Goal: Communication & Community: Answer question/provide support

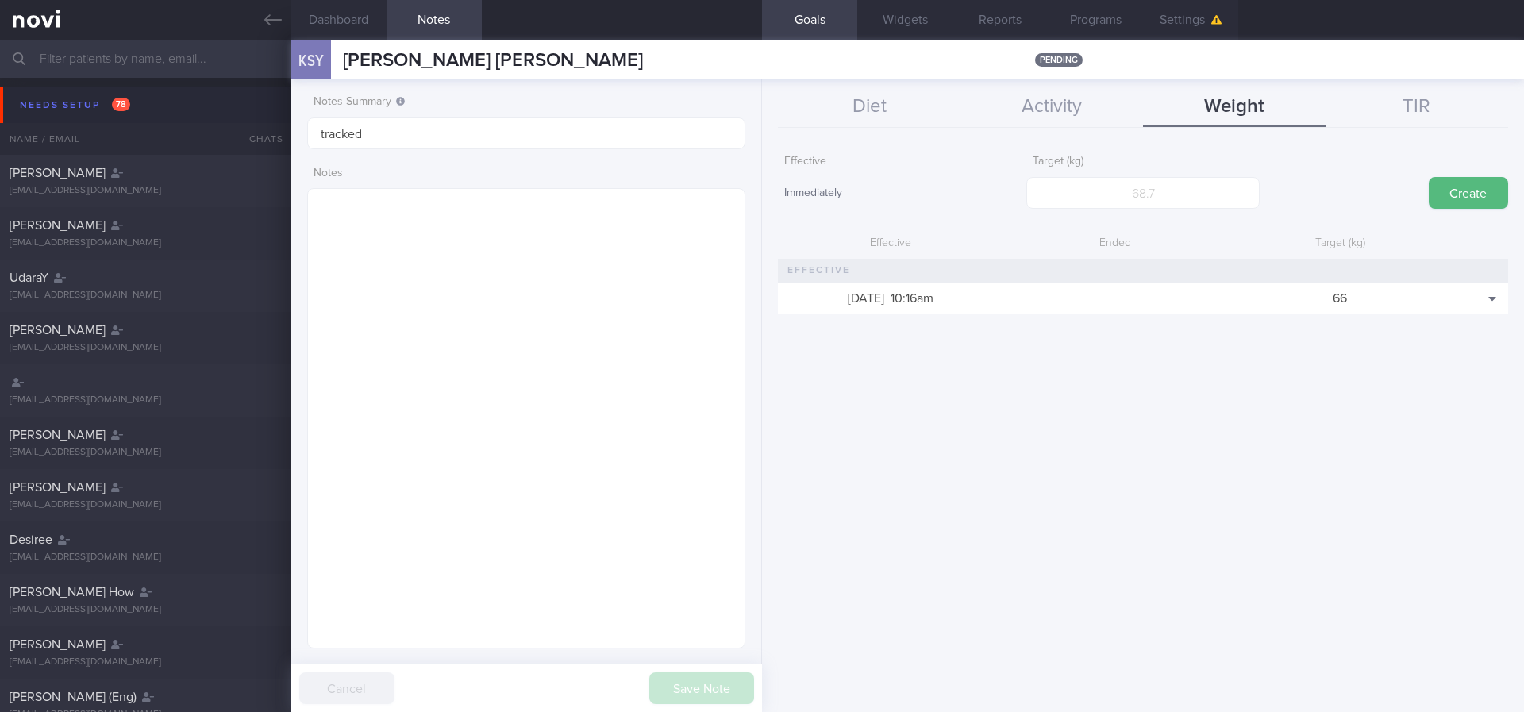
scroll to position [218, 392]
click at [931, 112] on button "Diet" at bounding box center [869, 107] width 183 height 40
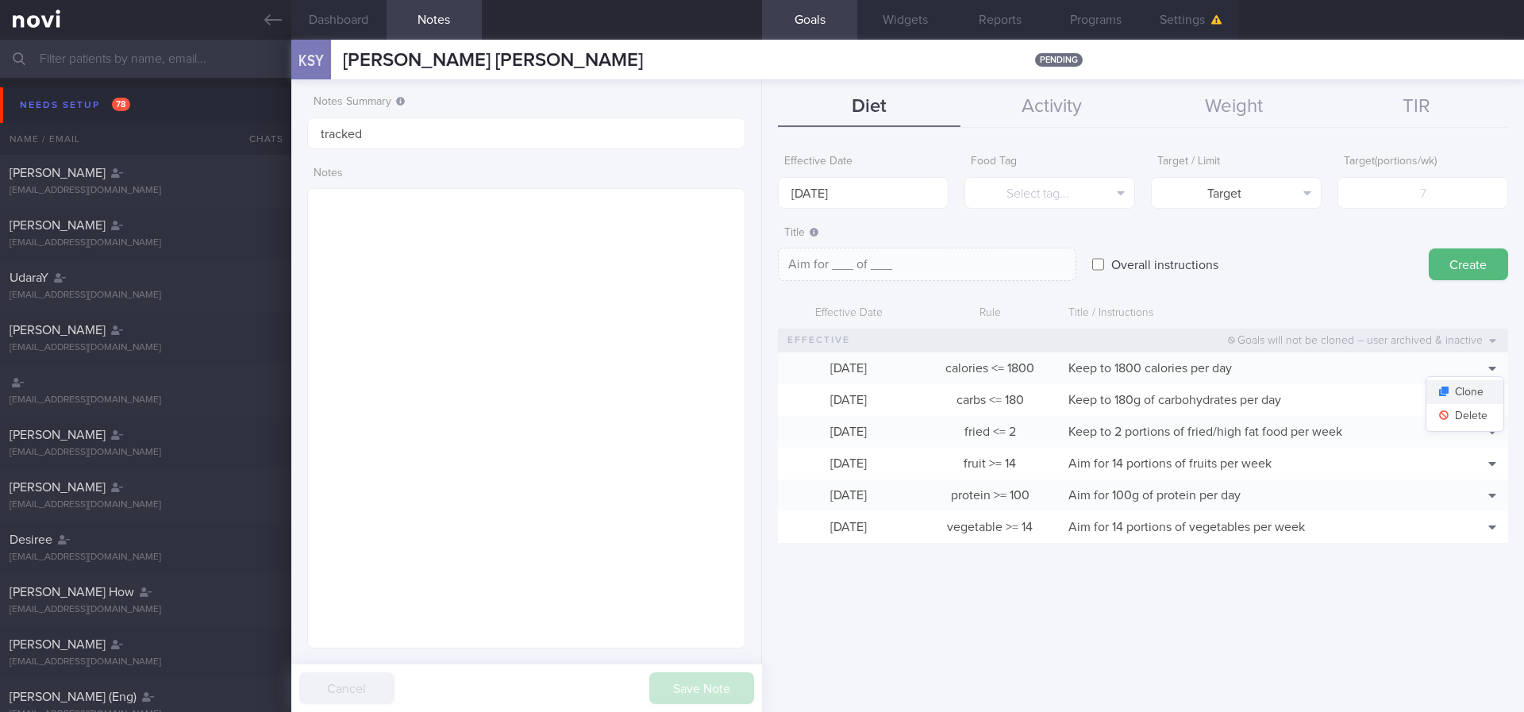
click at [1484, 389] on button "Clone" at bounding box center [1465, 392] width 77 height 24
type input "1800"
type textarea "Keep to 1800 calories per day"
click at [1469, 414] on button "Delete" at bounding box center [1465, 416] width 77 height 24
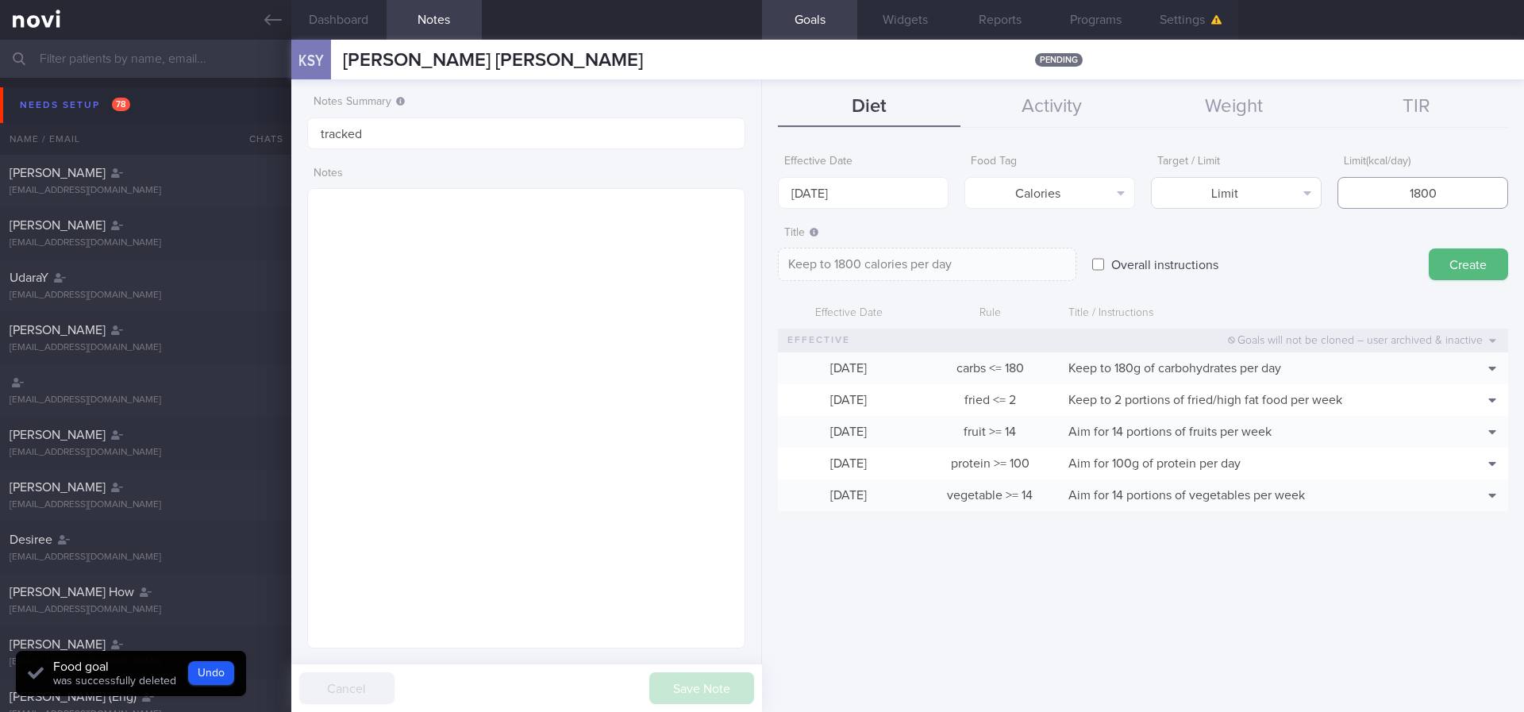
drag, startPoint x: 1435, startPoint y: 192, endPoint x: 1281, endPoint y: 186, distance: 154.1
click at [1281, 187] on div "Effective Date 18 Aug 2025 Food Tag Calories Select tag... Calories Carbs Prote…" at bounding box center [1143, 178] width 730 height 62
type input "1"
type textarea "Keep to 1 calories per day"
type input "15"
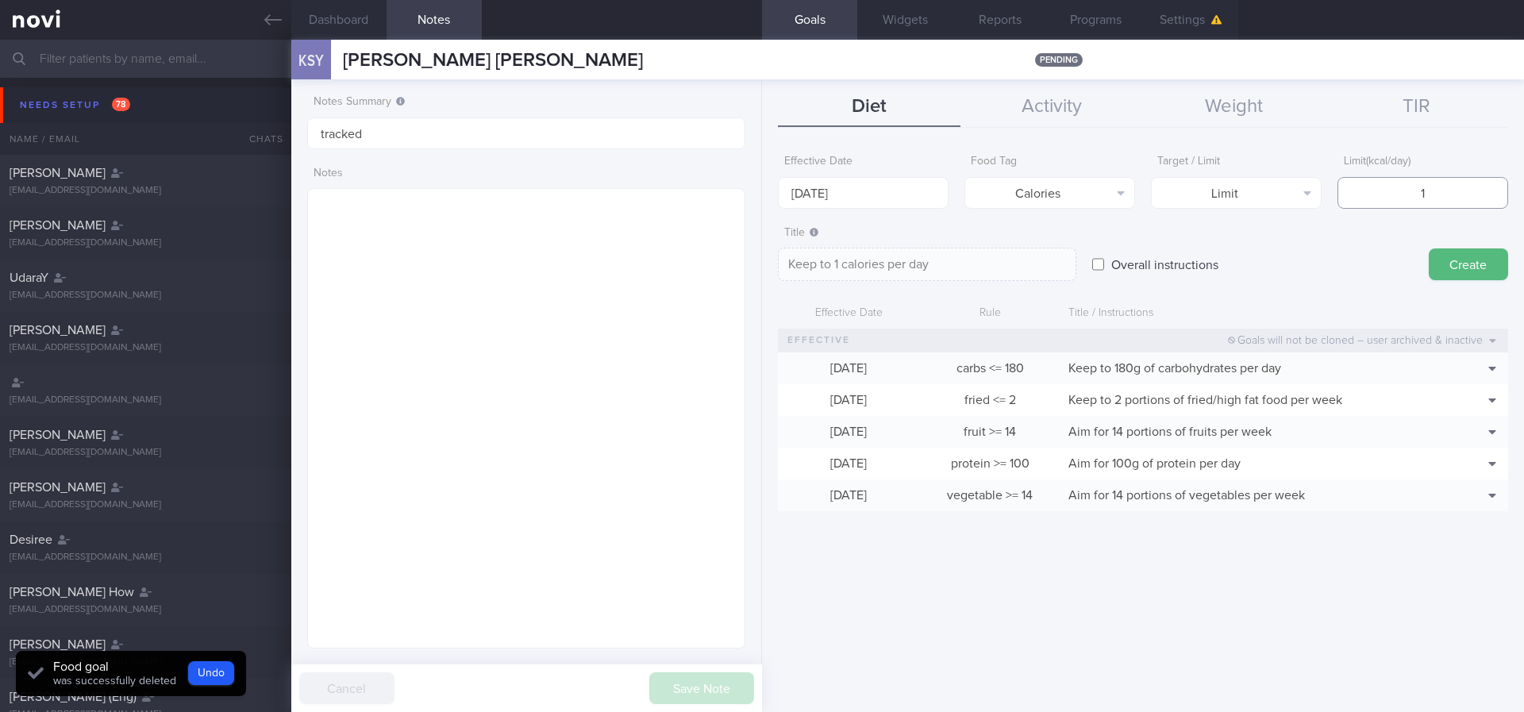
type textarea "Keep to 15 calories per day"
type input "150"
type textarea "Keep to 150 calories per day"
type input "1500"
type textarea "Keep to 1500 calories per day"
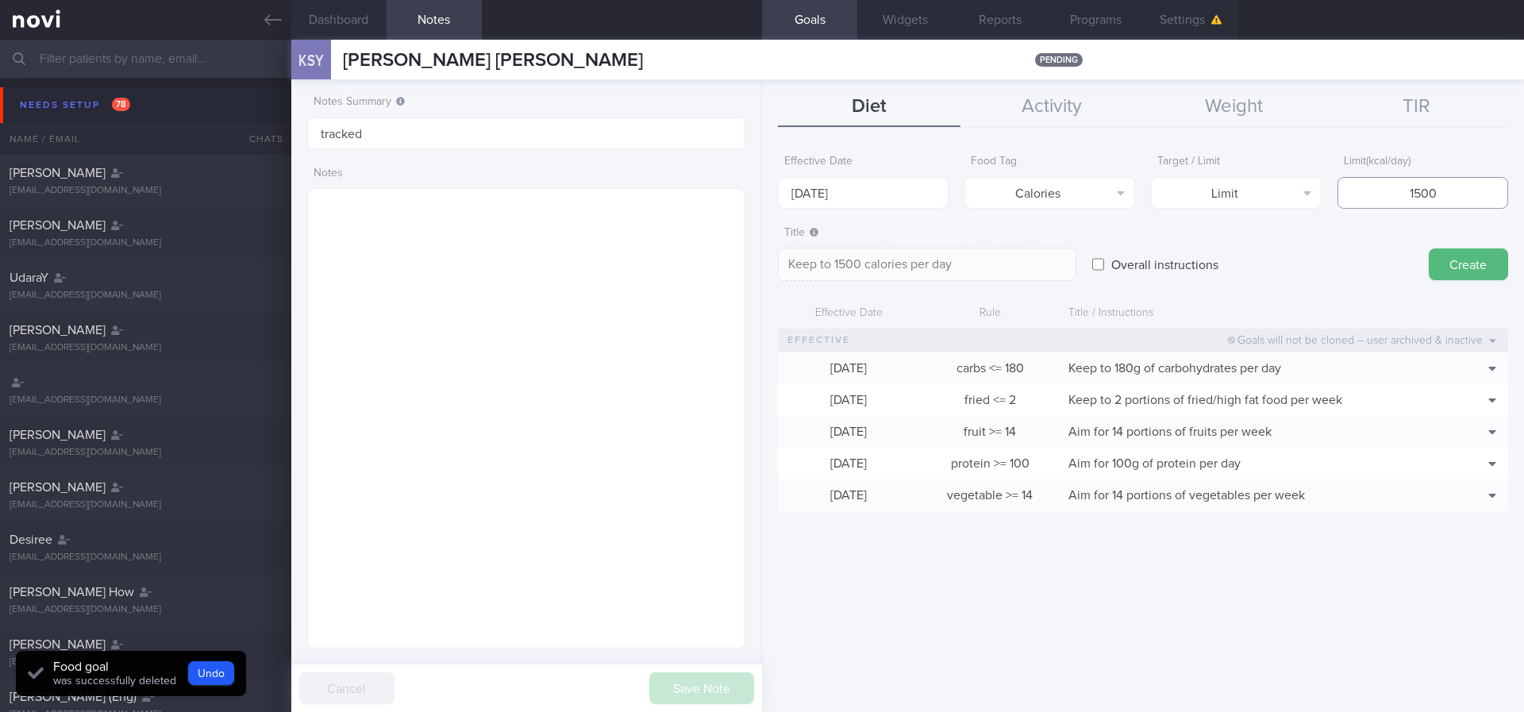
type input "1500"
click at [911, 174] on div "Effective Date 18 Aug 2025" at bounding box center [863, 178] width 171 height 62
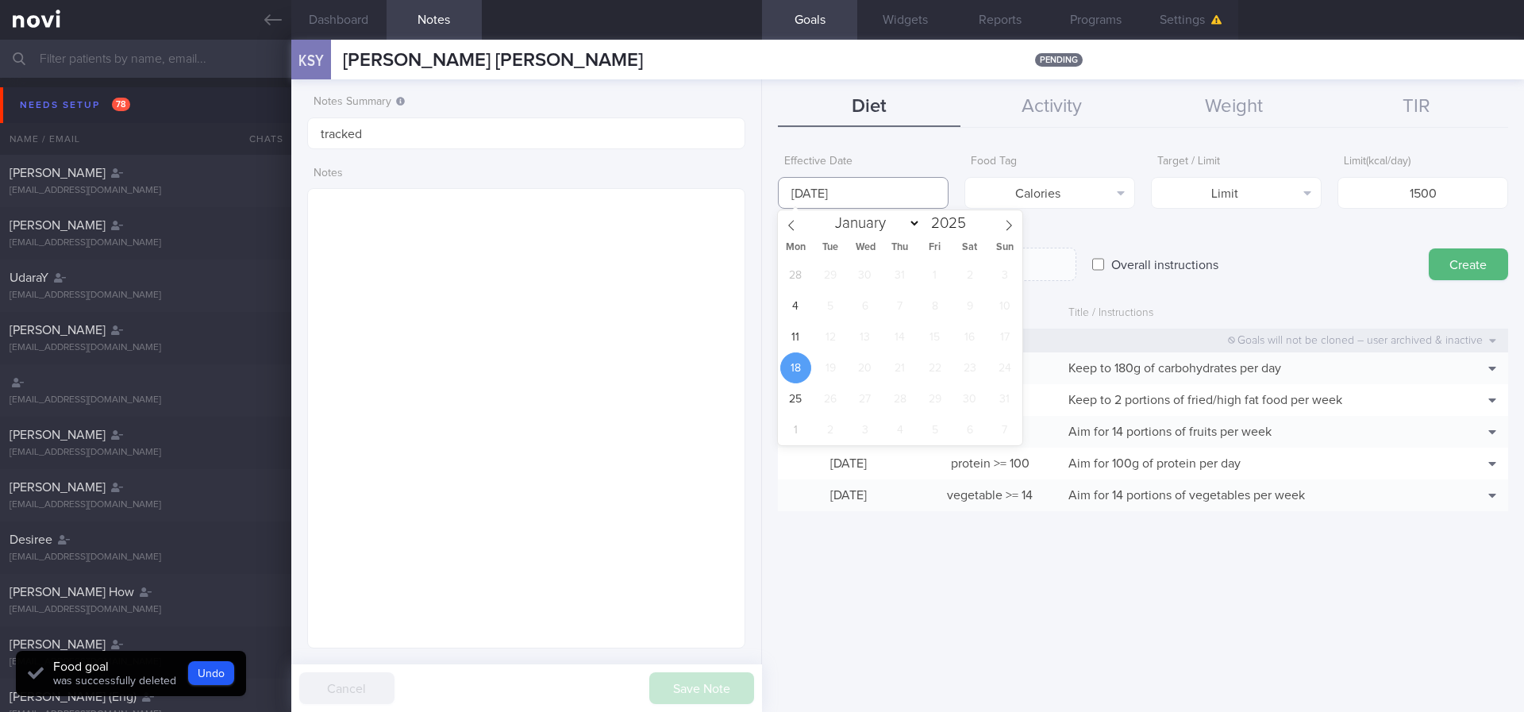
click at [891, 191] on input "[DATE]" at bounding box center [863, 193] width 171 height 32
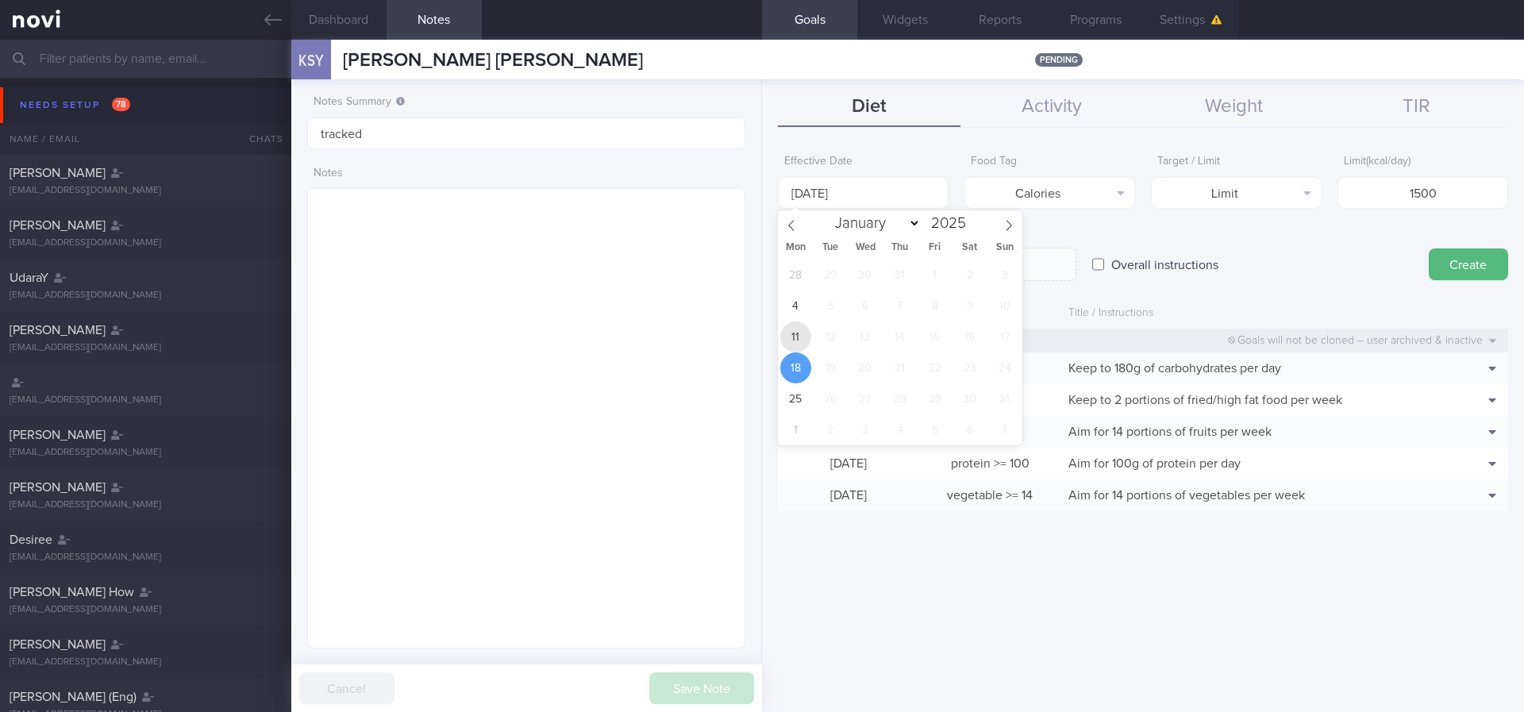
click at [804, 329] on span "11" at bounding box center [795, 337] width 31 height 31
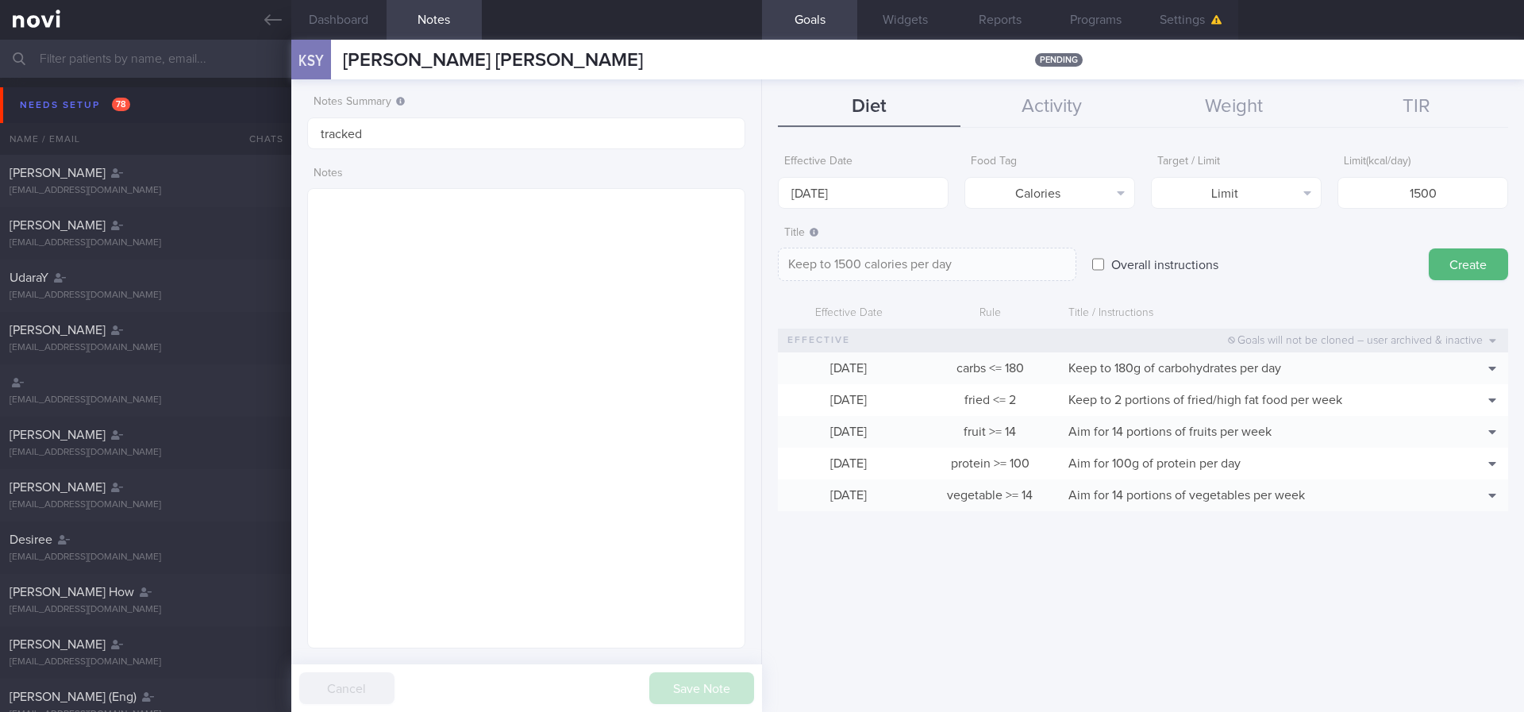
click at [1469, 260] on button "Create" at bounding box center [1468, 264] width 79 height 32
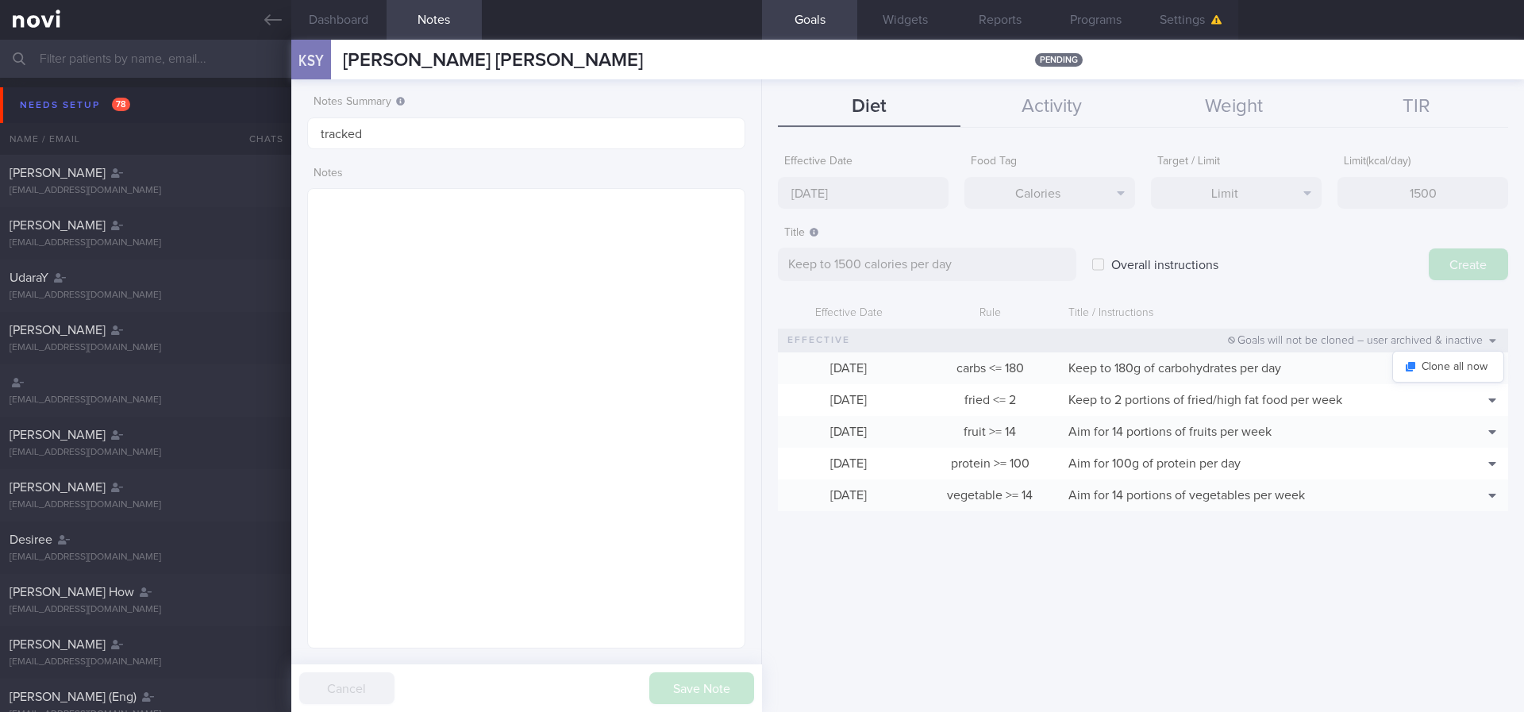
type input "[DATE]"
type textarea "Aim for ___ of ___"
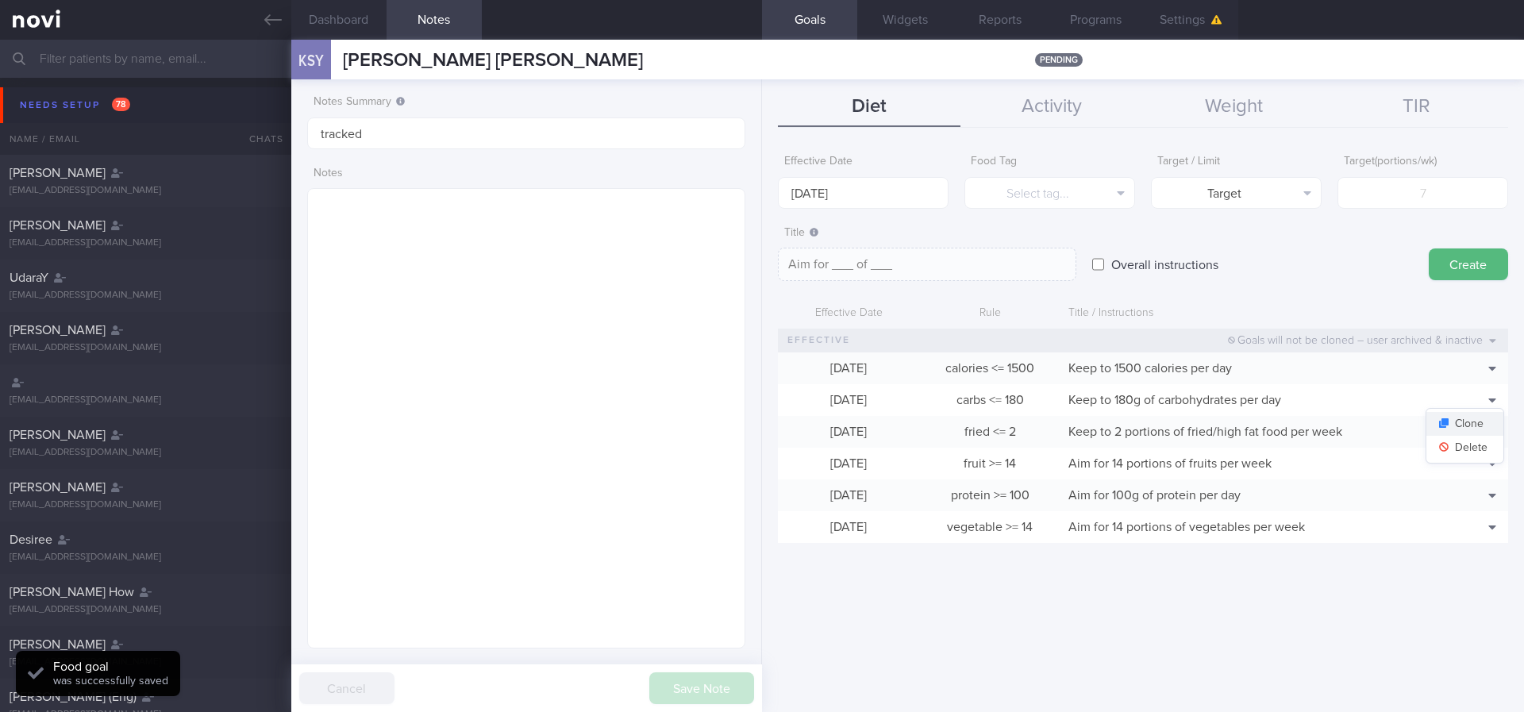
click at [1486, 422] on button "Clone" at bounding box center [1465, 424] width 77 height 24
type input "180"
type textarea "Keep to 180g of carbohydrates per day"
click at [1478, 452] on button "Delete" at bounding box center [1465, 448] width 77 height 24
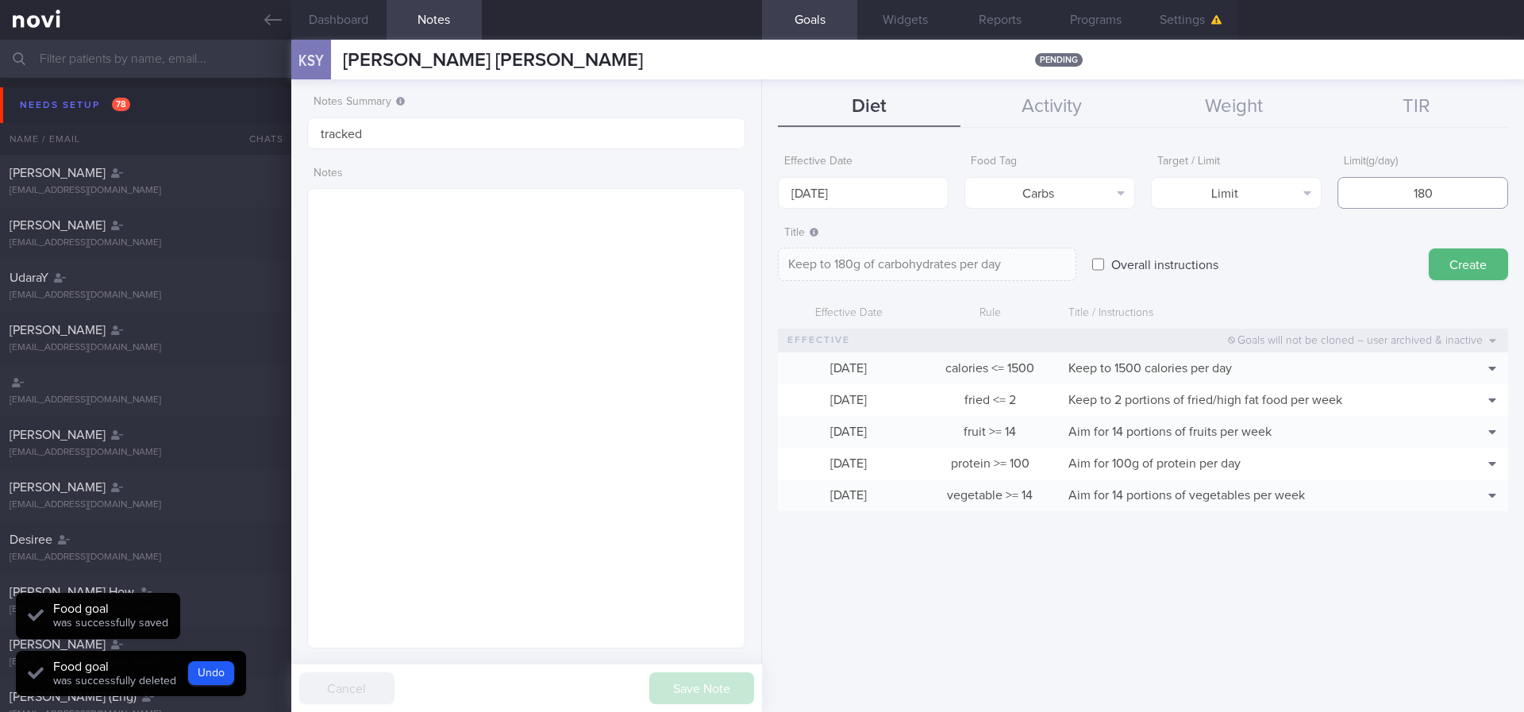
drag, startPoint x: 1462, startPoint y: 192, endPoint x: 1327, endPoint y: 187, distance: 135.0
click at [1327, 187] on div "Effective Date 18 Aug 2025 Food Tag Carbs Select tag... Calories Carbs Protein …" at bounding box center [1143, 178] width 730 height 62
type input "1"
type textarea "Keep to 1g of carbohydrates per day"
type input "15"
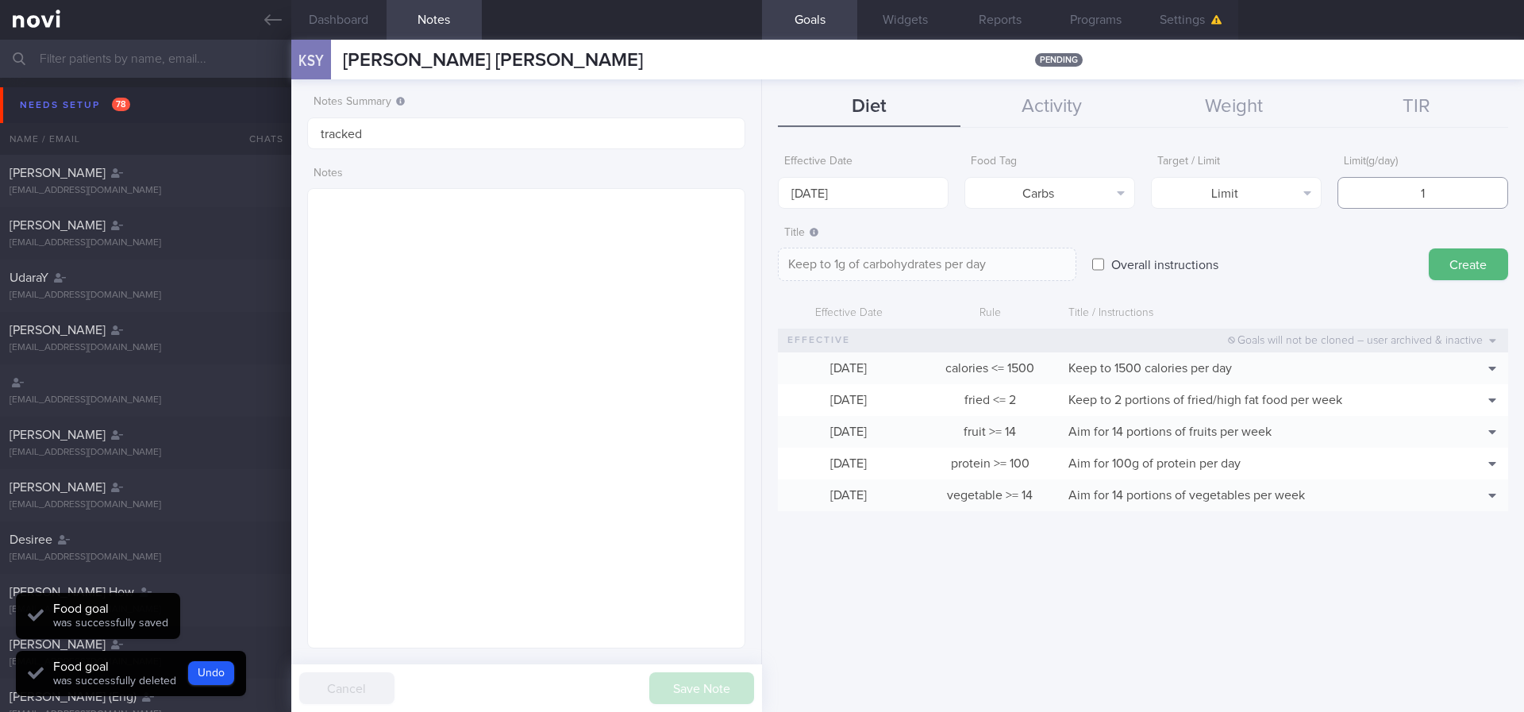
type textarea "Keep to 15g of carbohydrates per day"
type input "150"
type textarea "Keep to 150g of carbohydrates per day"
type input "150"
click at [798, 179] on input "[DATE]" at bounding box center [863, 193] width 171 height 32
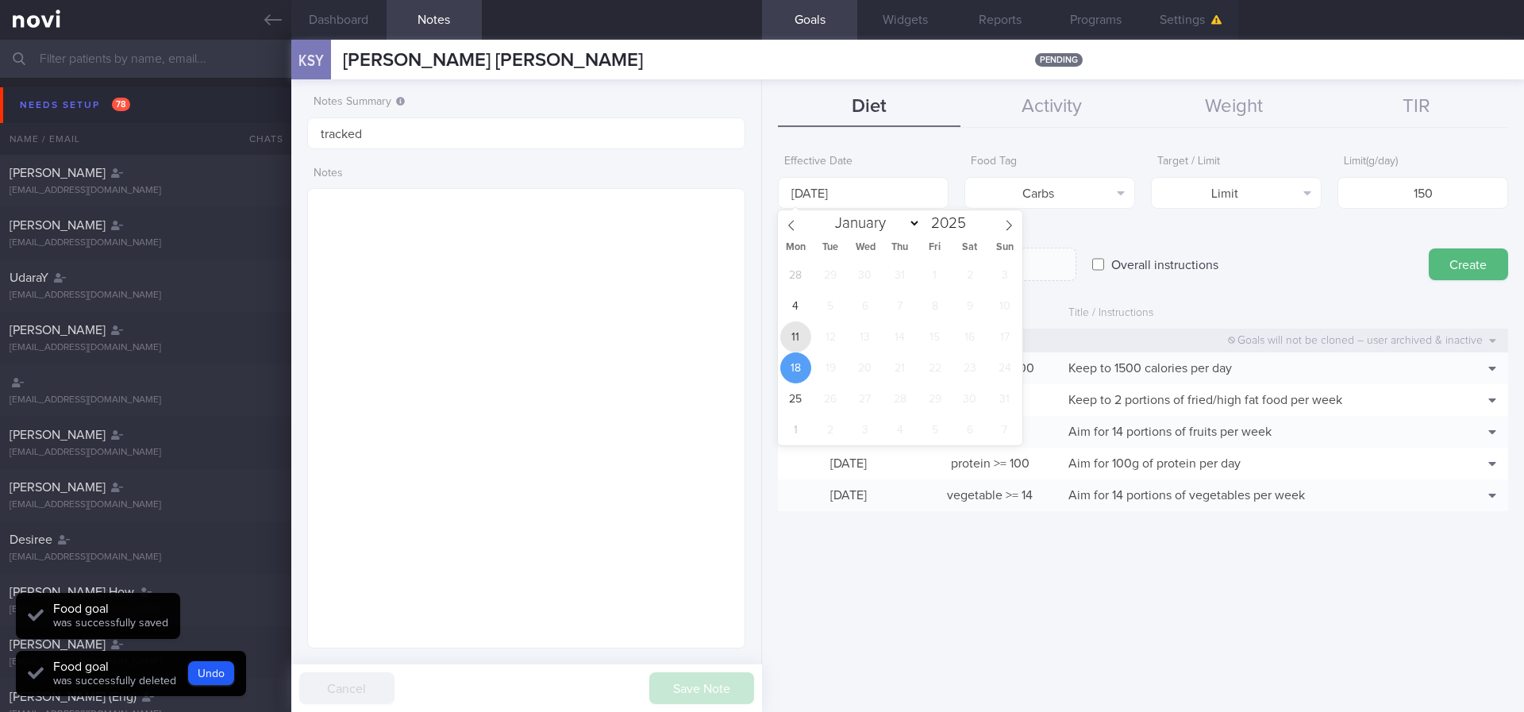
click at [798, 339] on span "11" at bounding box center [795, 337] width 31 height 31
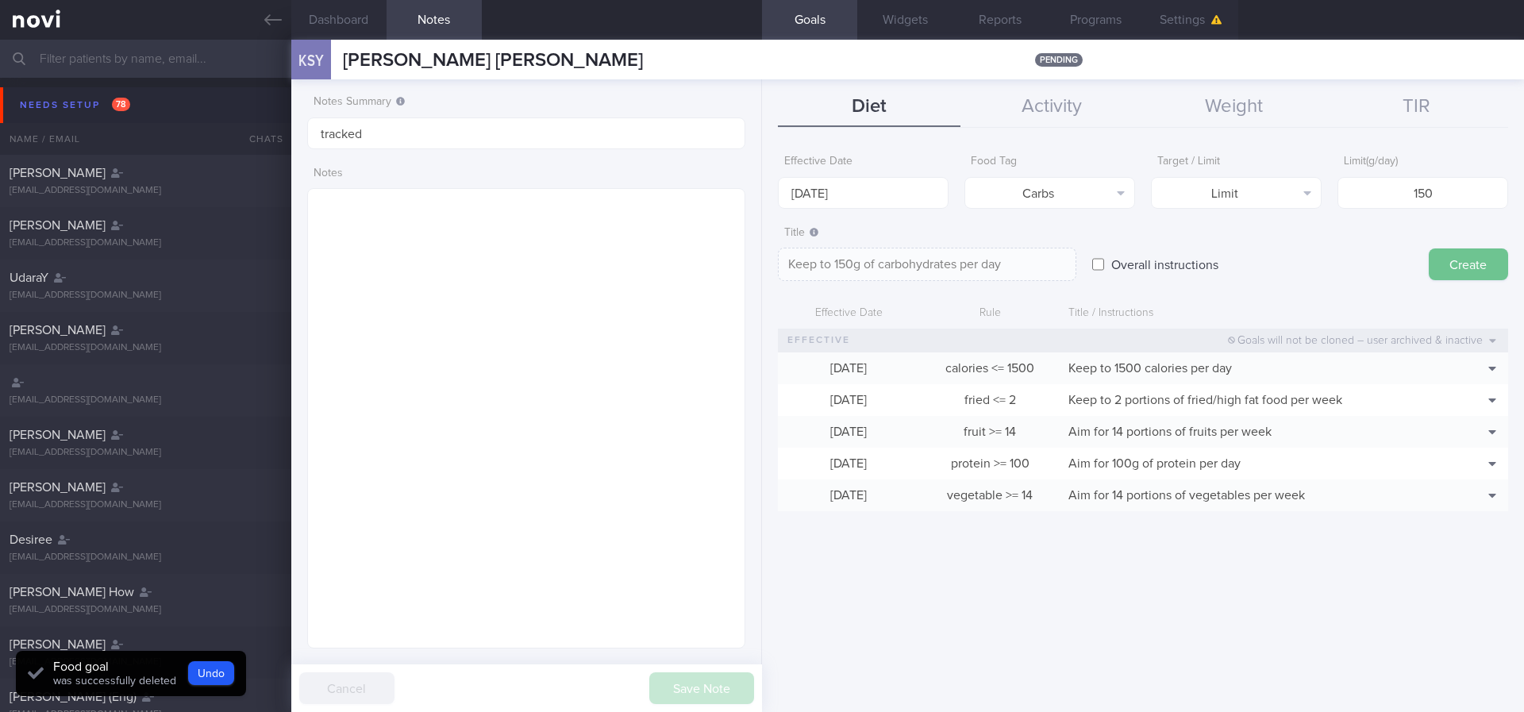
click at [1480, 266] on button "Create" at bounding box center [1468, 264] width 79 height 32
type input "[DATE]"
type textarea "Aim for ___ of ___"
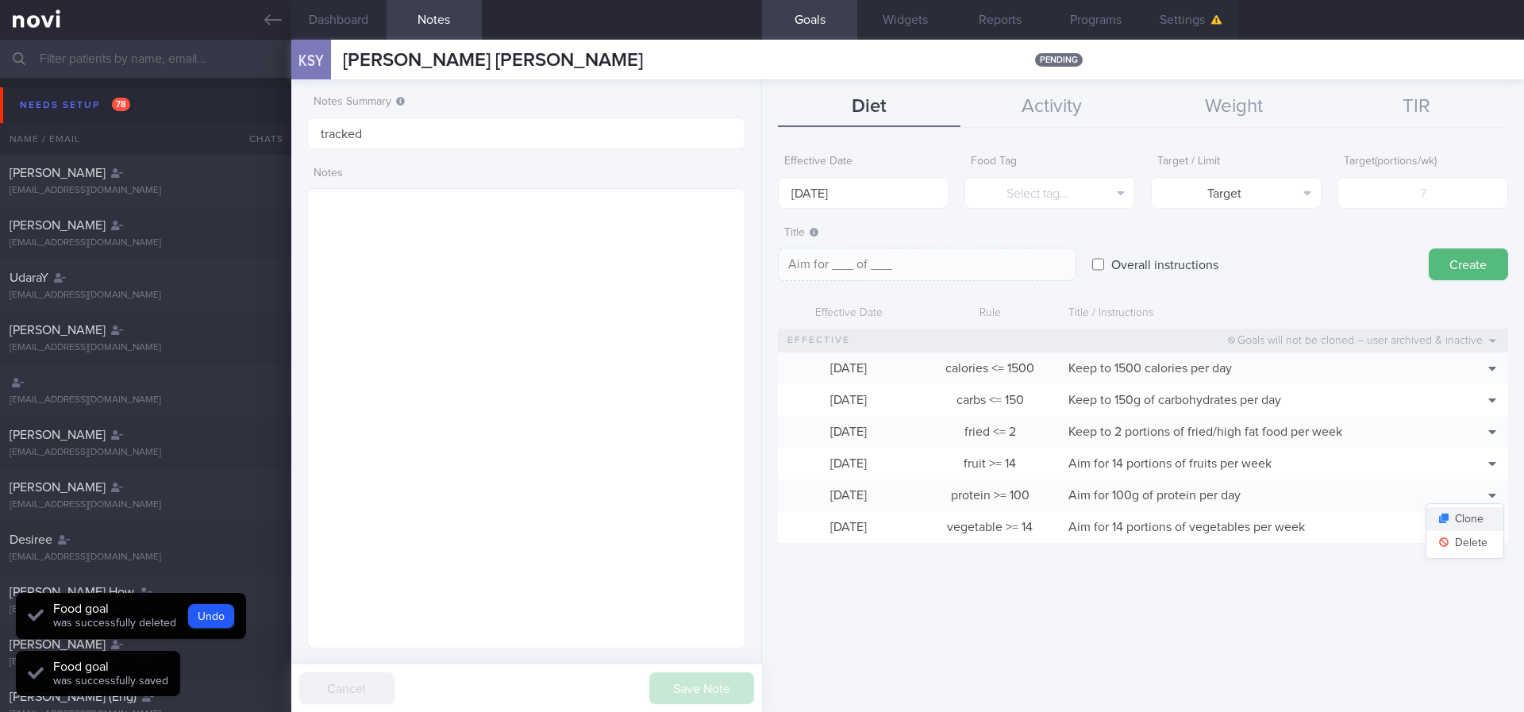
click at [1481, 522] on button "Clone" at bounding box center [1465, 519] width 77 height 24
type input "100"
type textarea "Aim for 100g of protein per day"
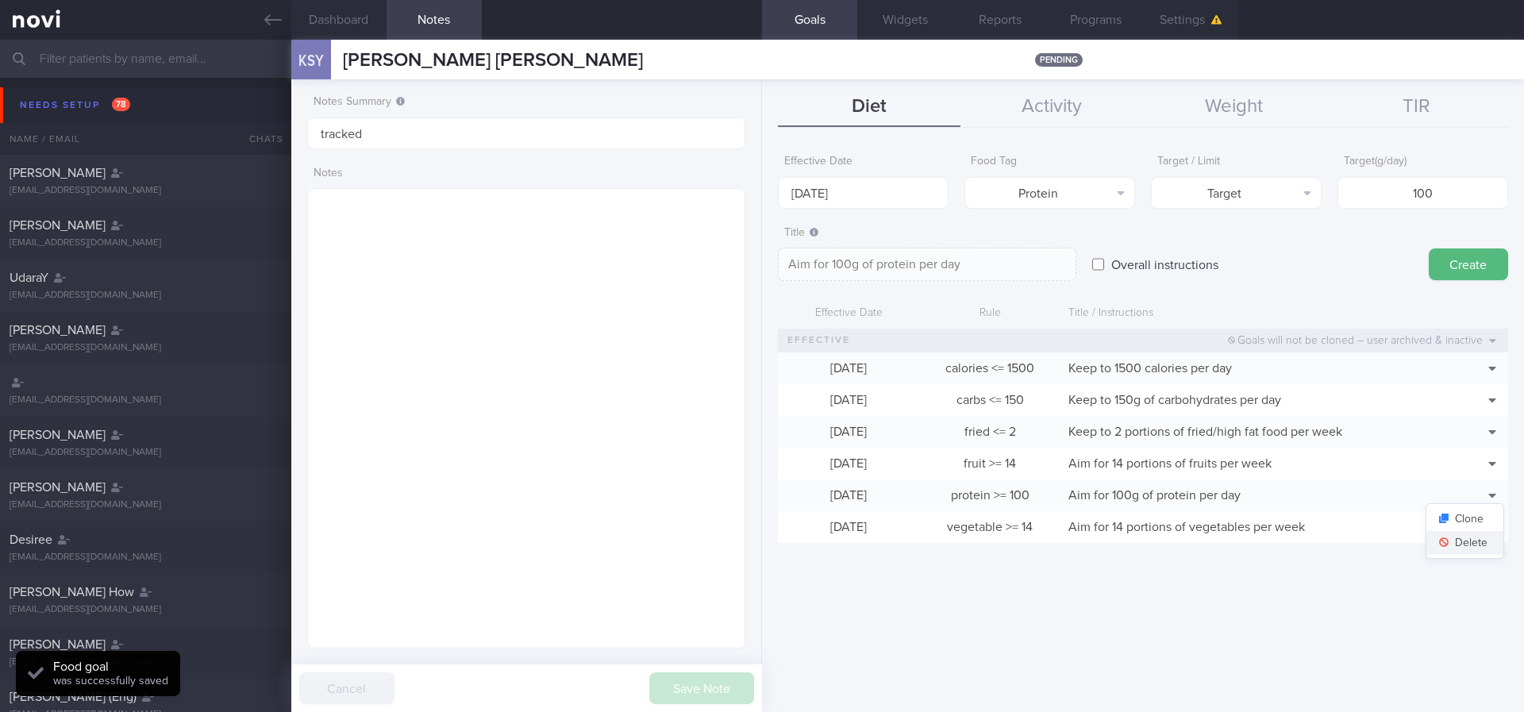
click at [1469, 547] on button "Delete" at bounding box center [1465, 543] width 77 height 24
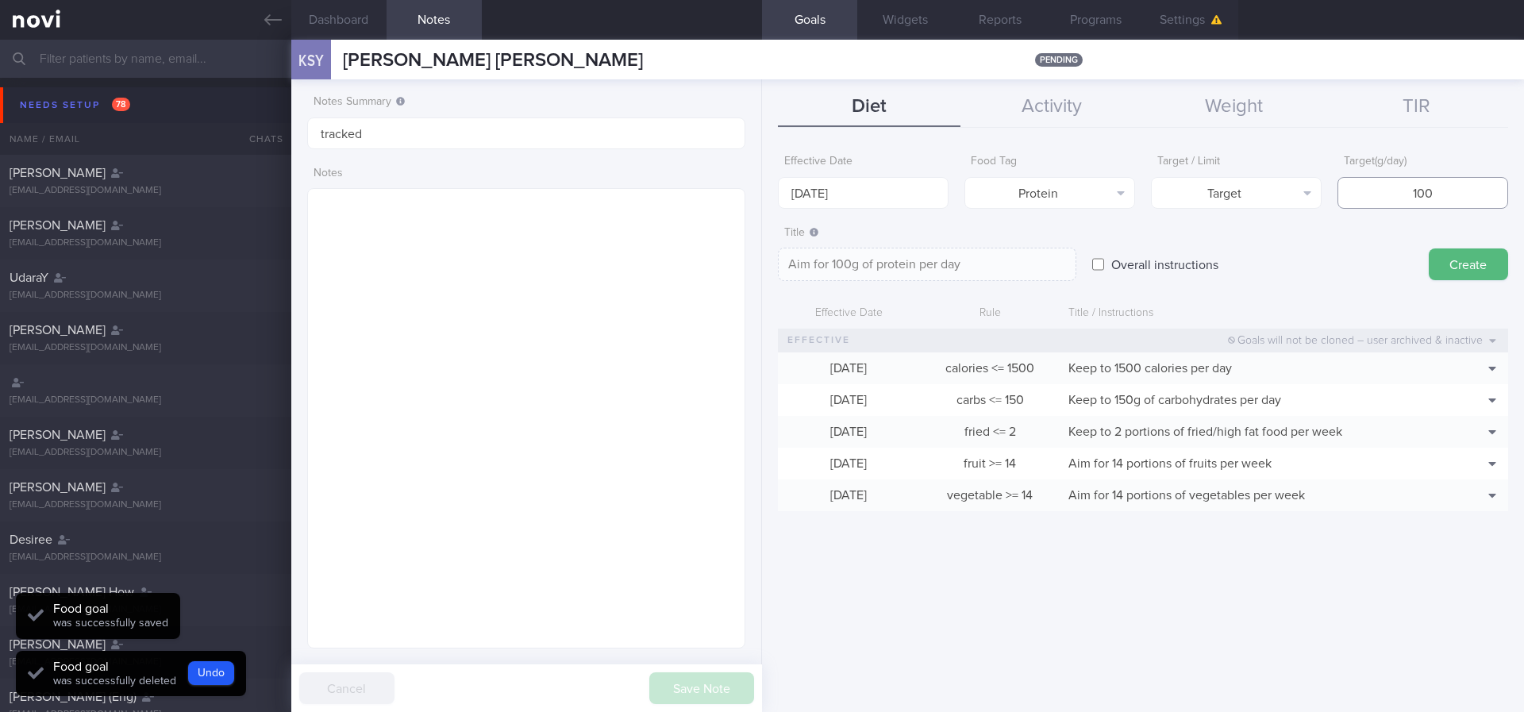
drag, startPoint x: 1432, startPoint y: 198, endPoint x: 1372, endPoint y: 175, distance: 64.3
click at [1362, 187] on input "100" at bounding box center [1423, 193] width 171 height 32
type input "9"
type textarea "Aim for 9g of protein per day"
type input "90"
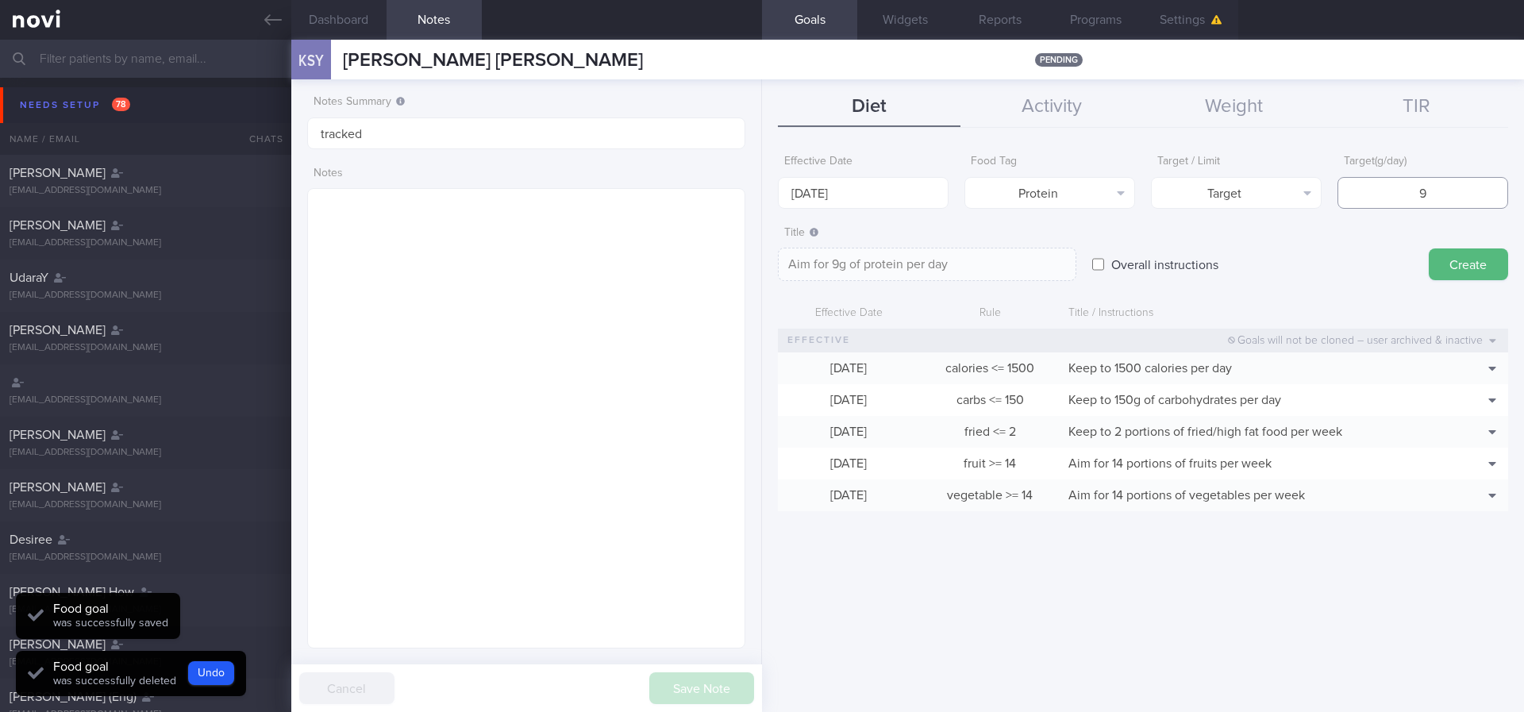
type textarea "Aim for 90g of protein per day"
type input "90"
click at [864, 171] on div "Effective Date 18 Aug 2025" at bounding box center [863, 178] width 171 height 62
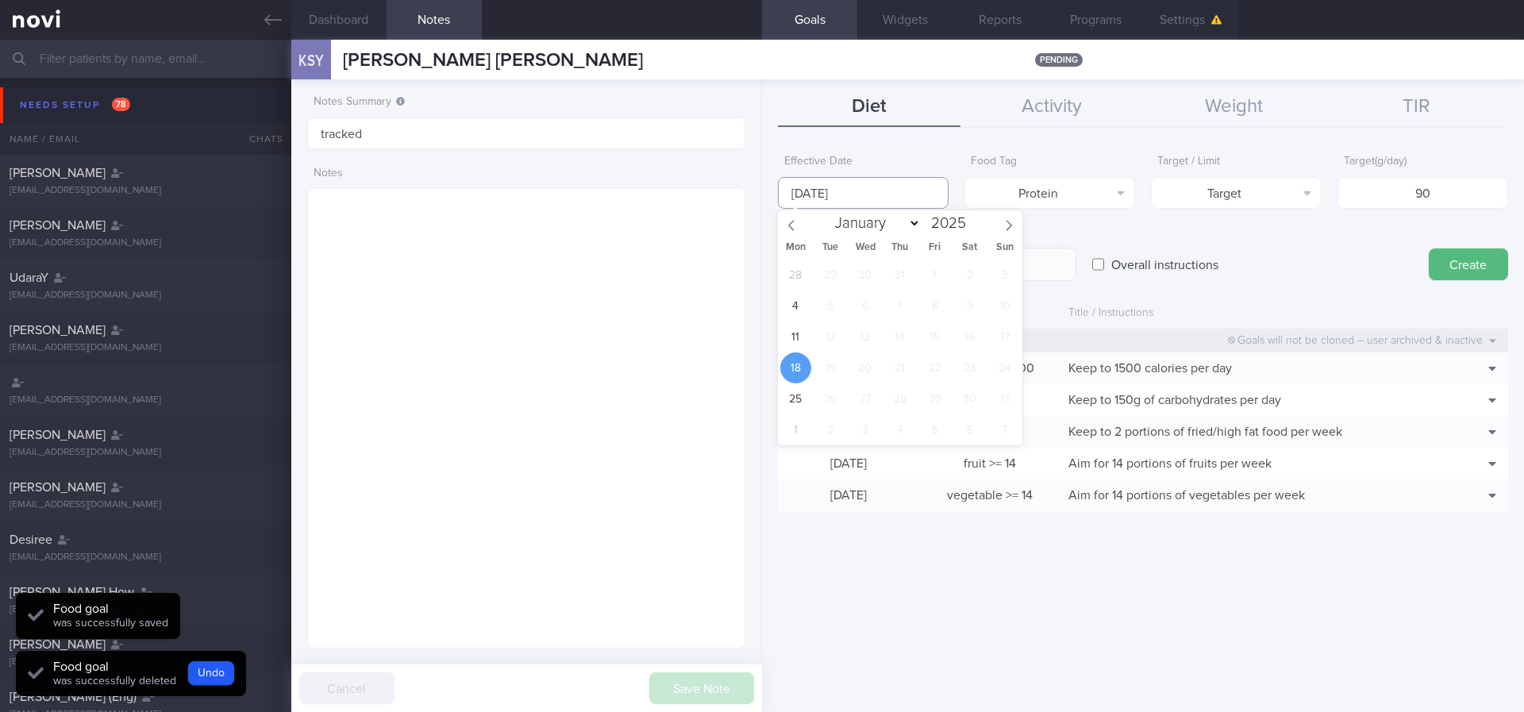
click at [862, 180] on input "[DATE]" at bounding box center [863, 193] width 171 height 32
click at [794, 344] on span "11" at bounding box center [795, 337] width 31 height 31
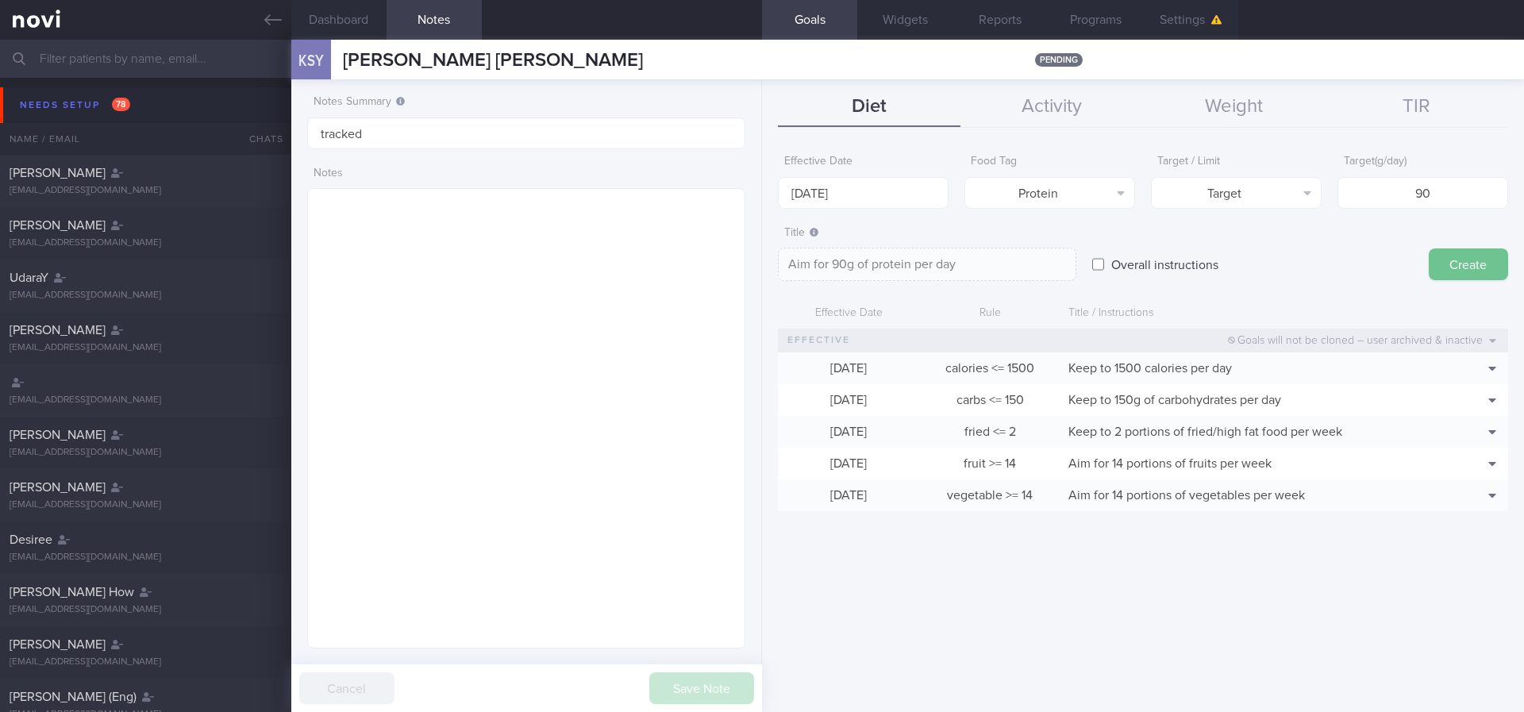
click at [1472, 267] on button "Create" at bounding box center [1468, 264] width 79 height 32
type input "[DATE]"
type textarea "Aim for ___ of ___"
click at [258, 13] on link at bounding box center [145, 20] width 291 height 40
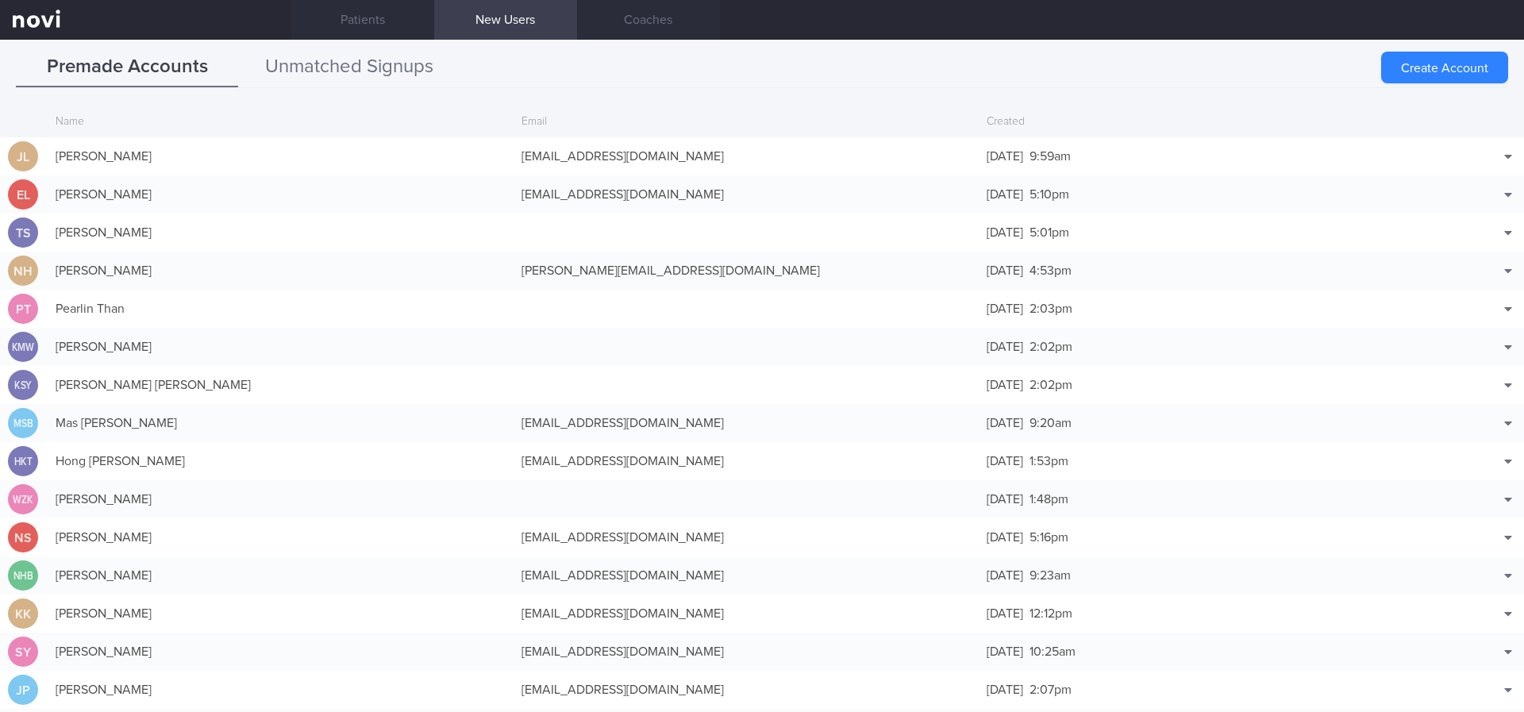
click at [387, 52] on button "Unmatched Signups" at bounding box center [349, 68] width 222 height 40
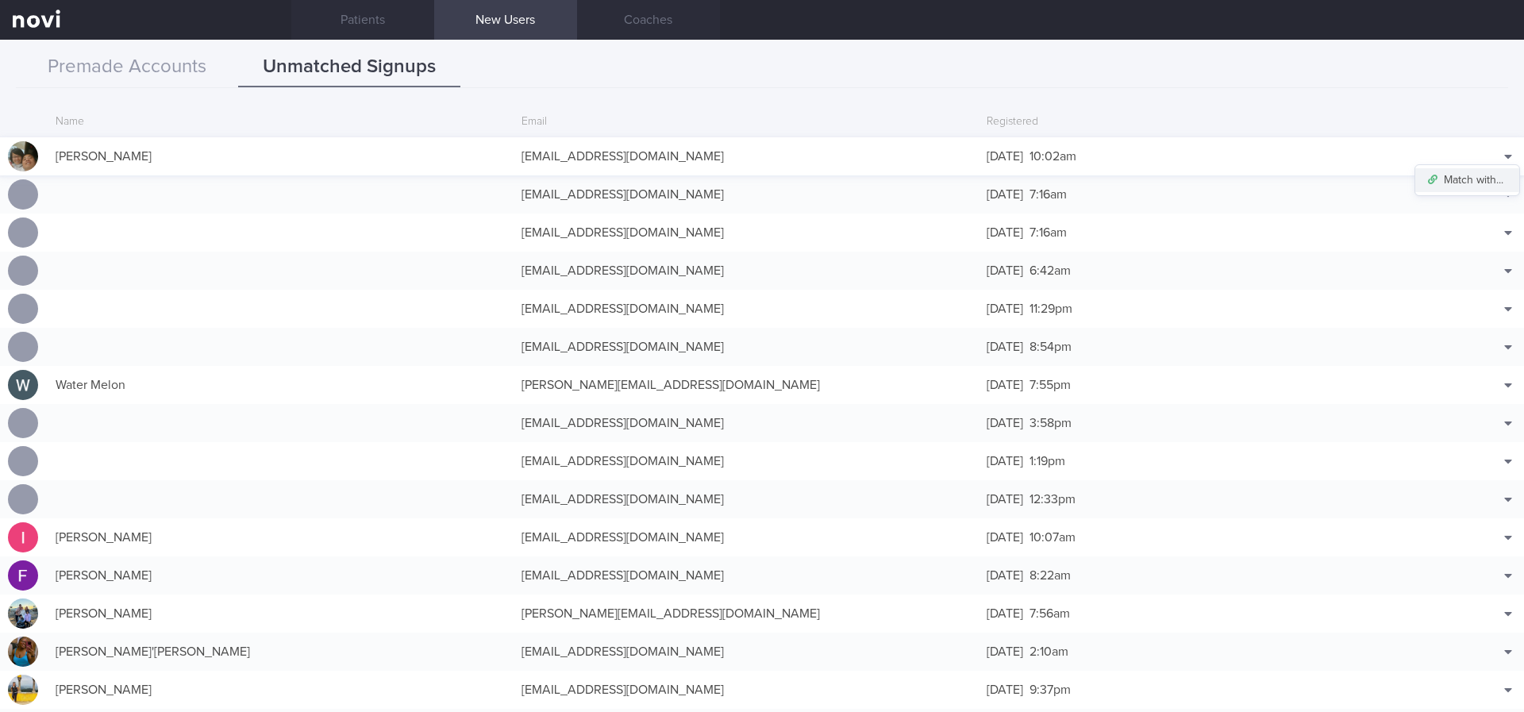
click at [1462, 183] on button "Match with..." at bounding box center [1468, 180] width 104 height 24
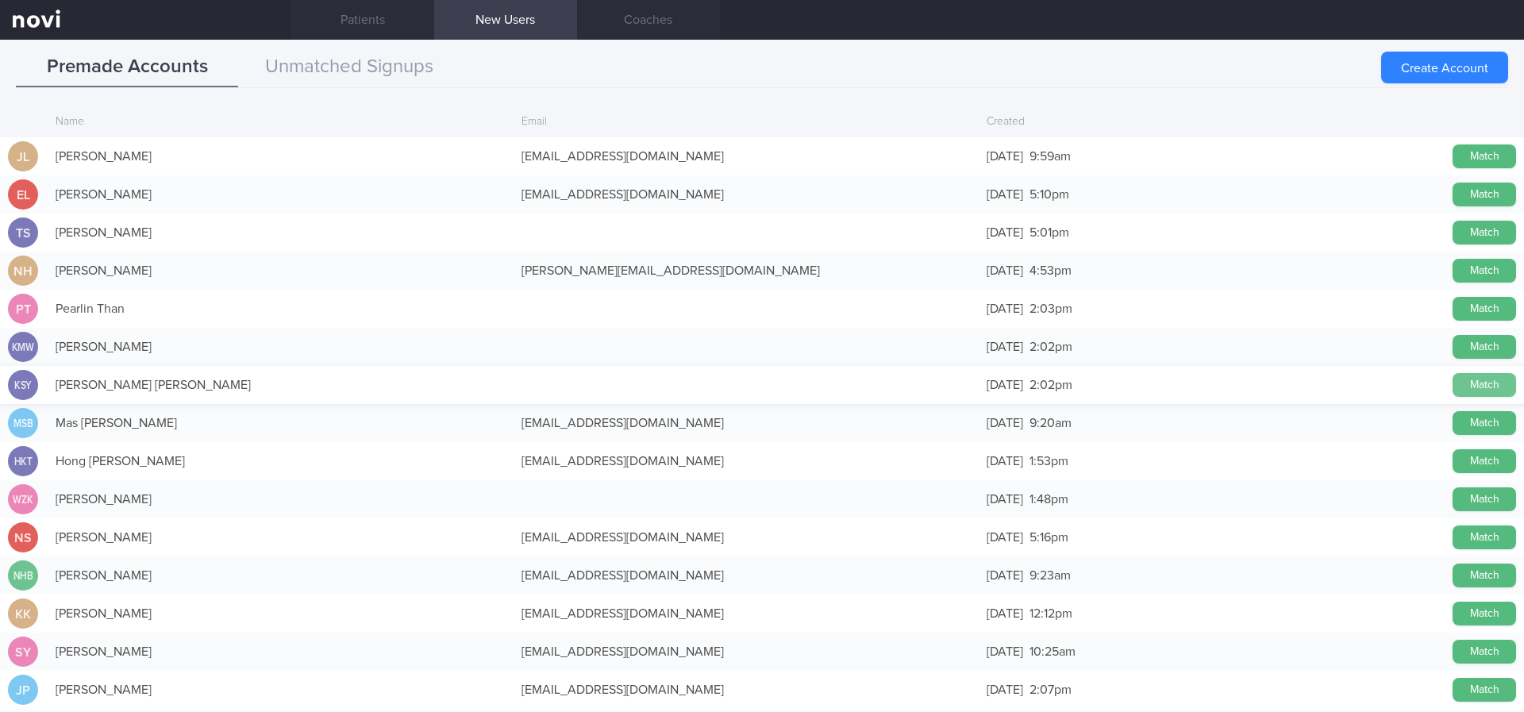
click at [1454, 390] on button "Match" at bounding box center [1485, 385] width 64 height 24
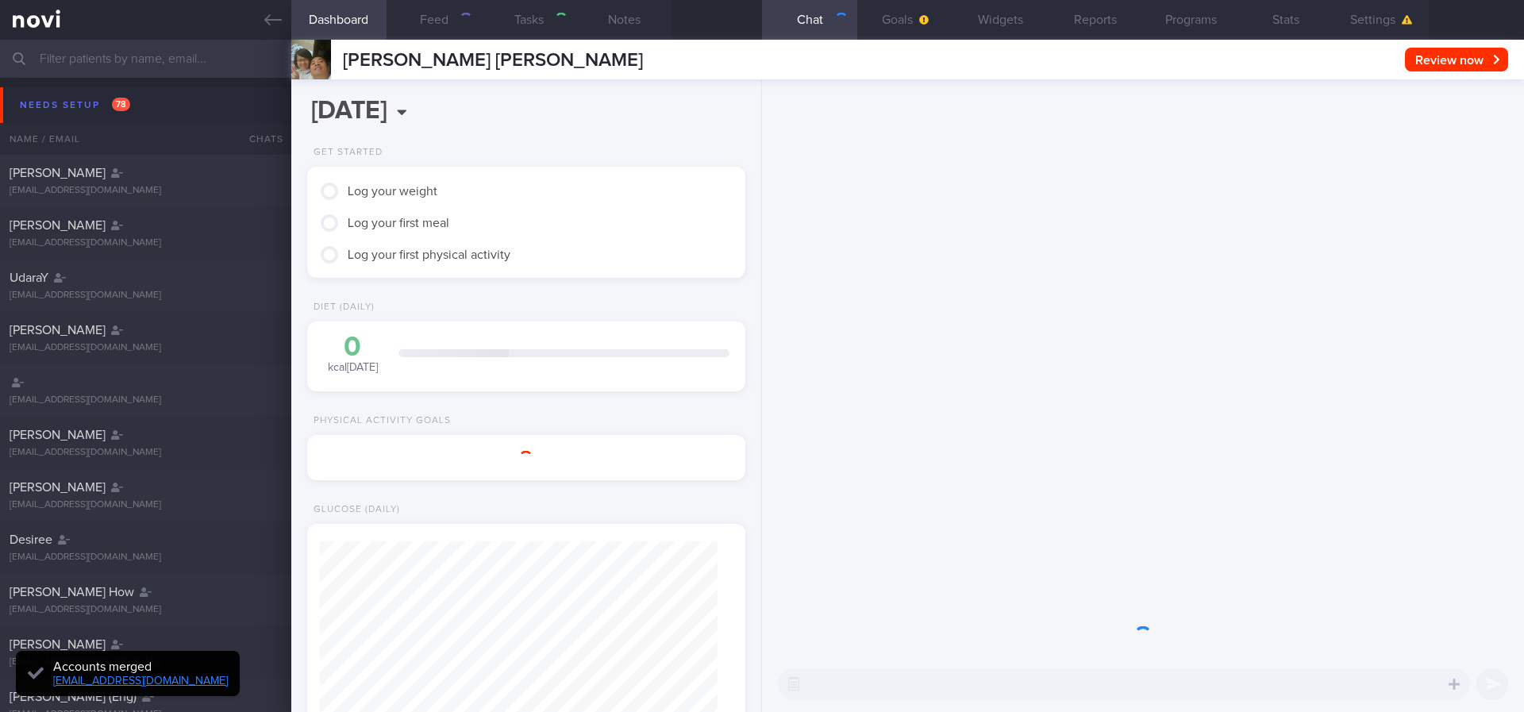
type input "tracked"
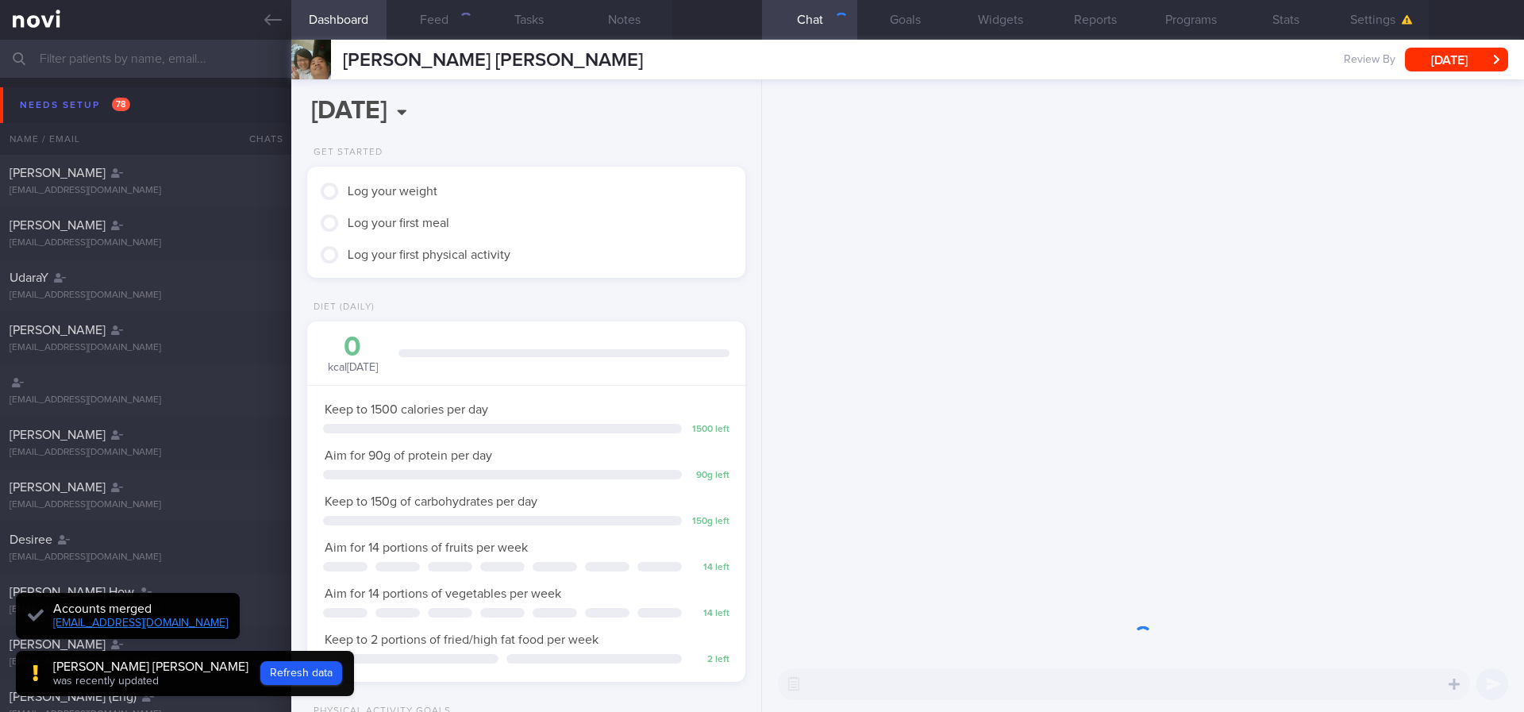
scroll to position [198, 399]
click at [640, 23] on button "Notes" at bounding box center [624, 20] width 95 height 40
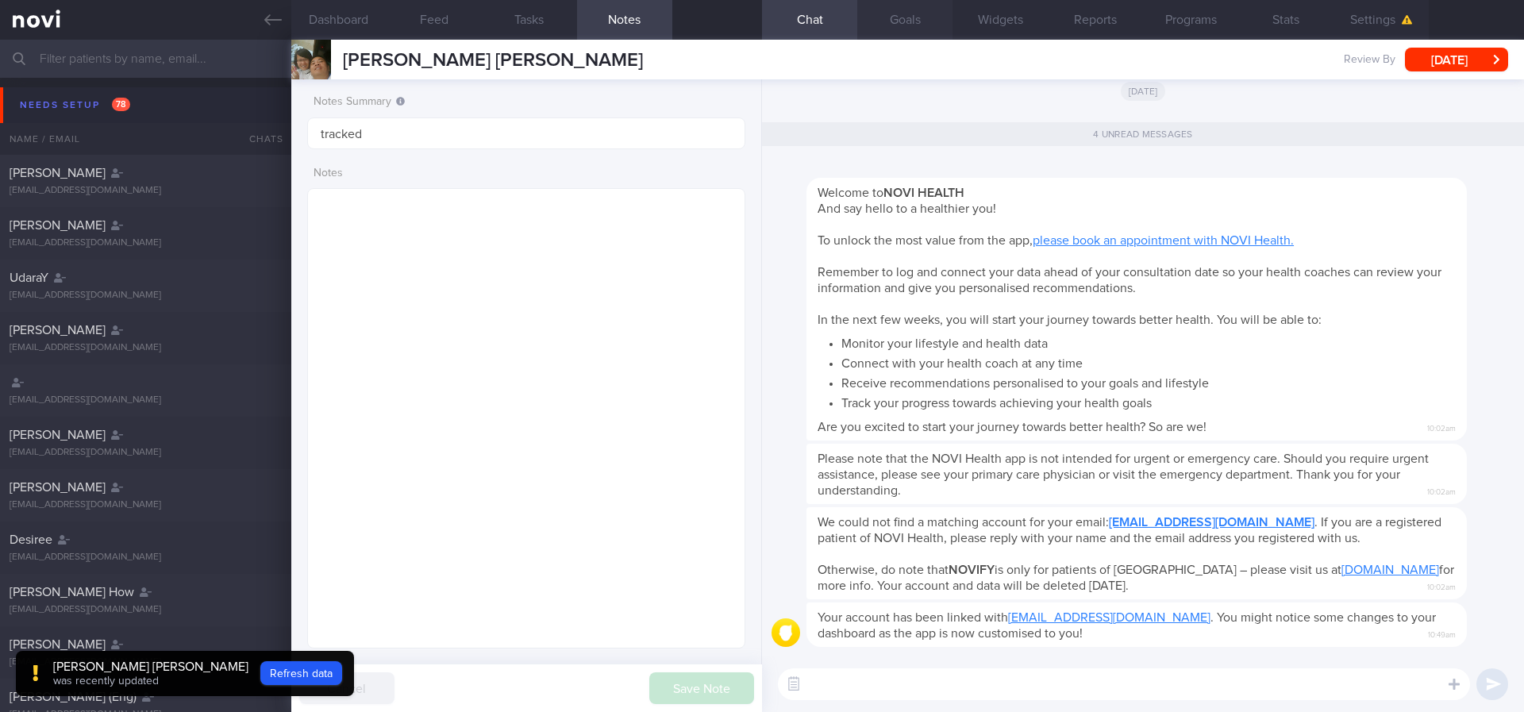
click at [922, 33] on button "Goals" at bounding box center [904, 20] width 95 height 40
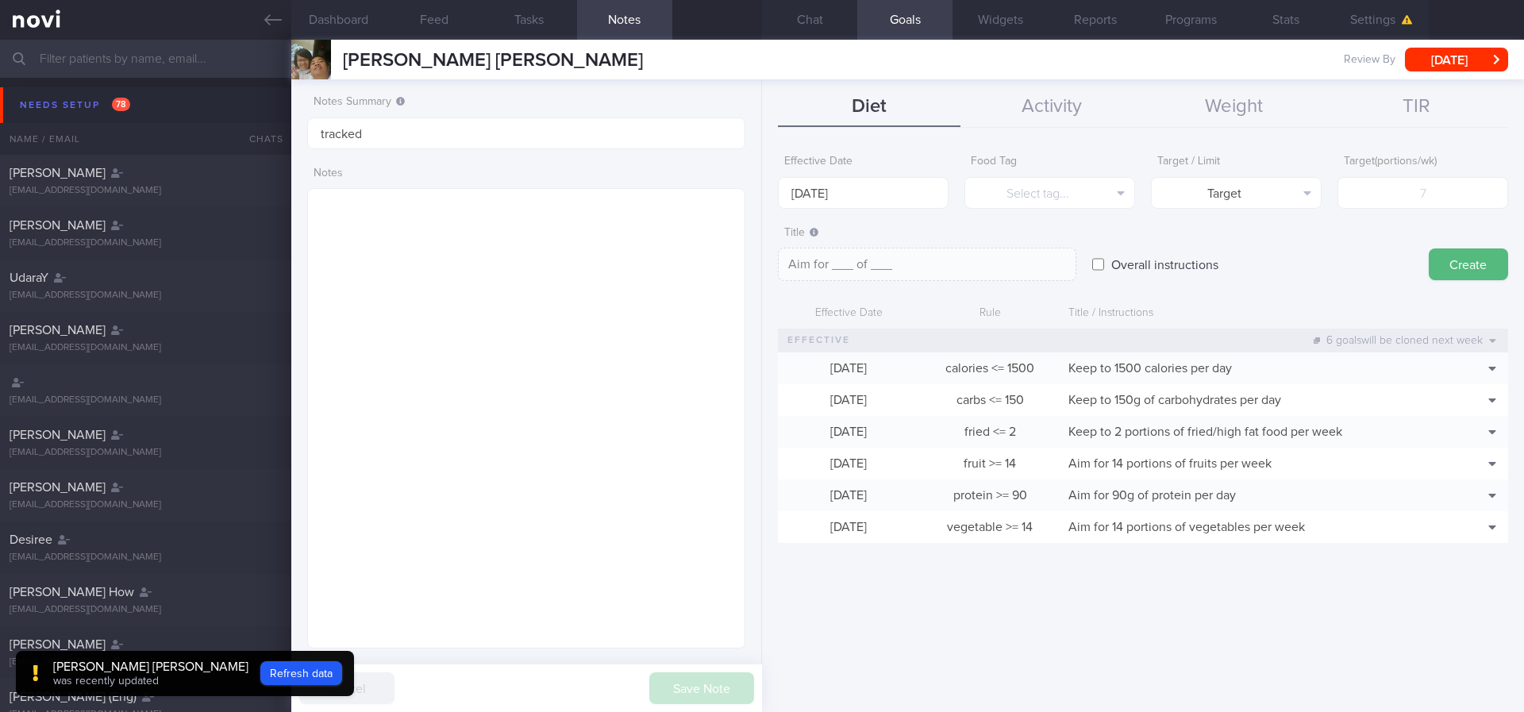
click at [1014, 129] on div "Diet Activity Weight TIR Effective Date 18 Aug 2025 Food Tag Select tag... Sele…" at bounding box center [1143, 395] width 762 height 633
click at [1042, 121] on button "Activity" at bounding box center [1052, 107] width 183 height 40
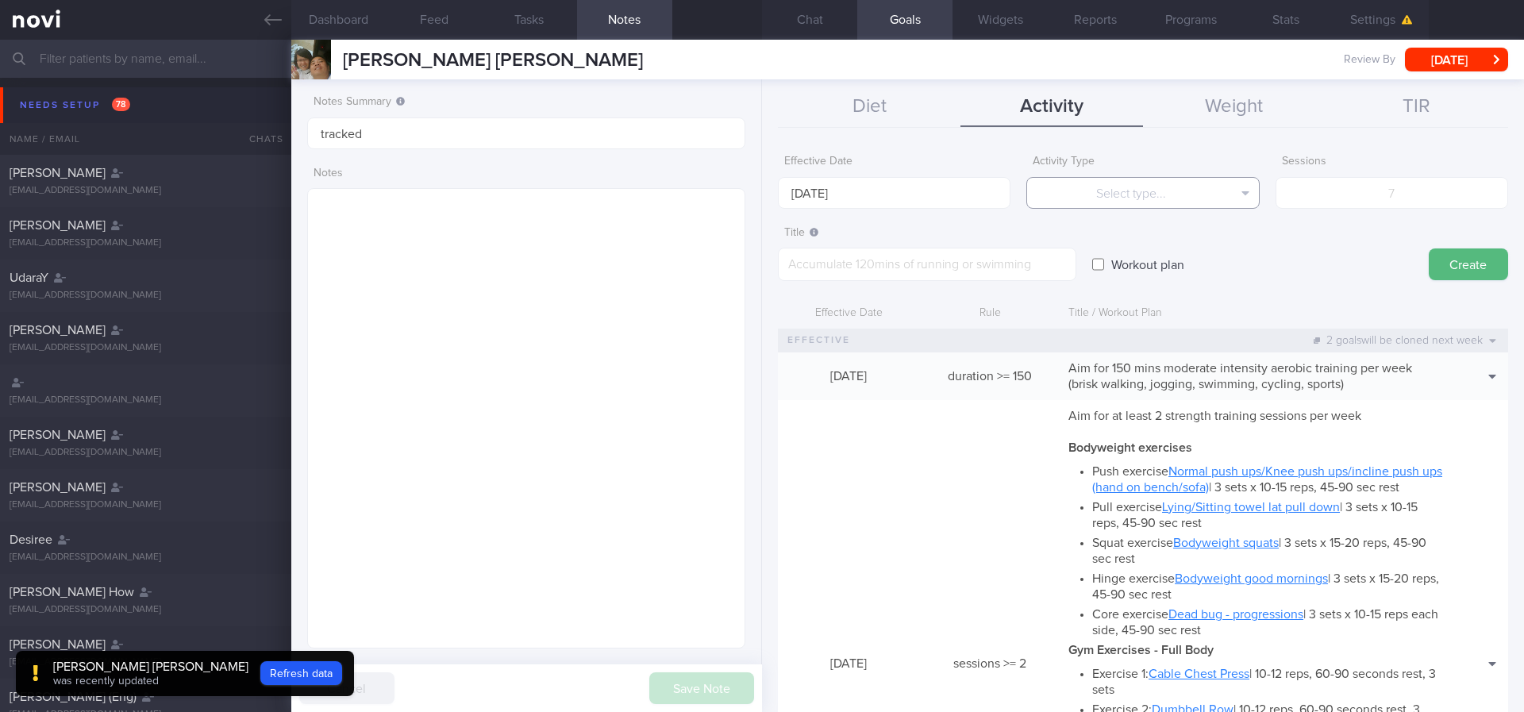
click at [1186, 202] on button "Select type..." at bounding box center [1142, 193] width 233 height 32
click at [1130, 250] on button "Duration" at bounding box center [1142, 248] width 231 height 24
click at [1069, 192] on button "Duration" at bounding box center [1142, 193] width 233 height 32
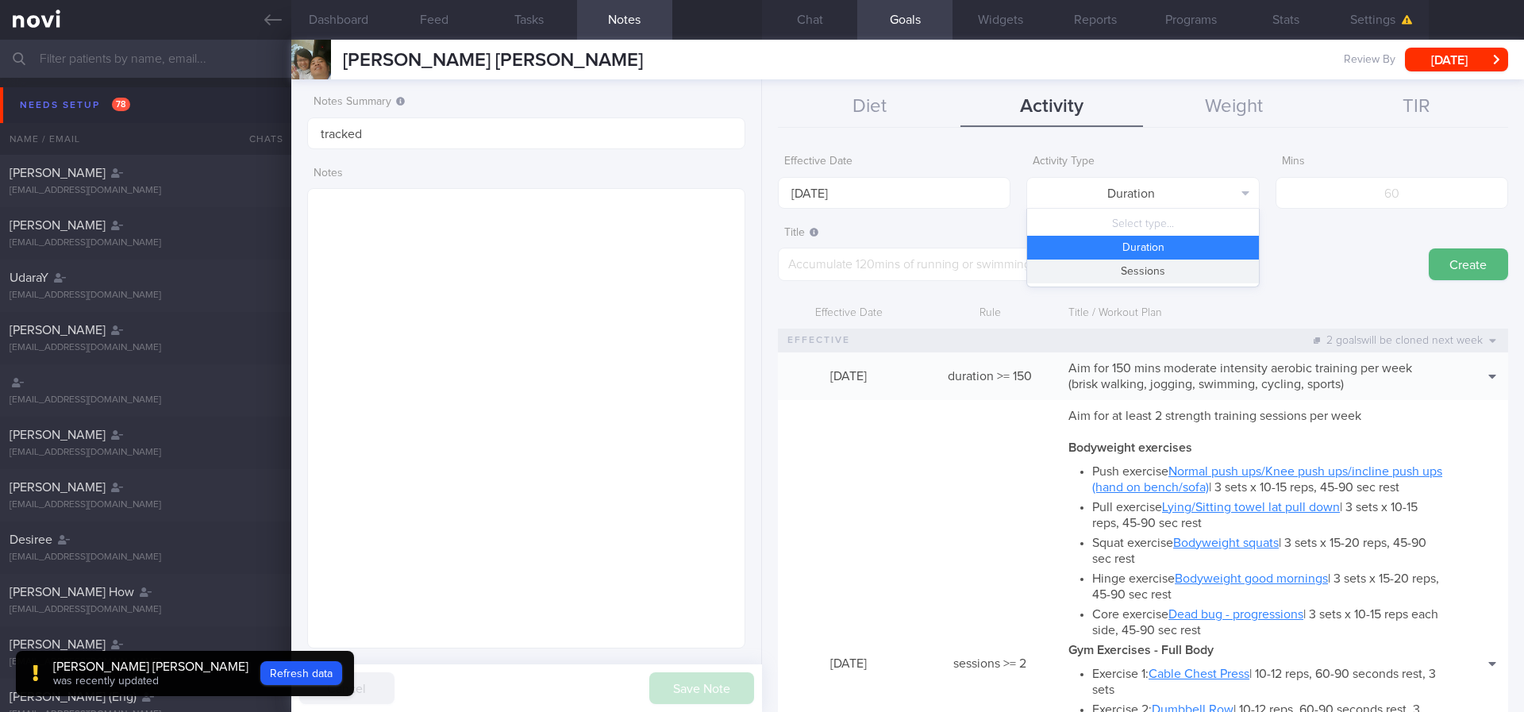
click at [1127, 274] on button "Sessions" at bounding box center [1142, 272] width 231 height 24
click at [973, 196] on input "[DATE]" at bounding box center [894, 193] width 233 height 32
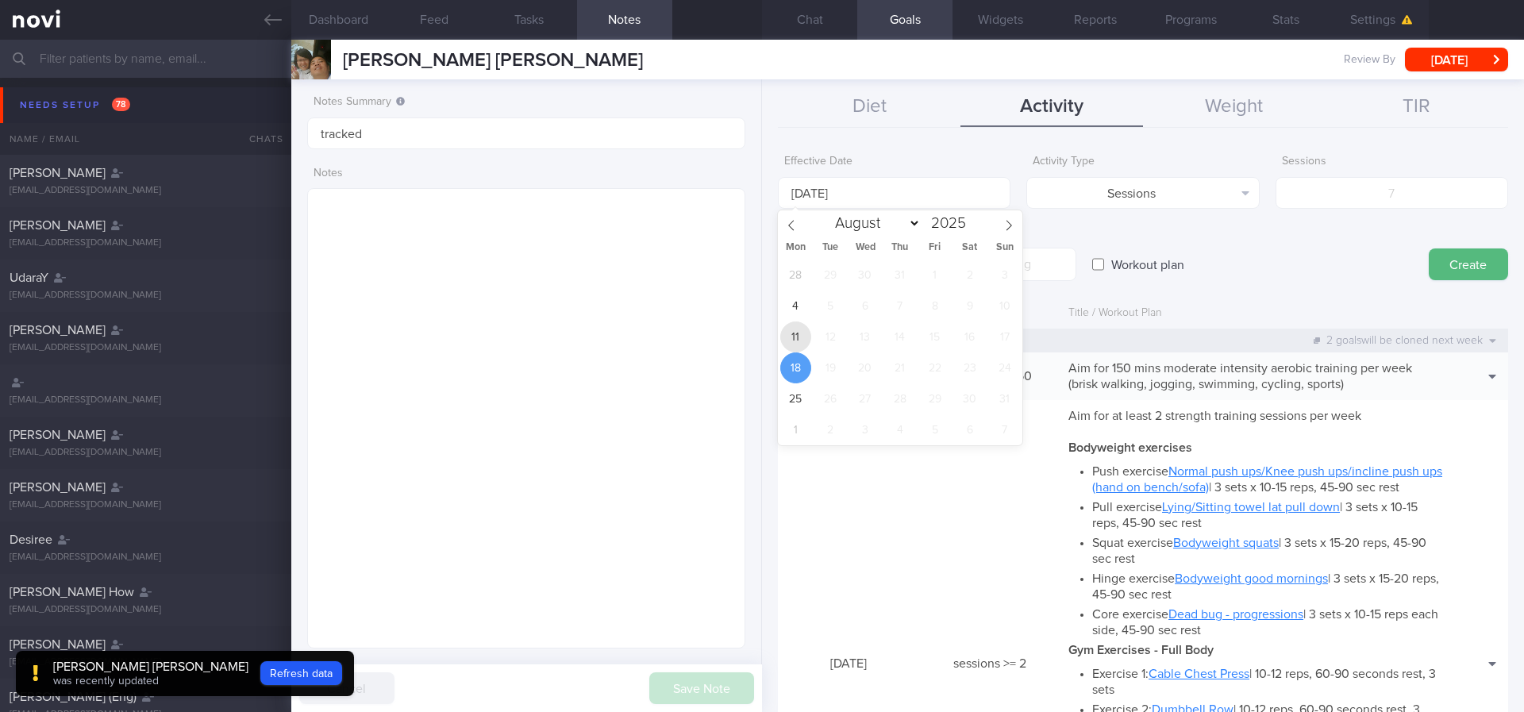
click at [806, 342] on span "11" at bounding box center [795, 337] width 31 height 31
type input "[DATE]"
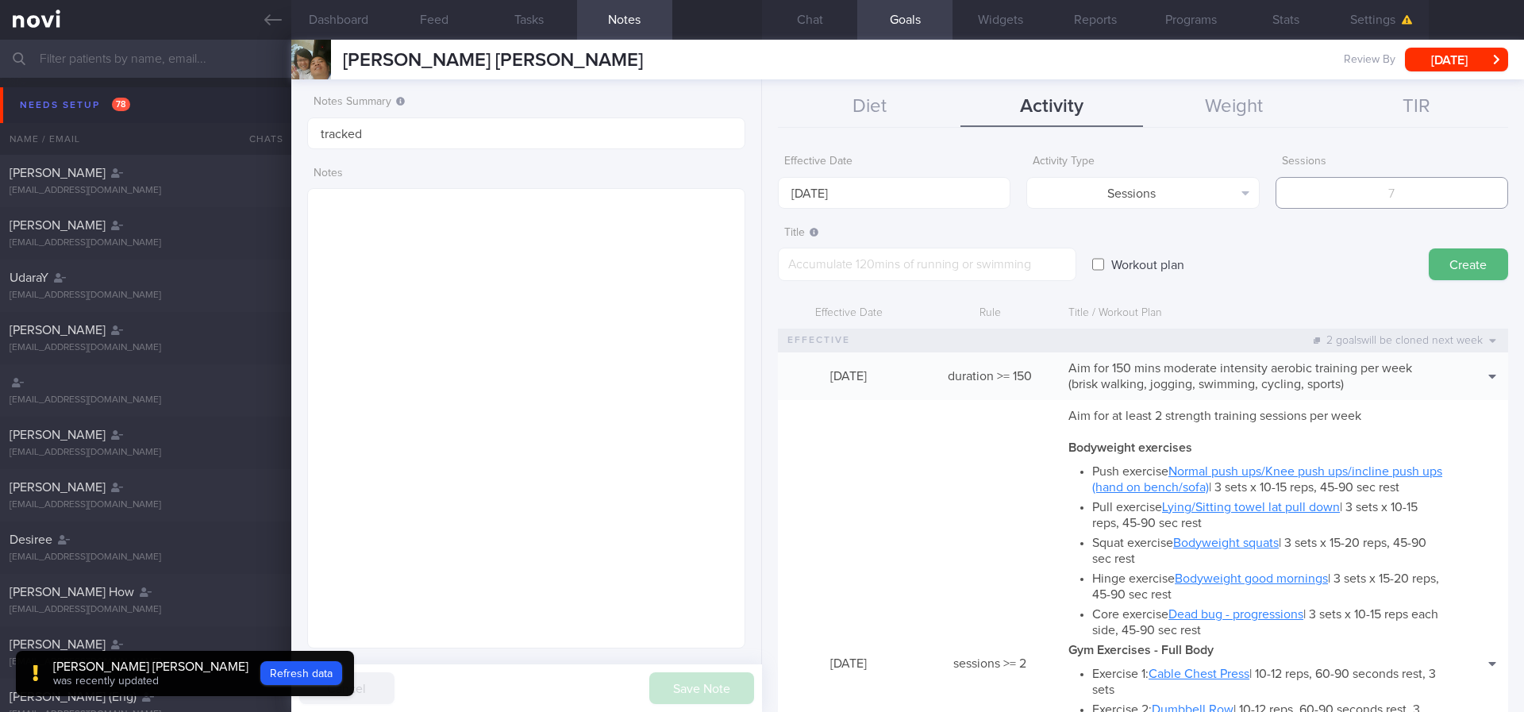
click at [1369, 198] on input "number" at bounding box center [1392, 193] width 233 height 32
type input "70000"
click at [958, 269] on textarea at bounding box center [927, 264] width 299 height 33
click at [884, 256] on textarea "Aim at least 8-10K (56-70K per week)" at bounding box center [927, 264] width 299 height 33
type textarea "Aim at least 8-10K steps daily (56-70K per week)"
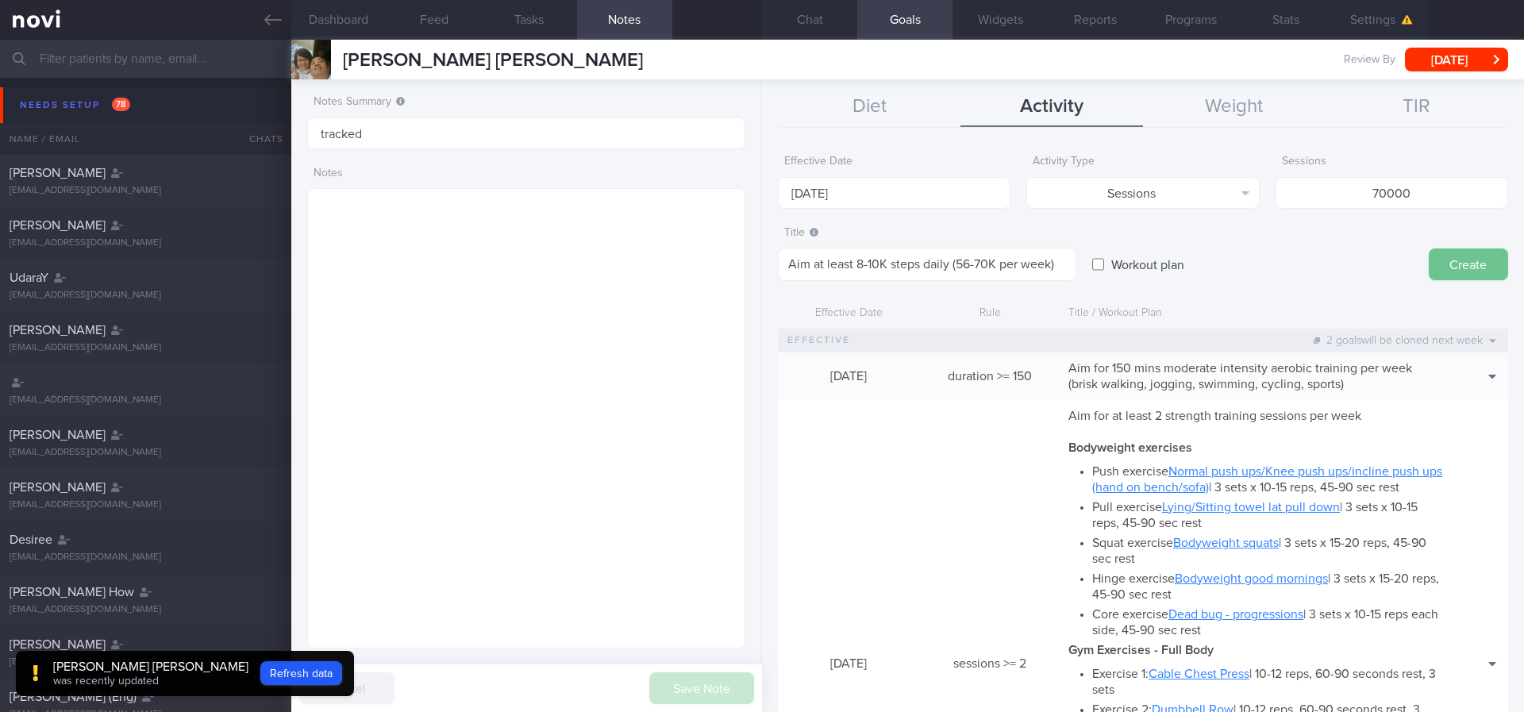
click at [1429, 263] on button "Create" at bounding box center [1468, 264] width 79 height 32
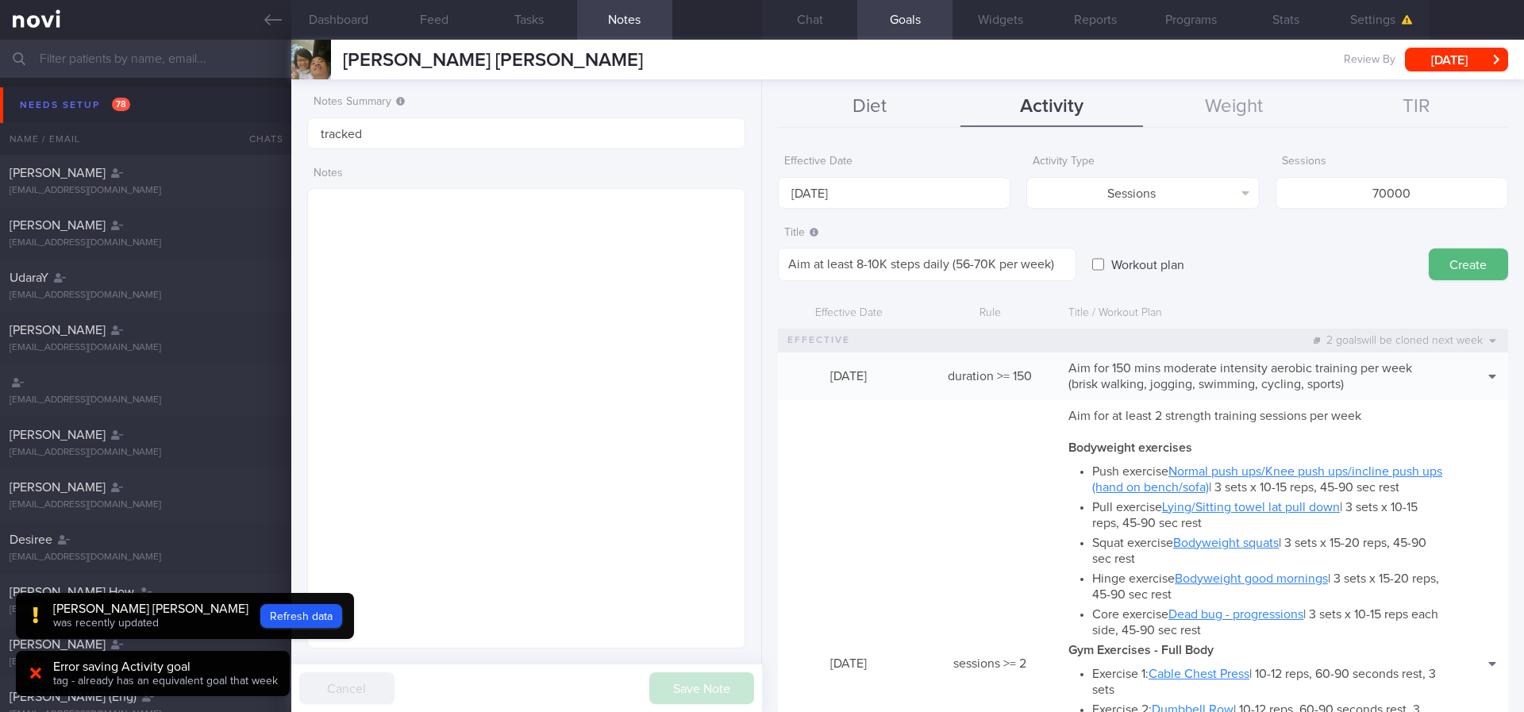
click at [853, 98] on button "Diet" at bounding box center [869, 107] width 183 height 40
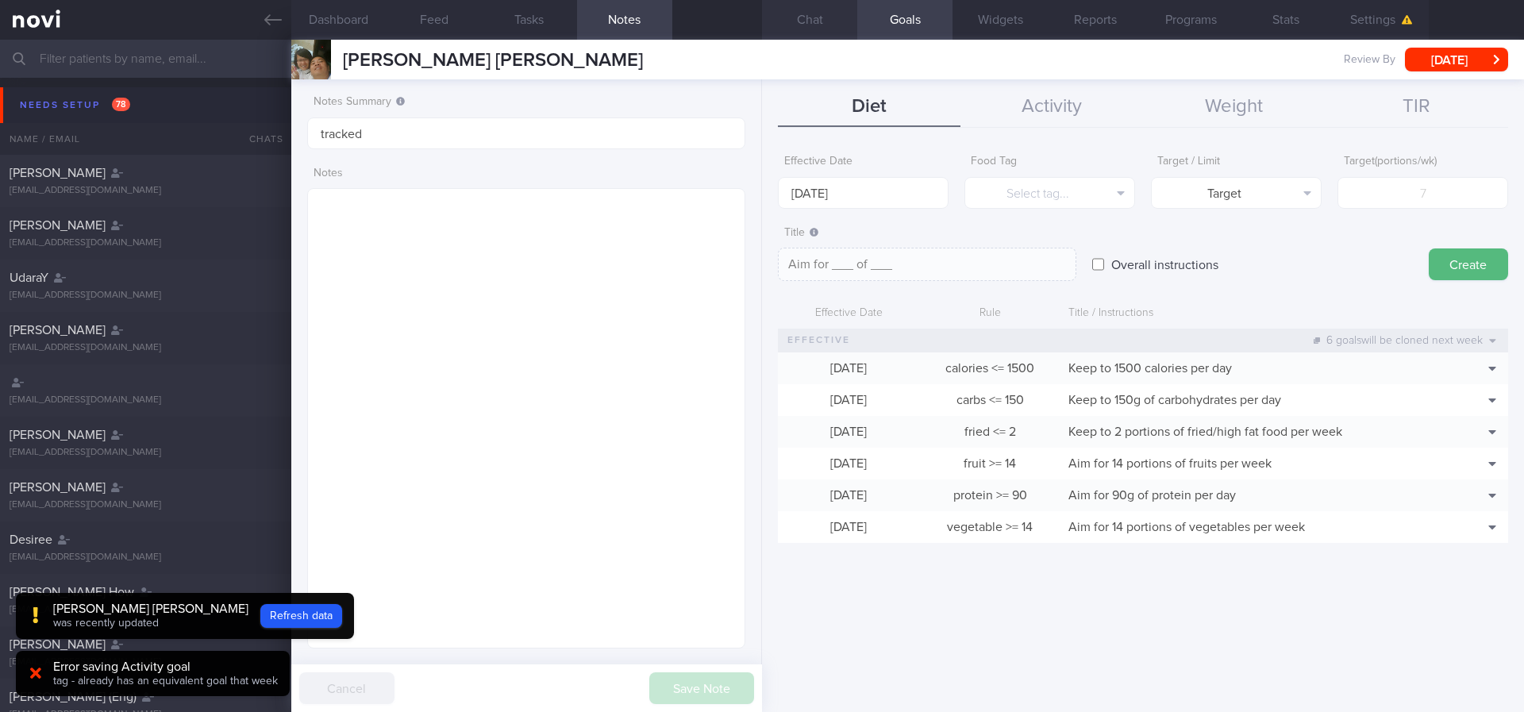
click at [808, 22] on button "Chat" at bounding box center [809, 20] width 95 height 40
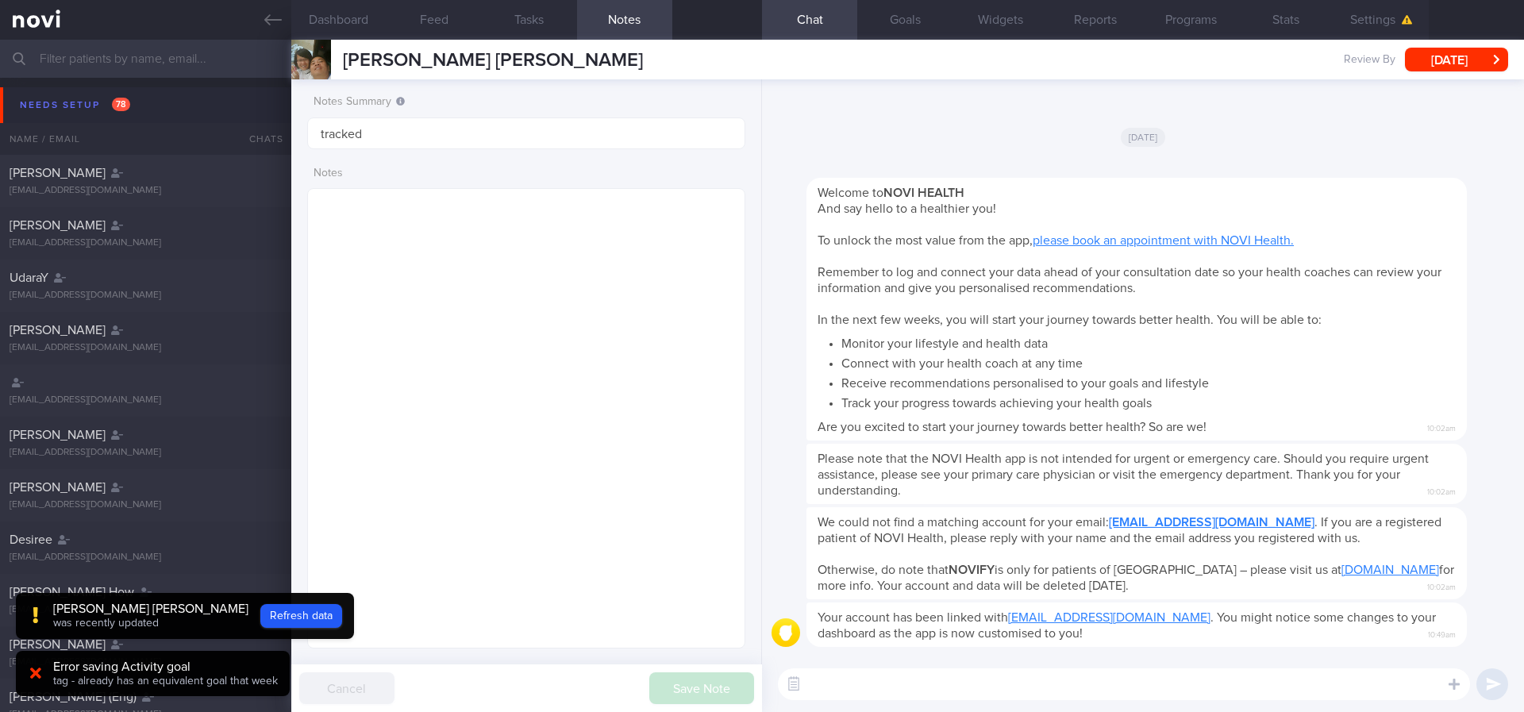
click at [1029, 672] on textarea at bounding box center [1124, 684] width 692 height 32
click at [1037, 670] on textarea at bounding box center [1124, 684] width 692 height 32
type textarea "hi"
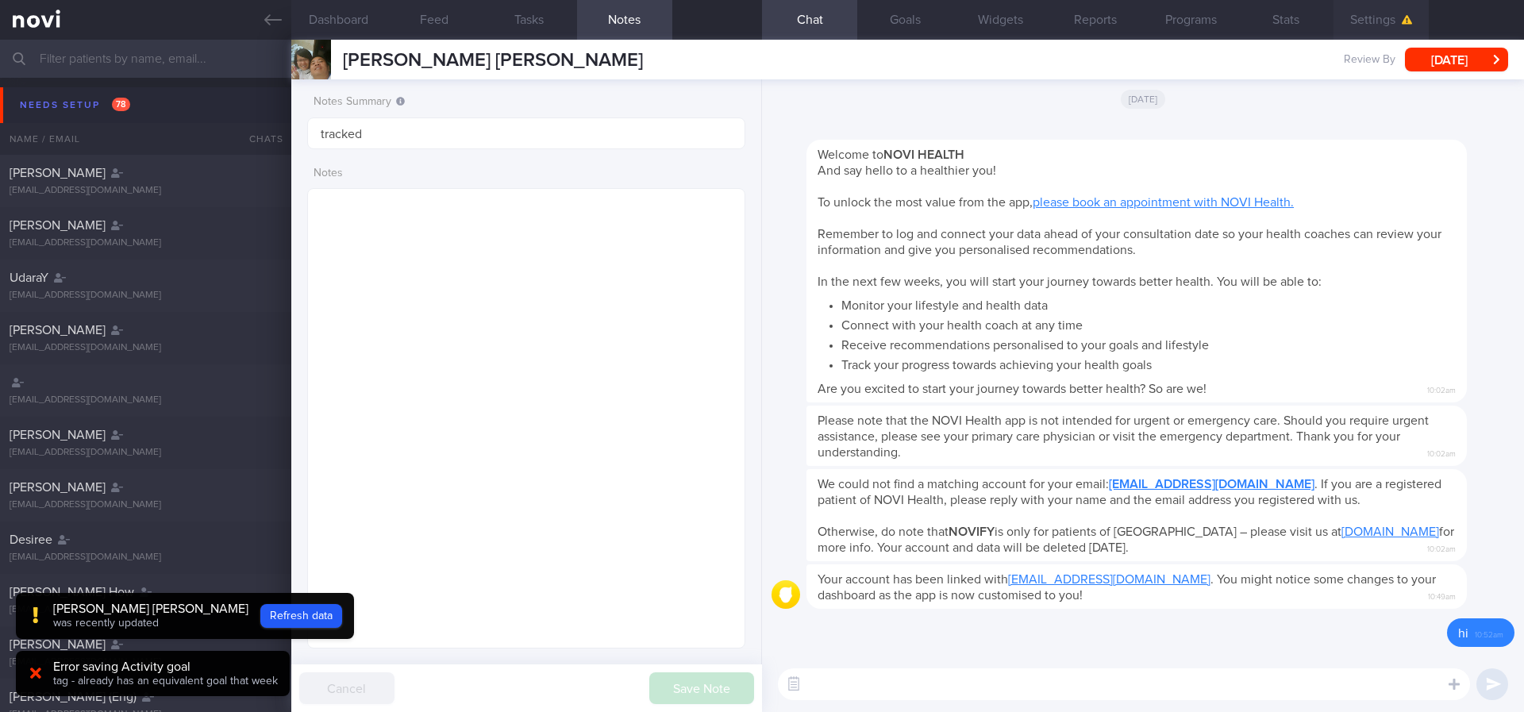
click at [1380, 17] on button "Settings" at bounding box center [1381, 20] width 95 height 40
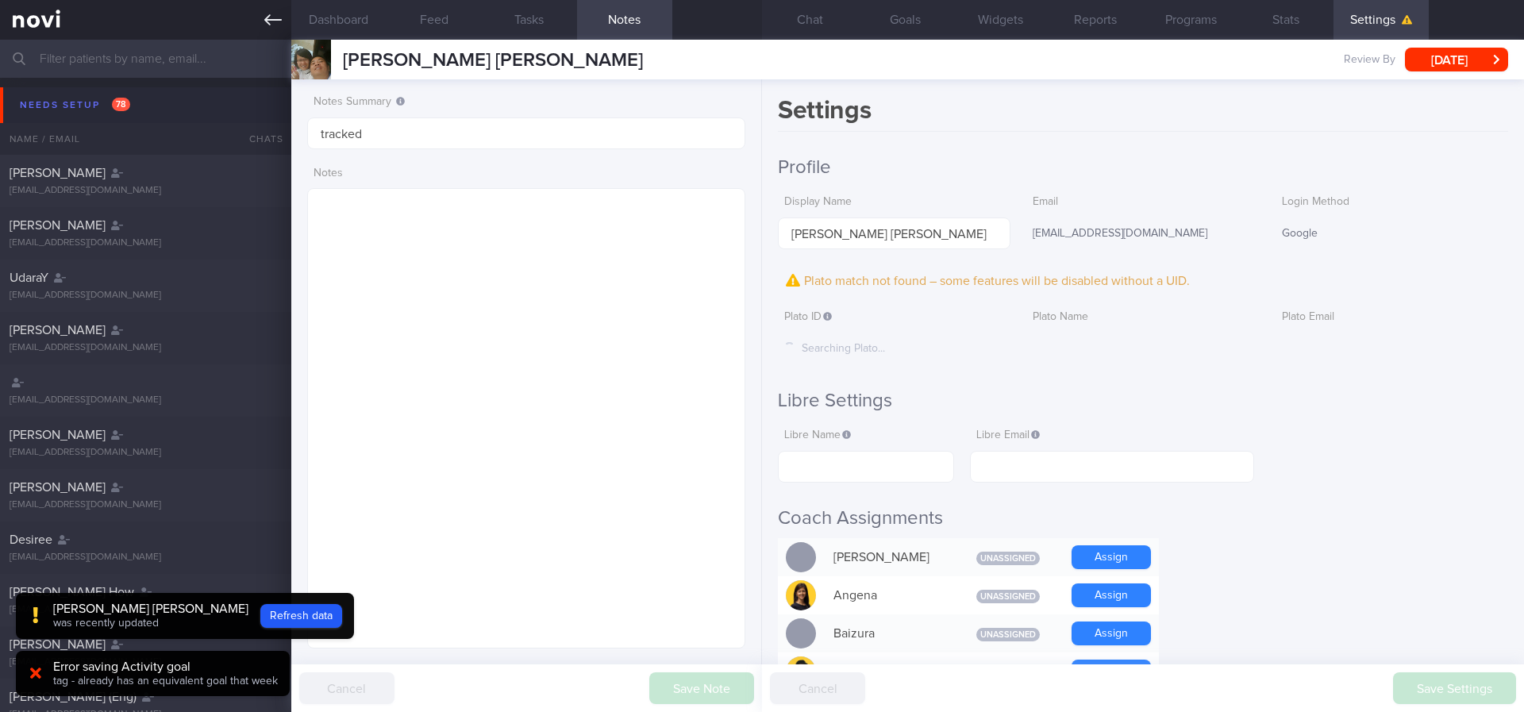
click at [248, 15] on link at bounding box center [145, 20] width 291 height 40
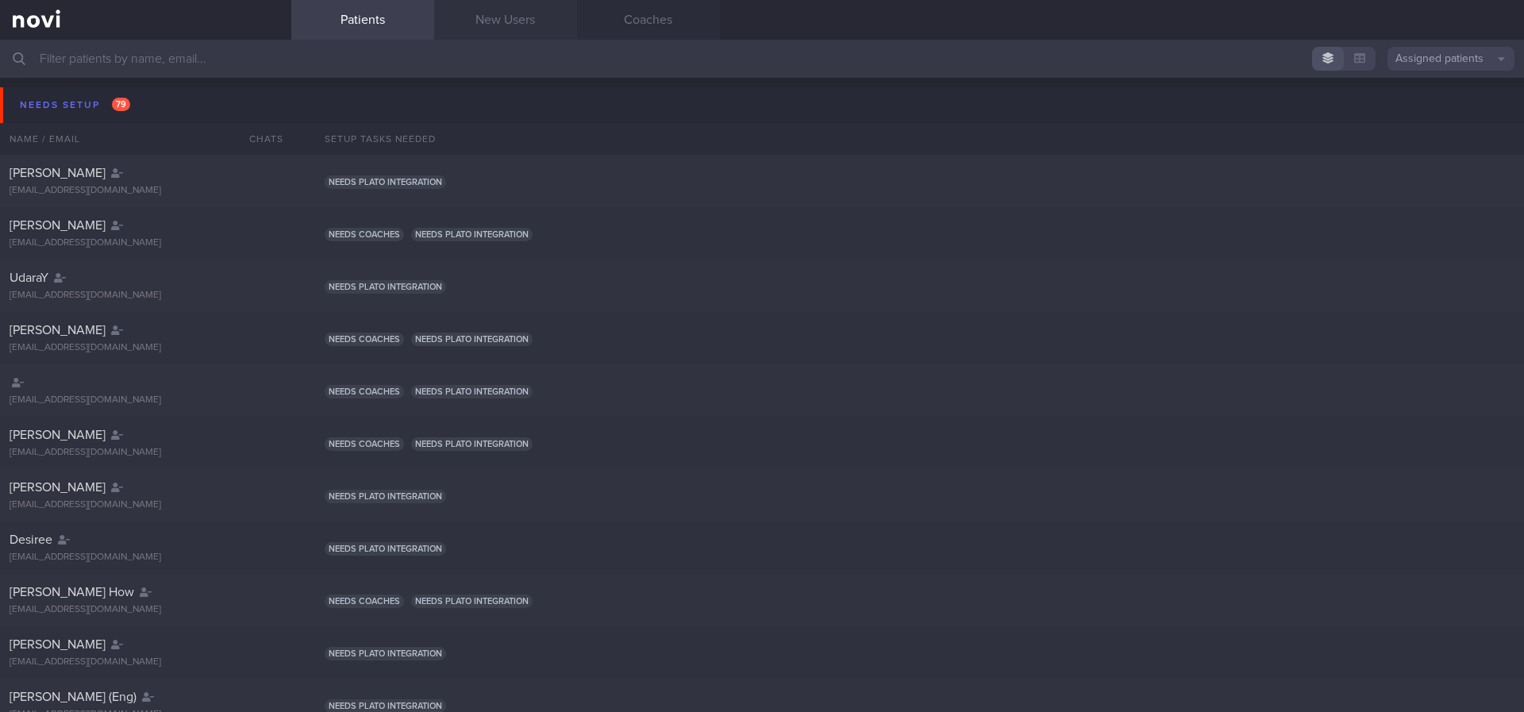
click at [525, 30] on link "New Users" at bounding box center [505, 20] width 143 height 40
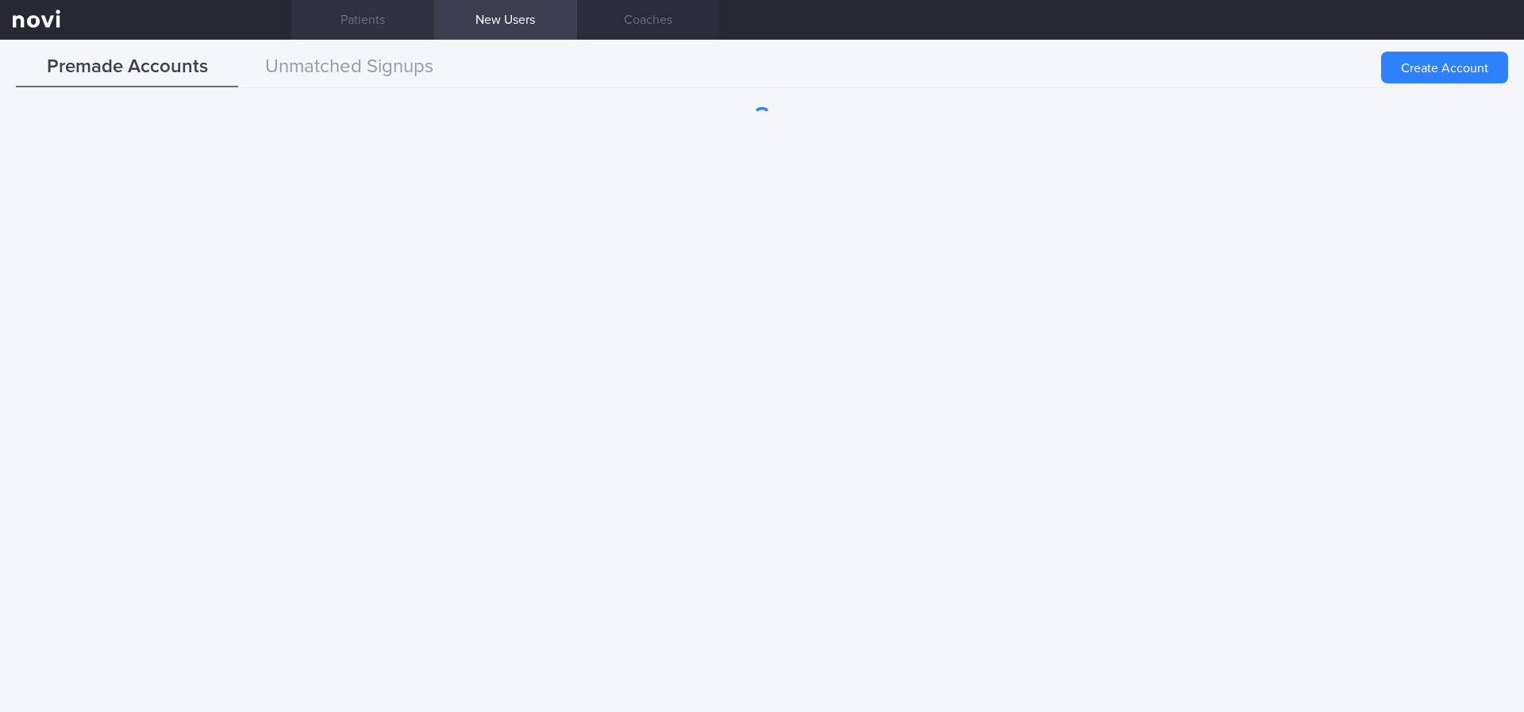
click at [371, 11] on link "Patients" at bounding box center [362, 20] width 143 height 40
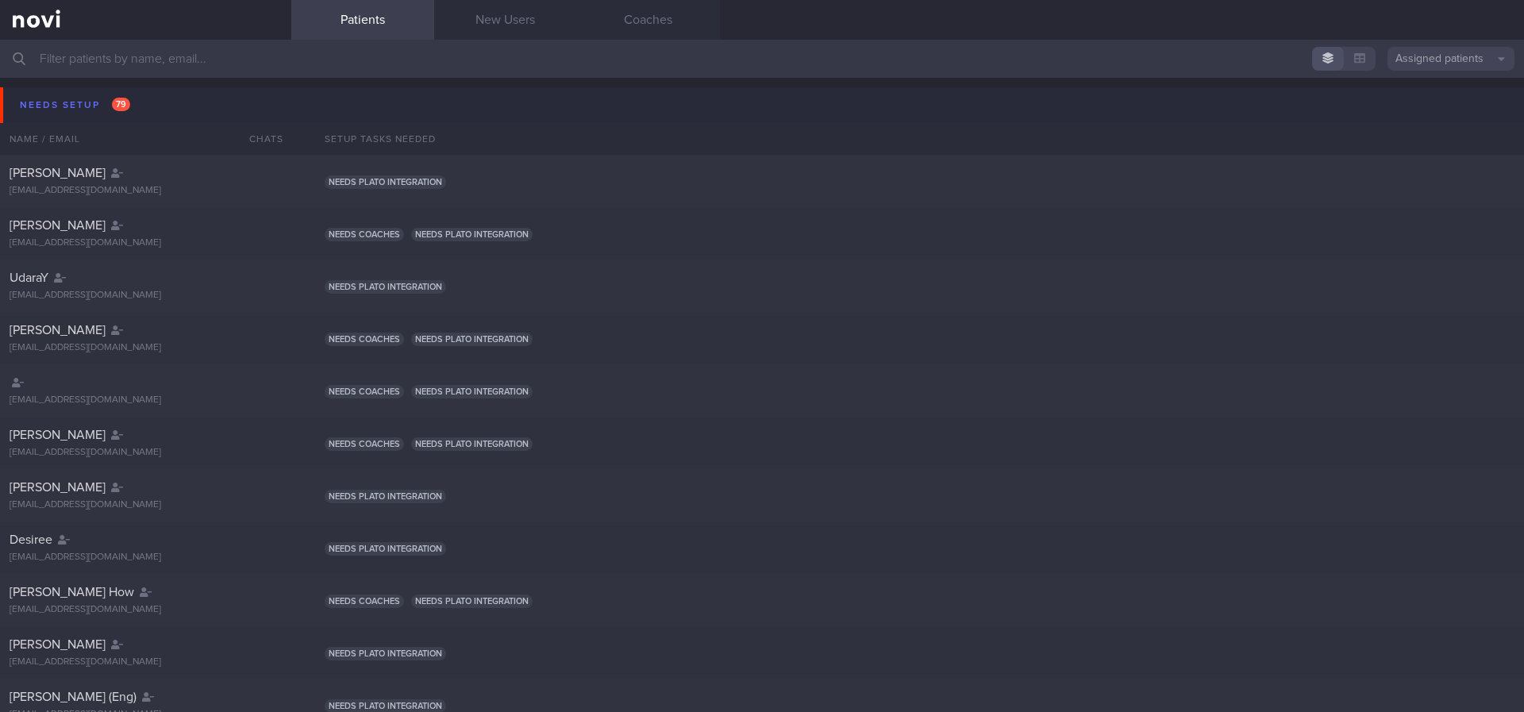
click at [119, 107] on span "79" at bounding box center [121, 104] width 18 height 13
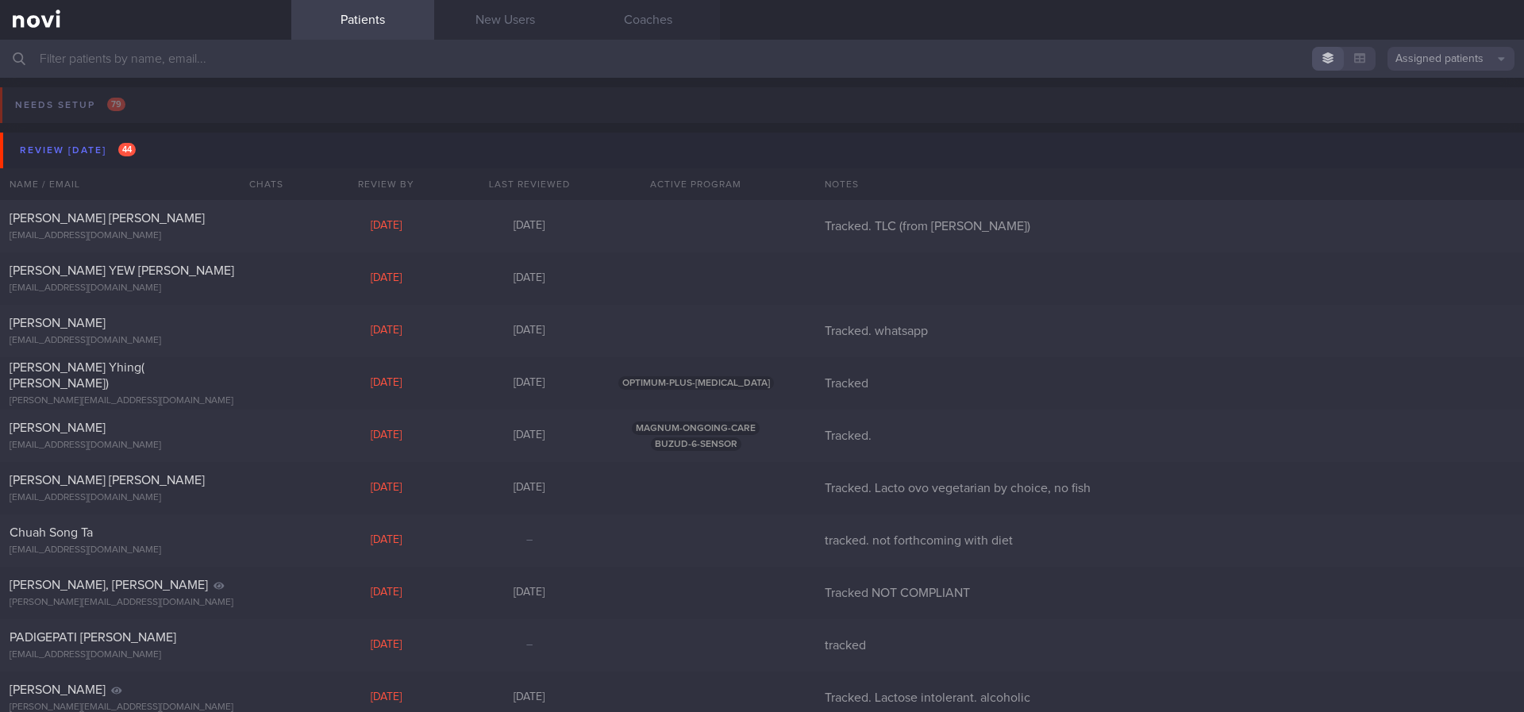
click at [472, 68] on input "text" at bounding box center [762, 59] width 1524 height 38
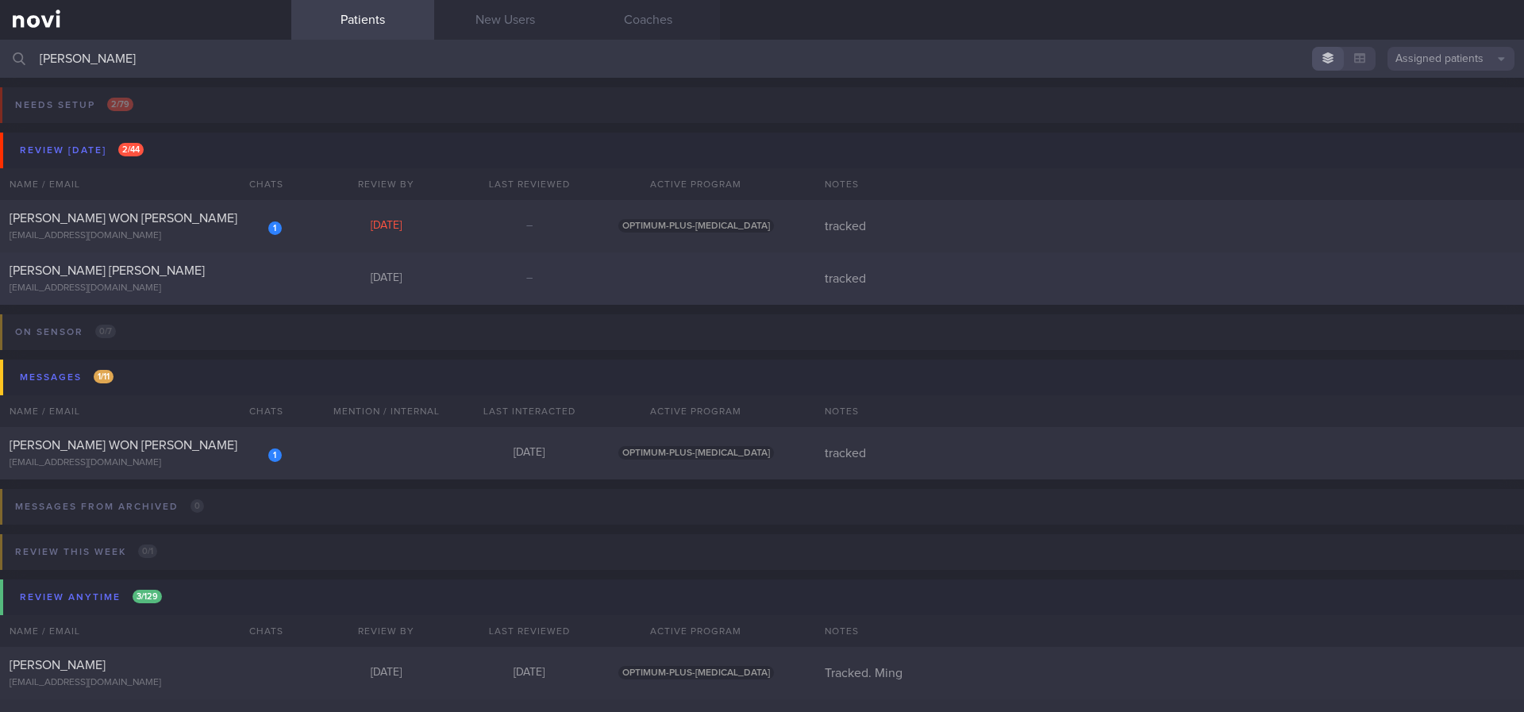
type input "[PERSON_NAME]"
click at [366, 278] on div "[DATE]" at bounding box center [386, 279] width 143 height 14
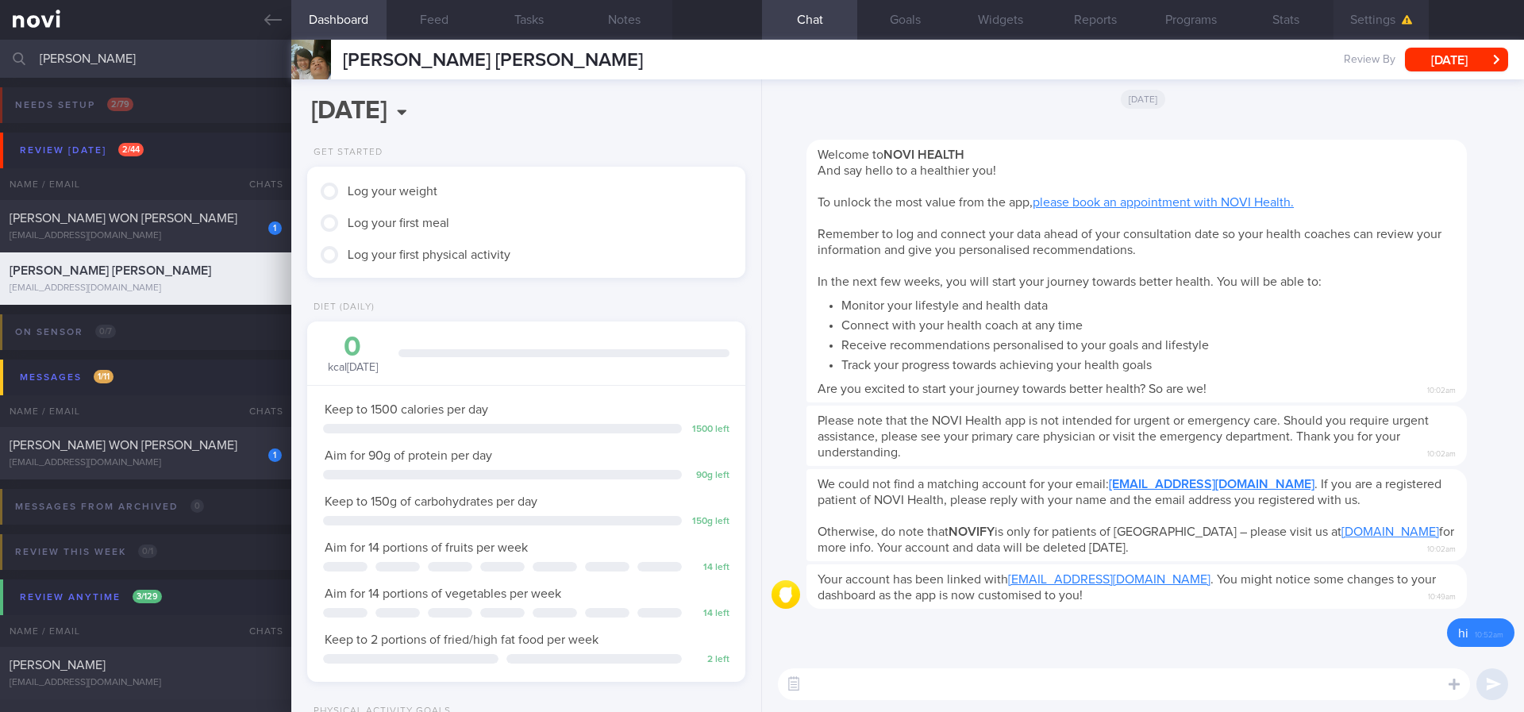
click at [1379, 18] on button "Settings" at bounding box center [1381, 20] width 95 height 40
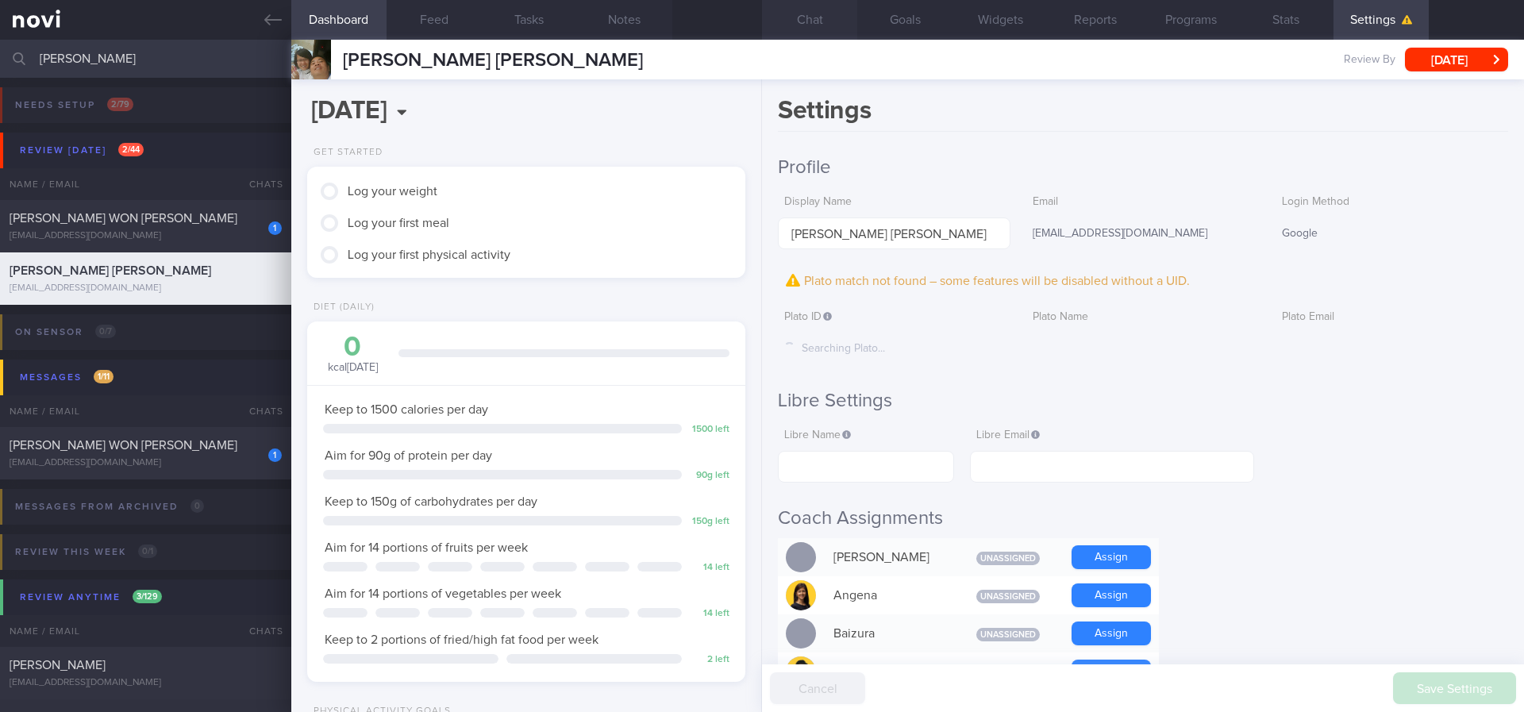
click at [817, 17] on button "Chat" at bounding box center [809, 20] width 95 height 40
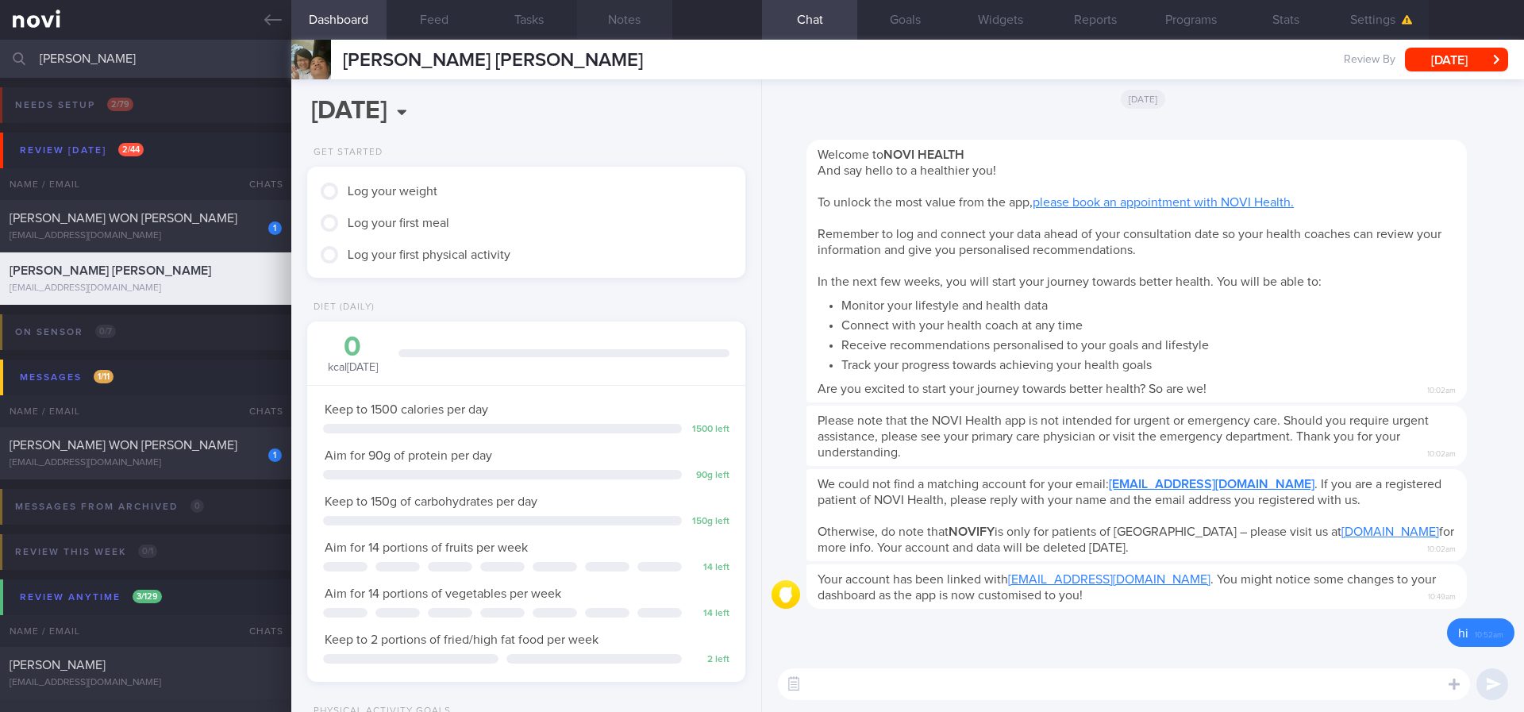
click at [634, 22] on button "Notes" at bounding box center [624, 20] width 95 height 40
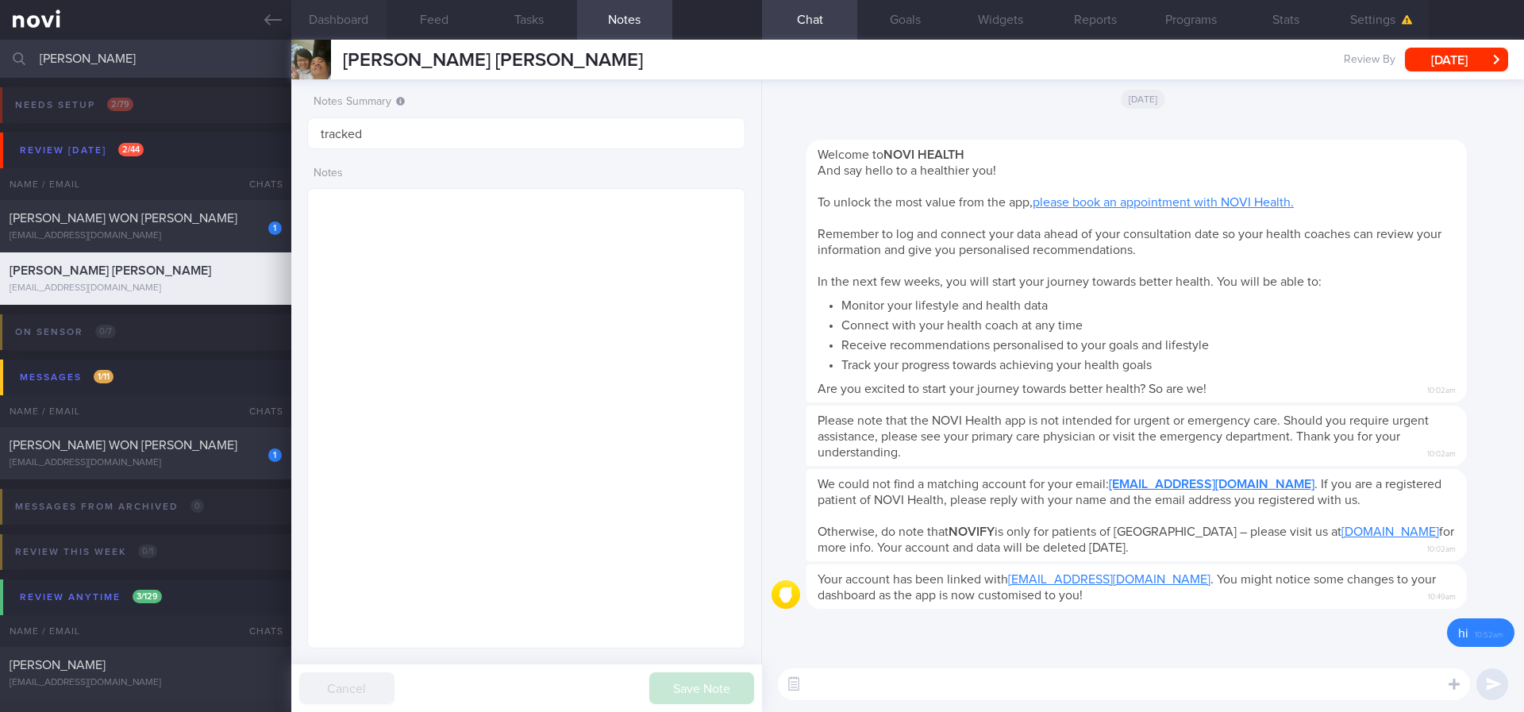
click at [363, 29] on button "Dashboard" at bounding box center [338, 20] width 95 height 40
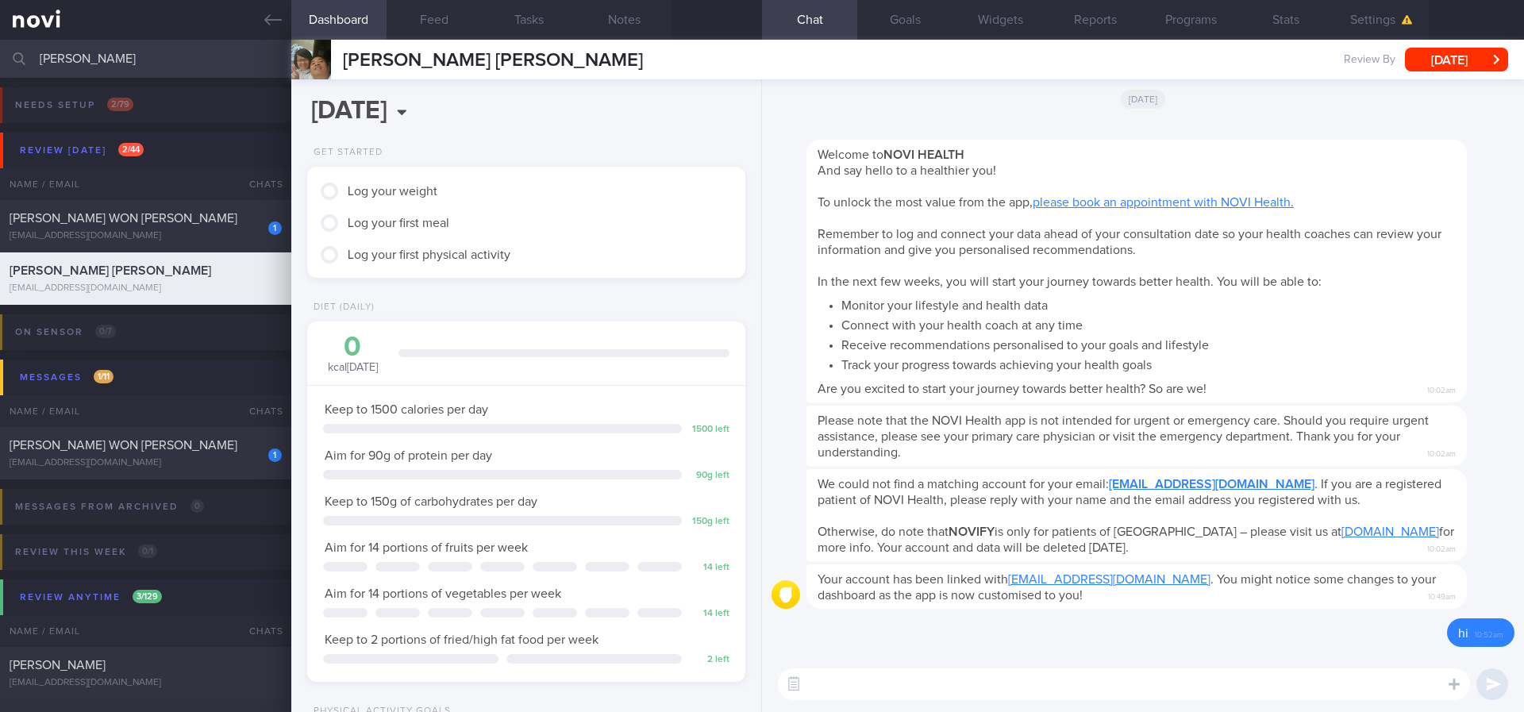
click at [957, 672] on textarea at bounding box center [1124, 684] width 692 height 32
click at [1361, 37] on button "Settings" at bounding box center [1381, 20] width 95 height 40
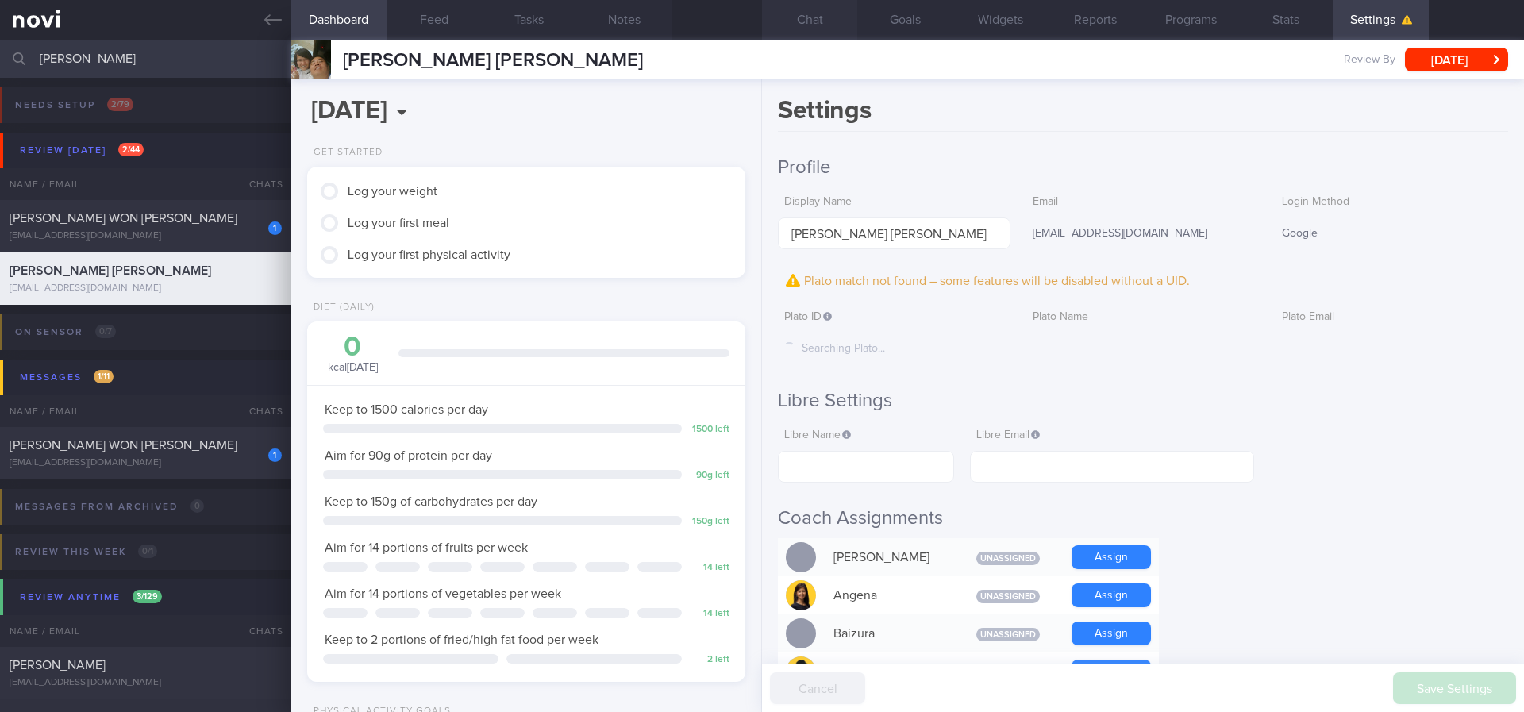
click at [811, 27] on button "Chat" at bounding box center [809, 20] width 95 height 40
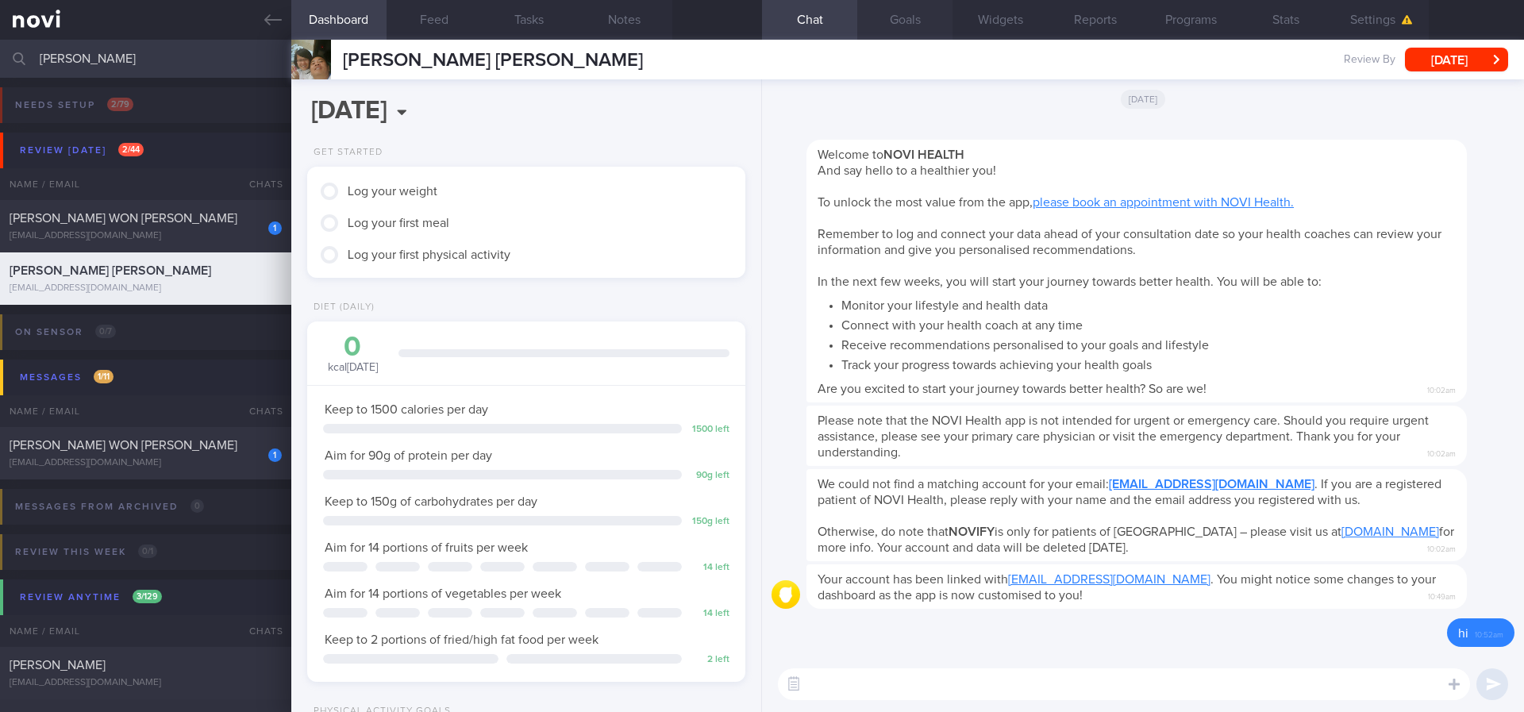
click at [925, 34] on button "Goals" at bounding box center [904, 20] width 95 height 40
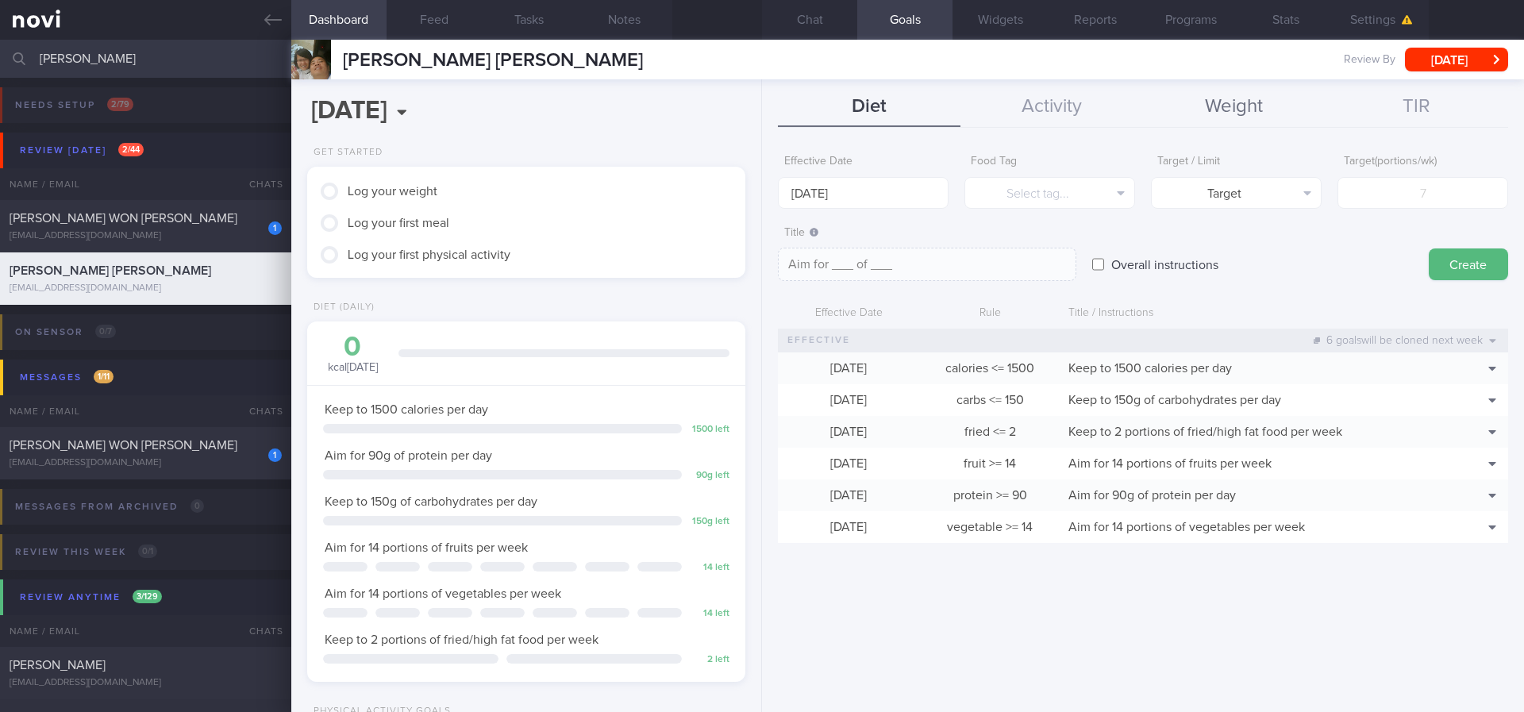
click at [1217, 104] on button "Weight" at bounding box center [1234, 107] width 183 height 40
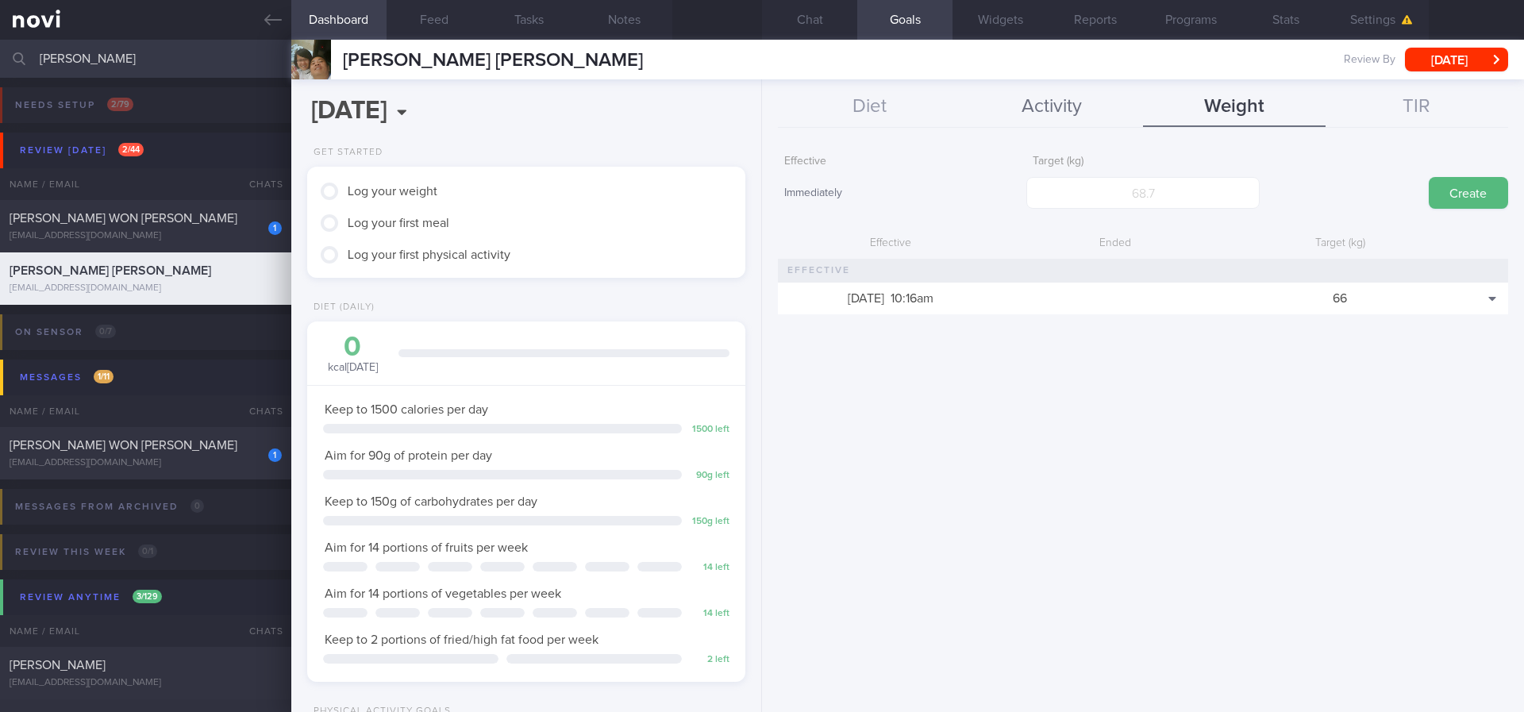
click at [1100, 106] on button "Activity" at bounding box center [1052, 107] width 183 height 40
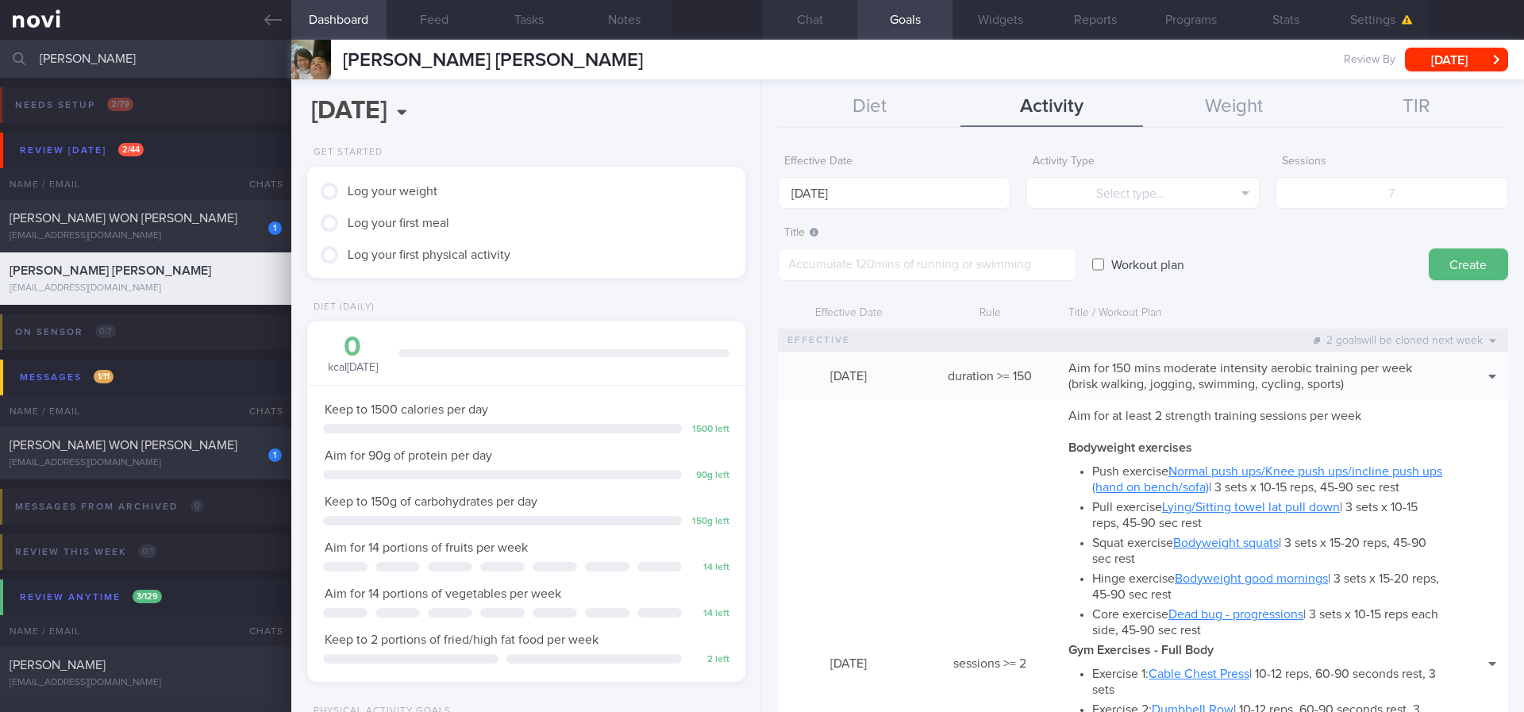
click at [827, 24] on button "Chat" at bounding box center [809, 20] width 95 height 40
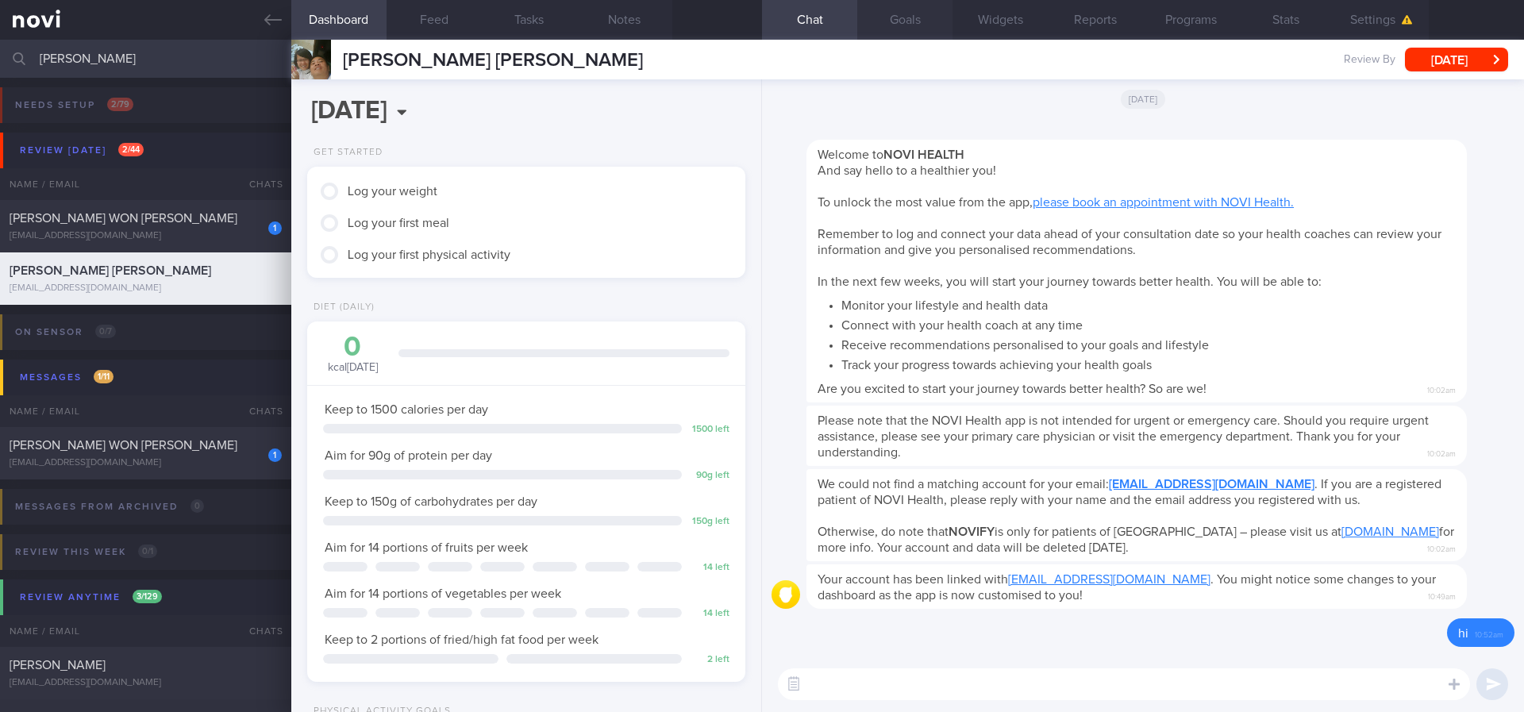
click at [898, 33] on button "Goals" at bounding box center [904, 20] width 95 height 40
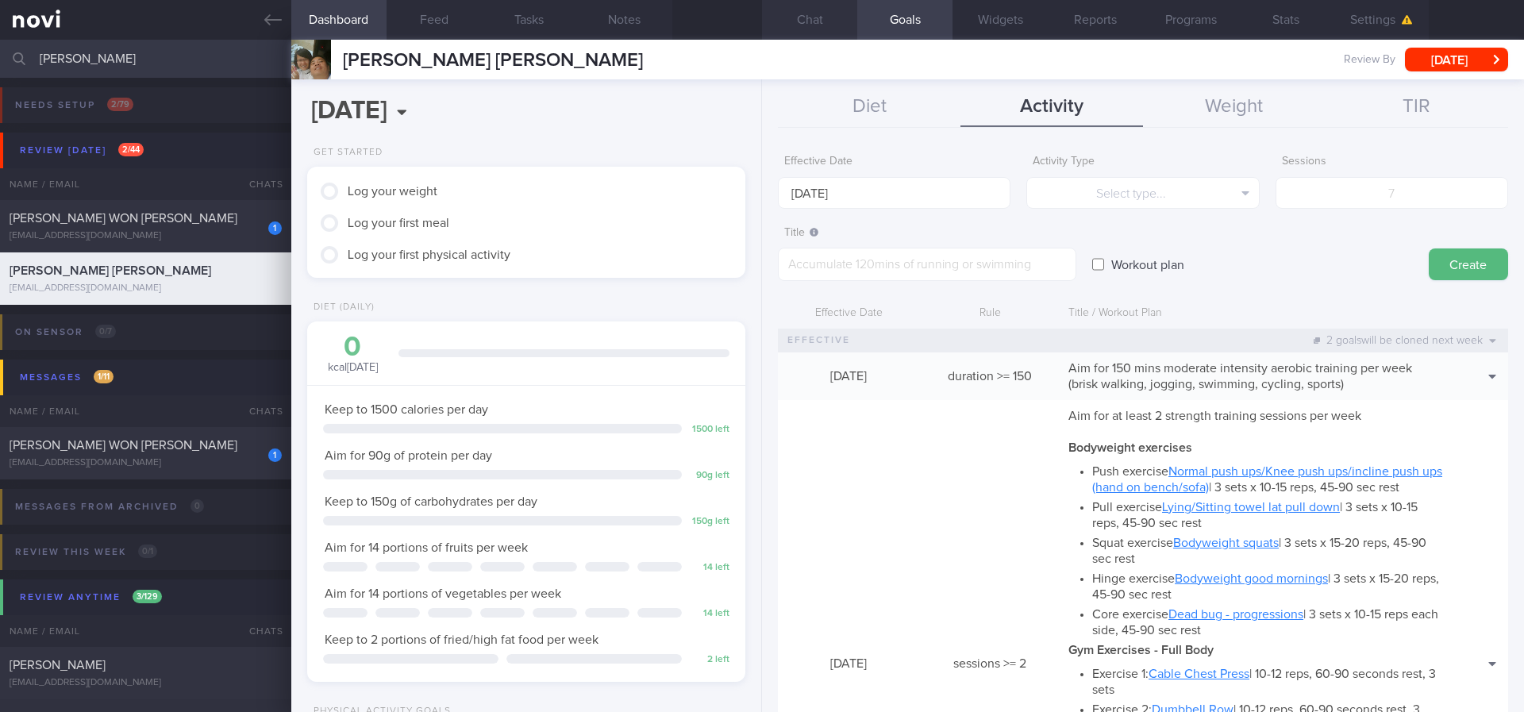
click at [829, 30] on button "Chat" at bounding box center [809, 20] width 95 height 40
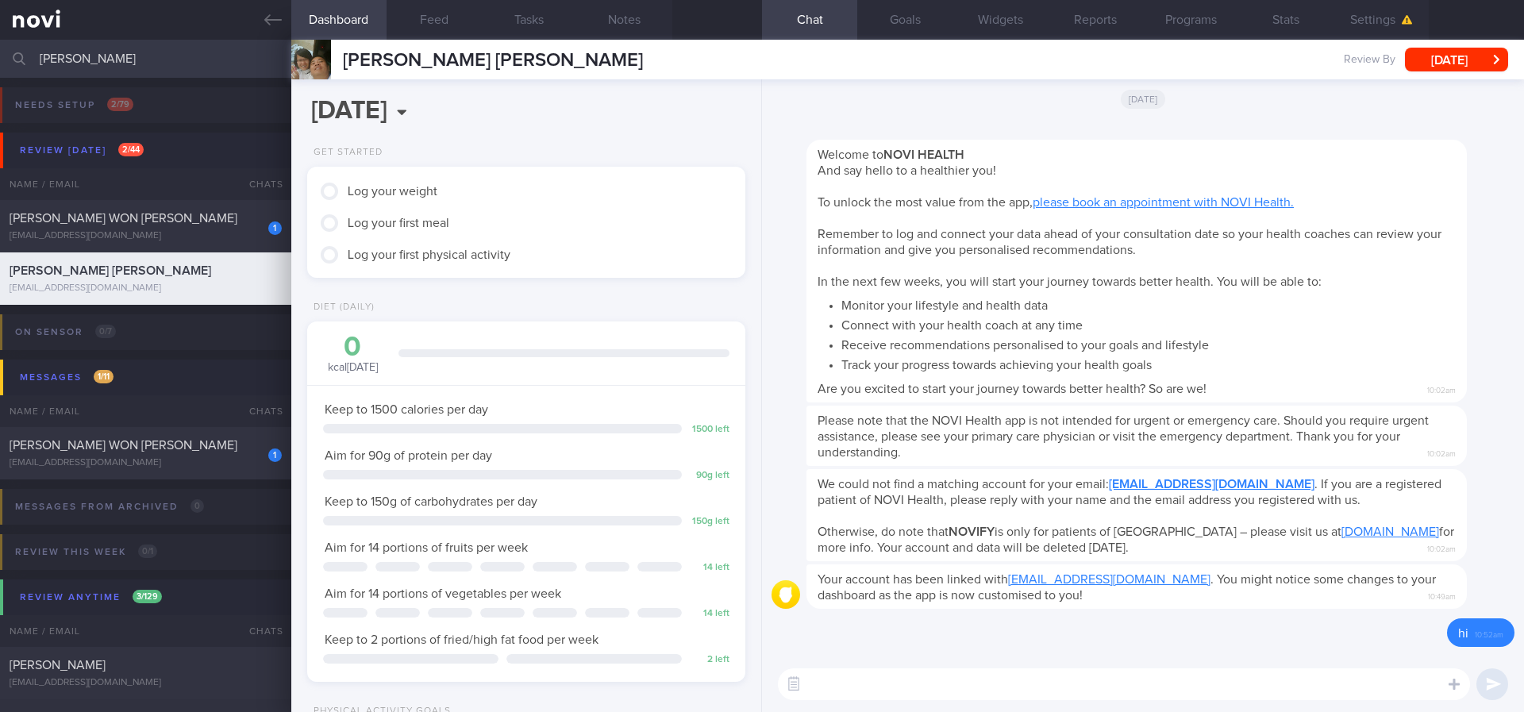
click at [1009, 672] on textarea at bounding box center [1124, 684] width 692 height 32
click at [268, 10] on link at bounding box center [145, 20] width 291 height 40
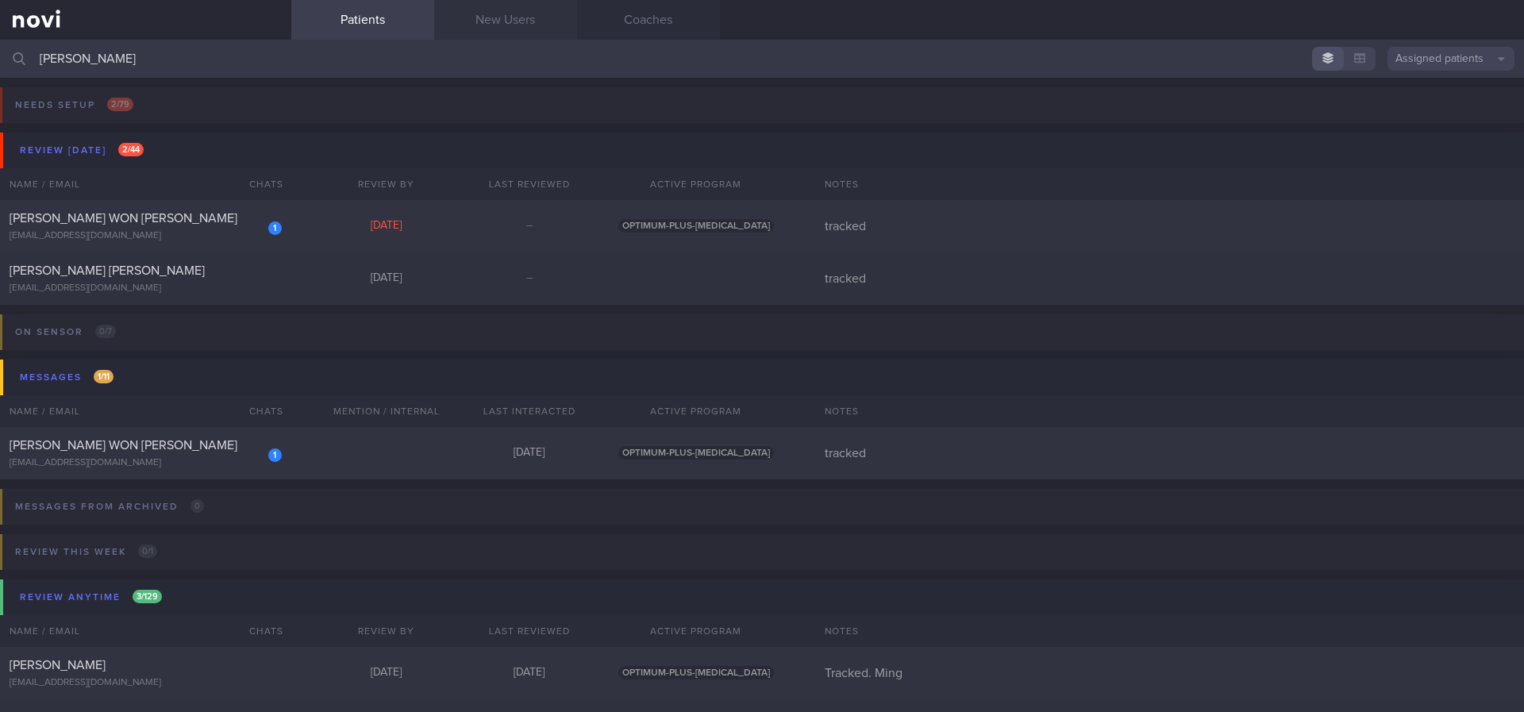
click at [511, 24] on link "New Users" at bounding box center [505, 20] width 143 height 40
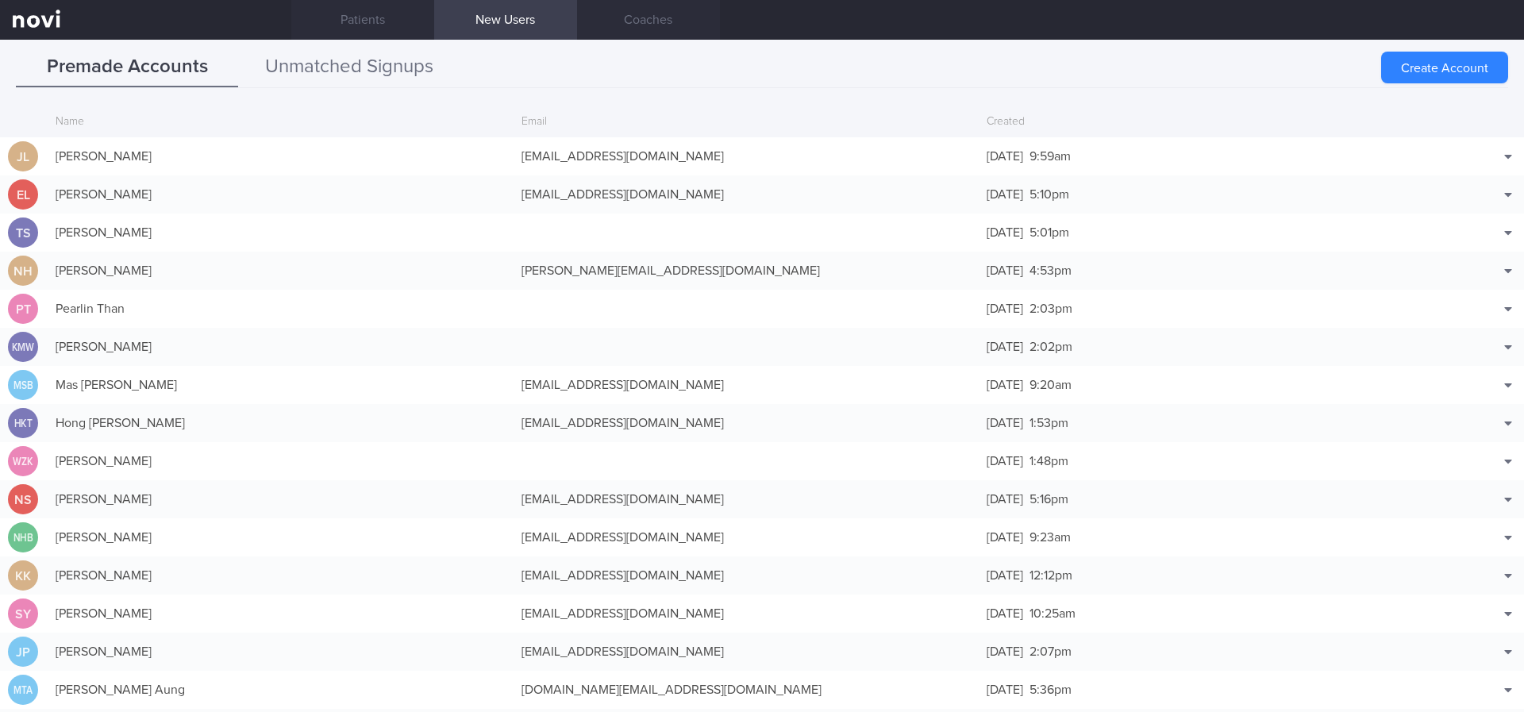
click at [367, 66] on button "Unmatched Signups" at bounding box center [349, 68] width 222 height 40
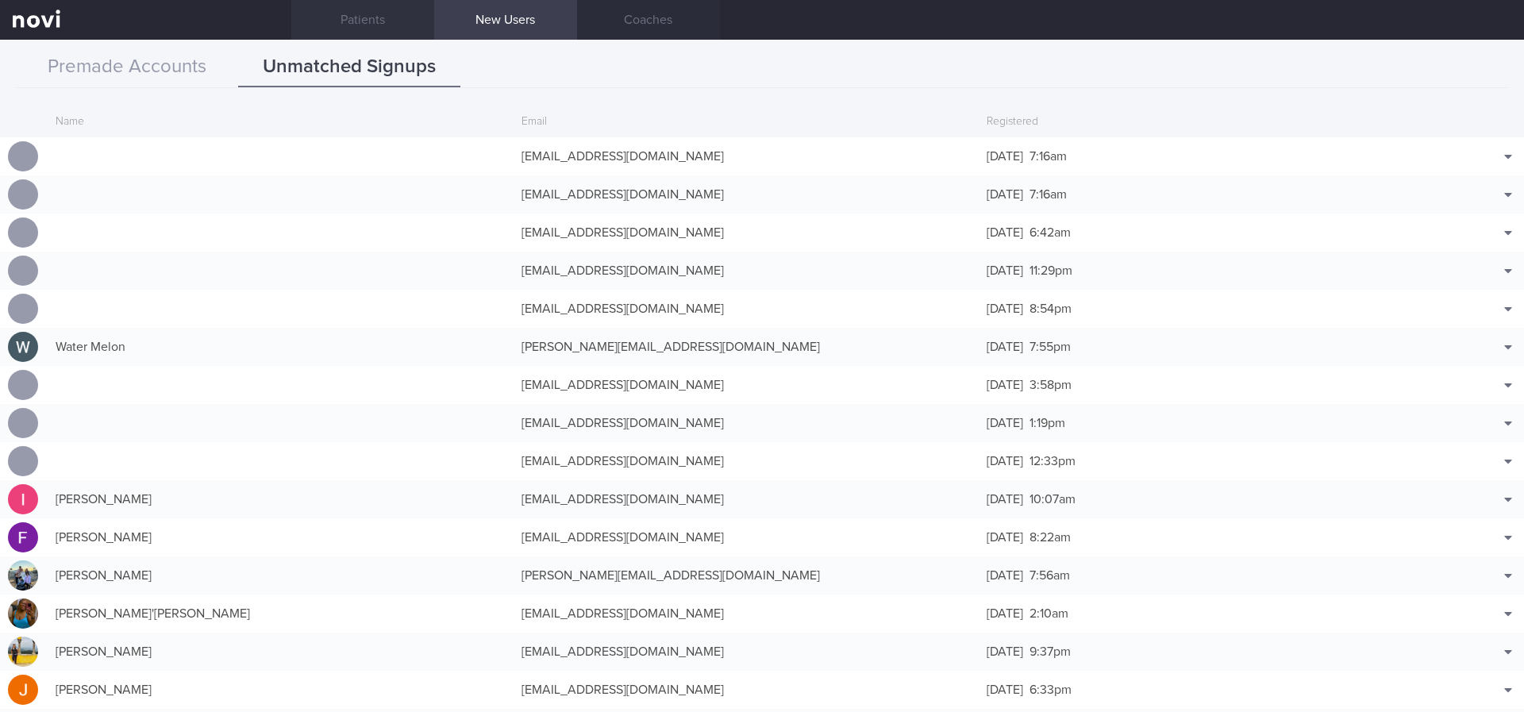
click at [415, 25] on link "Patients" at bounding box center [362, 20] width 143 height 40
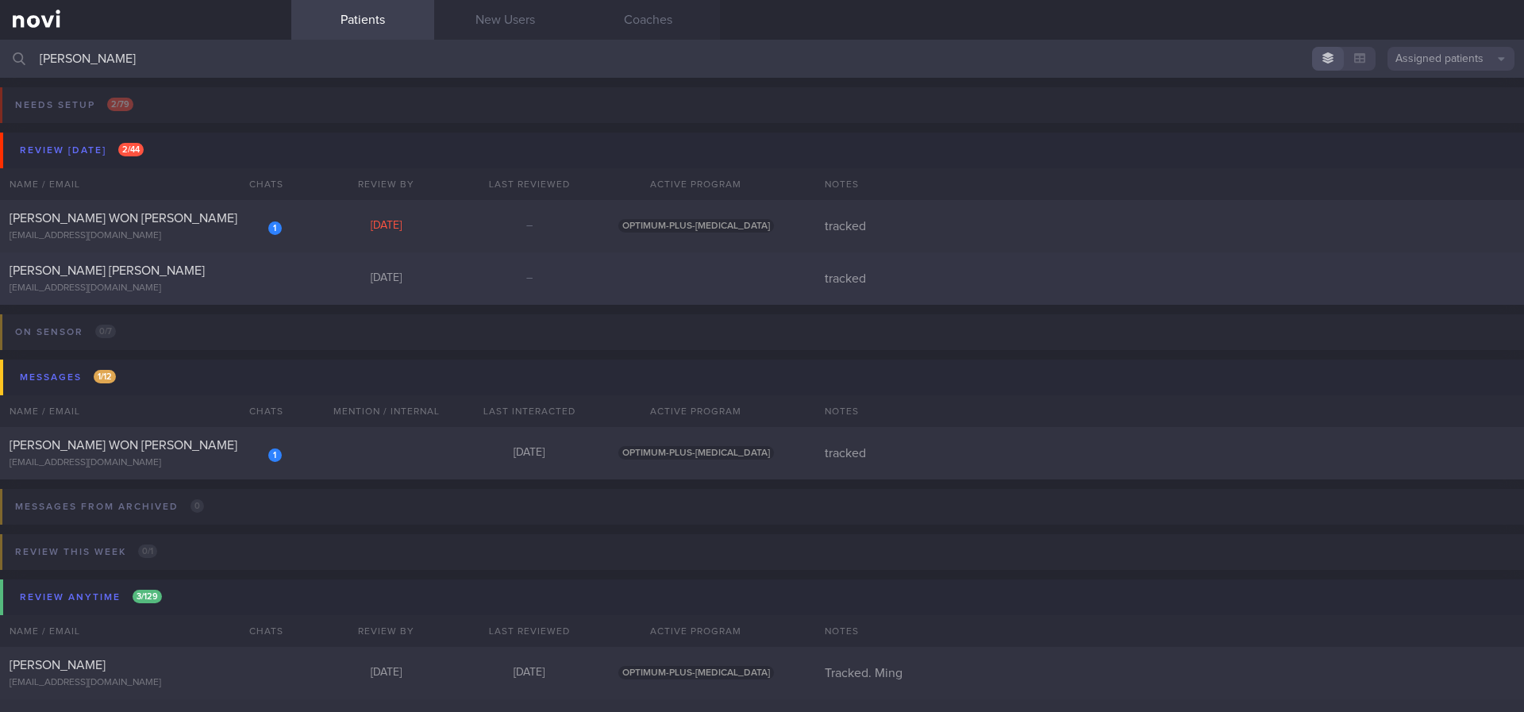
click at [636, 287] on div "Kiang Seng Yan yankiangseng@gmail.com Today – tracked" at bounding box center [762, 278] width 1524 height 52
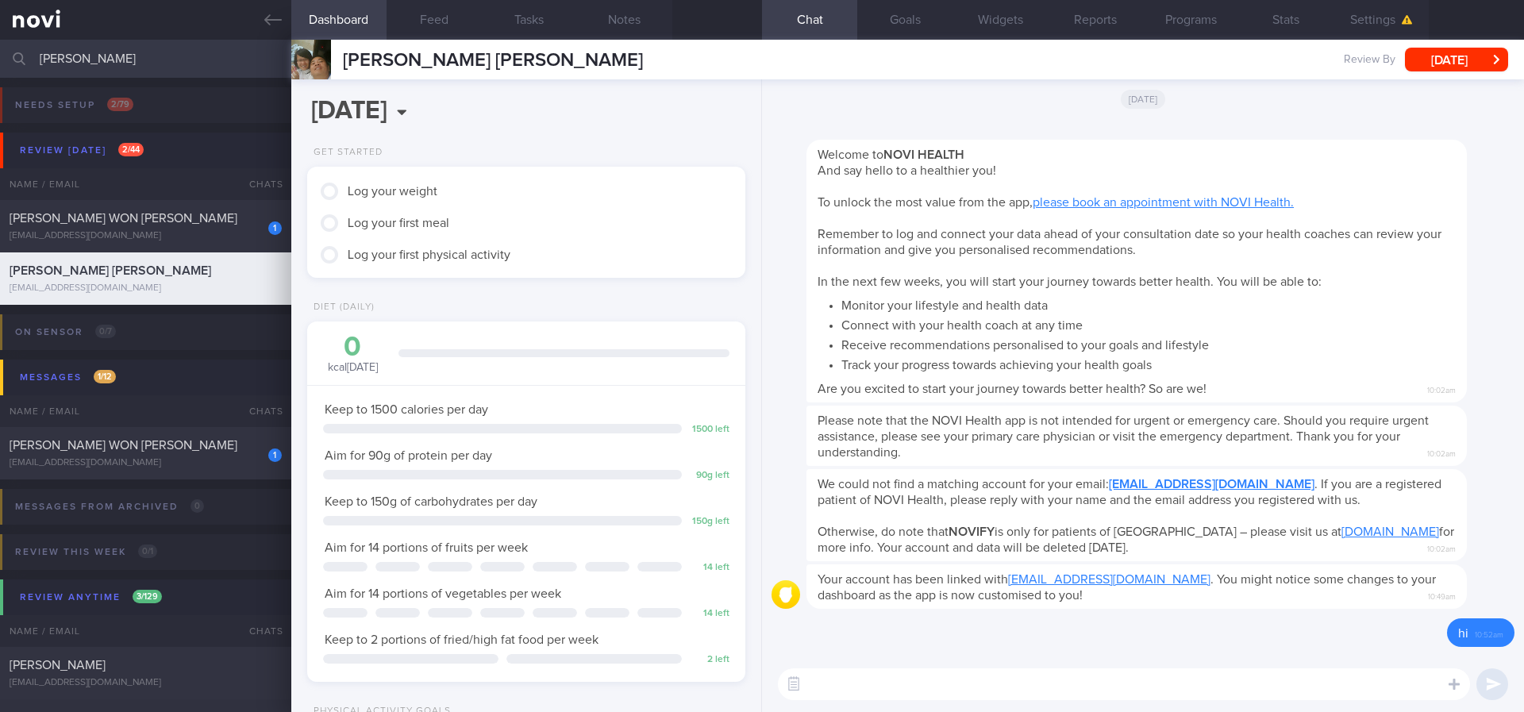
scroll to position [198, 399]
click at [1137, 675] on textarea at bounding box center [1124, 684] width 692 height 32
paste textarea "Hi ____! This is Joel, the dietitian. It was nice meeting you today Please reme…"
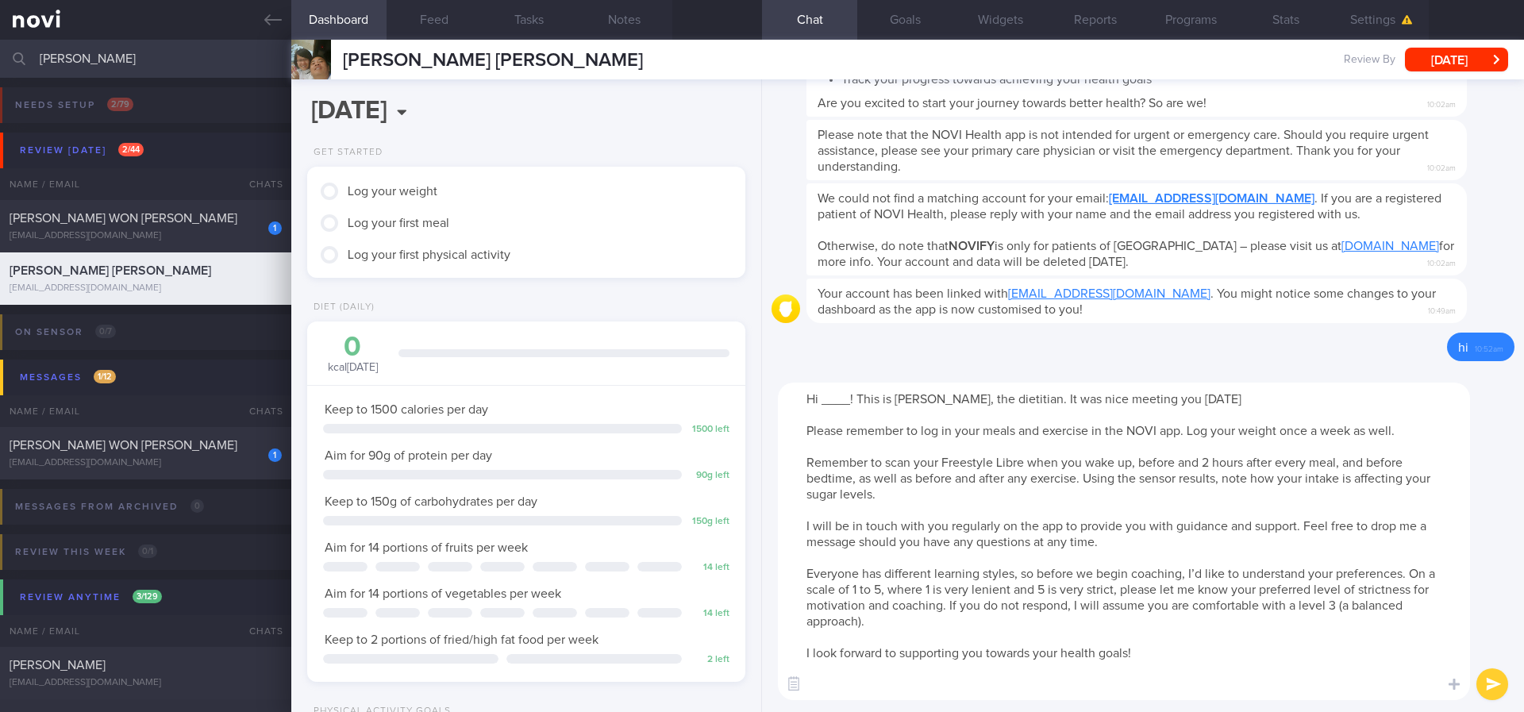
click at [832, 402] on textarea "Hi ____! This is Joel, the dietitian. It was nice meeting you today Please reme…" at bounding box center [1124, 542] width 692 height 318
drag, startPoint x: 901, startPoint y: 629, endPoint x: 801, endPoint y: 562, distance: 120.2
click at [801, 562] on textarea "Hi Mr Yan! This is Joel, the dietitian. It was nice meeting you today Please re…" at bounding box center [1124, 542] width 692 height 318
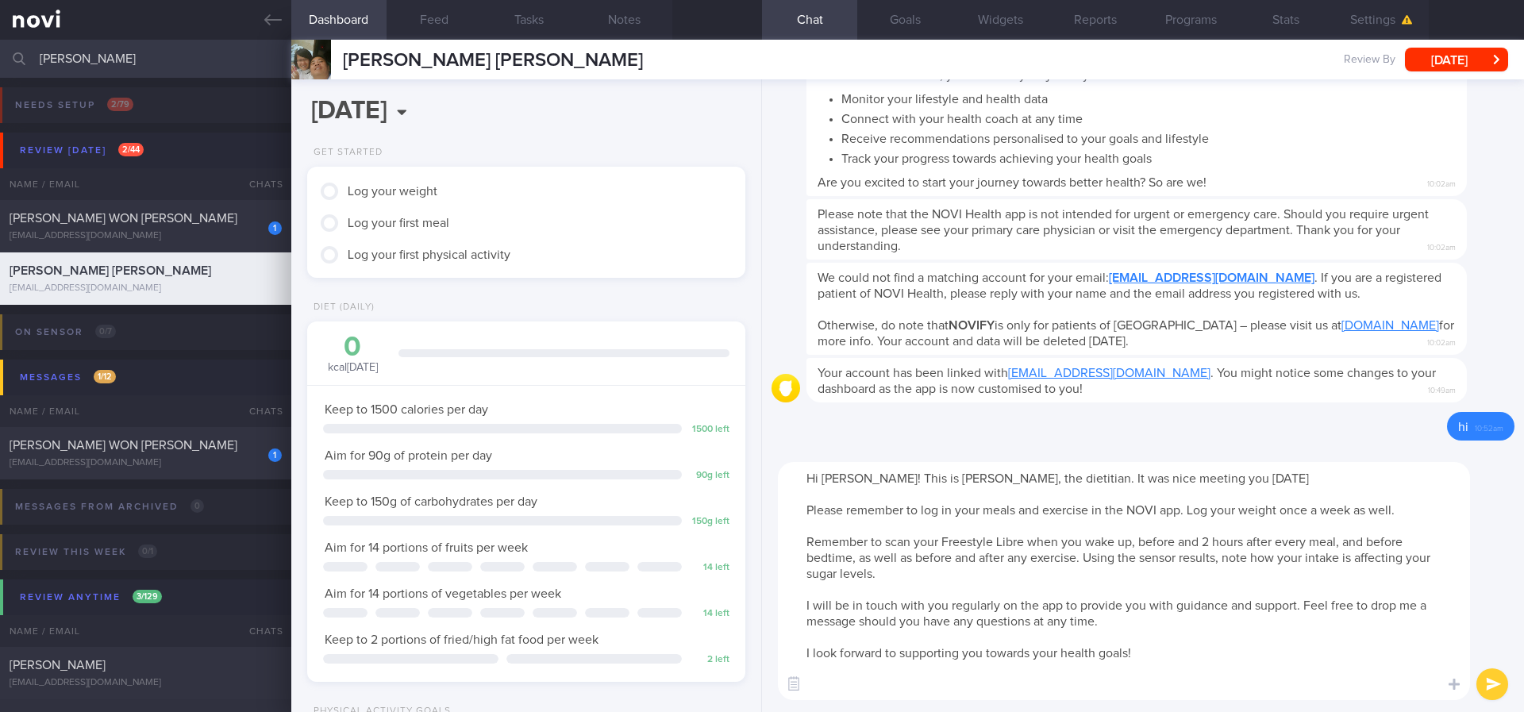
click at [1077, 520] on textarea "Hi Mr Yan! This is Joel, the dietitian. It was nice meeting you today Please re…" at bounding box center [1124, 581] width 692 height 238
click at [1074, 513] on textarea "Hi Mr Yan! This is Joel, the dietitian. It was nice meeting you today Please re…" at bounding box center [1124, 581] width 692 height 238
click at [1155, 666] on textarea "Hi Mr Yan! This is Joel, the dietitian. It was nice meeting you today Please re…" at bounding box center [1124, 581] width 692 height 238
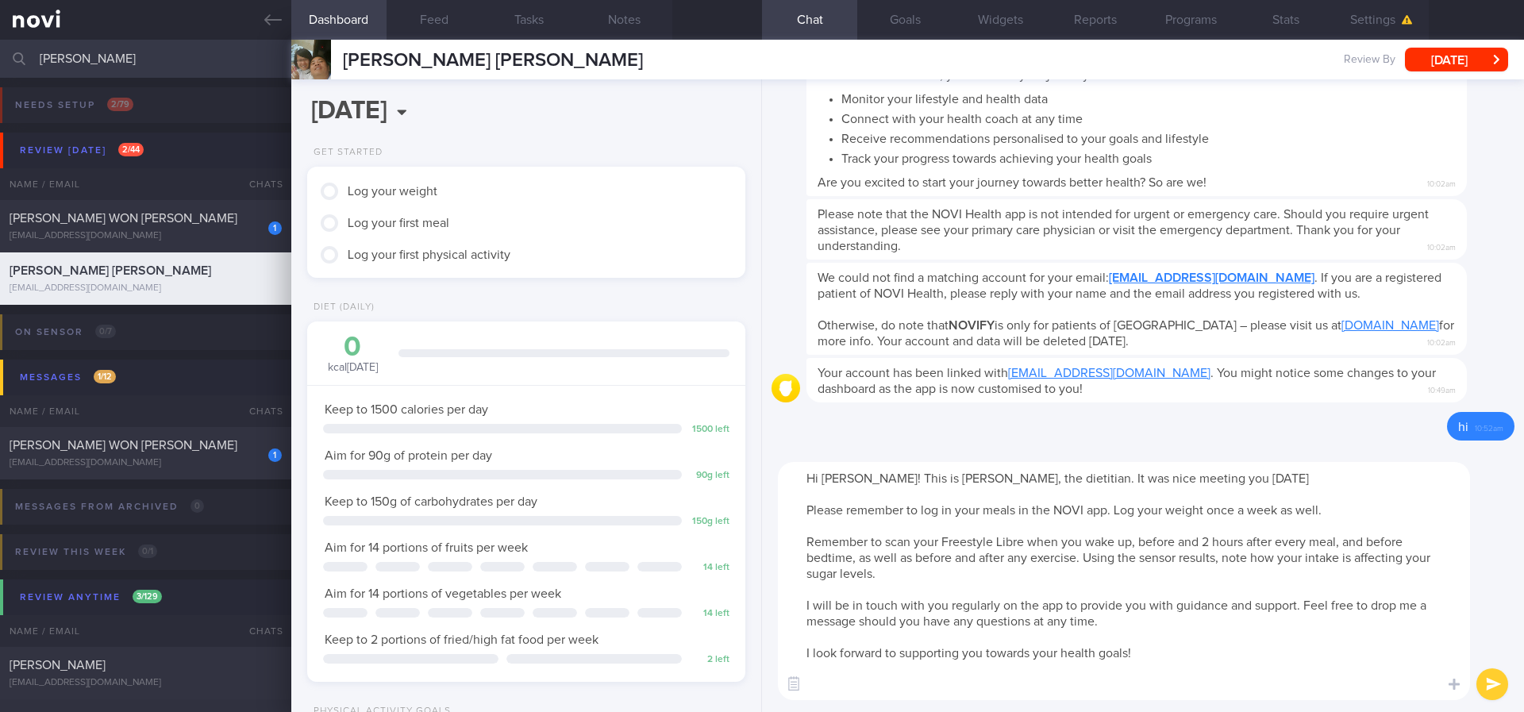
click at [1124, 678] on textarea "Hi Mr Yan! This is Joel, the dietitian. It was nice meeting you today Please re…" at bounding box center [1124, 581] width 692 height 238
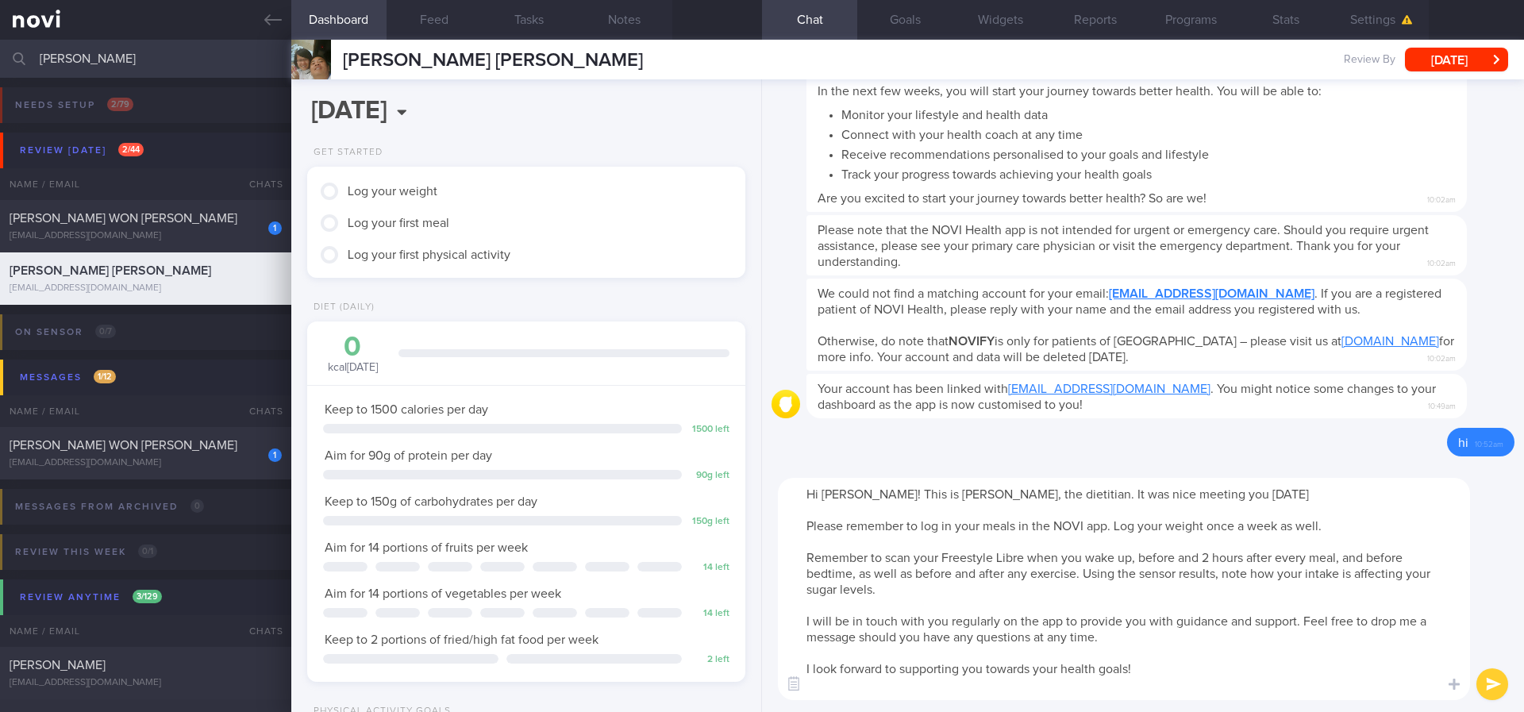
type textarea "Hi Mr Yan! This is Joel, the dietitian. It was nice meeting you today Please re…"
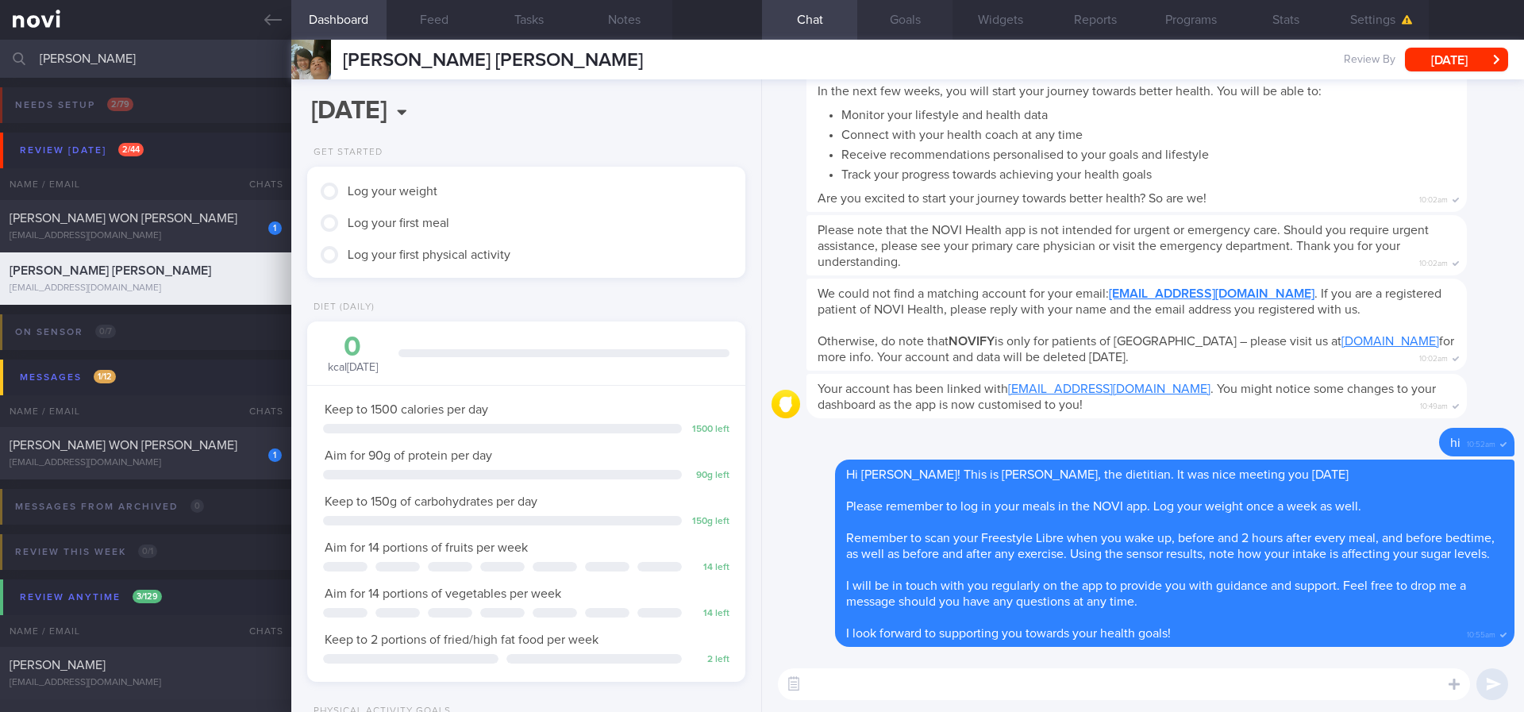
click at [917, 30] on button "Goals" at bounding box center [904, 20] width 95 height 40
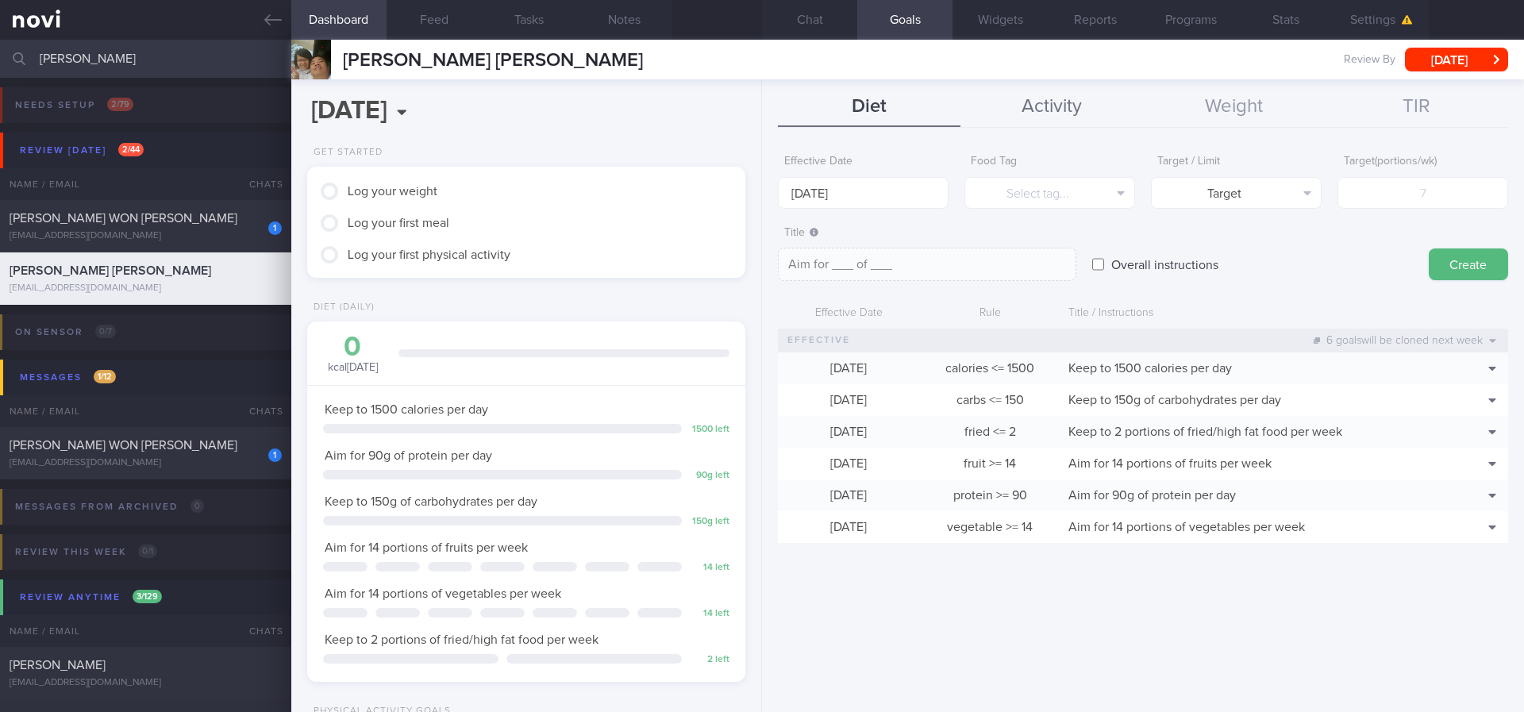
click at [1055, 123] on button "Activity" at bounding box center [1052, 107] width 183 height 40
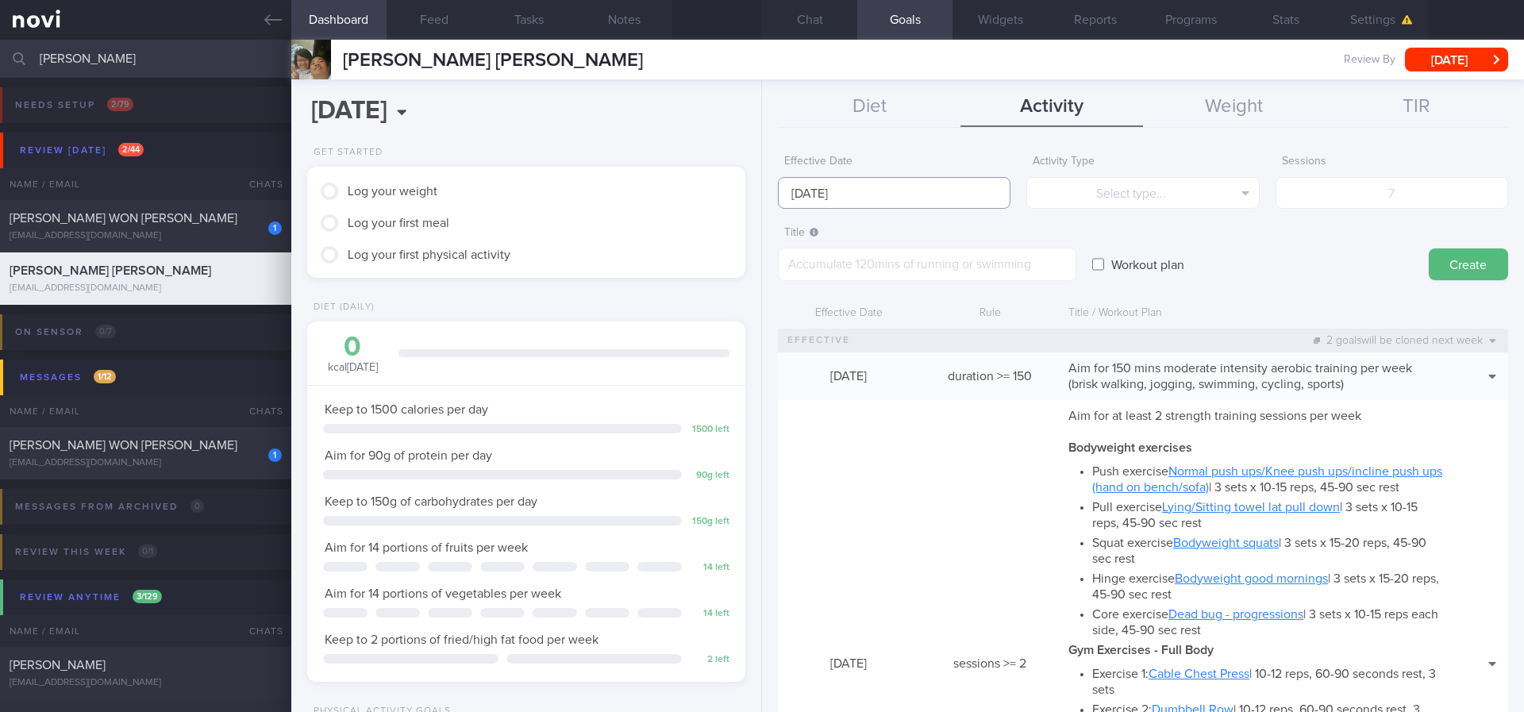
click at [924, 186] on input "[DATE]" at bounding box center [894, 193] width 233 height 32
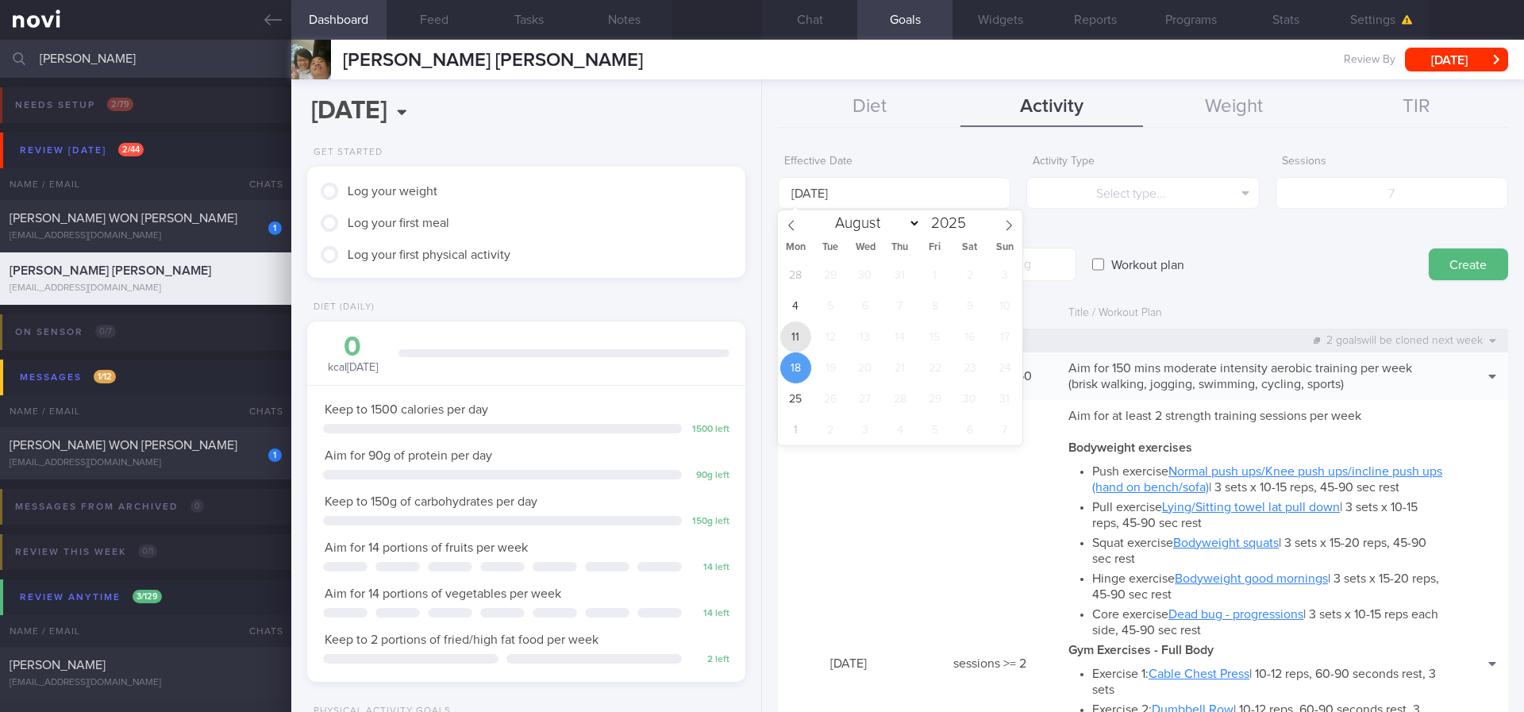
click at [801, 334] on span "11" at bounding box center [795, 337] width 31 height 31
type input "[DATE]"
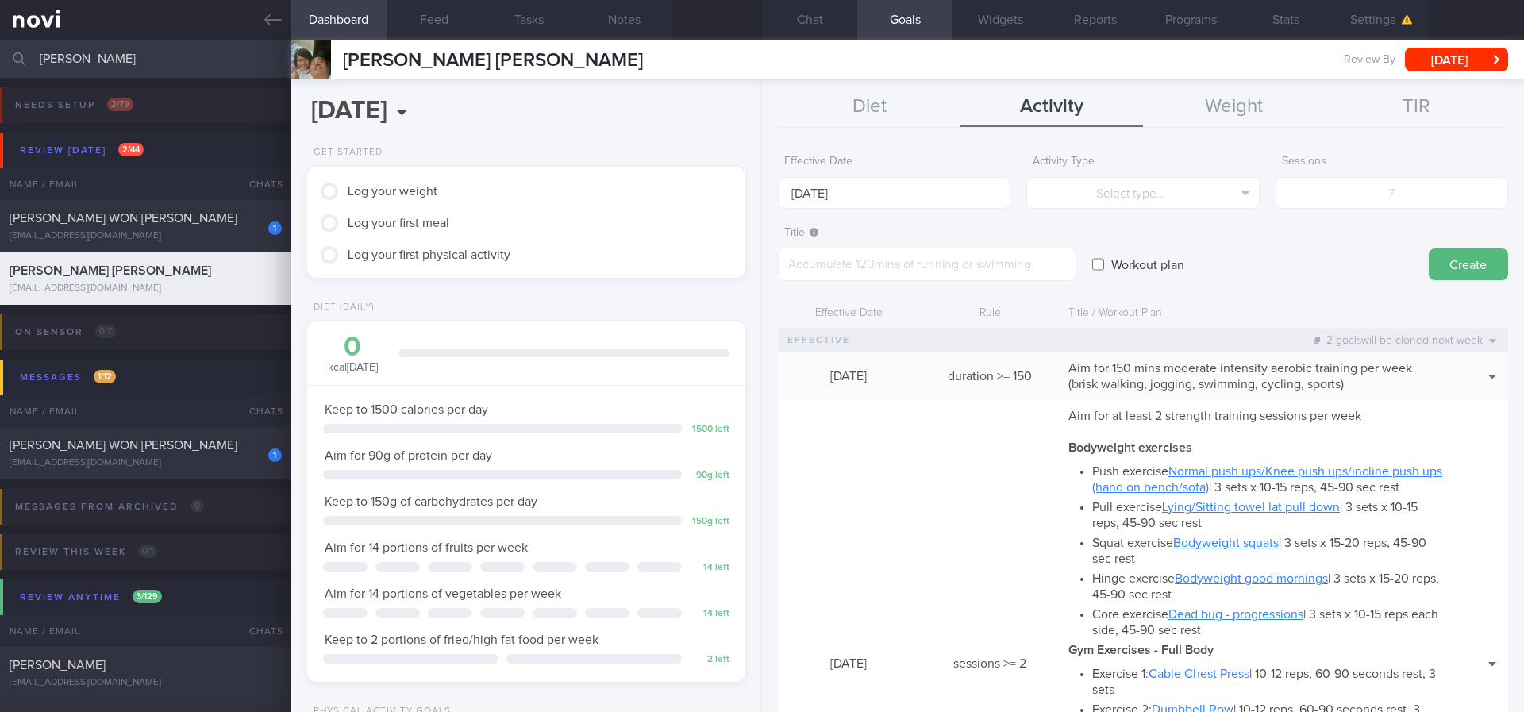
click at [1258, 248] on div "Workout plan" at bounding box center [1252, 249] width 321 height 62
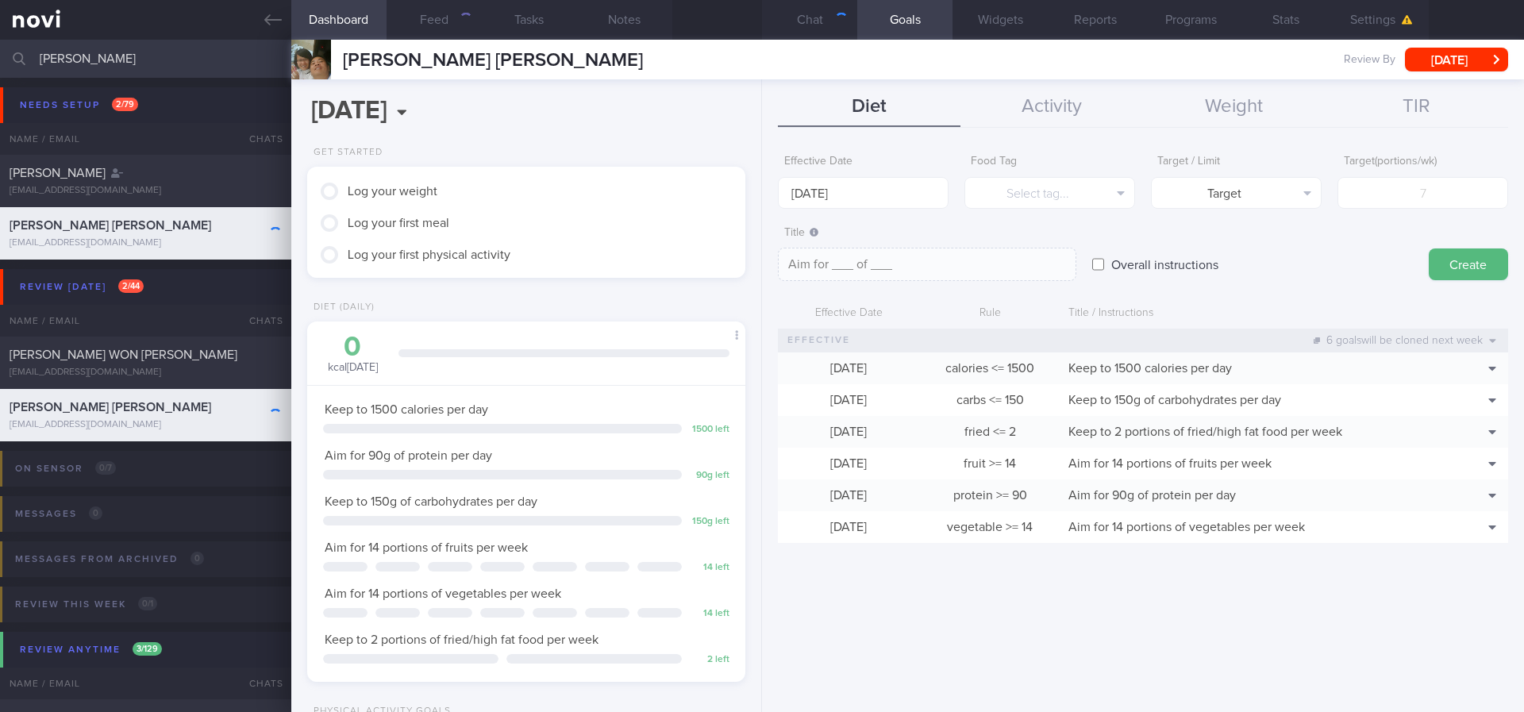
scroll to position [198, 399]
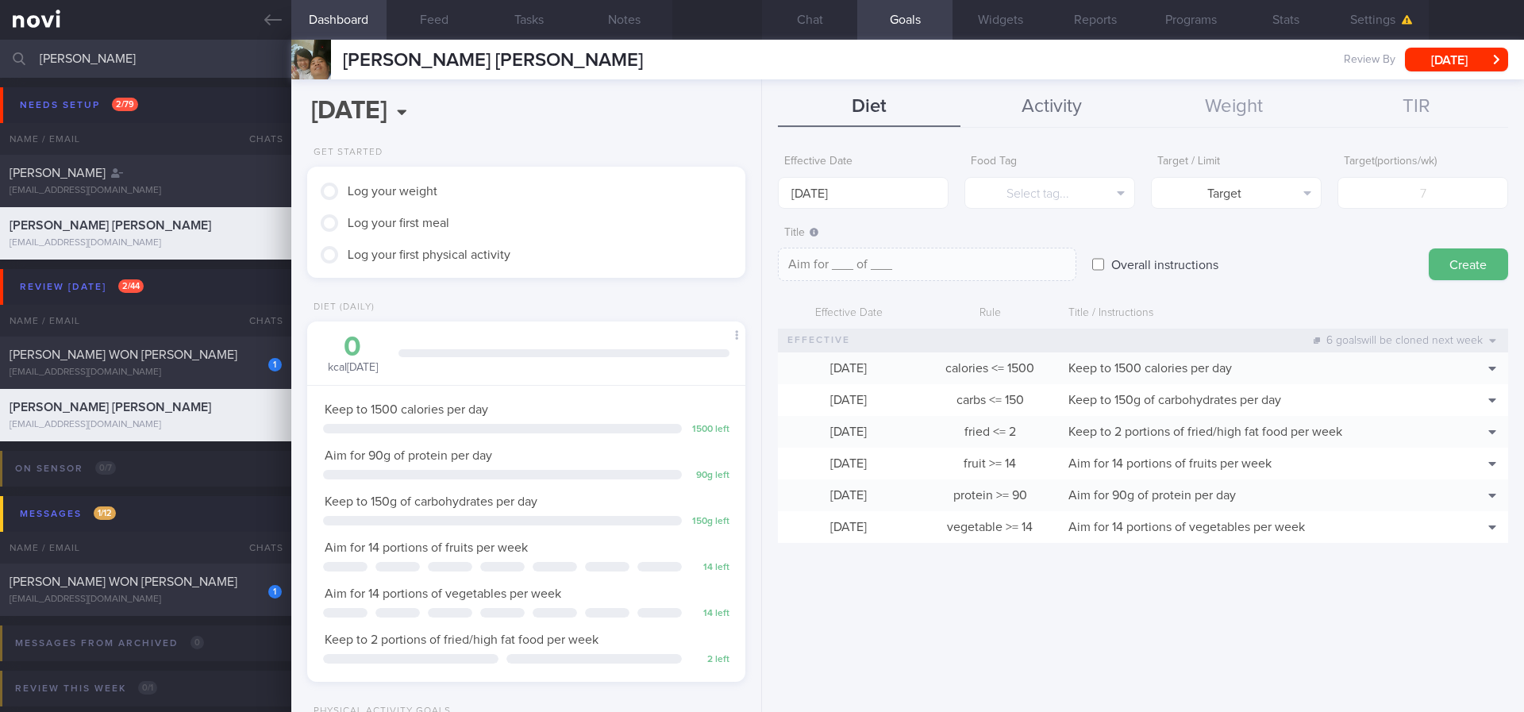
click at [1038, 102] on button "Activity" at bounding box center [1052, 107] width 183 height 40
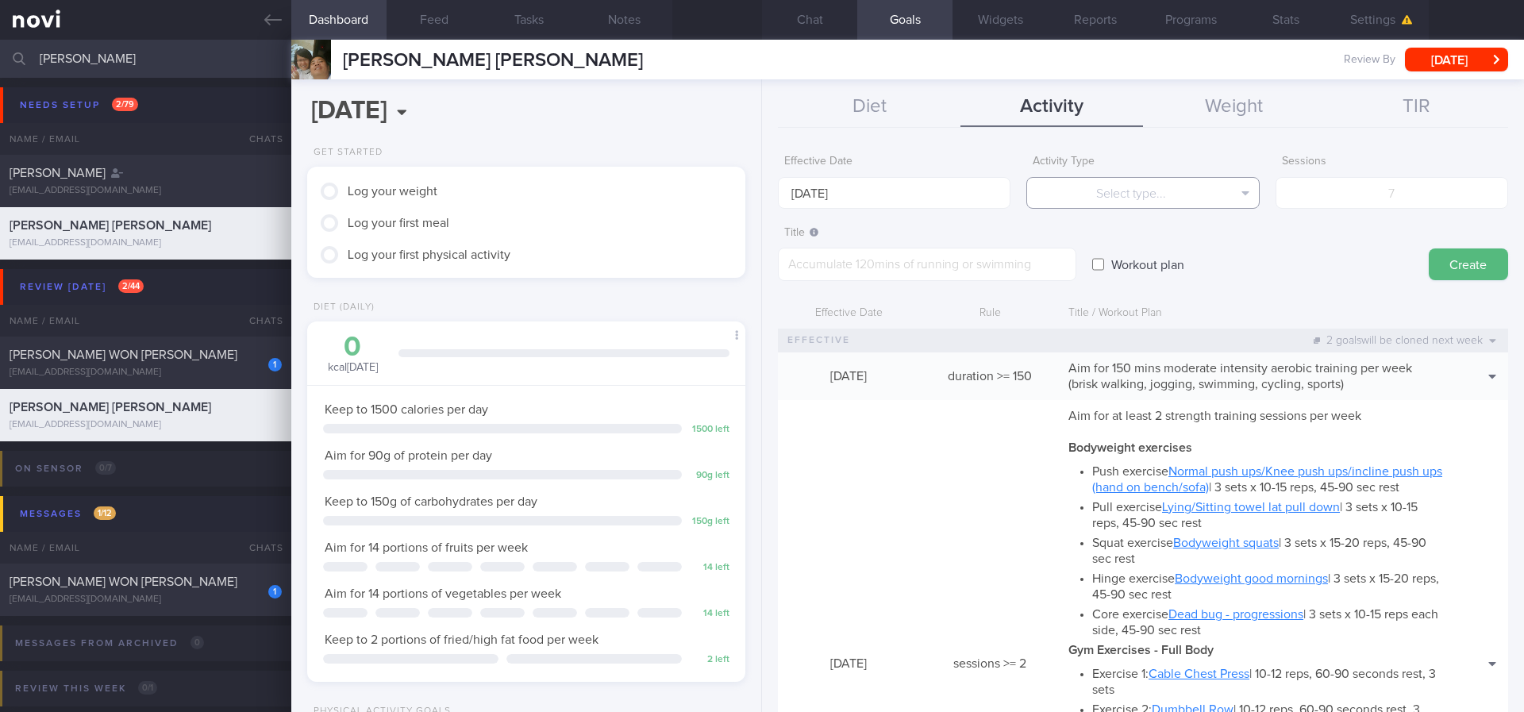
click at [1065, 206] on button "Select type..." at bounding box center [1142, 193] width 233 height 32
click at [1123, 287] on button "Steps" at bounding box center [1142, 295] width 231 height 24
click at [924, 194] on body "You are offline! Some functionality will be unavailable Patients New Users Coac…" at bounding box center [762, 356] width 1524 height 712
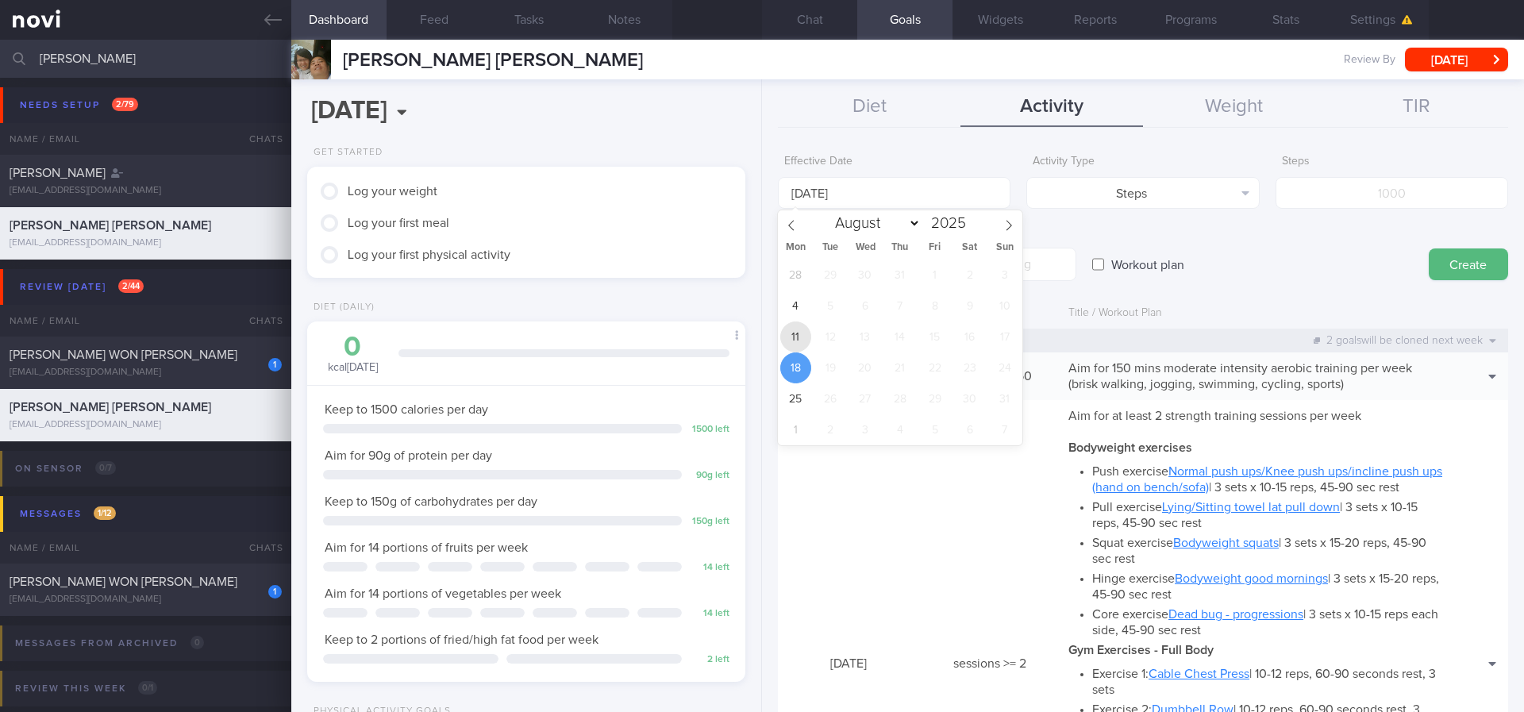
click at [795, 331] on span "11" at bounding box center [795, 337] width 31 height 31
type input "[DATE]"
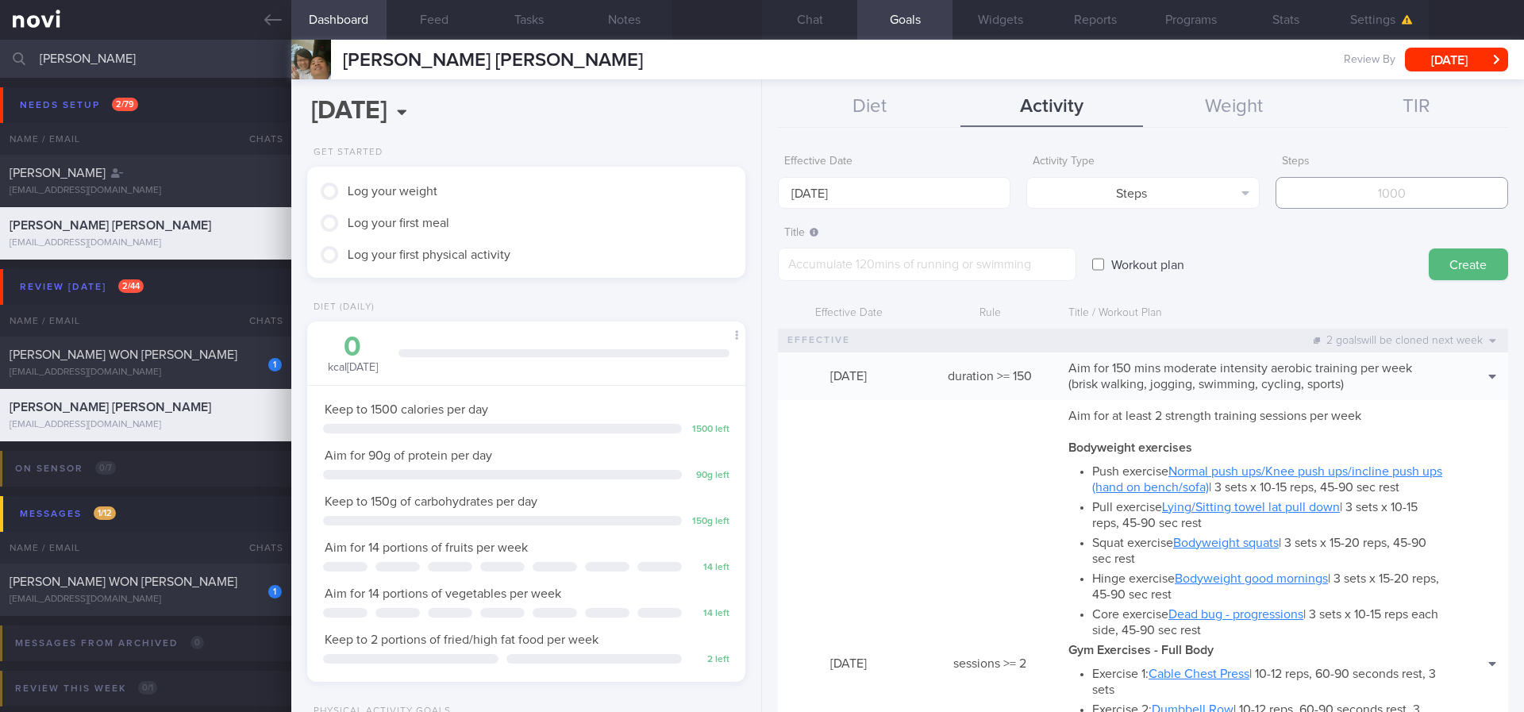
click at [1311, 198] on input "number" at bounding box center [1392, 193] width 233 height 32
type input "70000"
click at [971, 272] on textarea at bounding box center [927, 264] width 299 height 33
type textarea "Aim for 8-10K steps daily (56-70K steps per week)"
click at [1438, 257] on button "Create" at bounding box center [1468, 264] width 79 height 32
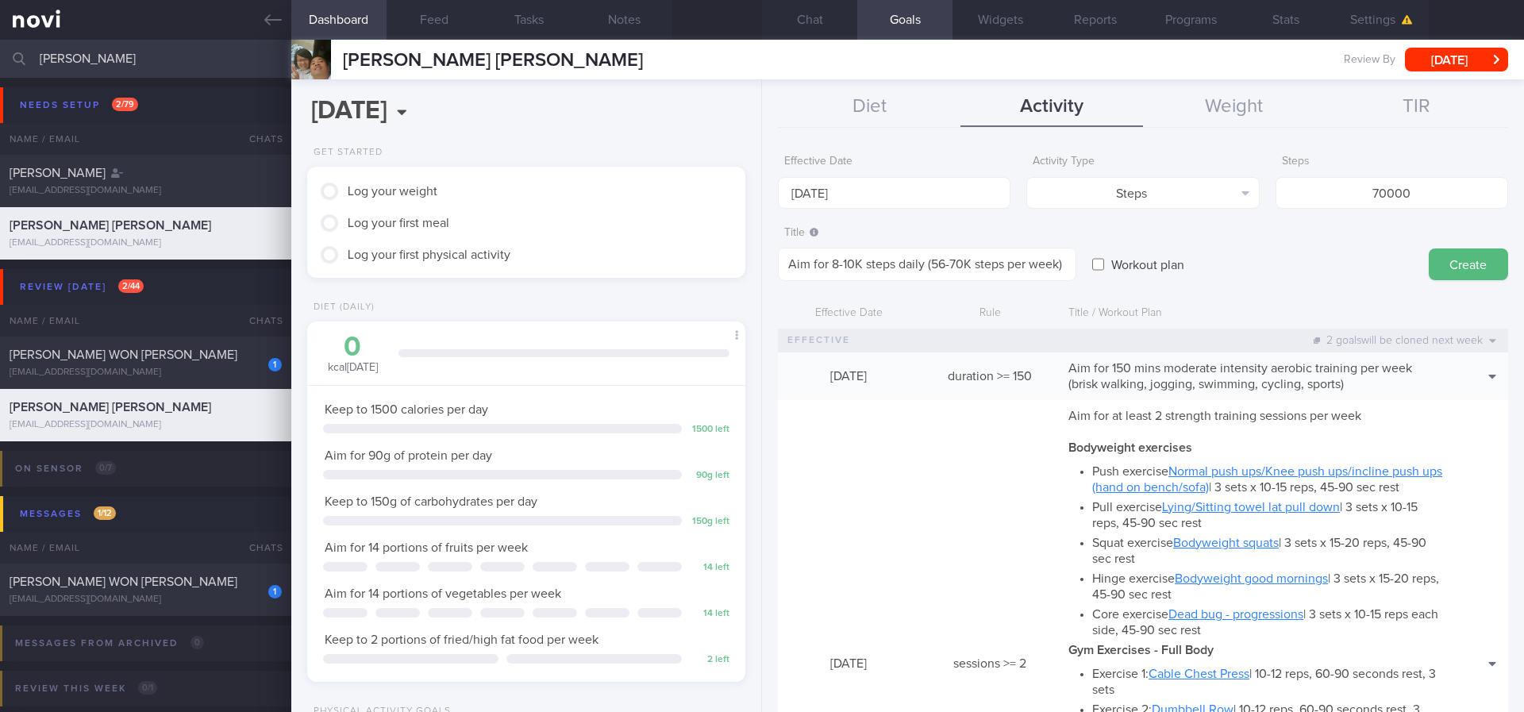
type input "[DATE]"
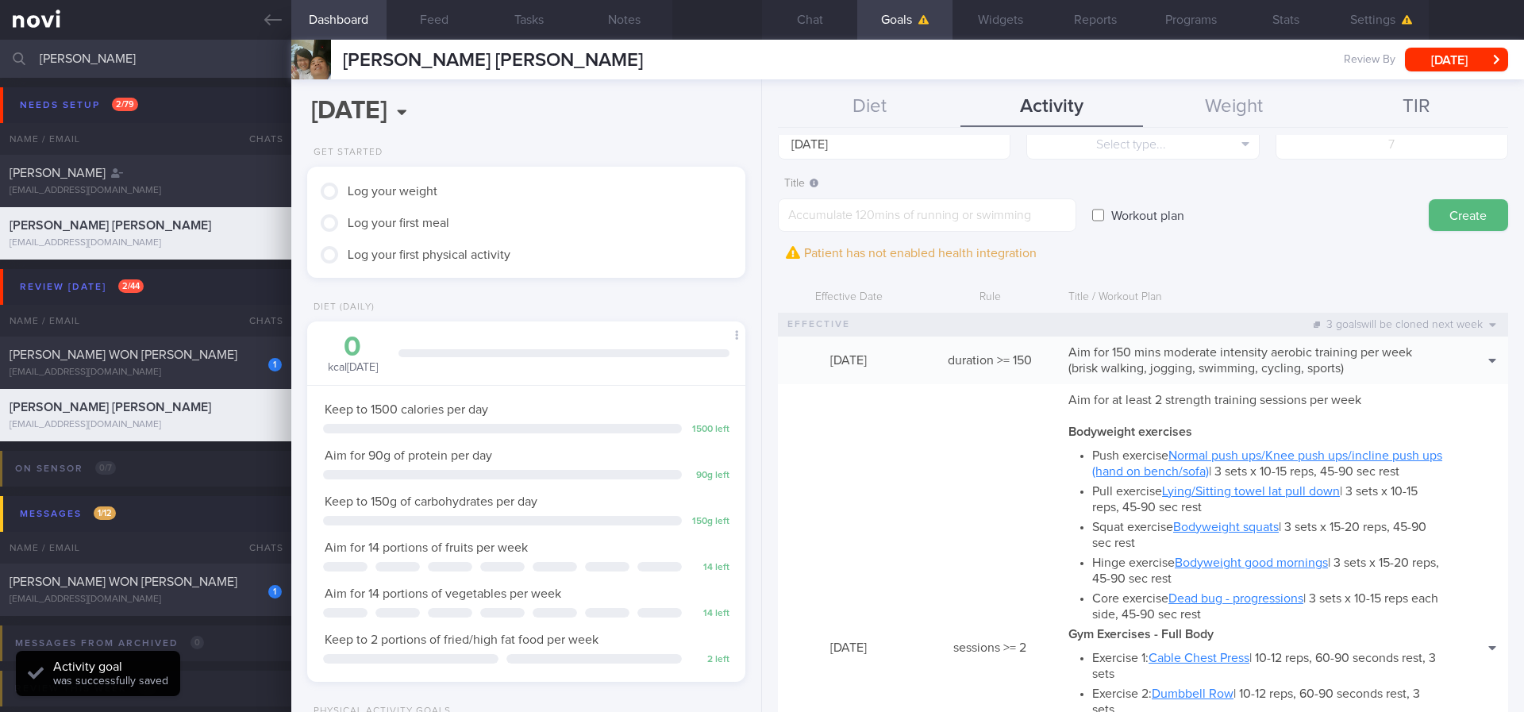
scroll to position [0, 0]
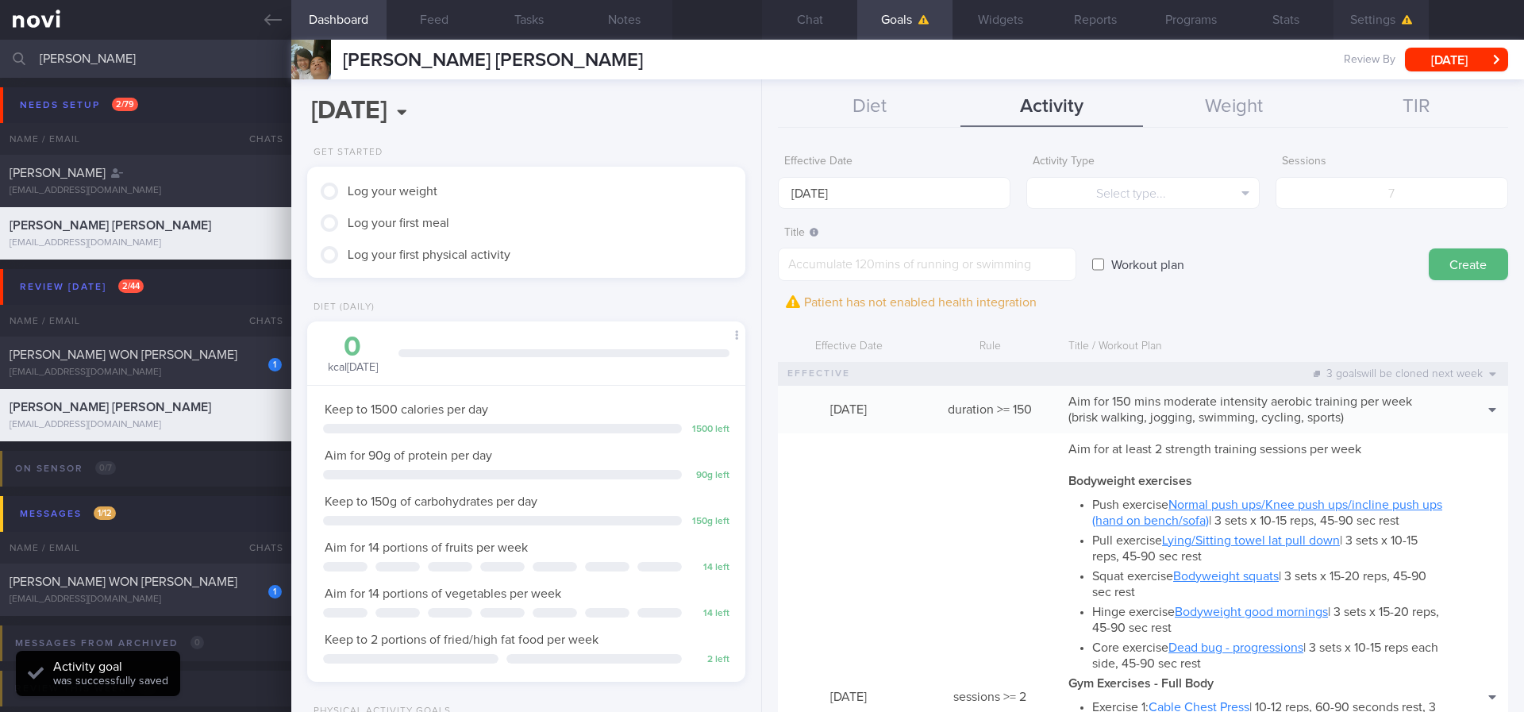
click at [1379, 25] on button "Settings" at bounding box center [1381, 20] width 95 height 40
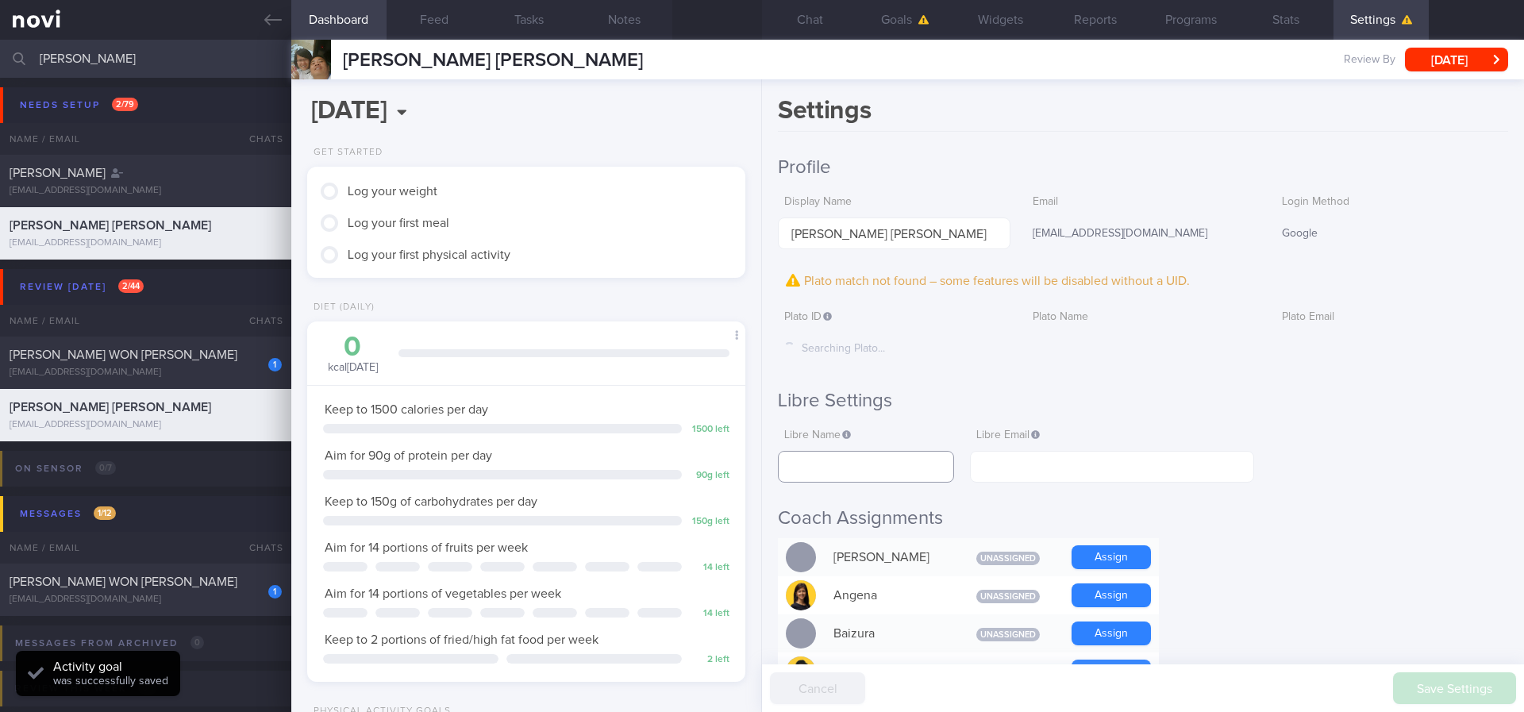
click at [857, 452] on input "text" at bounding box center [866, 467] width 176 height 32
drag, startPoint x: 918, startPoint y: 223, endPoint x: 655, endPoint y: 230, distance: 262.9
click at [655, 230] on div "Dashboard Feed Tasks Notes Chat Goals Widgets Reports Programs Stats Settings […" at bounding box center [907, 376] width 1233 height 672
click at [873, 479] on input "text" at bounding box center [866, 467] width 176 height 32
paste input "[PERSON_NAME] [PERSON_NAME]"
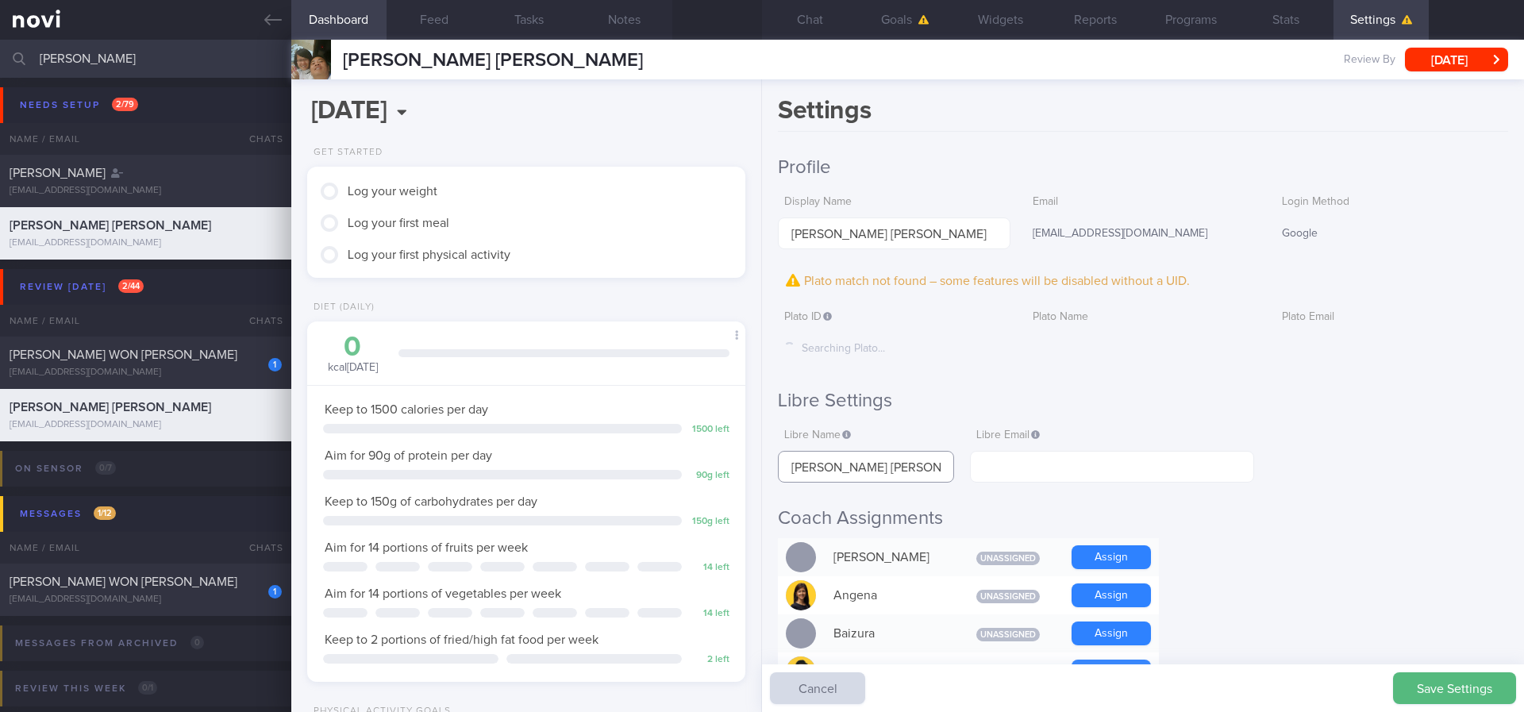
drag, startPoint x: 884, startPoint y: 472, endPoint x: 820, endPoint y: 470, distance: 63.5
click at [820, 470] on input "[PERSON_NAME] [PERSON_NAME]" at bounding box center [866, 467] width 176 height 32
type input "[PERSON_NAME]"
click at [988, 458] on input "text" at bounding box center [1112, 467] width 284 height 32
click at [1204, 202] on label "Email" at bounding box center [1143, 202] width 220 height 14
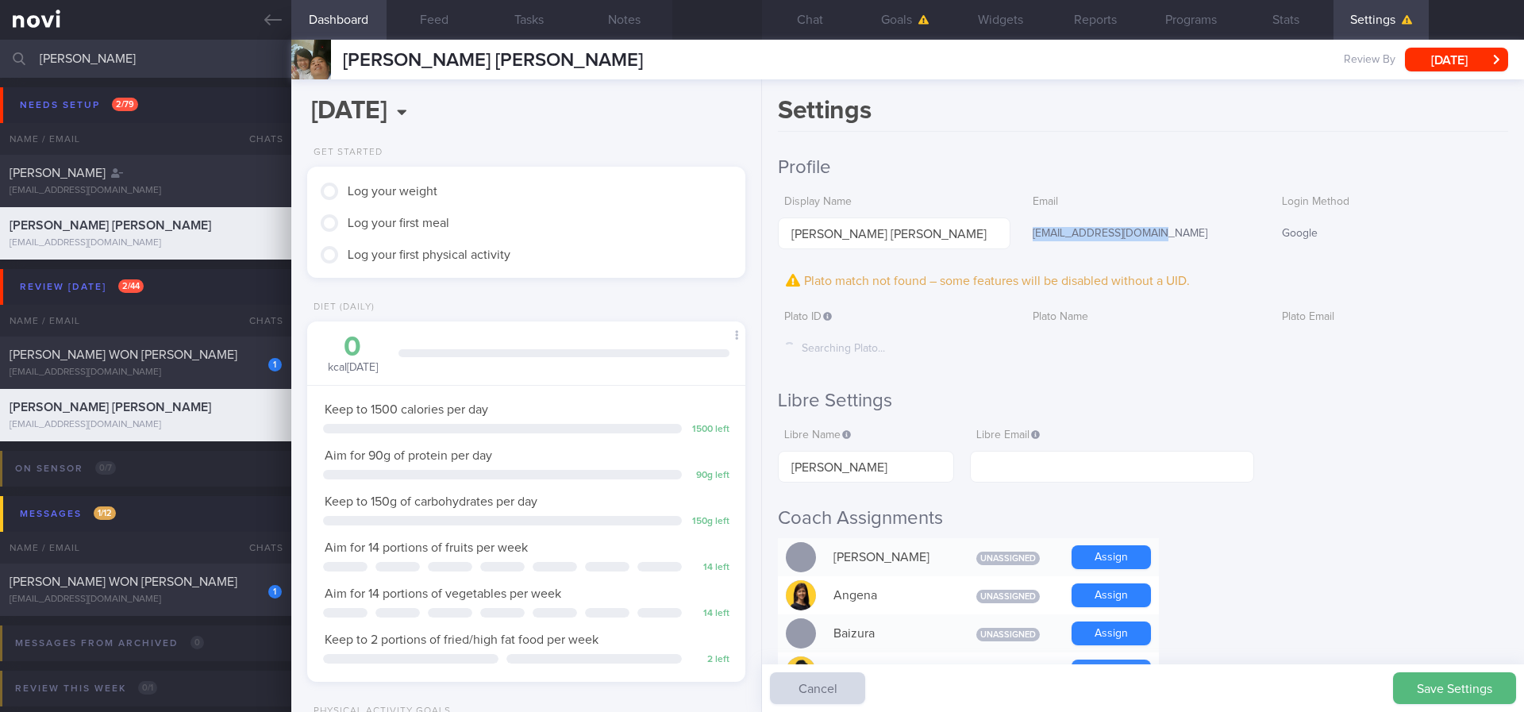
drag, startPoint x: 1095, startPoint y: 223, endPoint x: 1019, endPoint y: 226, distance: 75.5
click at [1019, 226] on div "Display Name [PERSON_NAME] [PERSON_NAME] Email [EMAIL_ADDRESS][DOMAIN_NAME] Log…" at bounding box center [1143, 218] width 730 height 63
copy div "[EMAIL_ADDRESS][DOMAIN_NAME]"
drag, startPoint x: 1057, startPoint y: 486, endPoint x: 1055, endPoint y: 456, distance: 30.3
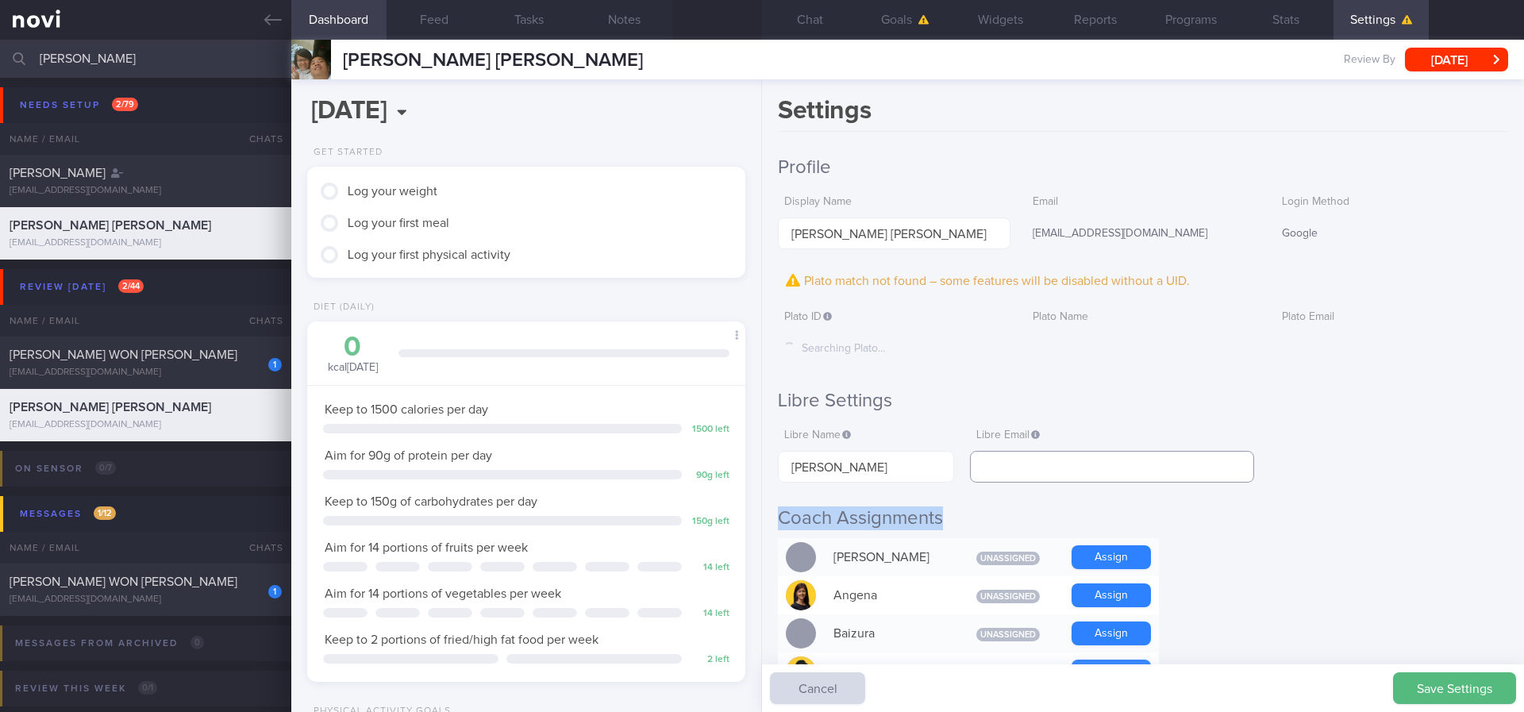
click at [1056, 456] on input "text" at bounding box center [1112, 467] width 284 height 32
click at [1074, 451] on input "text" at bounding box center [1112, 467] width 284 height 32
paste input "[EMAIL_ADDRESS][DOMAIN_NAME]"
click at [1080, 470] on input "[EMAIL_ADDRESS][DOMAIN_NAME]" at bounding box center [1112, 467] width 284 height 32
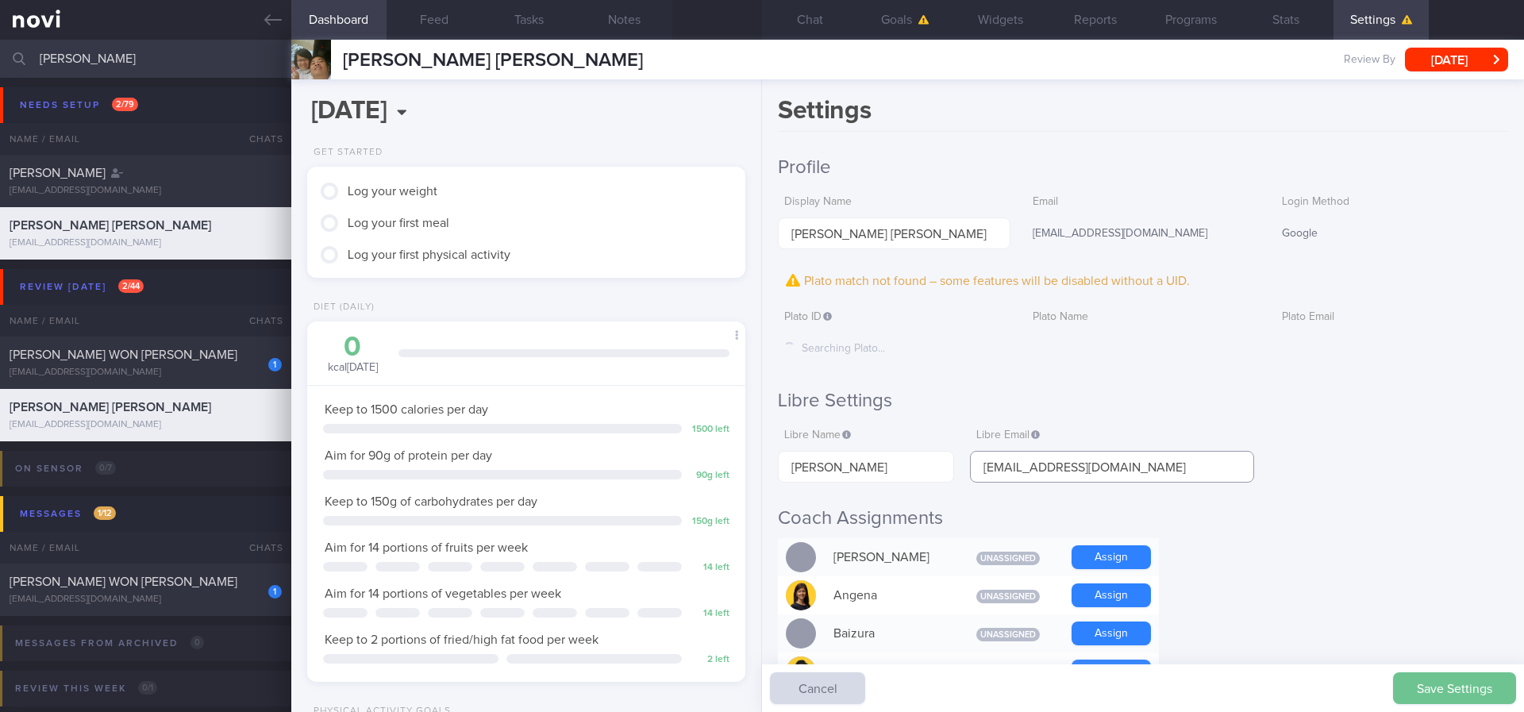
type input "[EMAIL_ADDRESS][DOMAIN_NAME]"
click at [1441, 690] on button "Save Settings" at bounding box center [1454, 688] width 123 height 32
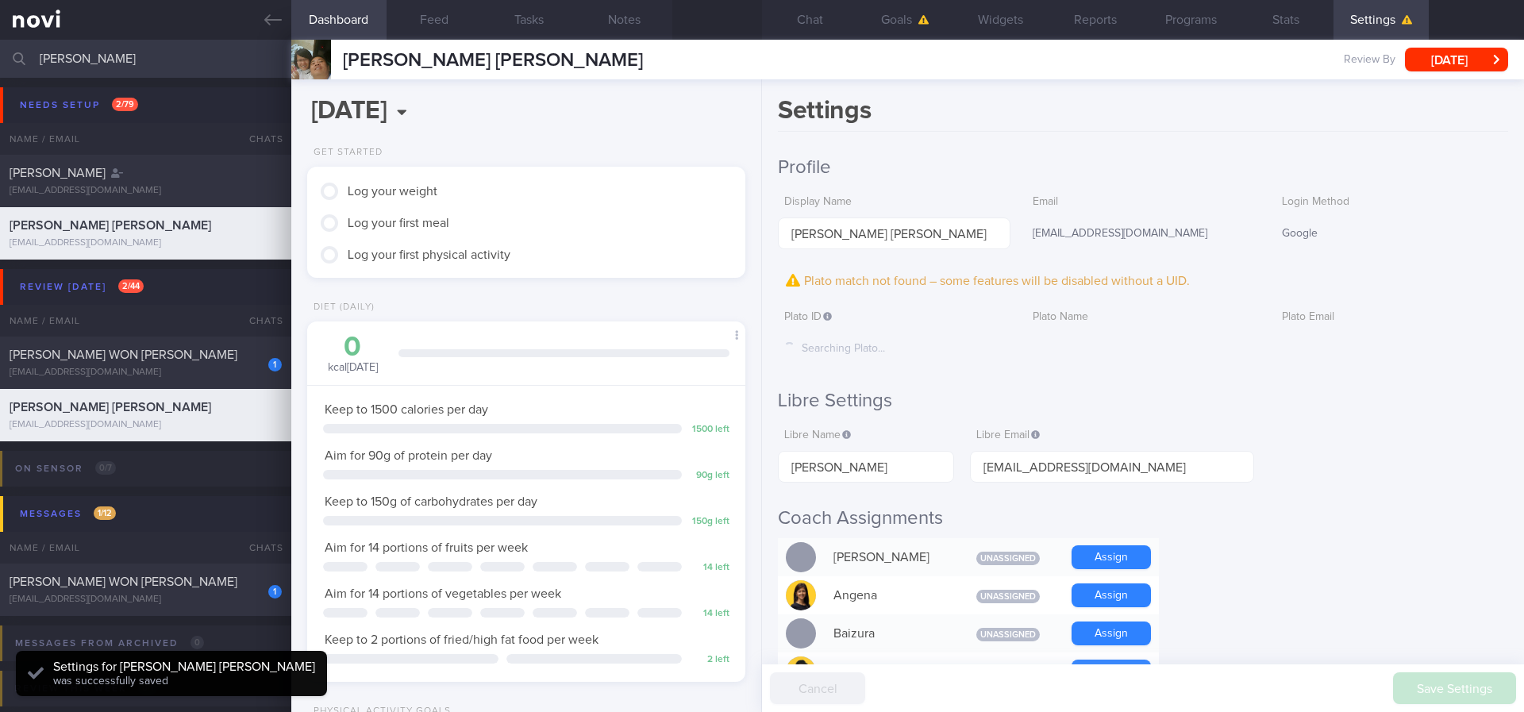
scroll to position [198, 399]
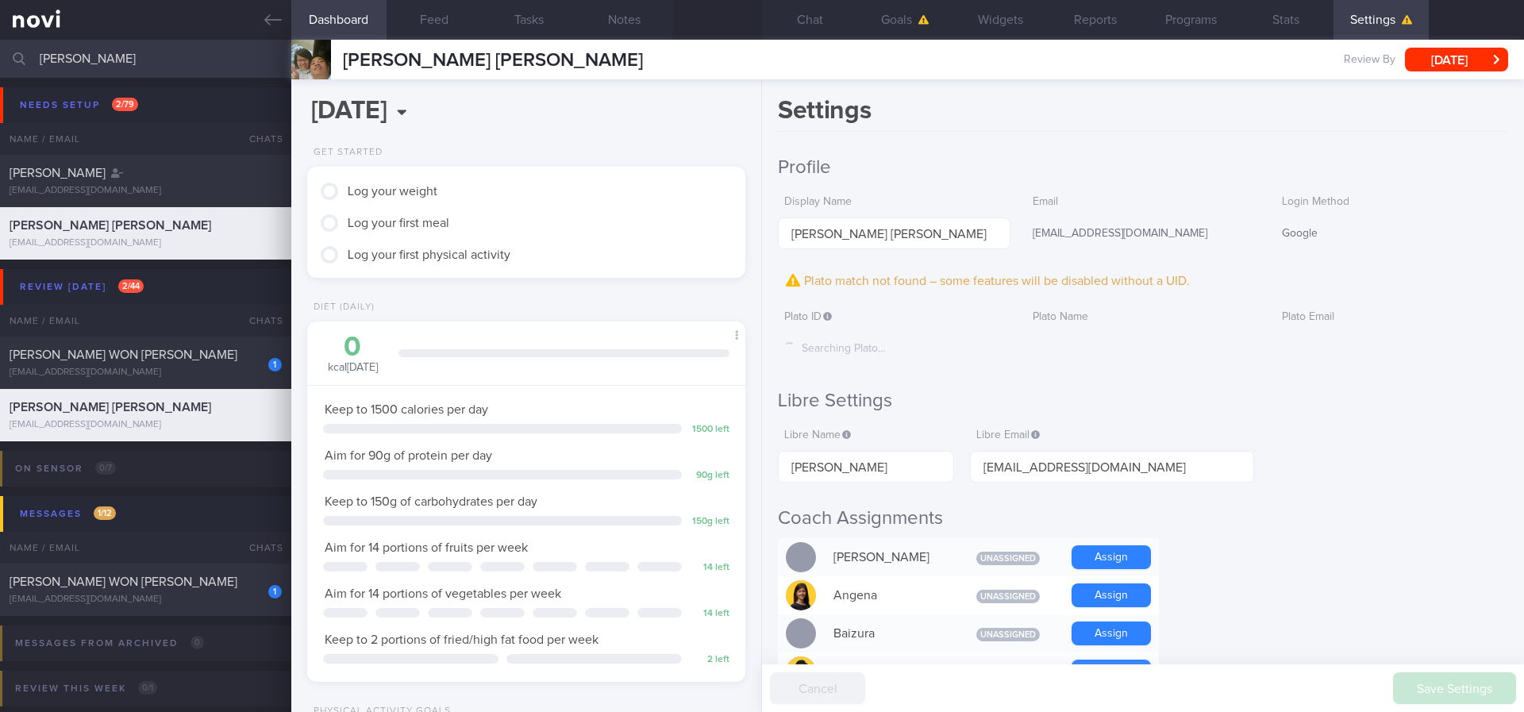
click at [1084, 141] on div "Settings Profile Display Name [PERSON_NAME] [PERSON_NAME] Email [EMAIL_ADDRESS]…" at bounding box center [1143, 395] width 762 height 633
click at [819, 16] on button "Chat" at bounding box center [809, 20] width 95 height 40
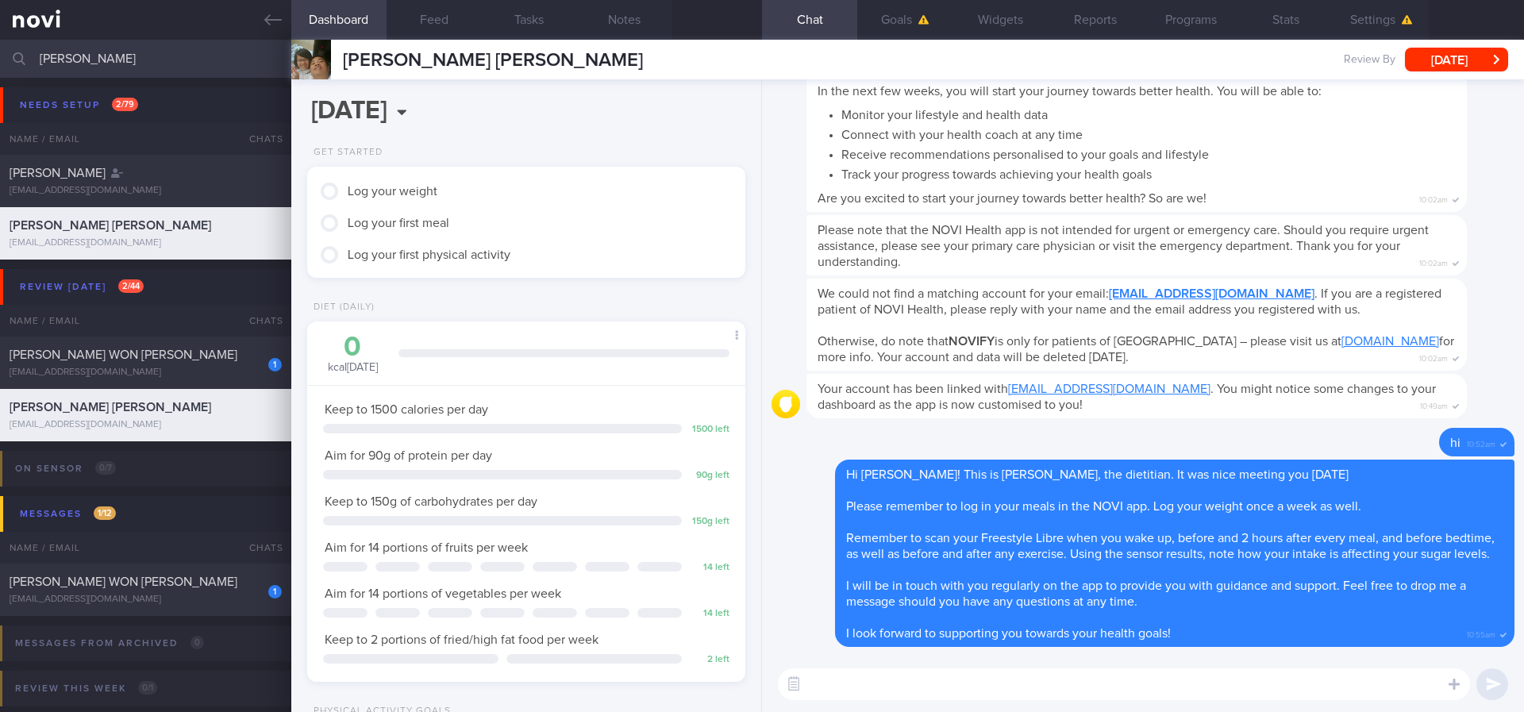
click at [1173, 698] on textarea at bounding box center [1124, 684] width 692 height 32
paste textarea "Here are the points we discussed just now, with additional suggestions [MEDICAL…"
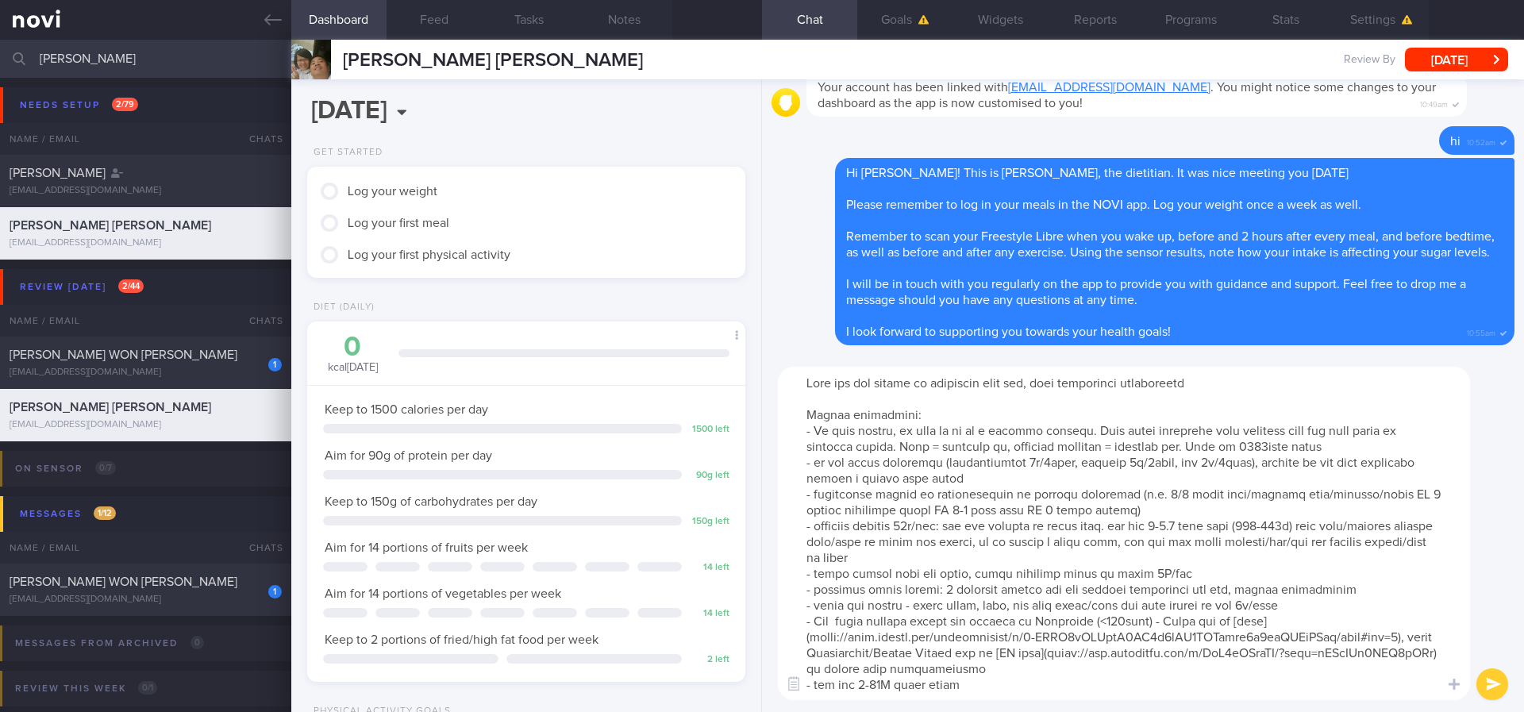
click at [1238, 441] on textarea at bounding box center [1124, 533] width 692 height 333
click at [1176, 498] on textarea at bounding box center [1124, 533] width 692 height 333
click at [919, 521] on textarea at bounding box center [1124, 533] width 692 height 333
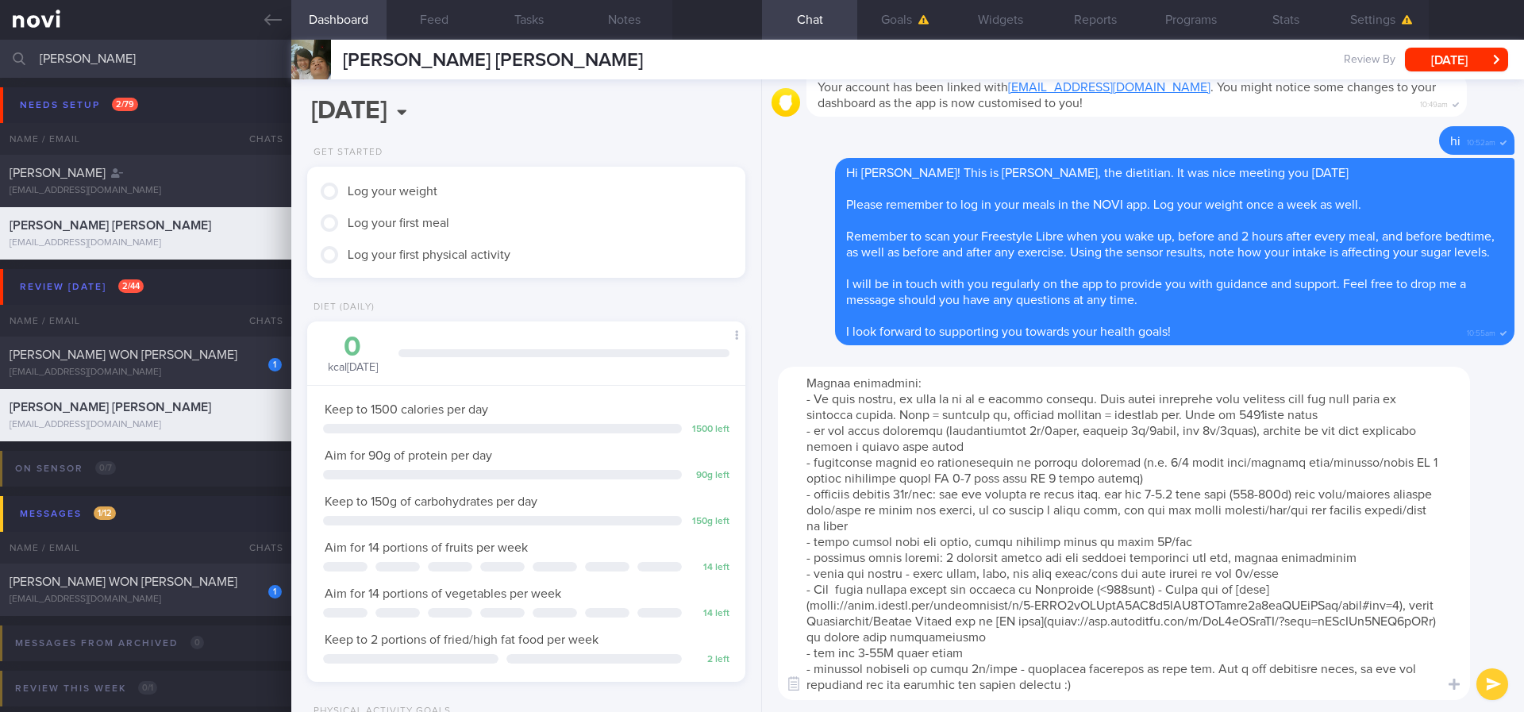
click at [1123, 683] on textarea at bounding box center [1124, 533] width 692 height 333
click at [1146, 497] on textarea at bounding box center [1124, 533] width 692 height 333
type textarea "Here are the points we discussed just now, with additional suggestions [MEDICAL…"
click at [1002, 689] on textarea at bounding box center [1124, 533] width 692 height 333
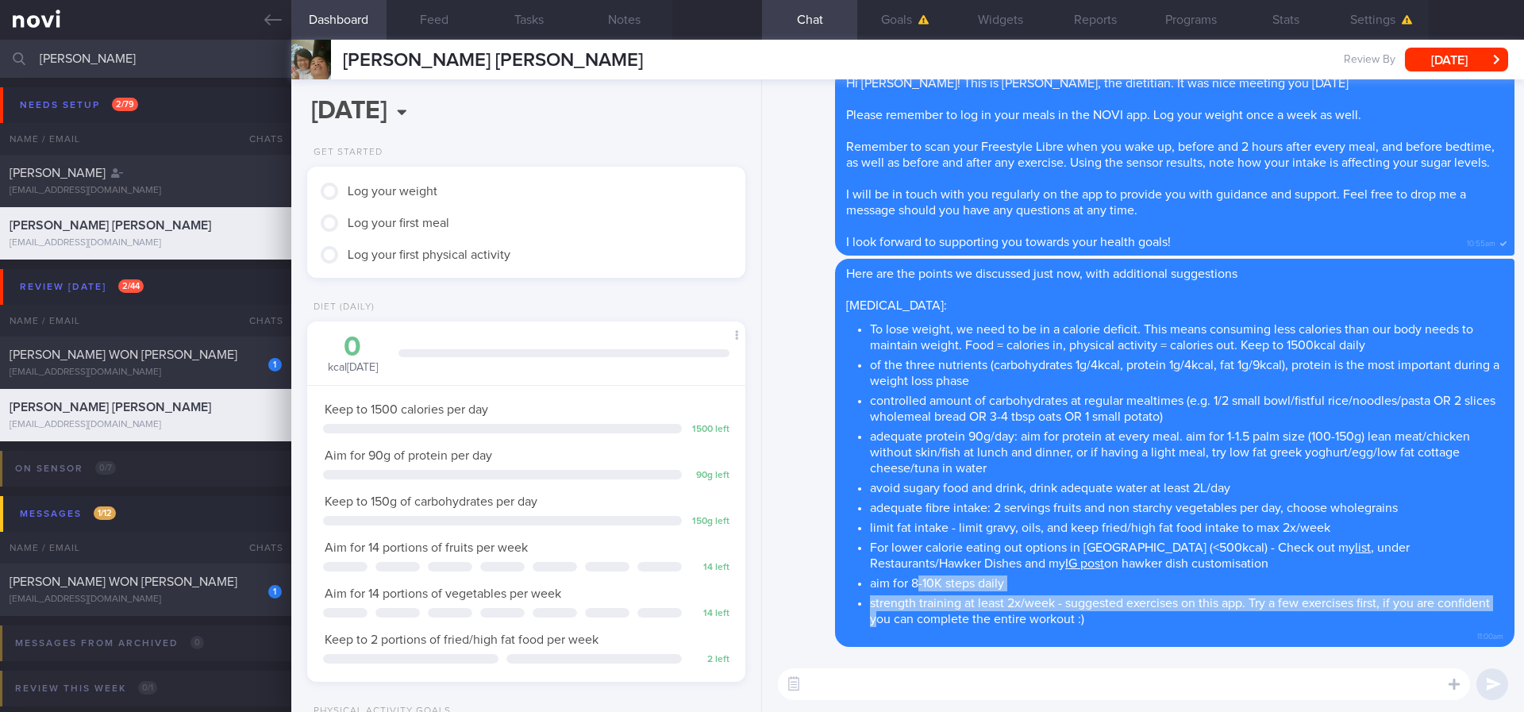
scroll to position [1, 0]
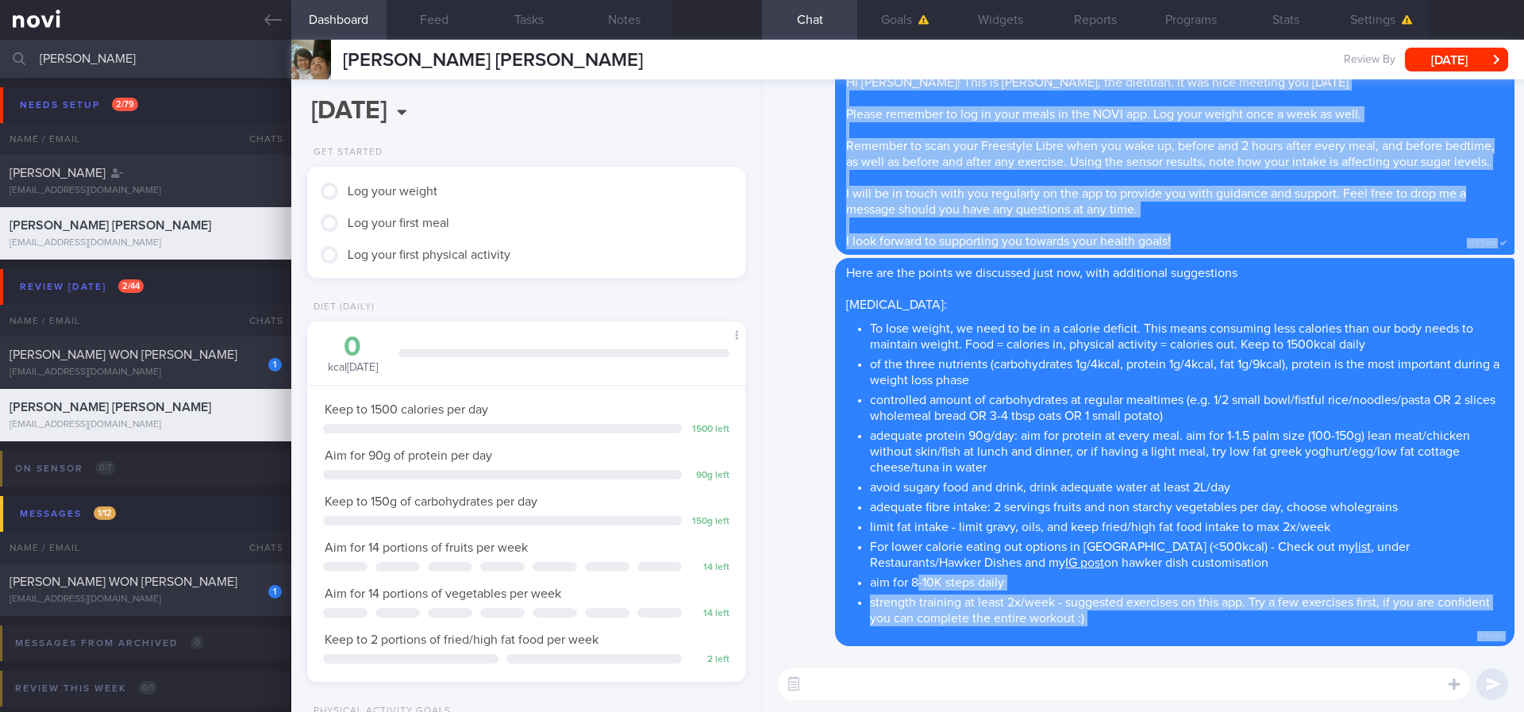
drag, startPoint x: 924, startPoint y: 607, endPoint x: 939, endPoint y: 680, distance: 75.4
click at [939, 680] on div "Delete Here are the points we discussed just now, with additional suggestions […" at bounding box center [1143, 395] width 762 height 633
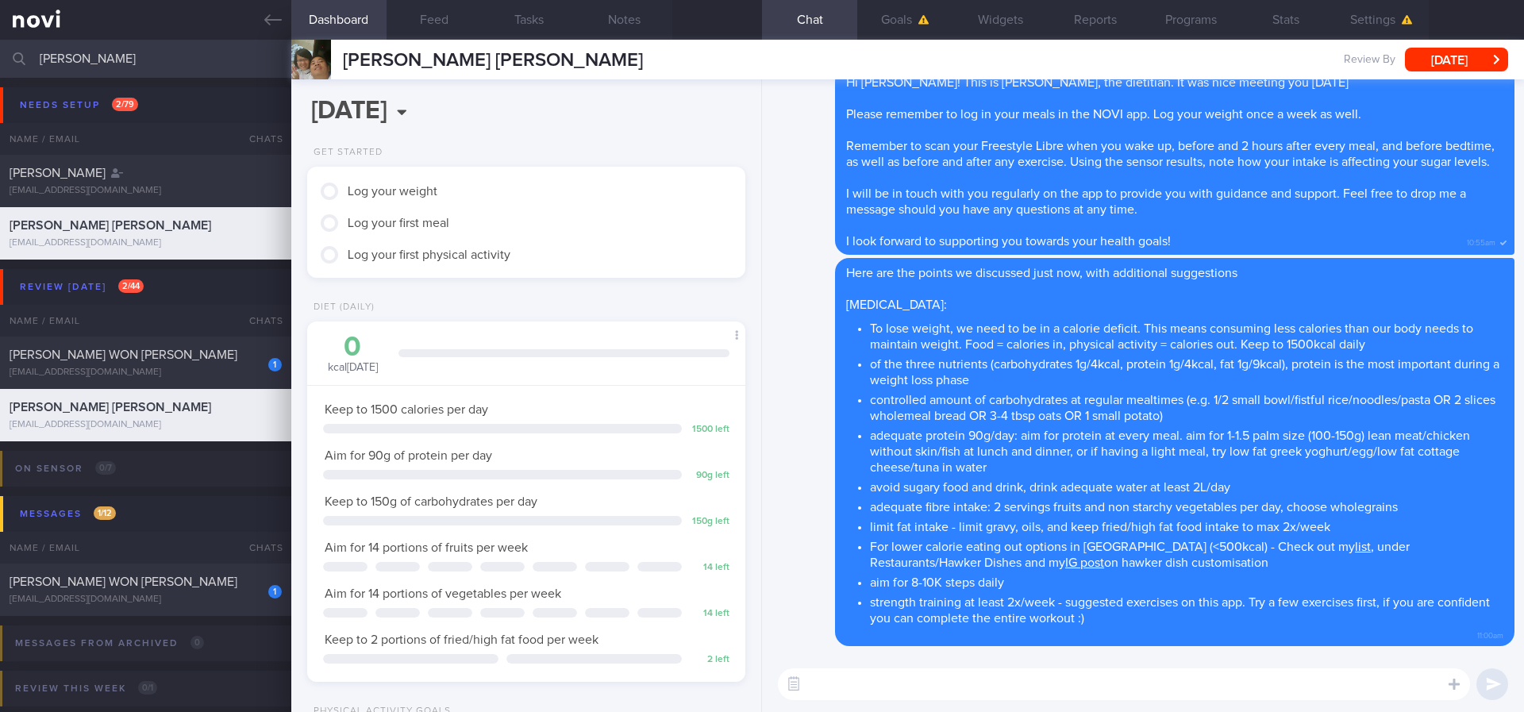
click at [935, 691] on textarea at bounding box center [1124, 684] width 692 height 32
paste textarea "Here are the instructions for [AI photo food logging]([URL][DOMAIN_NAME])"
type textarea "Here are the instructions for [AI photo food logging]([URL][DOMAIN_NAME])"
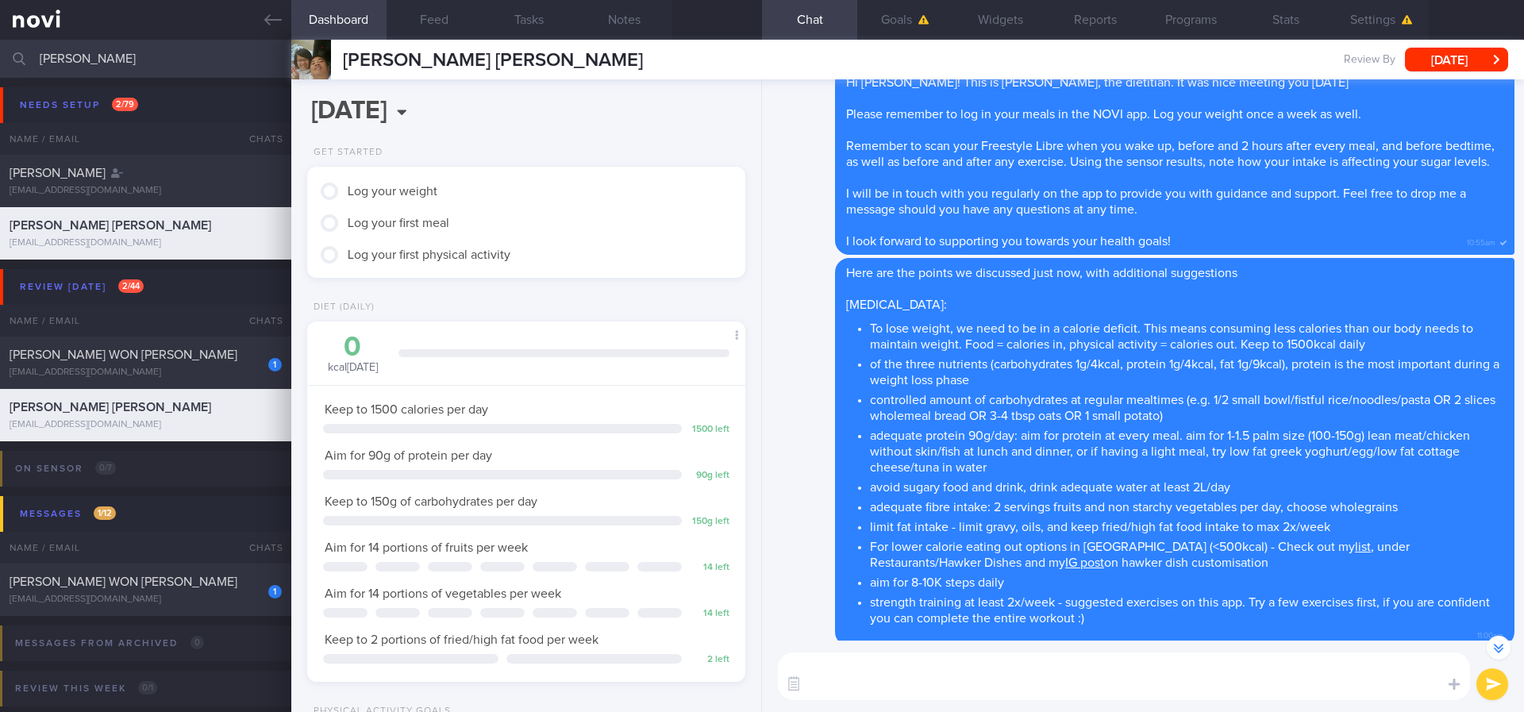
scroll to position [0, 0]
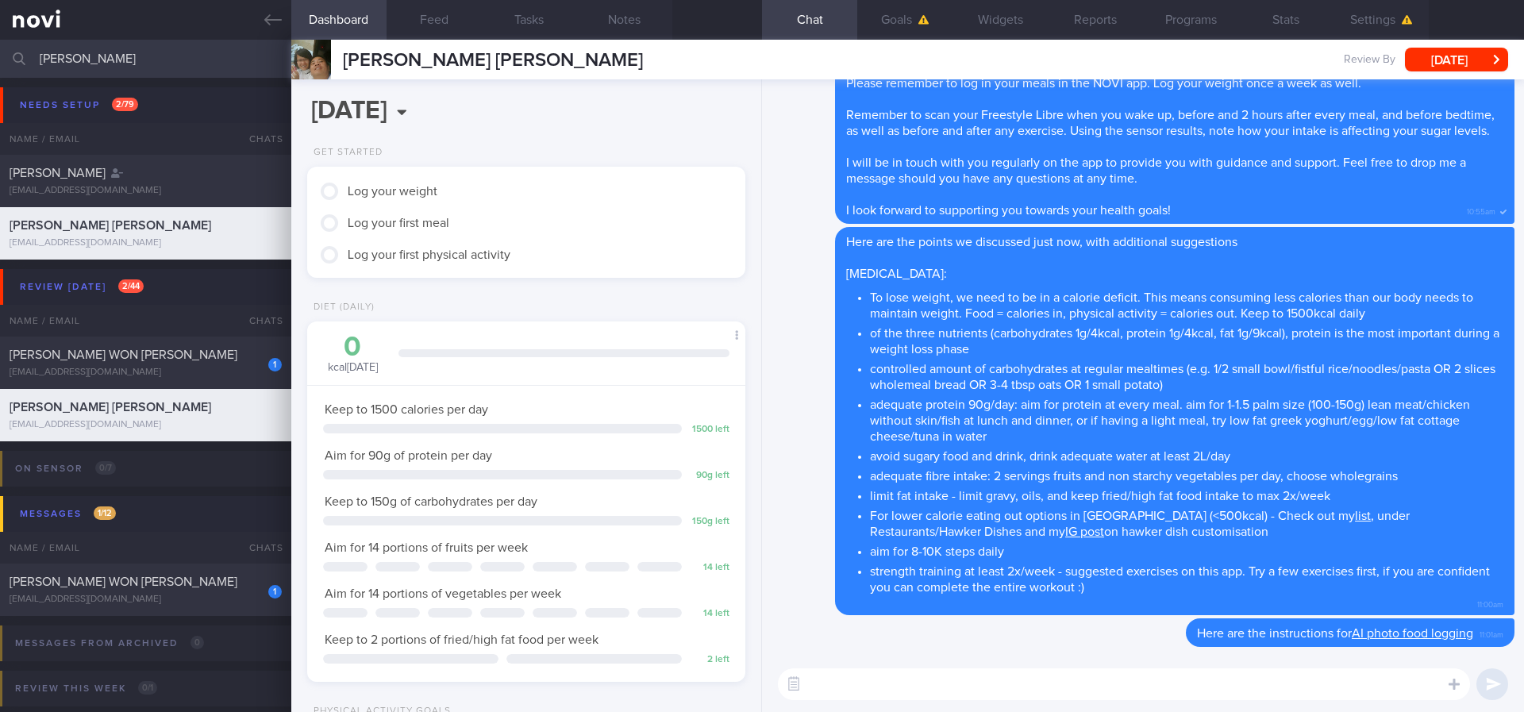
drag, startPoint x: 169, startPoint y: 362, endPoint x: 815, endPoint y: 327, distance: 647.2
click at [169, 364] on div "1 [PERSON_NAME] WON [PERSON_NAME] [EMAIL_ADDRESS][DOMAIN_NAME]" at bounding box center [145, 363] width 291 height 32
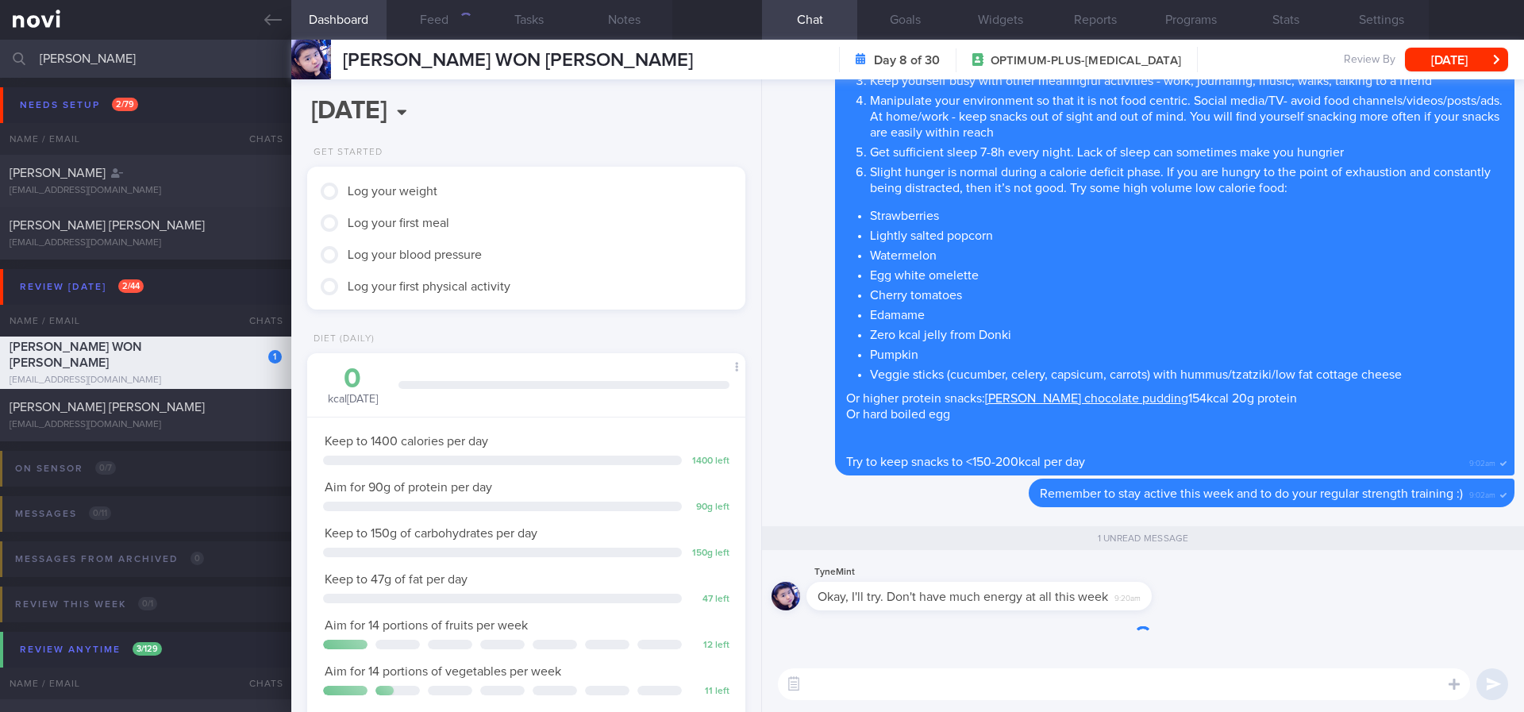
scroll to position [218, 392]
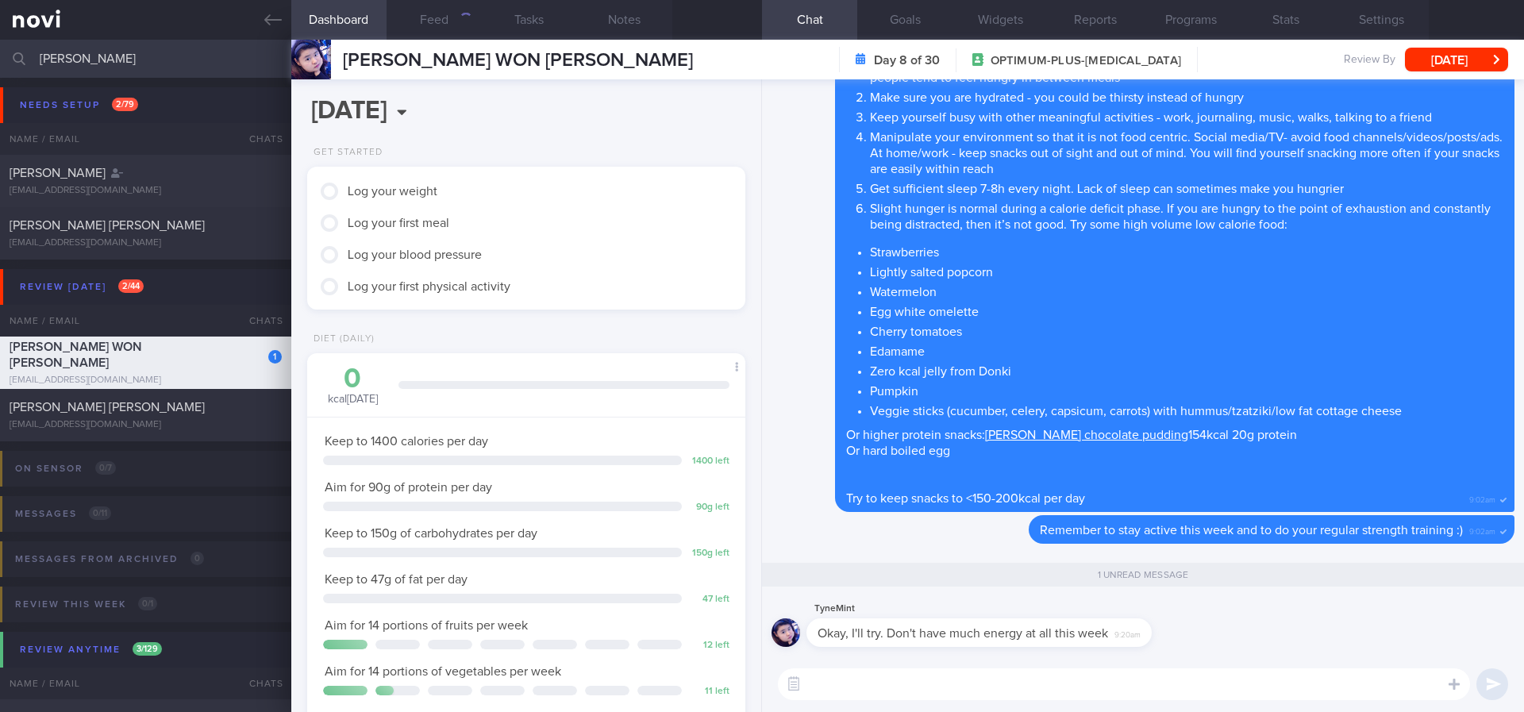
click at [1065, 686] on textarea at bounding box center [1124, 684] width 692 height 32
click at [1062, 684] on textarea at bounding box center [1124, 684] width 692 height 32
type textarea "J"
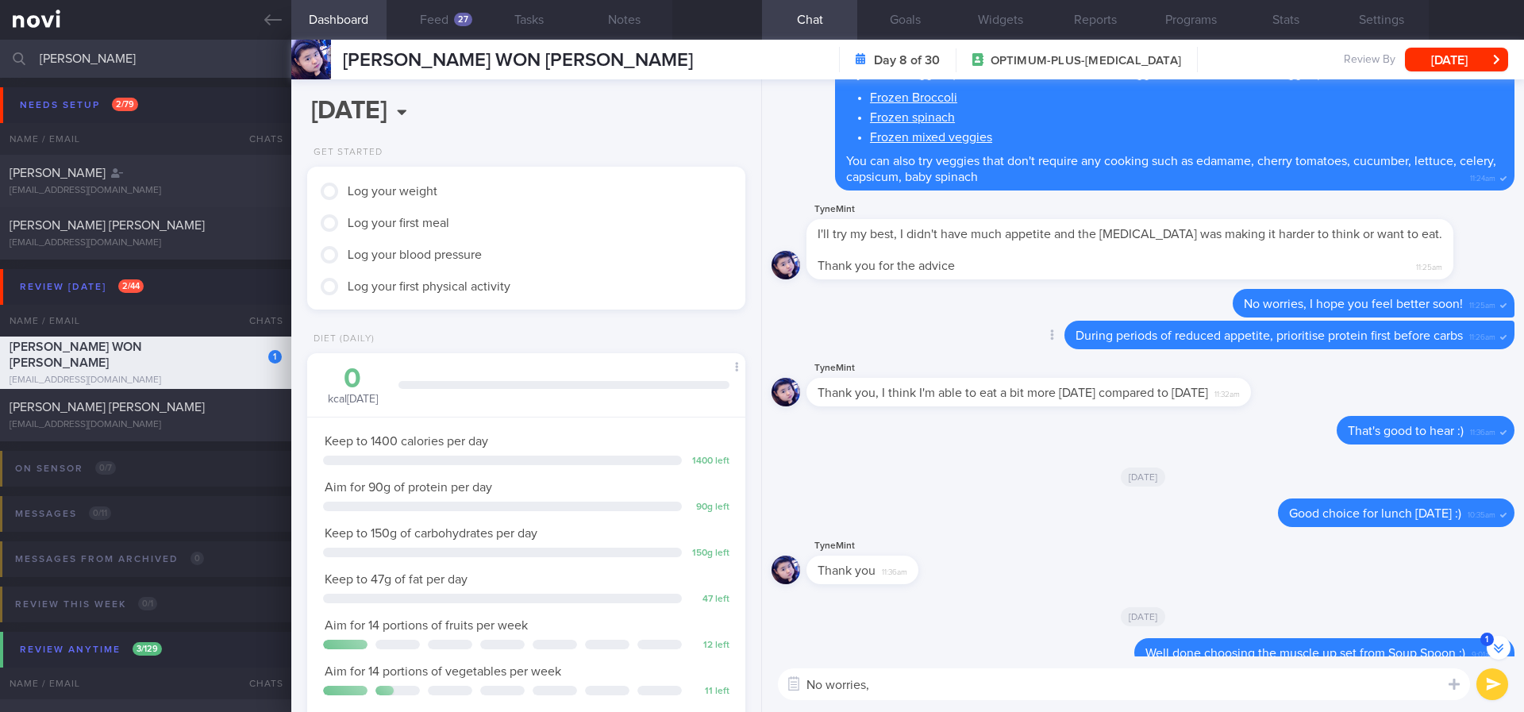
scroll to position [-807, 0]
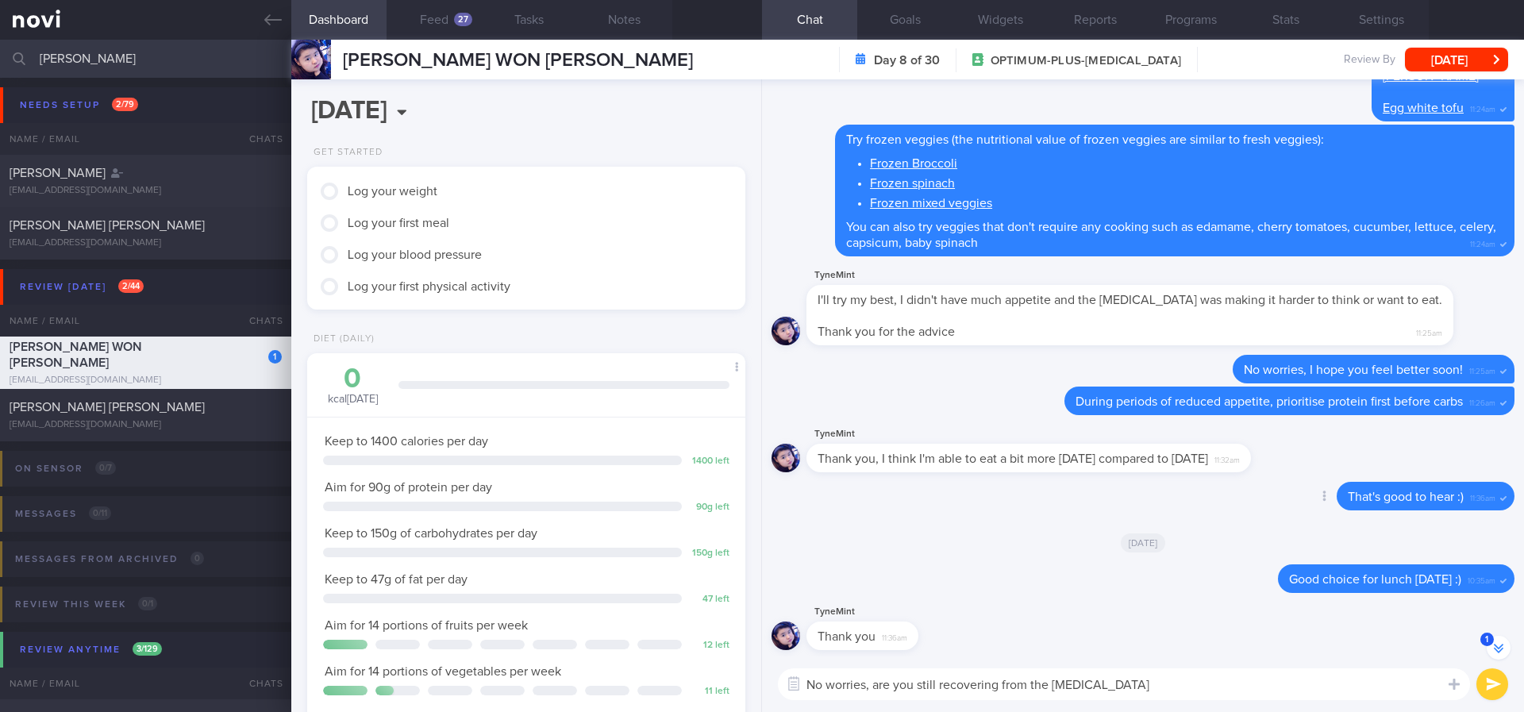
type textarea "No worries, are you still recovering from the [MEDICAL_DATA]?"
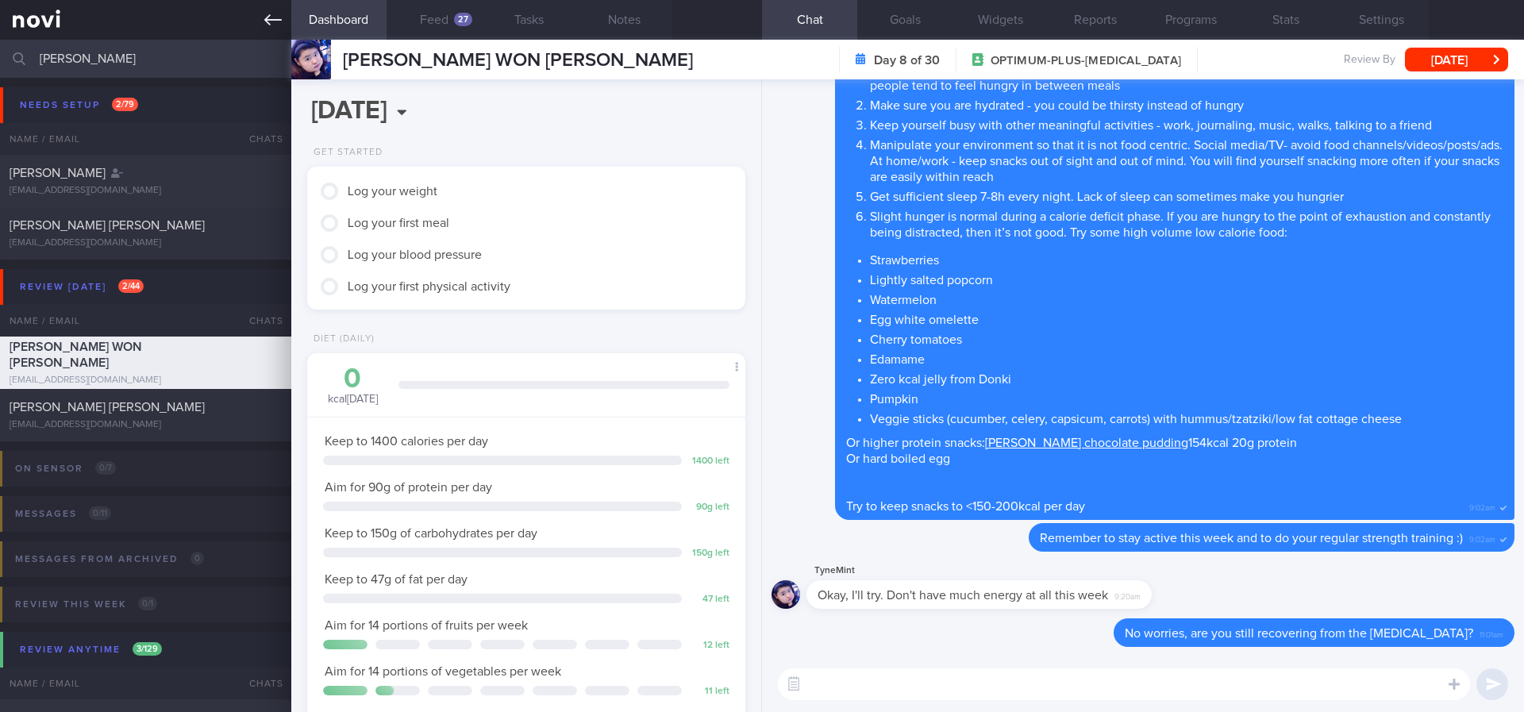
click at [264, 29] on link at bounding box center [145, 20] width 291 height 40
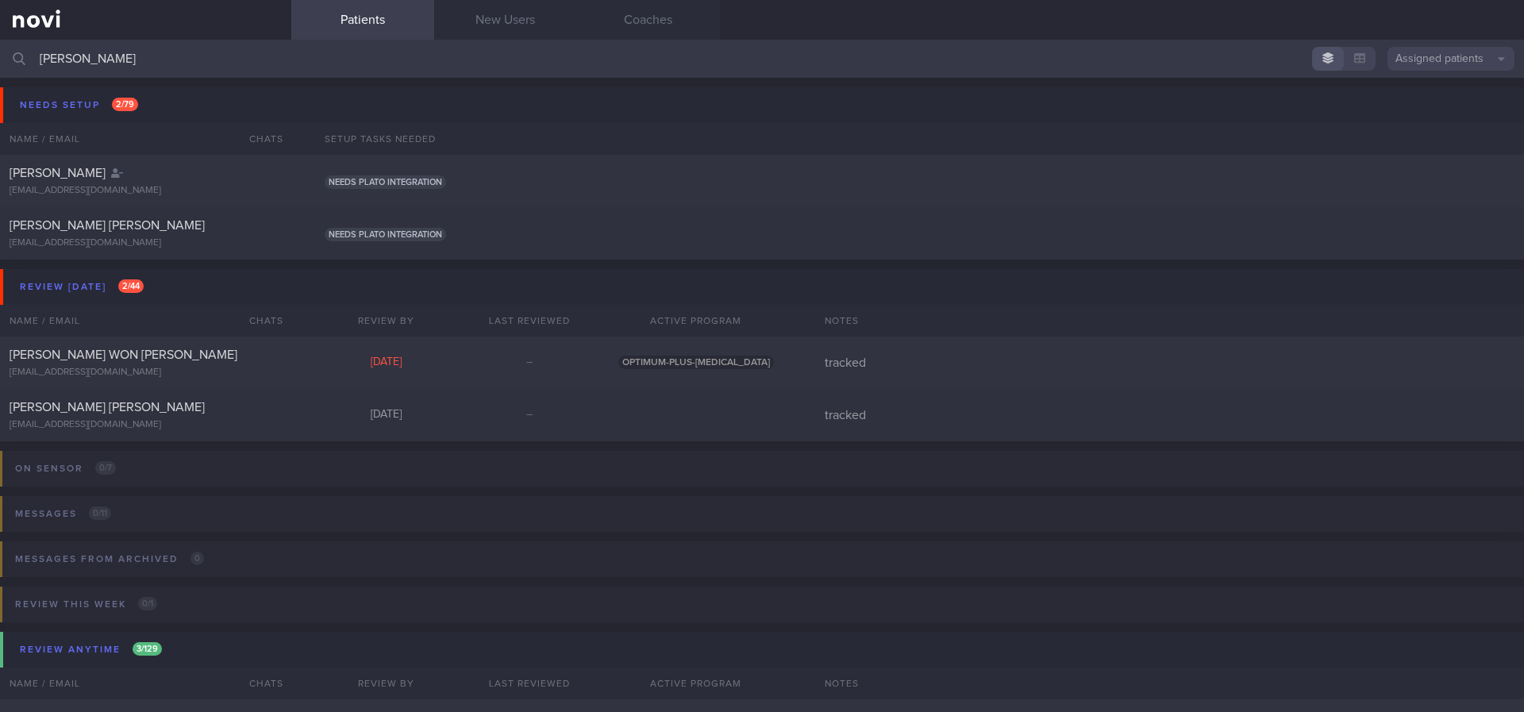
drag, startPoint x: 179, startPoint y: 59, endPoint x: 0, endPoint y: 64, distance: 179.5
click at [0, 64] on input "[PERSON_NAME]" at bounding box center [762, 59] width 1524 height 38
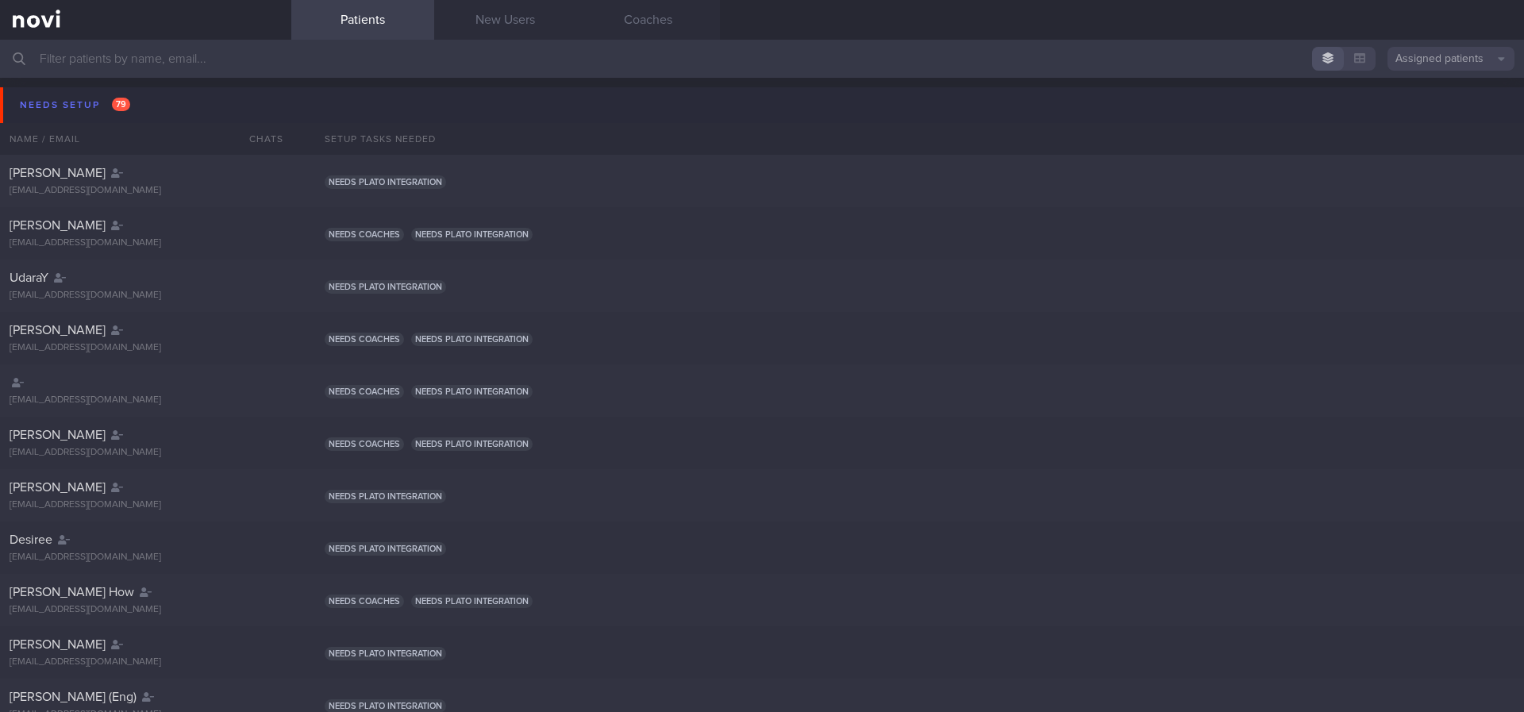
click at [152, 106] on button "Needs setup 79" at bounding box center [764, 105] width 1529 height 36
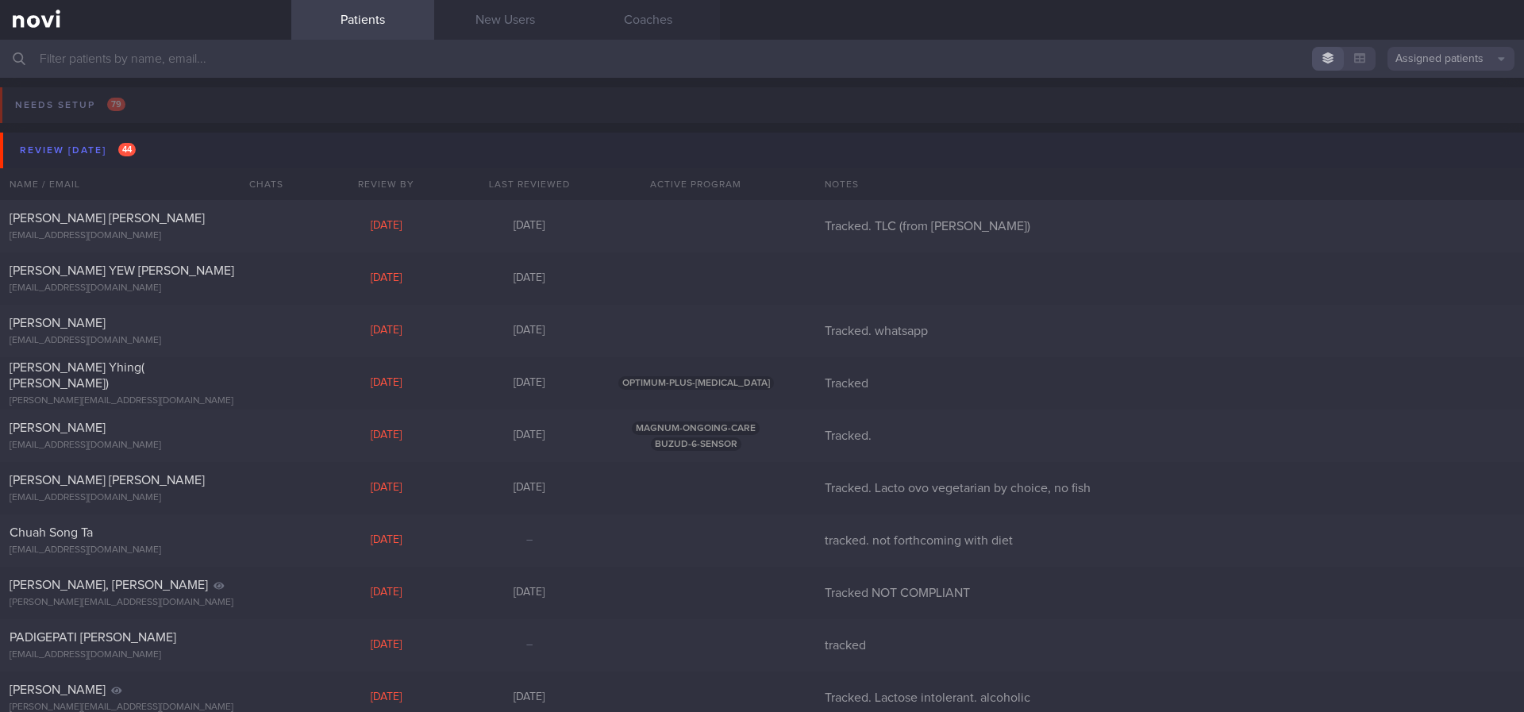
click at [136, 136] on button "Review [DATE] 44" at bounding box center [764, 151] width 1529 height 36
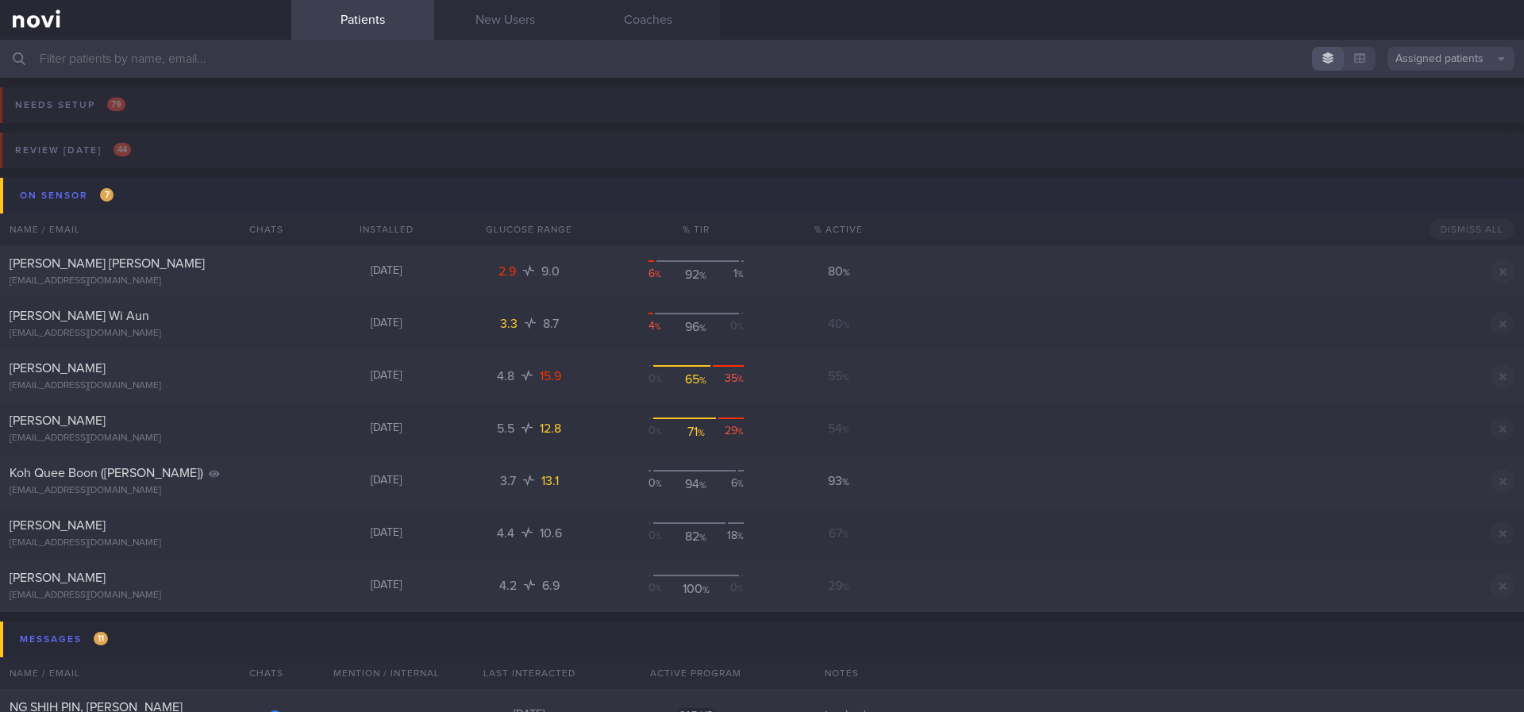
click at [140, 195] on button "On sensor 7" at bounding box center [764, 196] width 1529 height 36
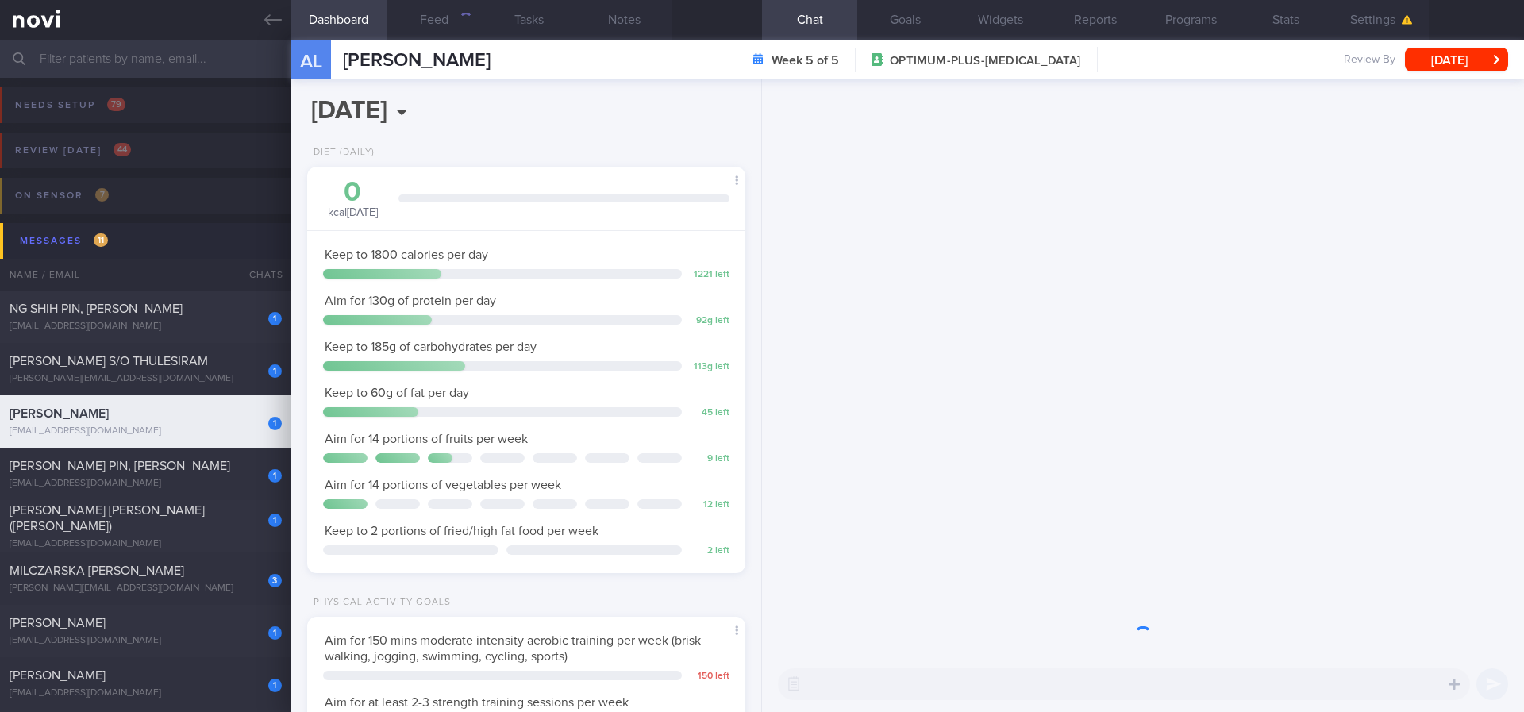
scroll to position [218, 392]
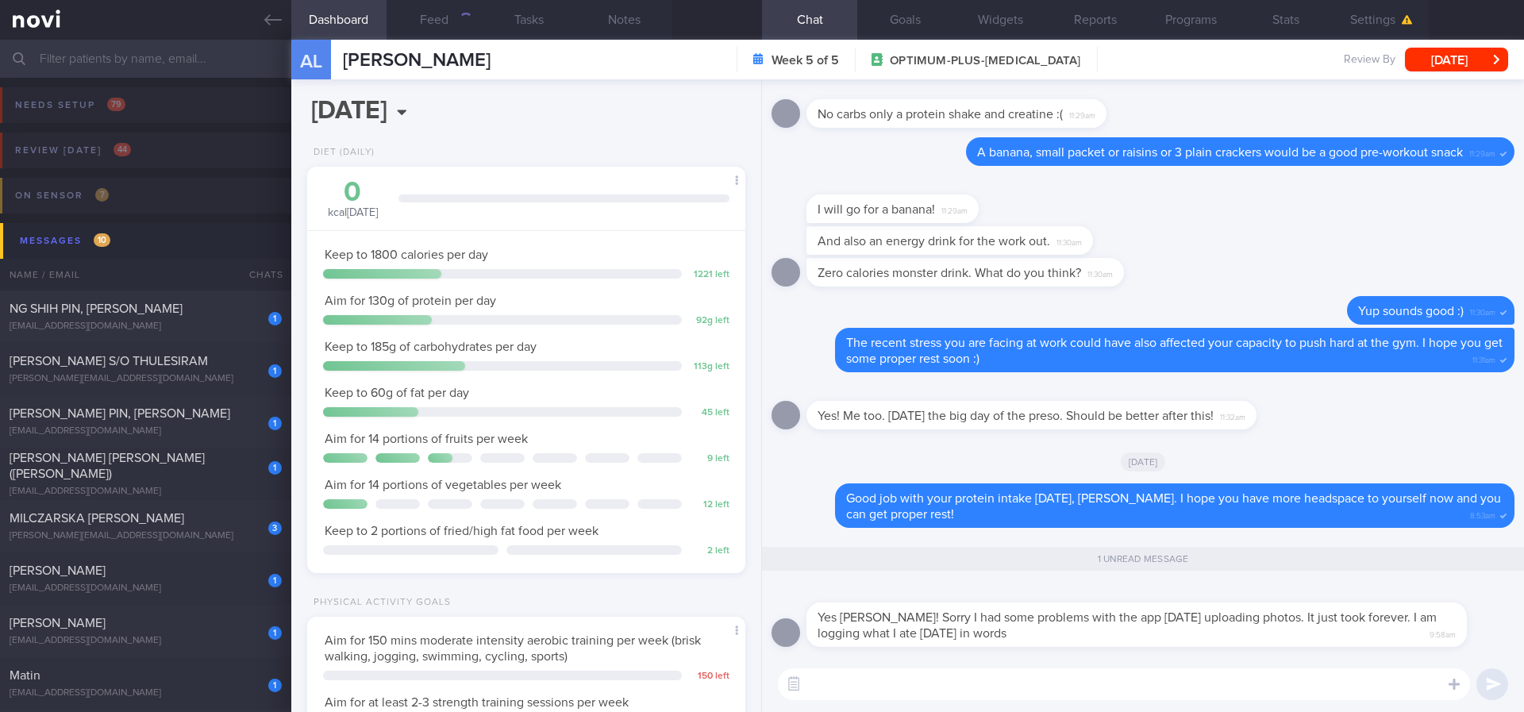
click at [1065, 676] on textarea at bounding box center [1124, 684] width 692 height 32
type textarea "Ok, no worries you can just resume [DATE] :)"
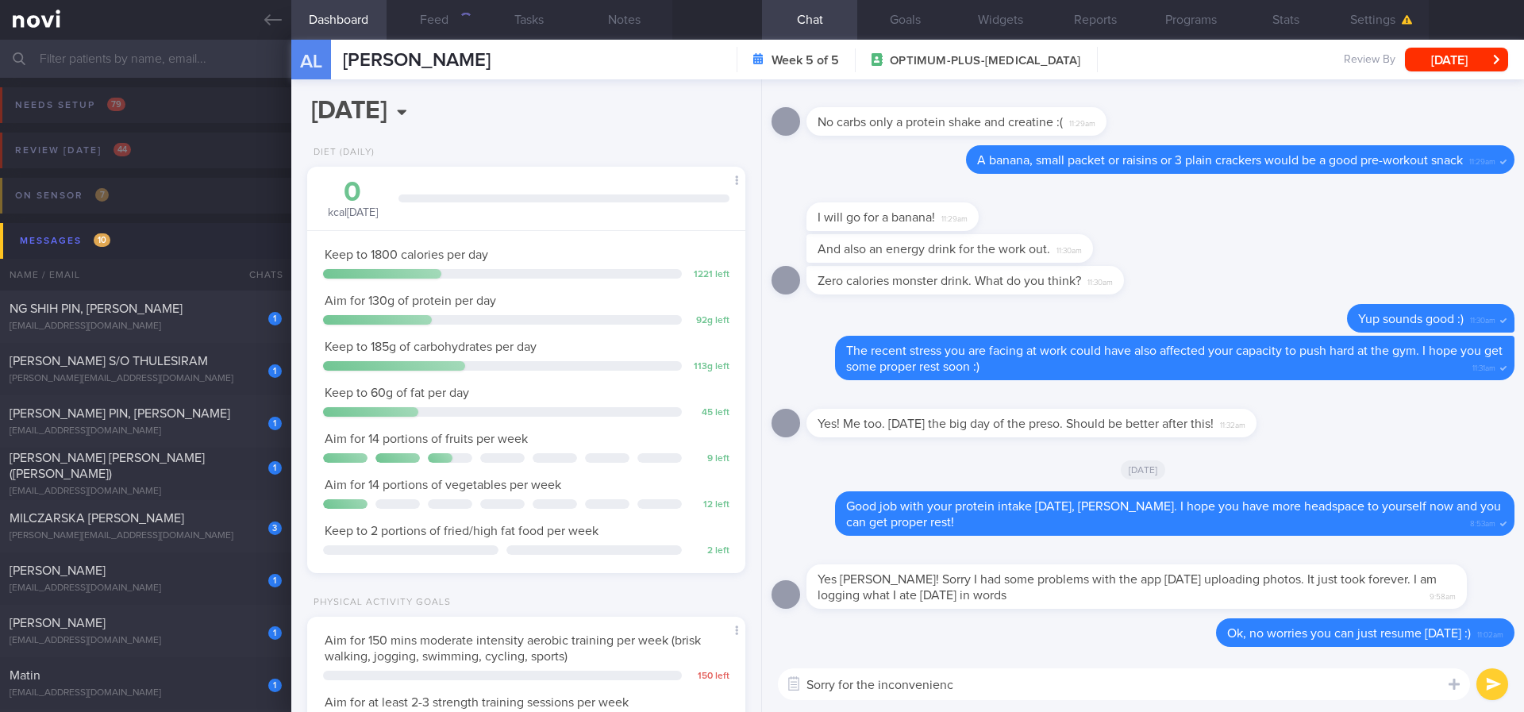
type textarea "Sorry for the inconvenience"
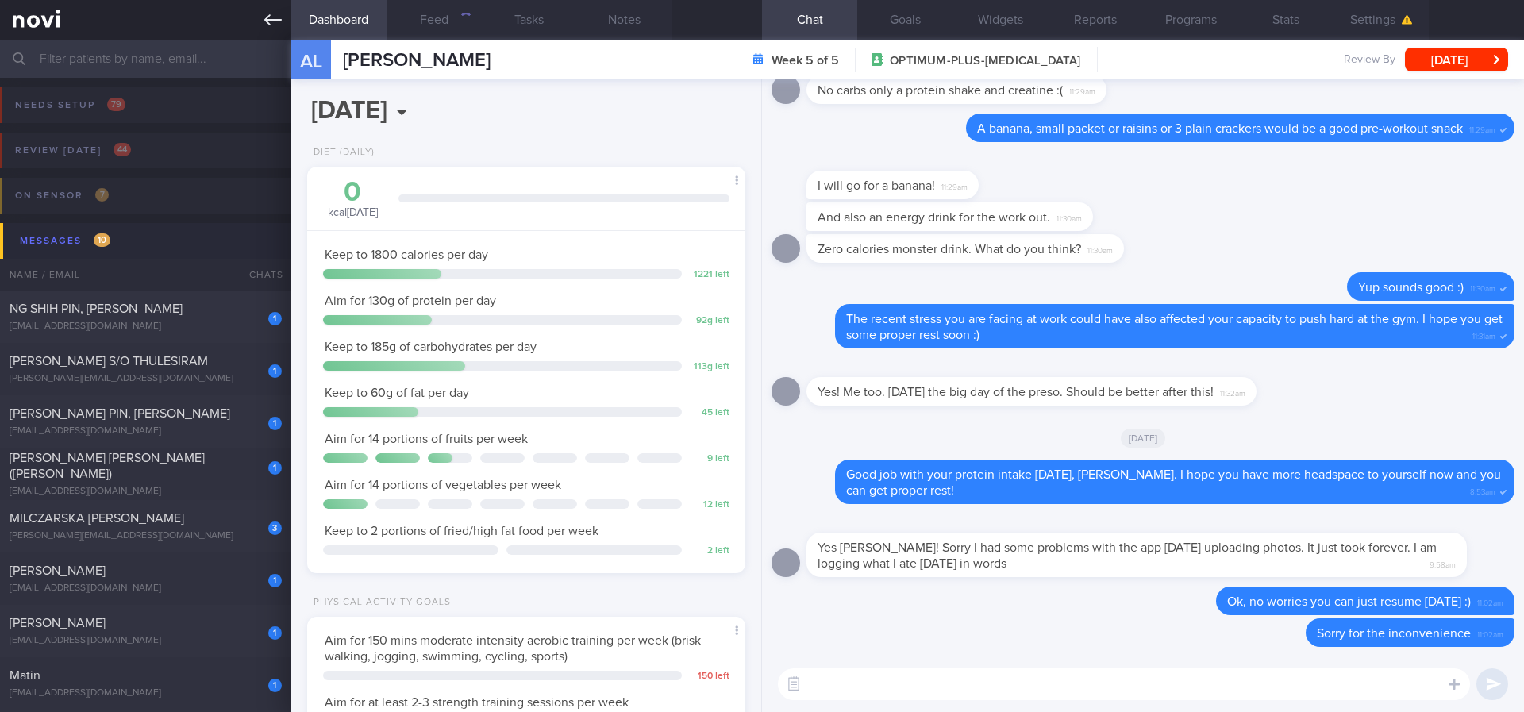
click at [278, 16] on icon at bounding box center [272, 19] width 17 height 17
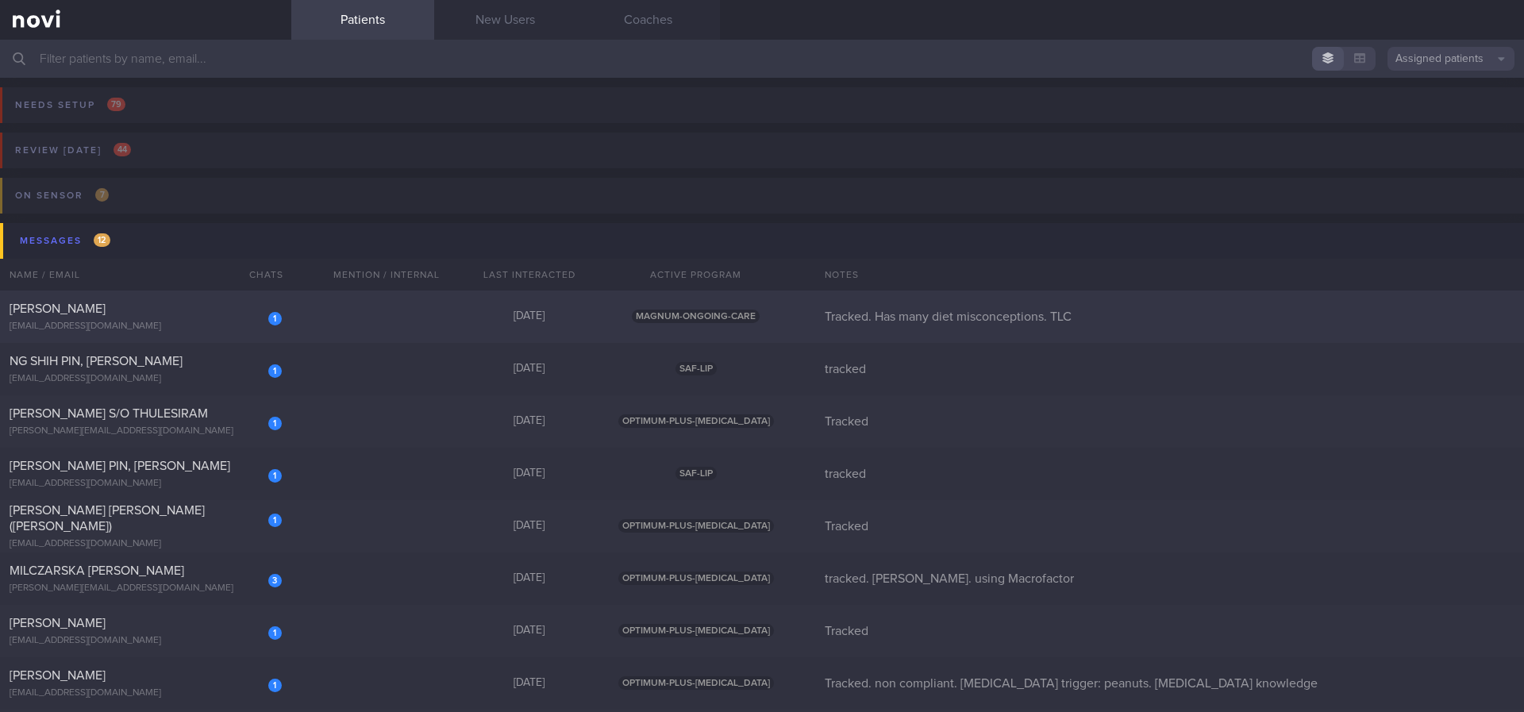
click at [1017, 448] on div "1 [PERSON_NAME] [EMAIL_ADDRESS][DOMAIN_NAME] [DATE] MAGNUM-ONGOING-CARE Tracked…" at bounding box center [762, 474] width 1524 height 52
select select "7"
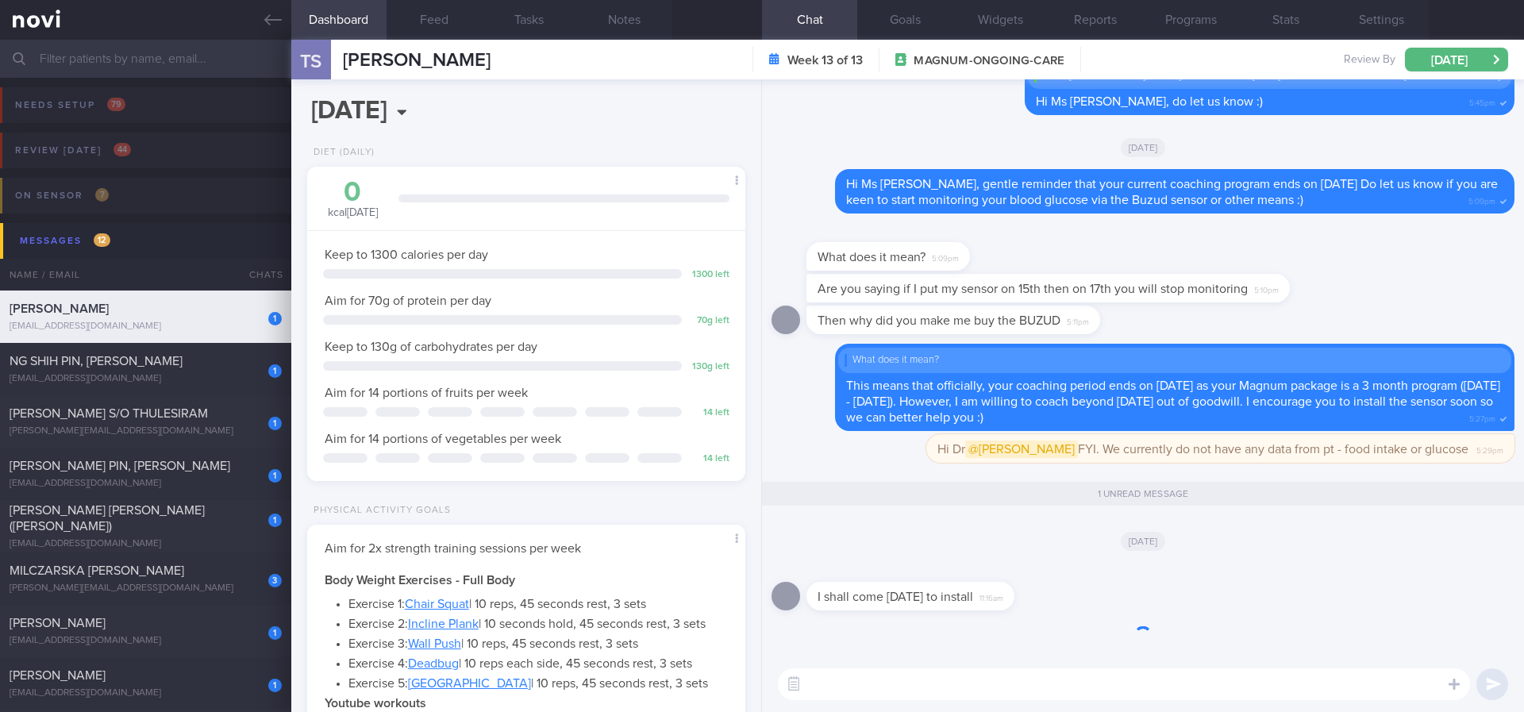
scroll to position [198, 399]
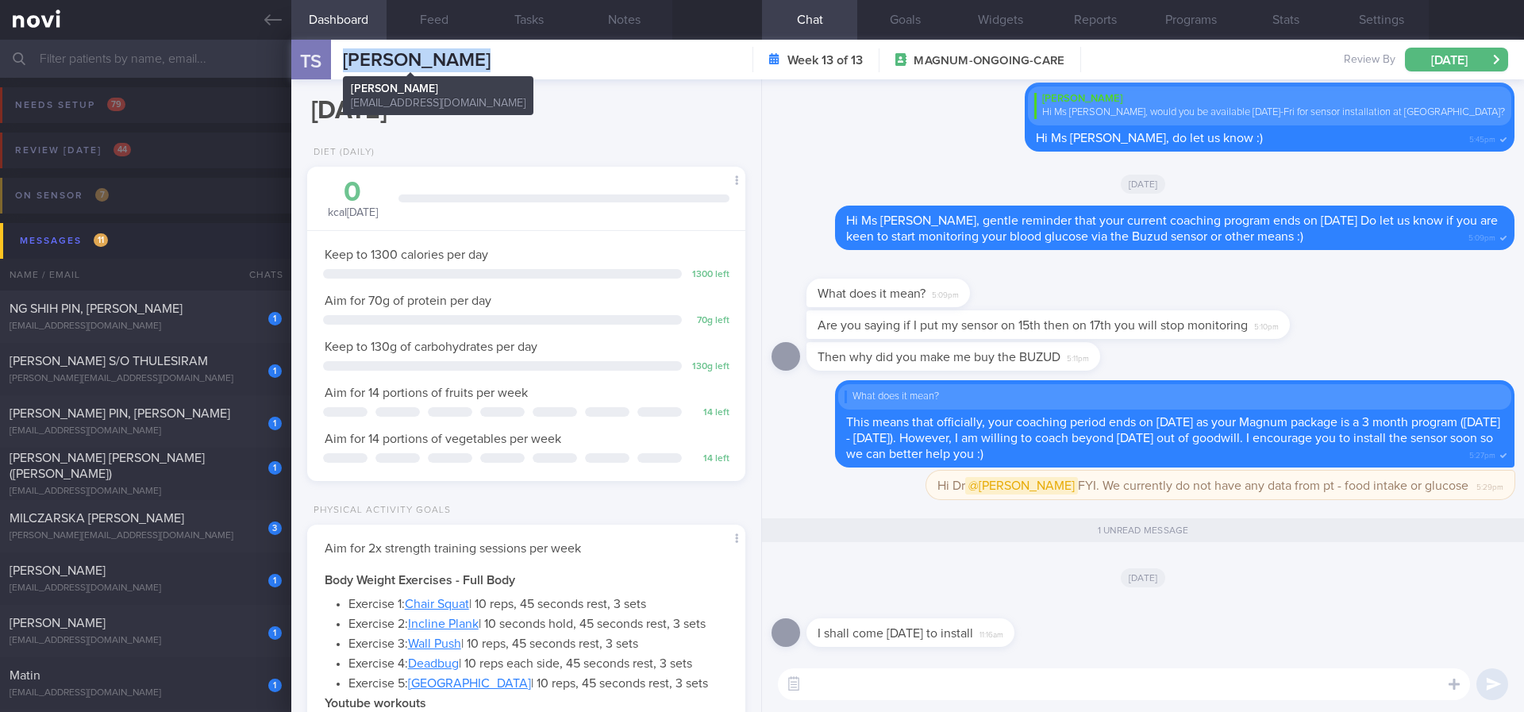
drag, startPoint x: 508, startPoint y: 63, endPoint x: 341, endPoint y: 62, distance: 167.5
click at [341, 62] on div "TS [PERSON_NAME] [PERSON_NAME] [EMAIL_ADDRESS][DOMAIN_NAME] Week 13 of 13 MAGNU…" at bounding box center [907, 60] width 1233 height 40
copy span "[PERSON_NAME]"
click at [1347, 684] on textarea at bounding box center [1124, 684] width 692 height 32
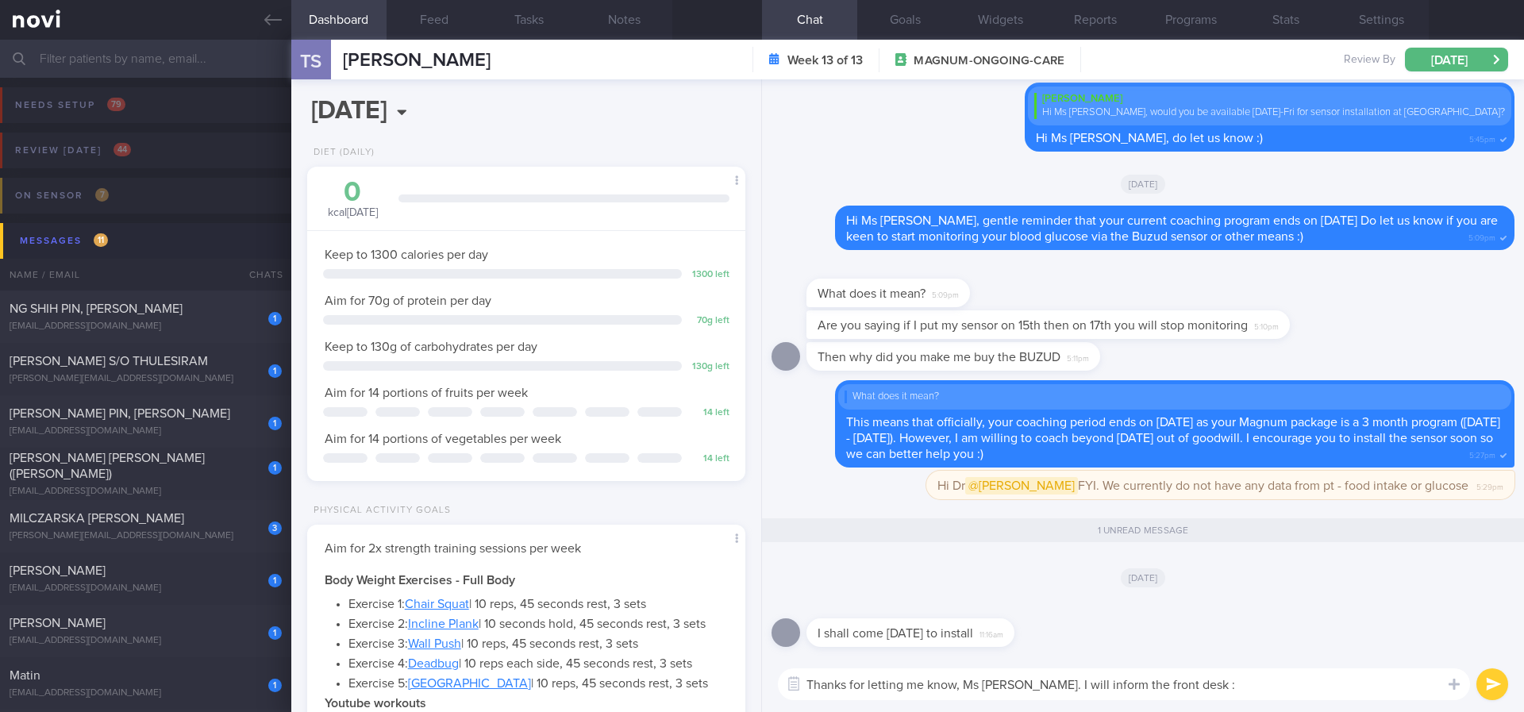
type textarea "Thanks for letting me know, Ms [PERSON_NAME]. I will inform the front desk :)"
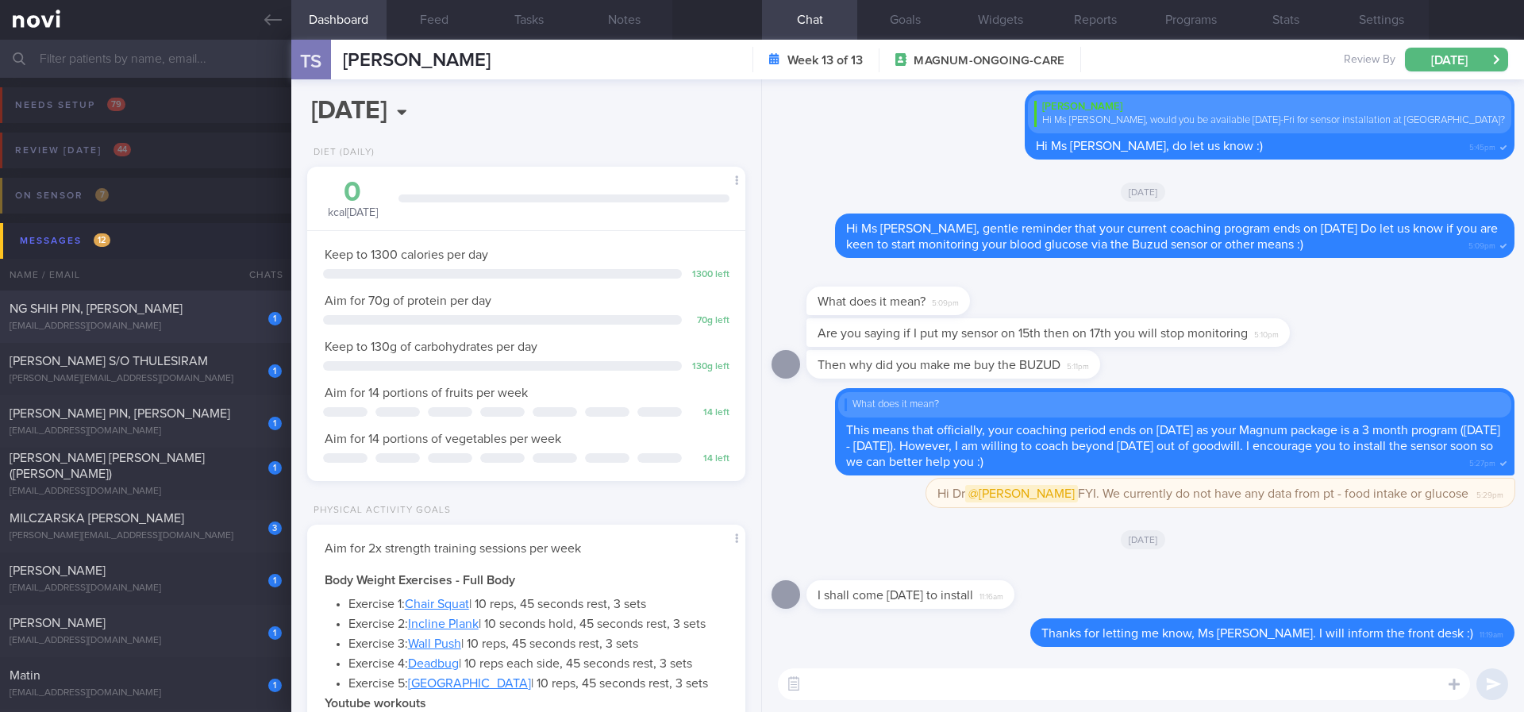
click at [191, 330] on div "[EMAIL_ADDRESS][DOMAIN_NAME]" at bounding box center [146, 327] width 272 height 12
type input "tracked"
select select "6"
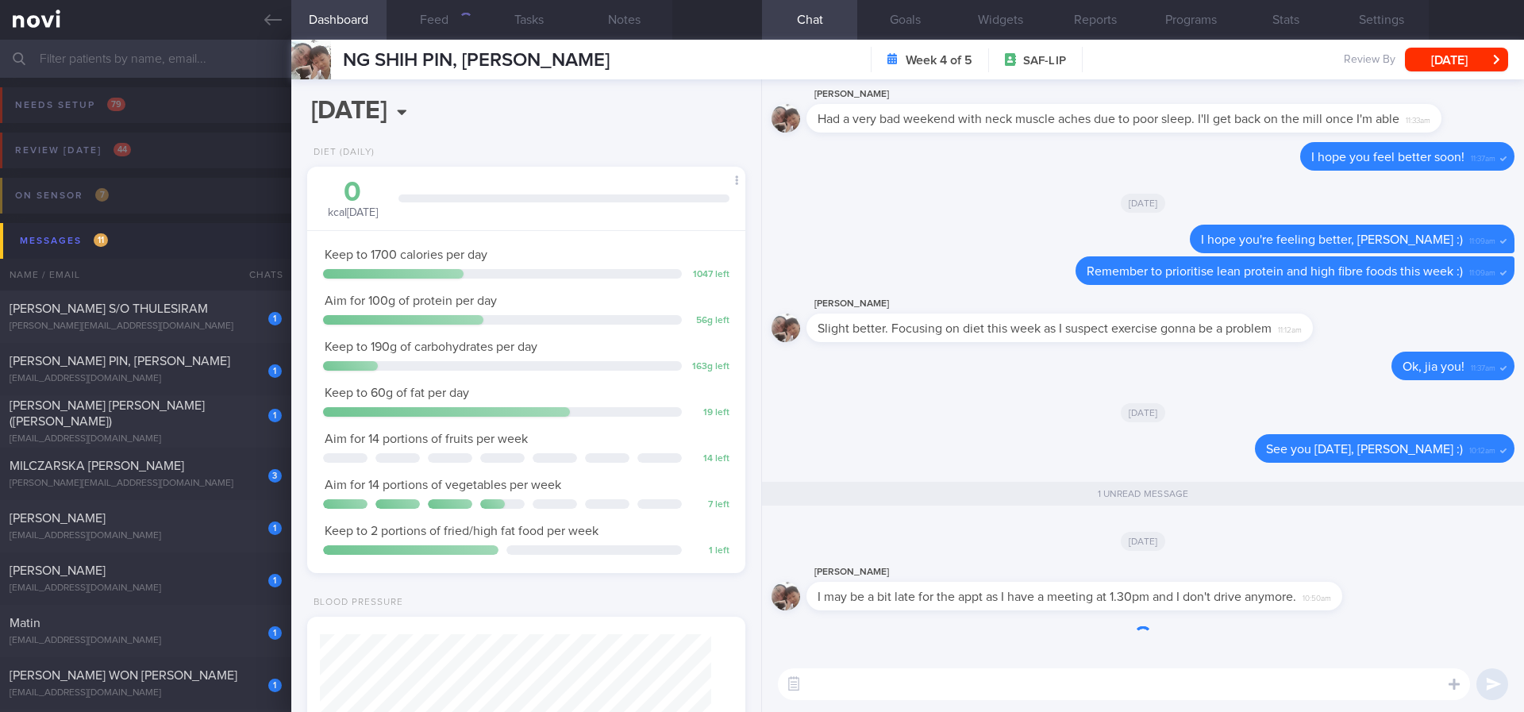
scroll to position [218, 392]
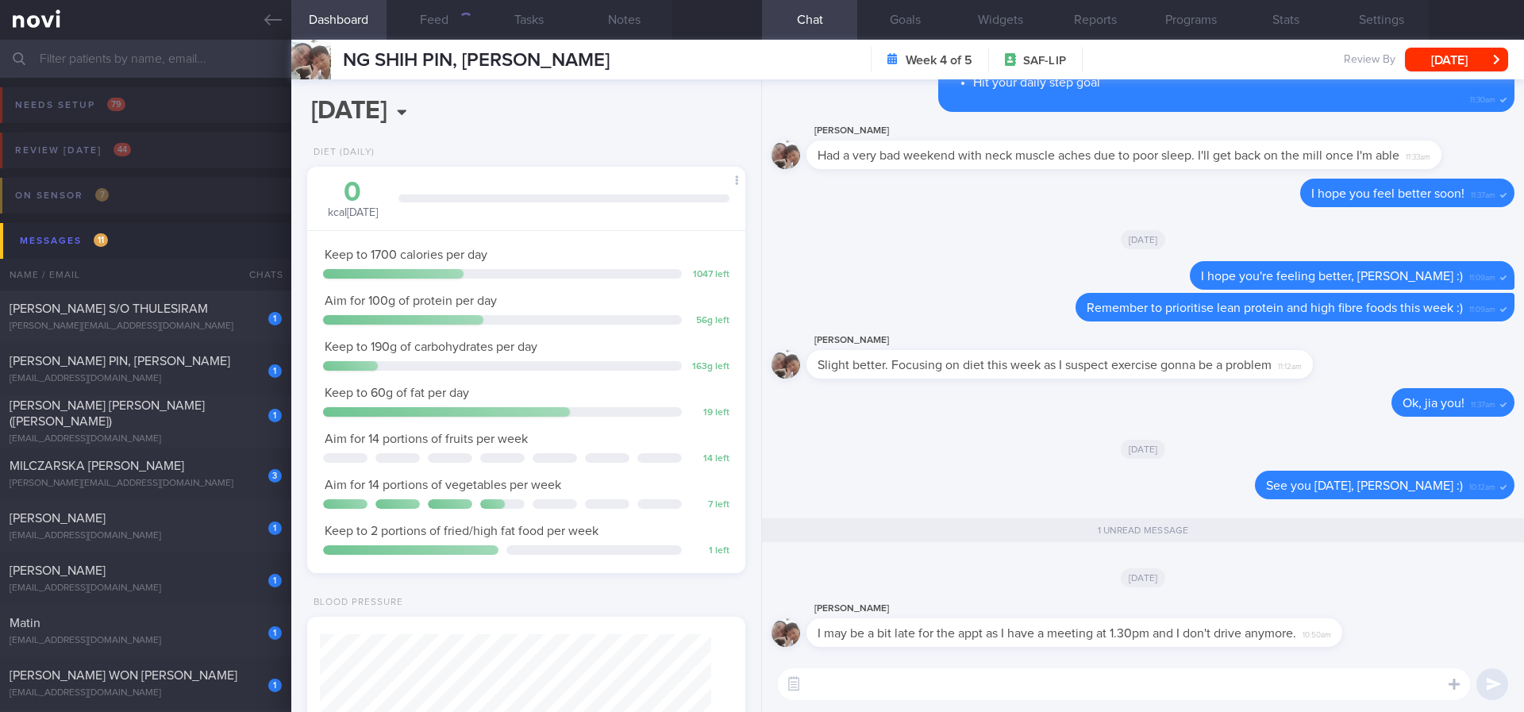
click at [1167, 684] on textarea at bounding box center [1124, 684] width 692 height 32
click at [898, 681] on textarea at bounding box center [1124, 684] width 692 height 32
type textarea "n"
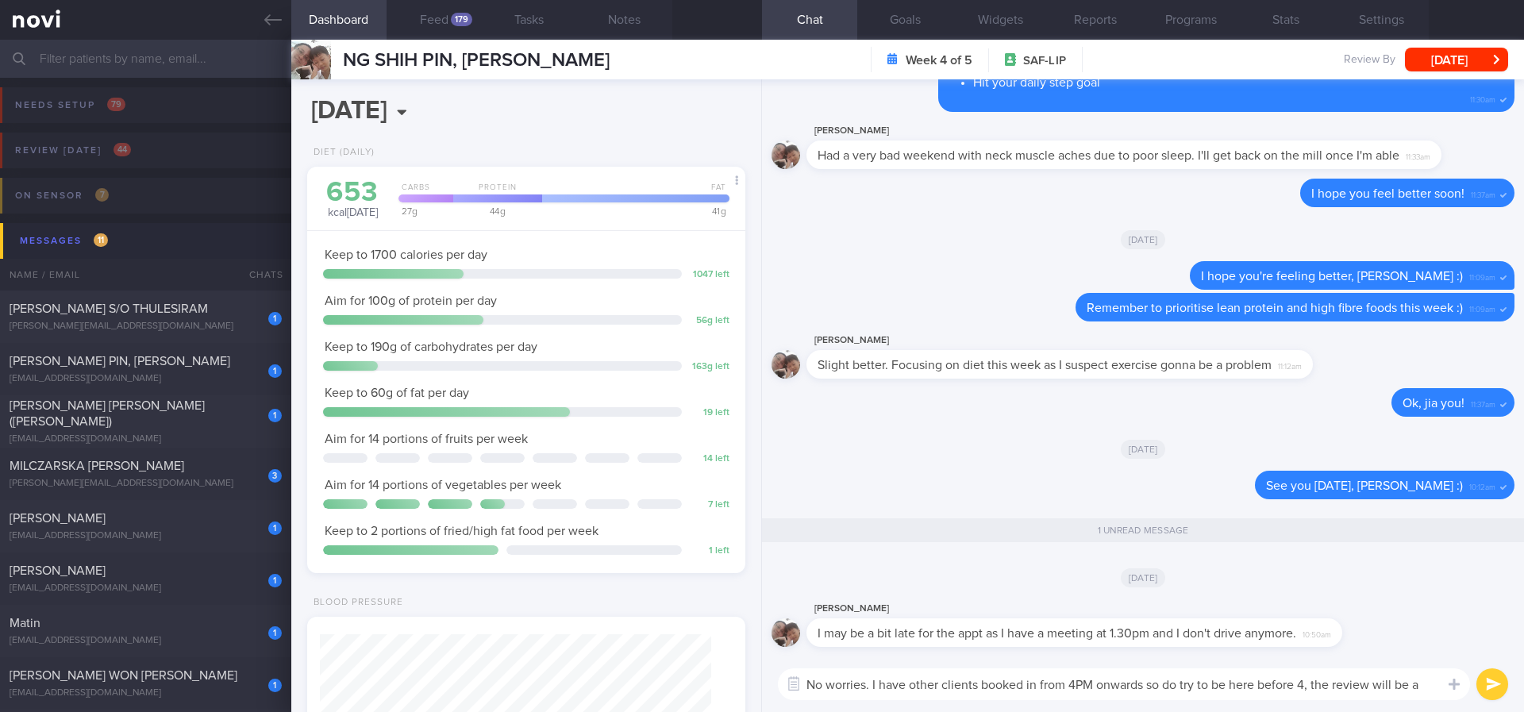
scroll to position [0, 0]
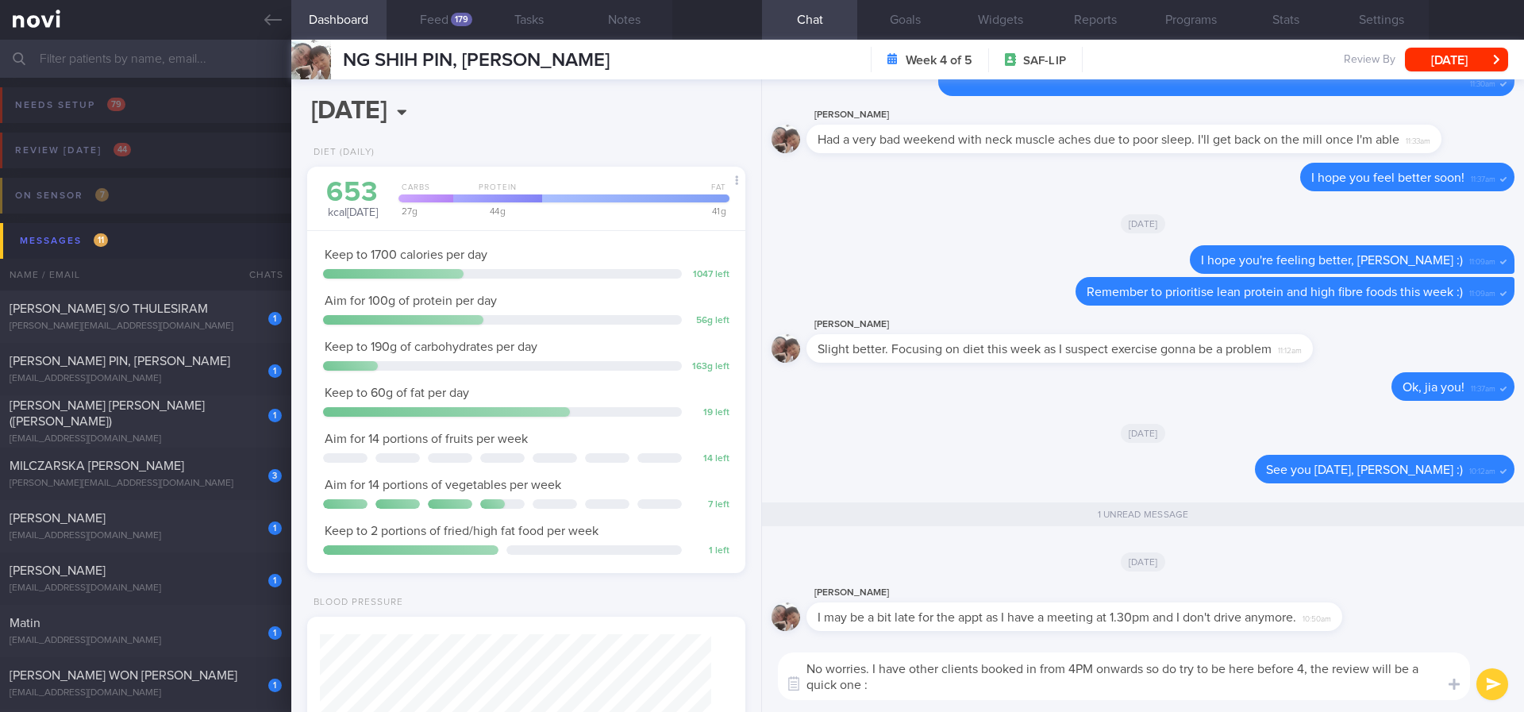
type textarea "No worries. I have other clients booked in from 4PM onwards so do try to be her…"
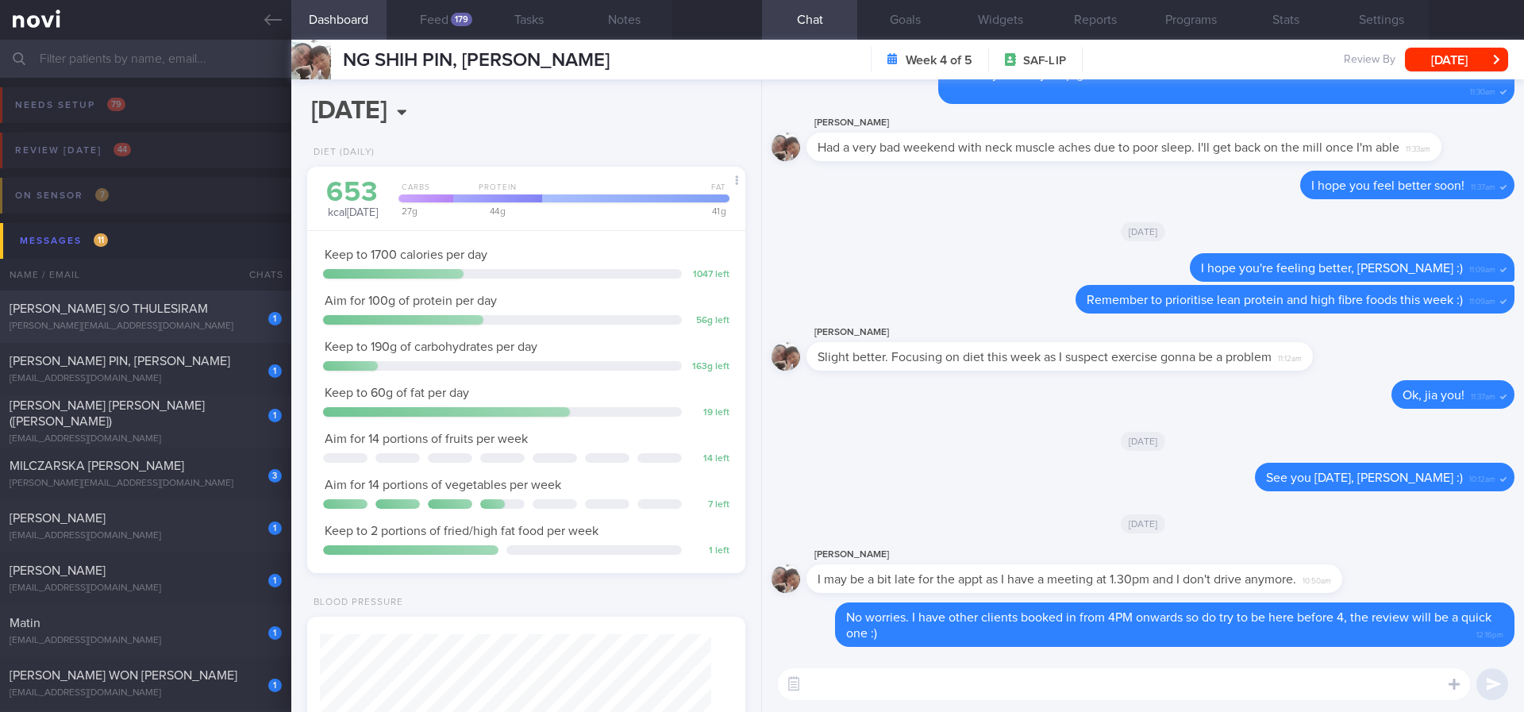
click at [145, 308] on span "[PERSON_NAME] S/O THULESIRAM" at bounding box center [109, 308] width 198 height 13
type input "Tracked"
select select "7"
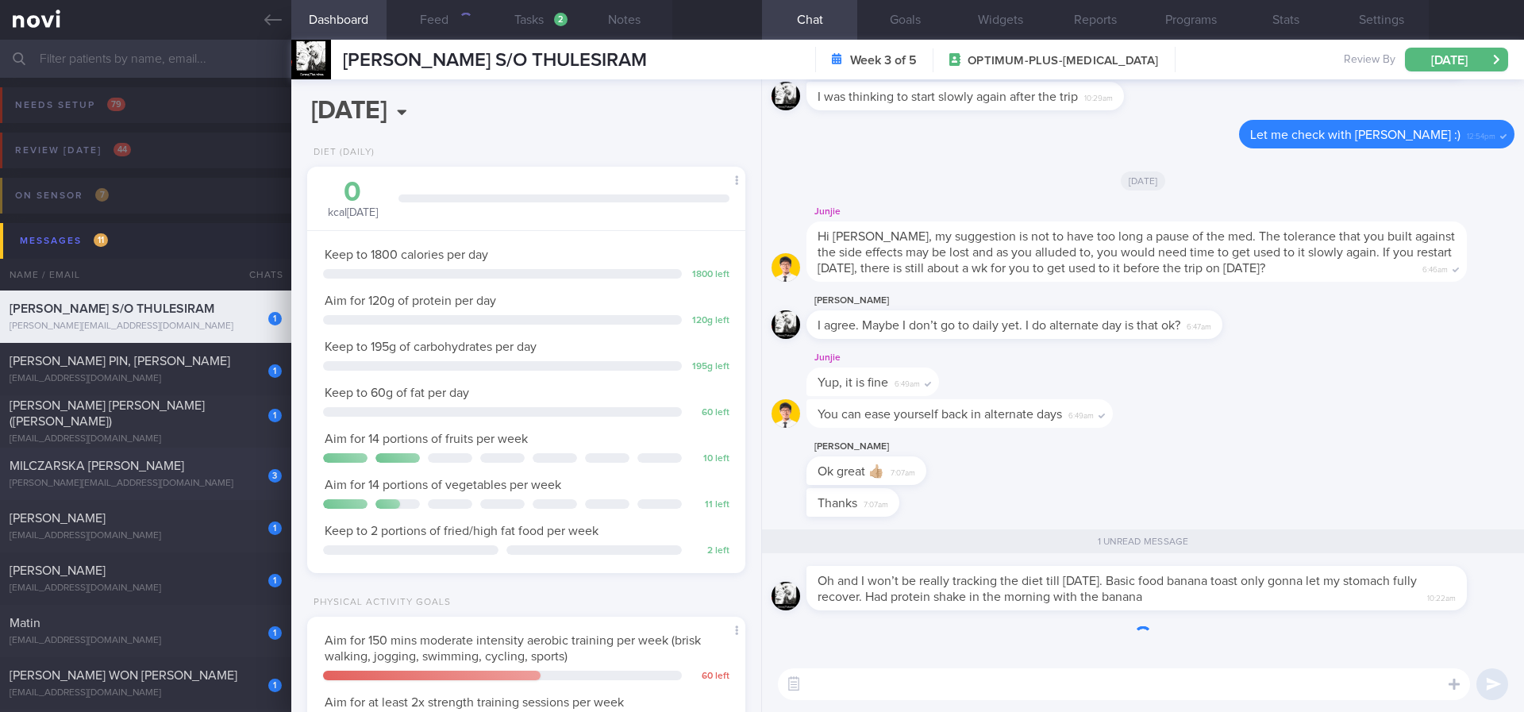
scroll to position [1, 0]
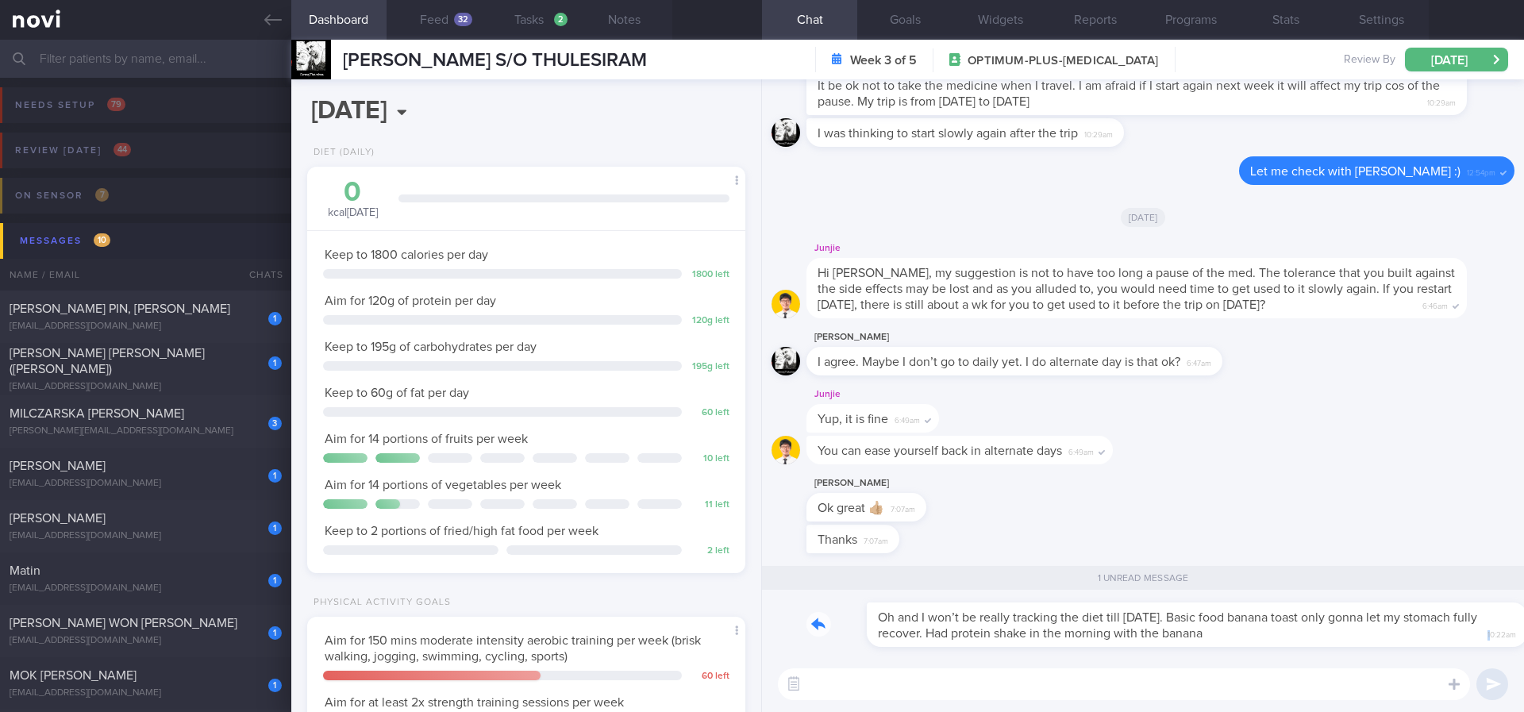
drag, startPoint x: 1176, startPoint y: 641, endPoint x: 1412, endPoint y: 641, distance: 235.8
click at [1412, 641] on div "Oh and I won’t be really tracking the diet till [DATE]. Basic food banana toast…" at bounding box center [1161, 625] width 708 height 44
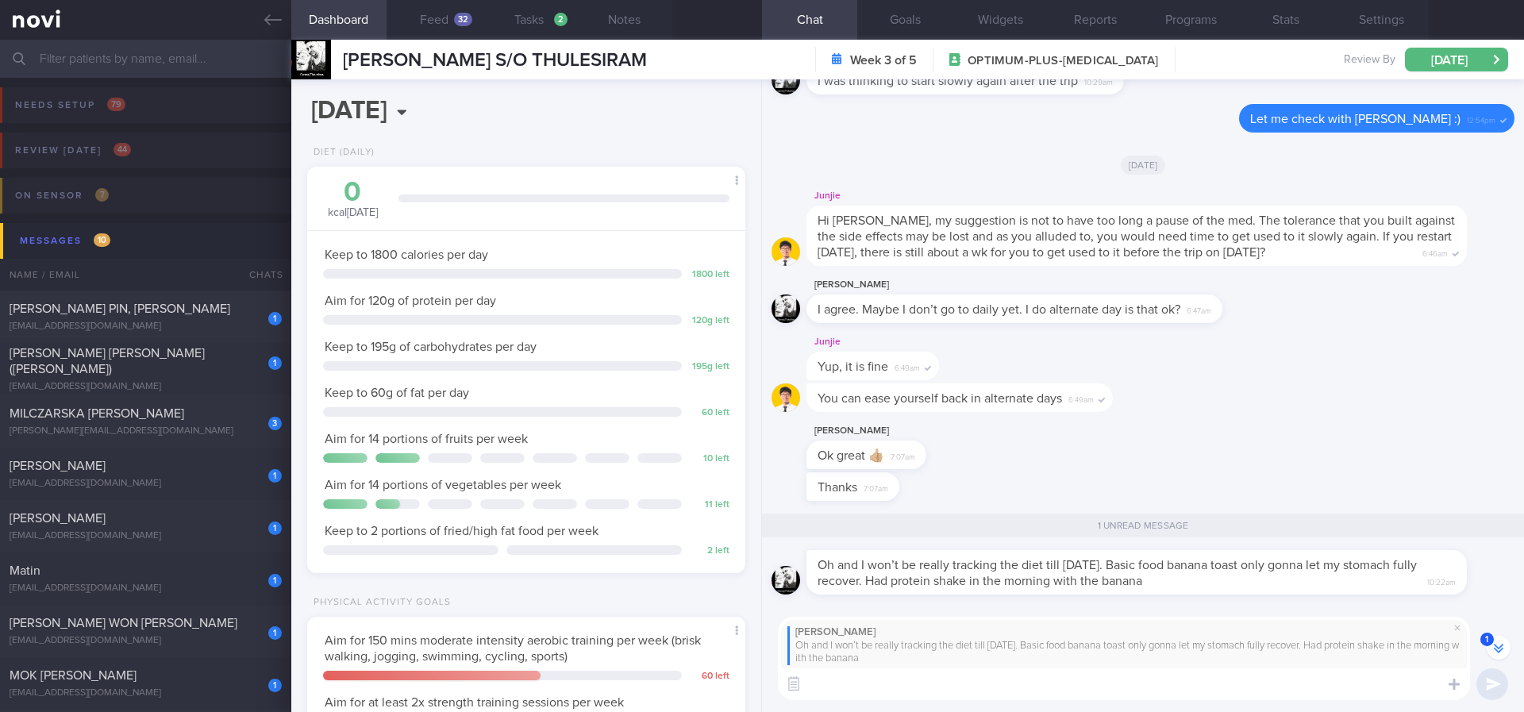
scroll to position [-14, 0]
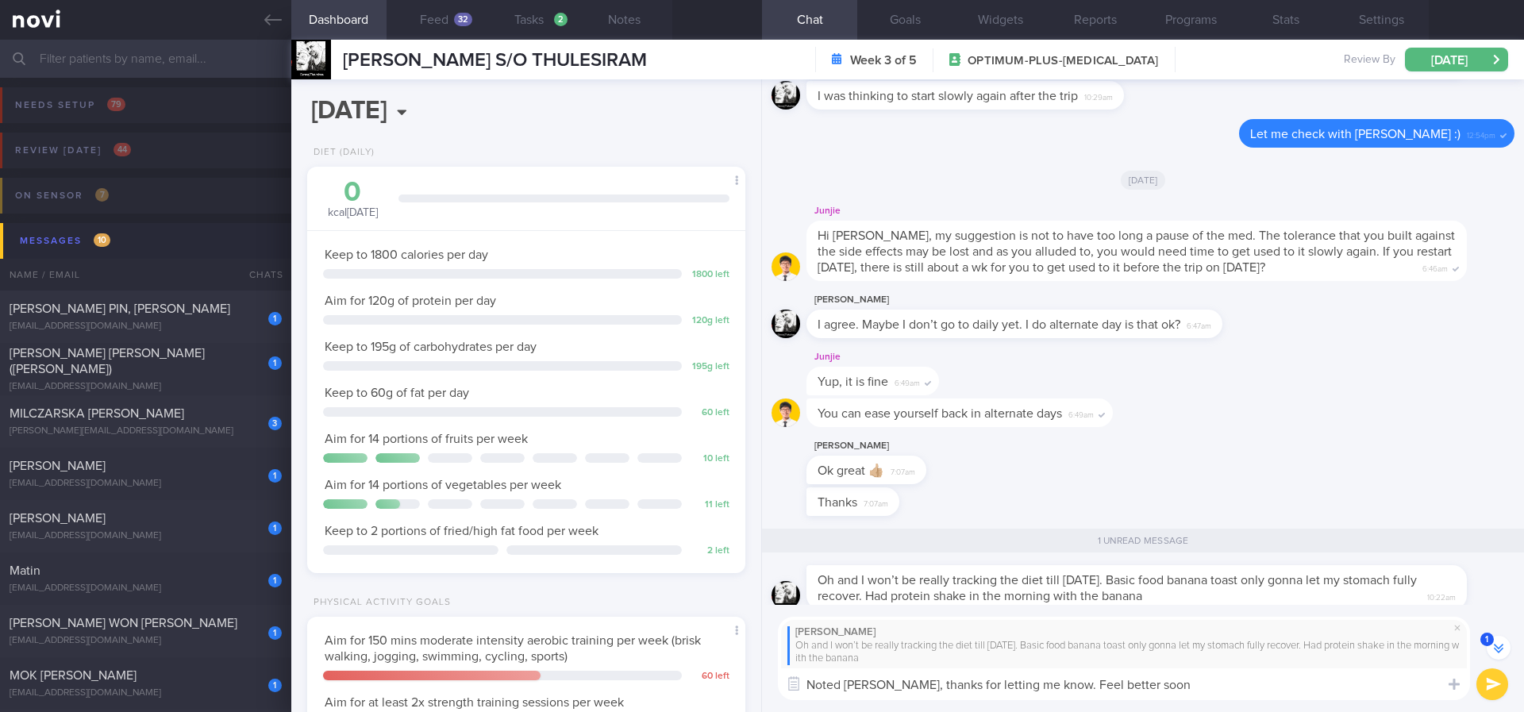
type textarea "Noted [PERSON_NAME], thanks for letting me know. Feel better soon!"
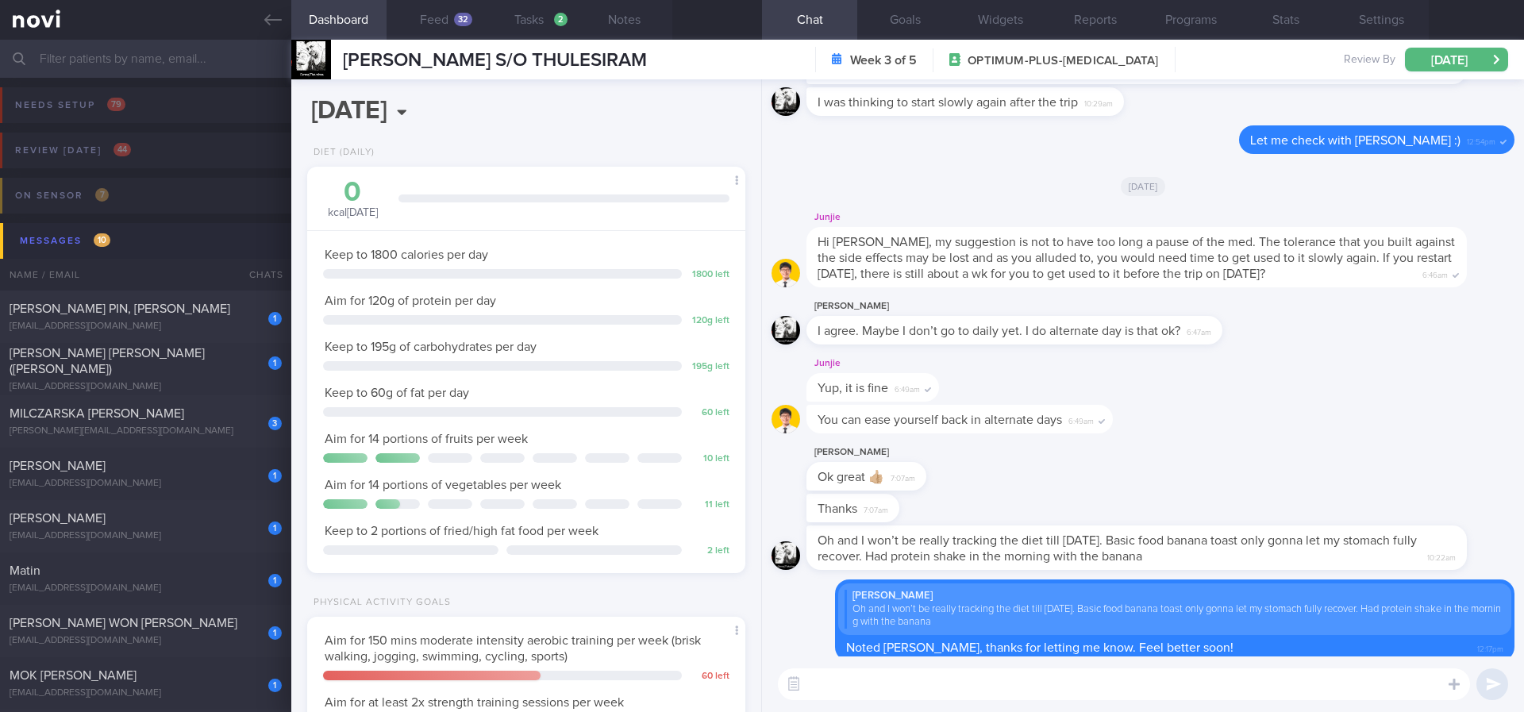
scroll to position [0, 0]
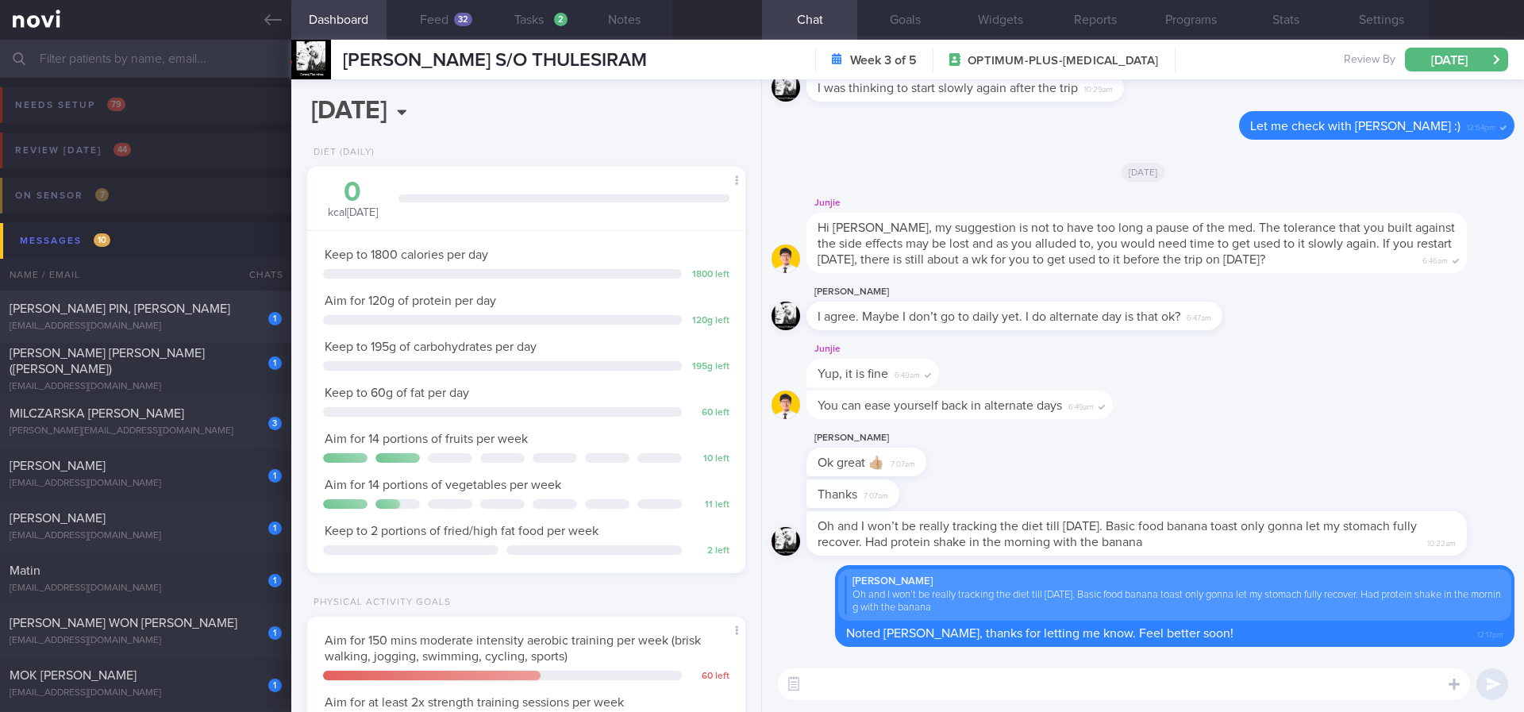
click at [173, 319] on div "1 [PERSON_NAME] PIN, [PERSON_NAME] [EMAIL_ADDRESS][DOMAIN_NAME]" at bounding box center [145, 317] width 291 height 32
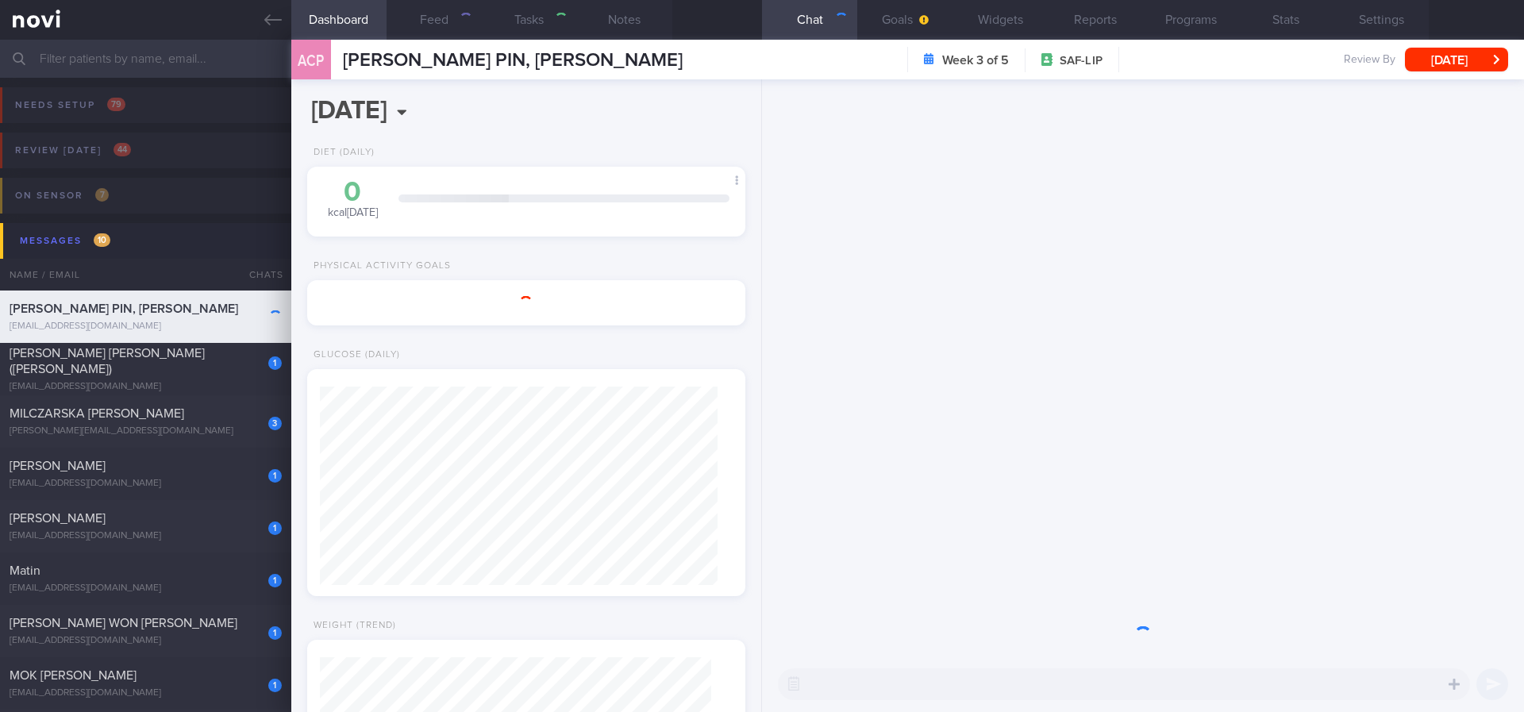
select select "6"
type input "tracked"
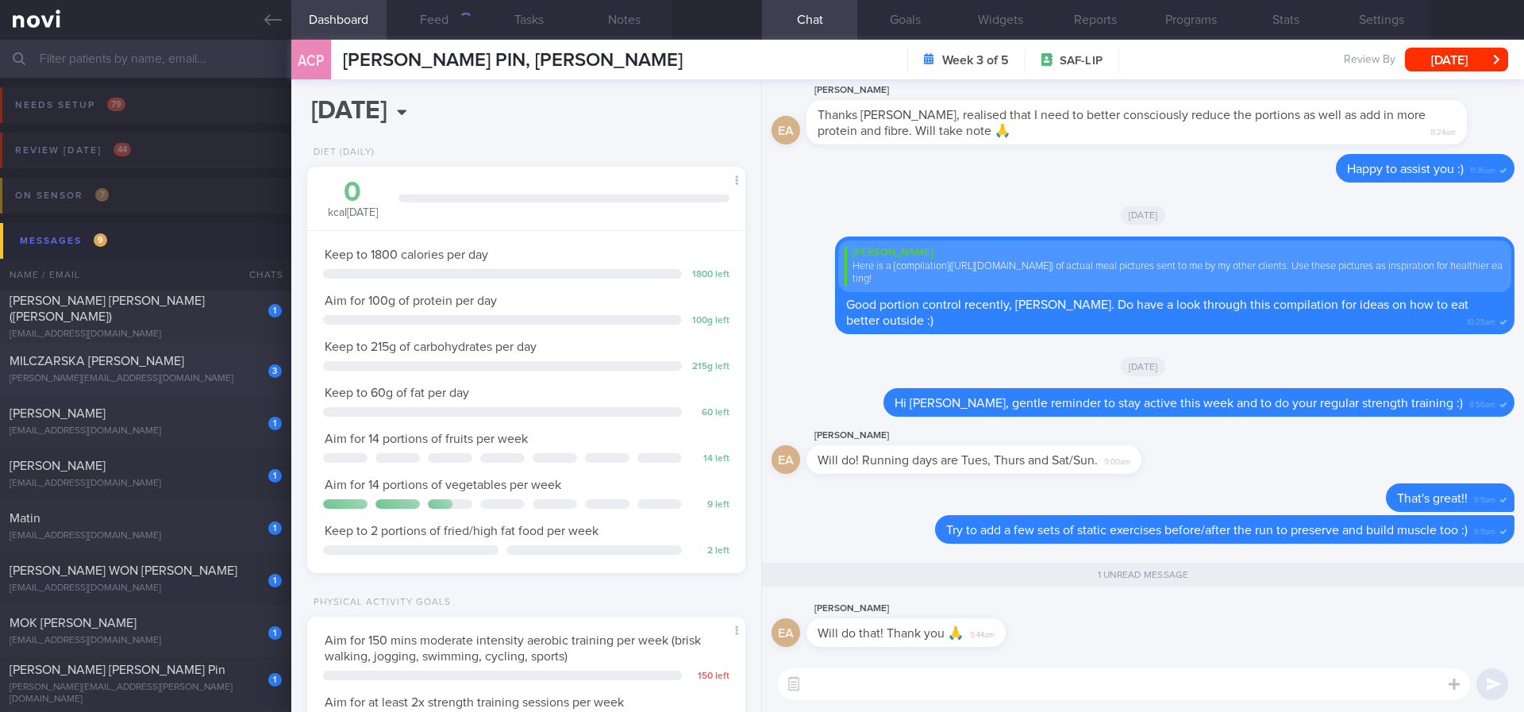
scroll to position [218, 392]
click at [906, 687] on textarea at bounding box center [1124, 684] width 692 height 32
paste textarea "👍"
type textarea "👍"
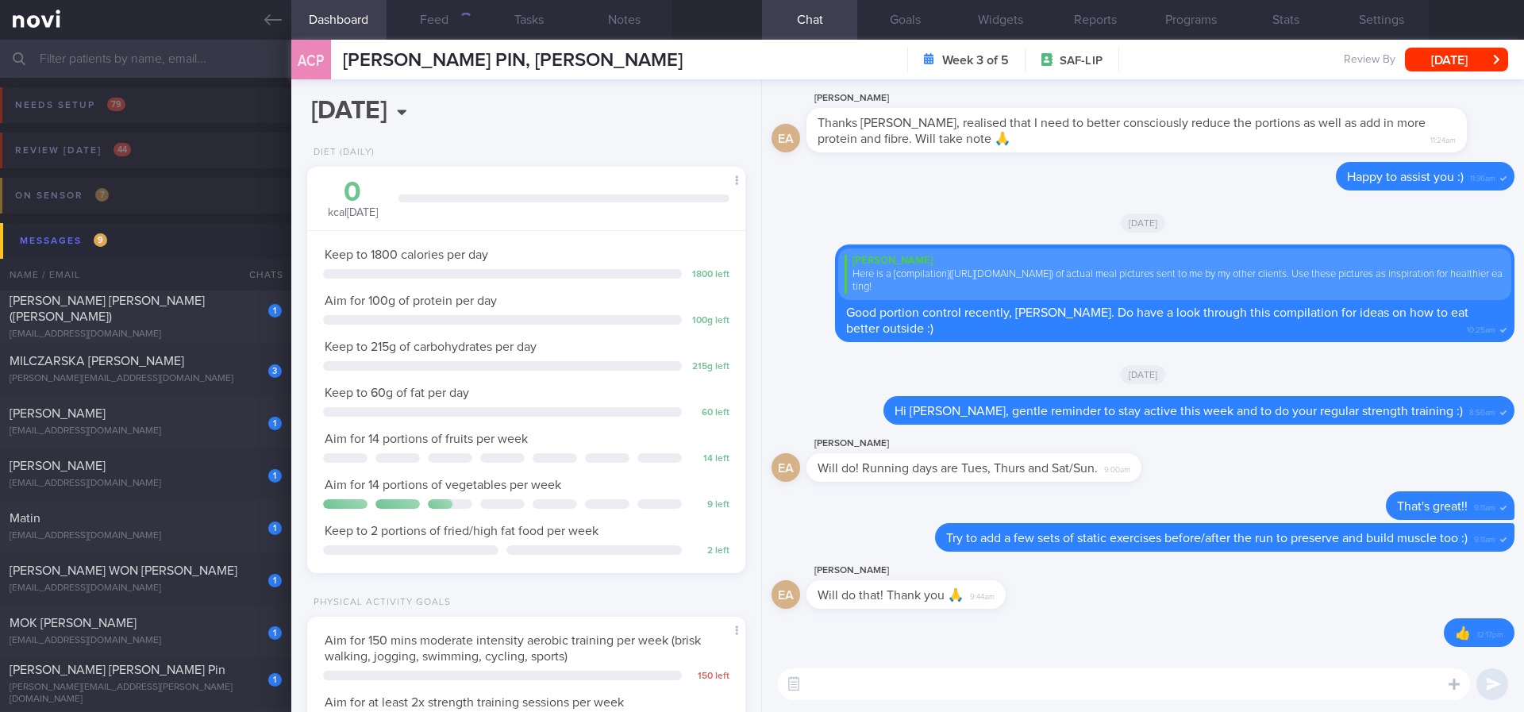
click at [199, 315] on div "[PERSON_NAME] [PERSON_NAME] ([PERSON_NAME])" at bounding box center [144, 309] width 268 height 32
type input "Tracked"
select select "7"
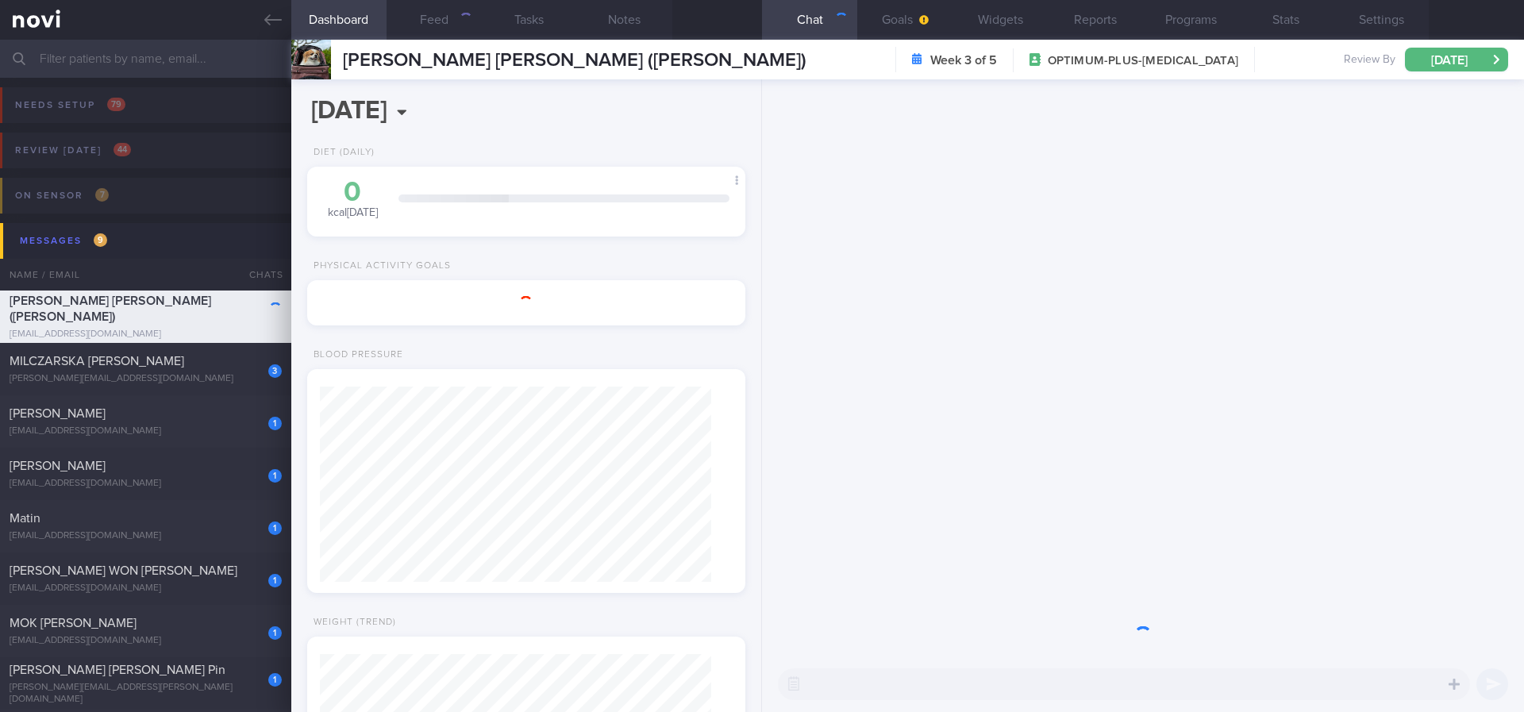
scroll to position [195, 392]
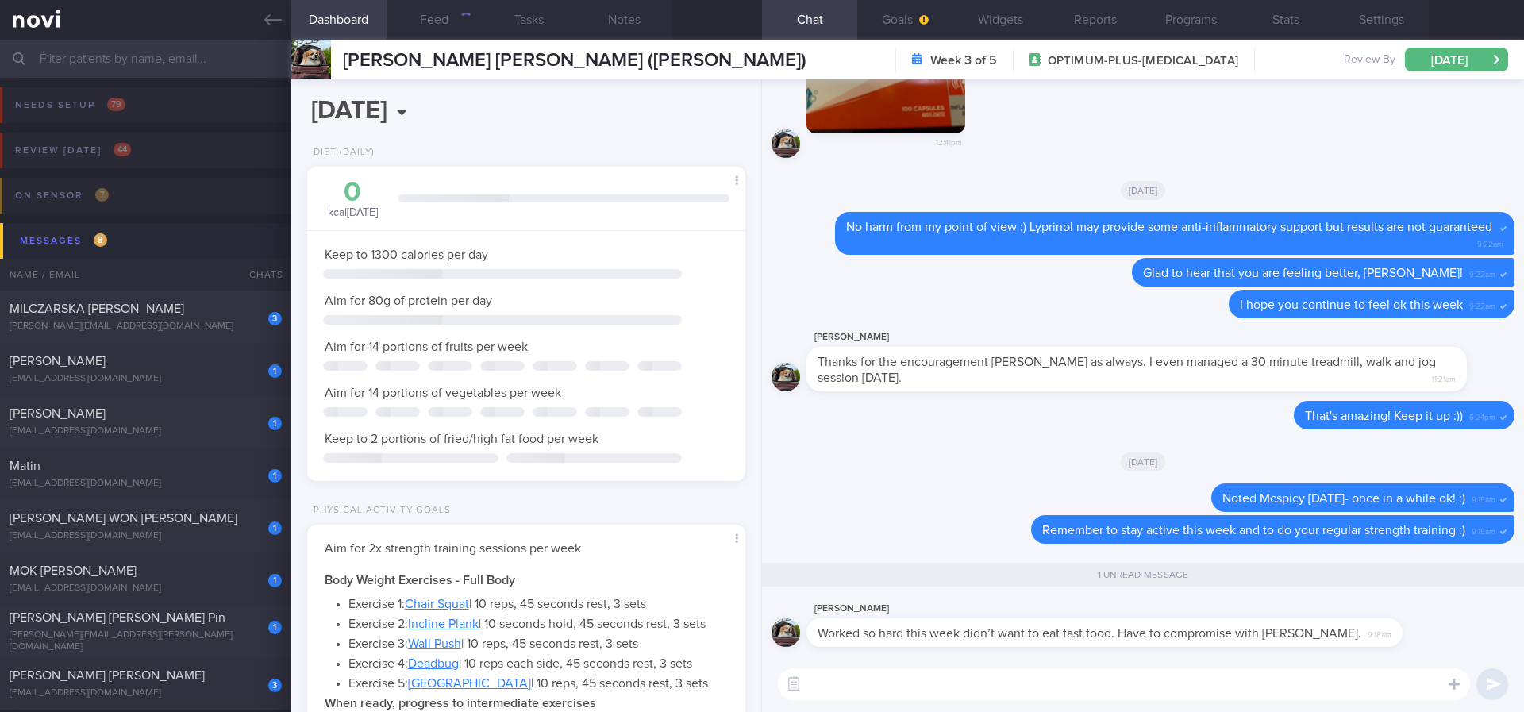
click at [944, 682] on textarea at bounding box center [1124, 684] width 692 height 32
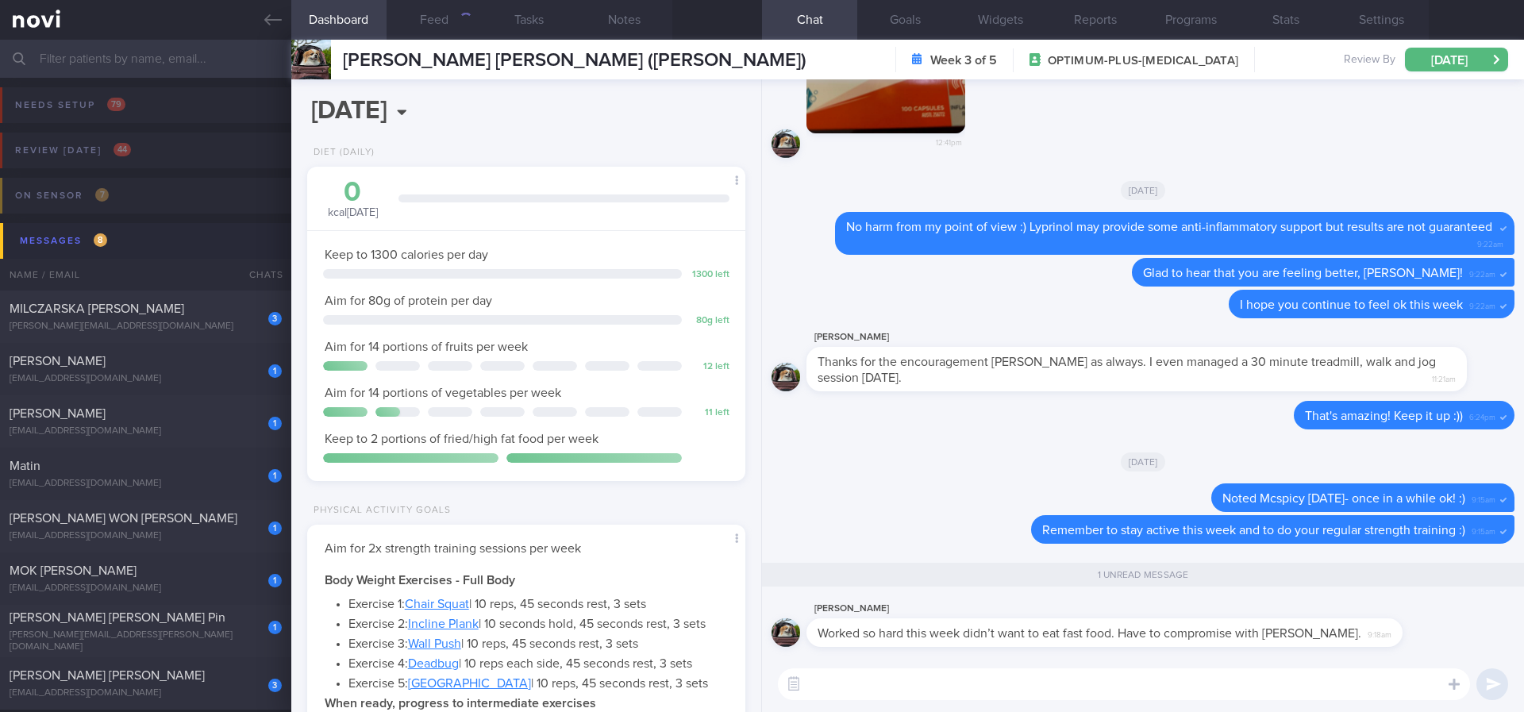
click at [944, 682] on textarea at bounding box center [1124, 684] width 692 height 32
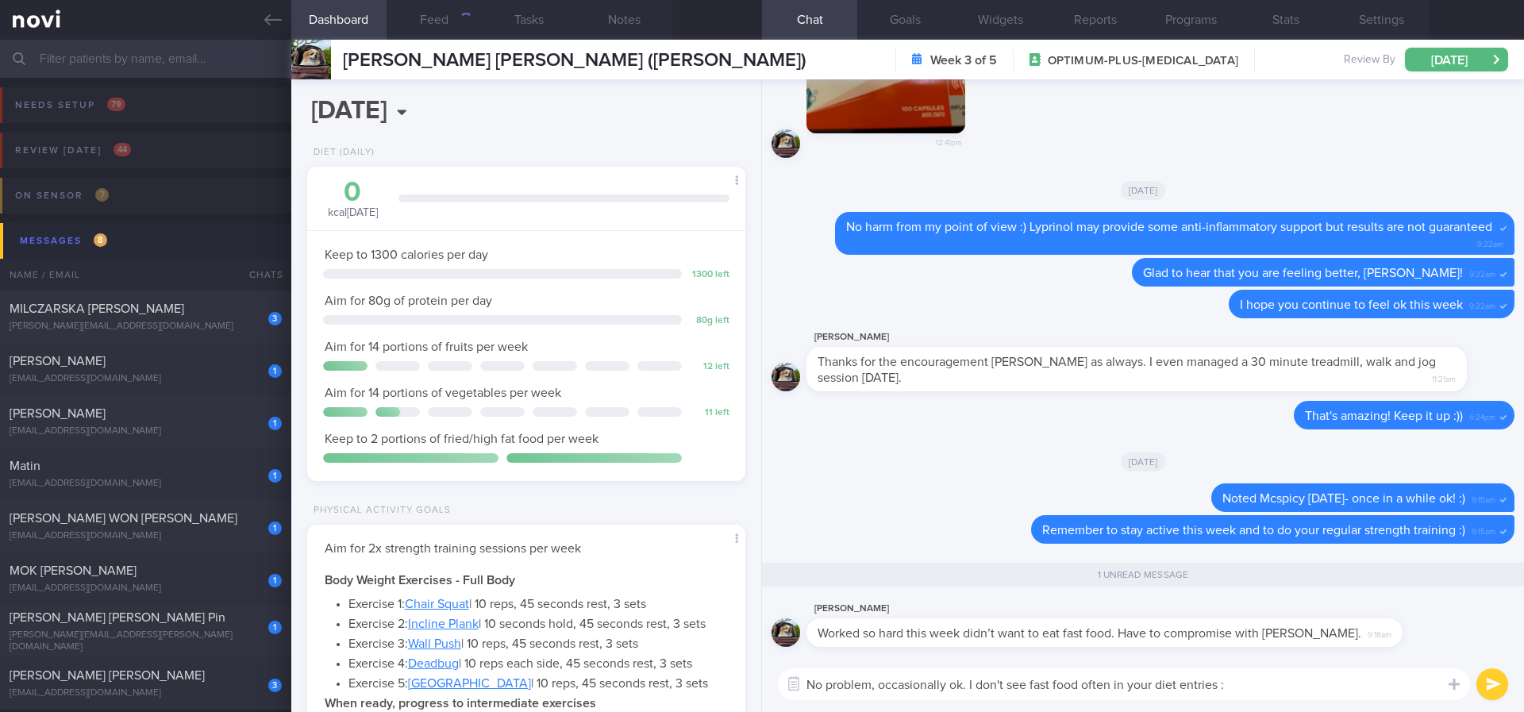
type textarea "No problem, occasionally ok. I don't see fast food often in your diet entries :)"
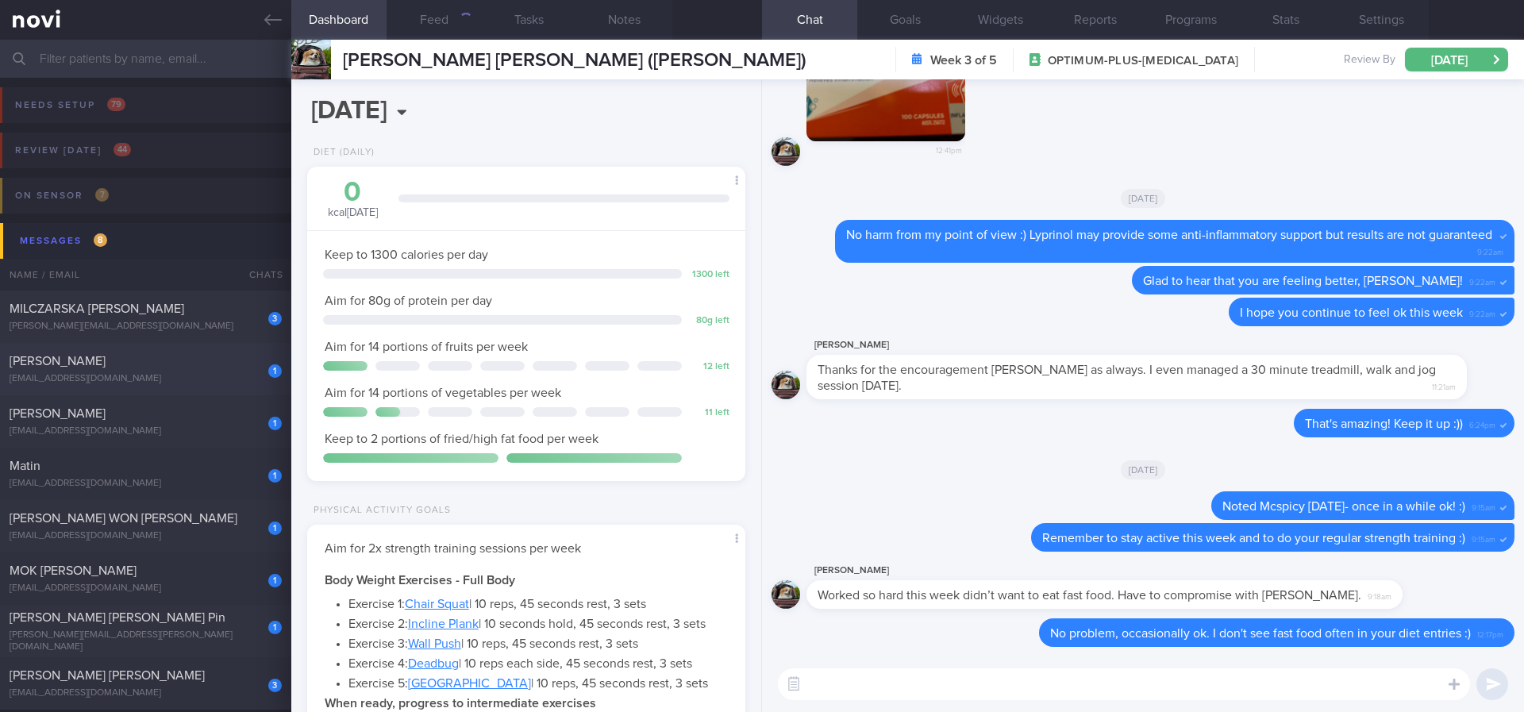
click at [208, 367] on div "[PERSON_NAME]" at bounding box center [144, 361] width 268 height 16
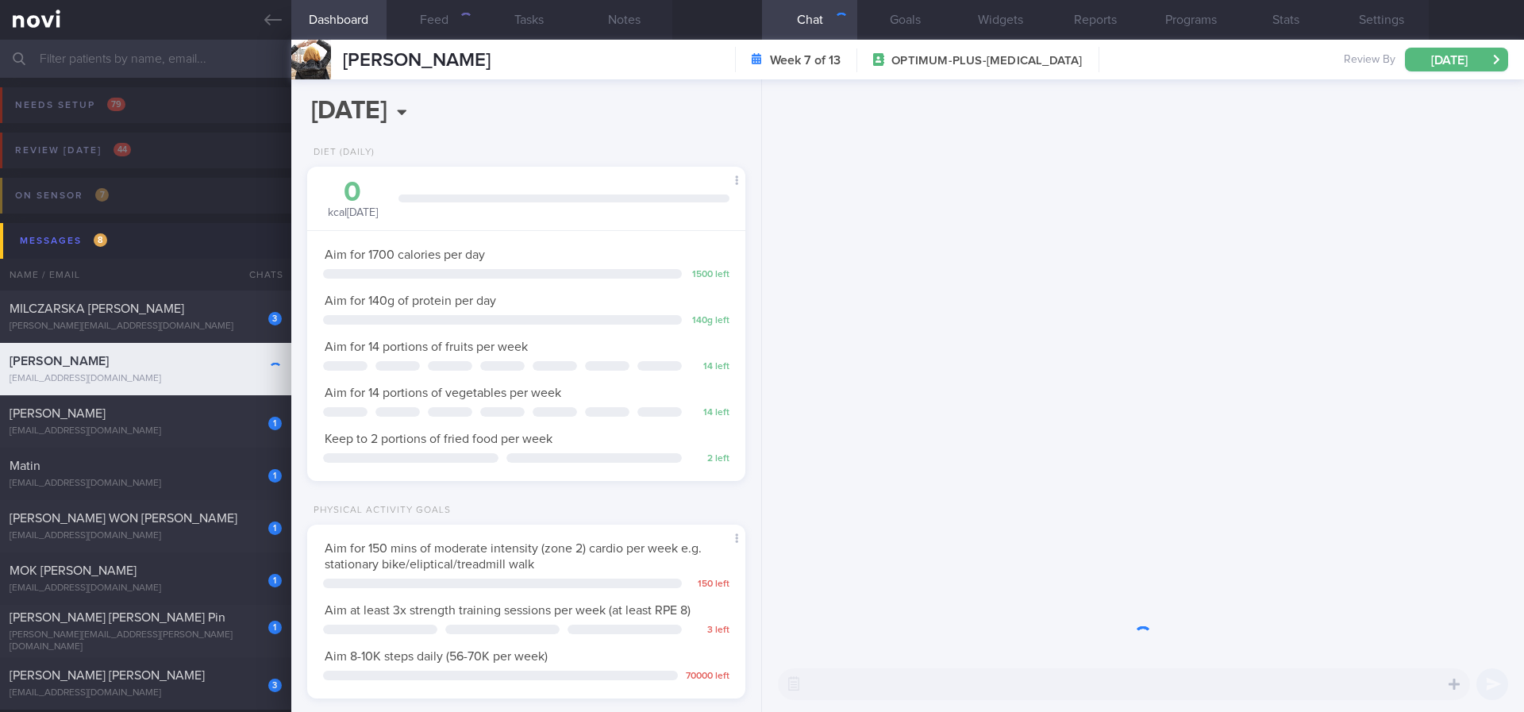
scroll to position [195, 392]
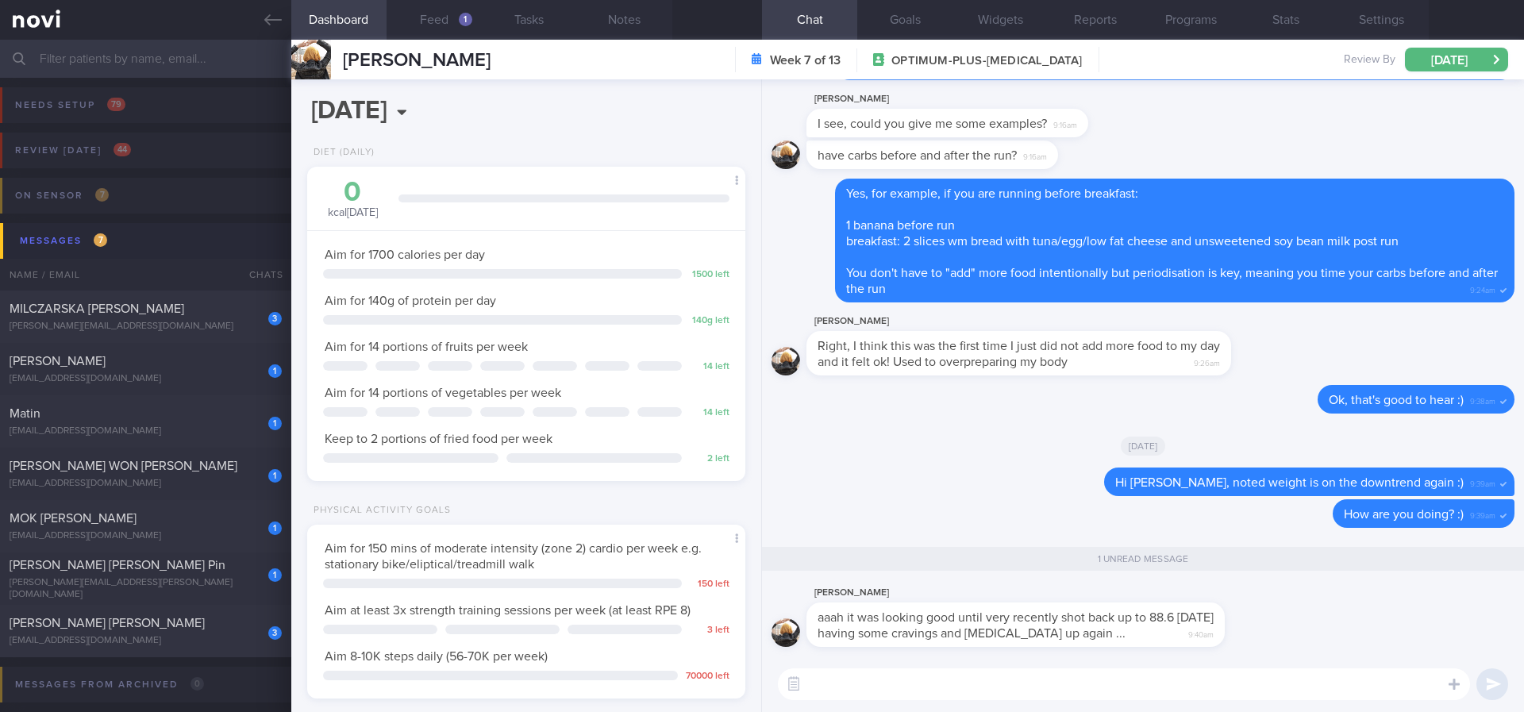
click at [968, 673] on textarea at bounding box center [1124, 684] width 692 height 32
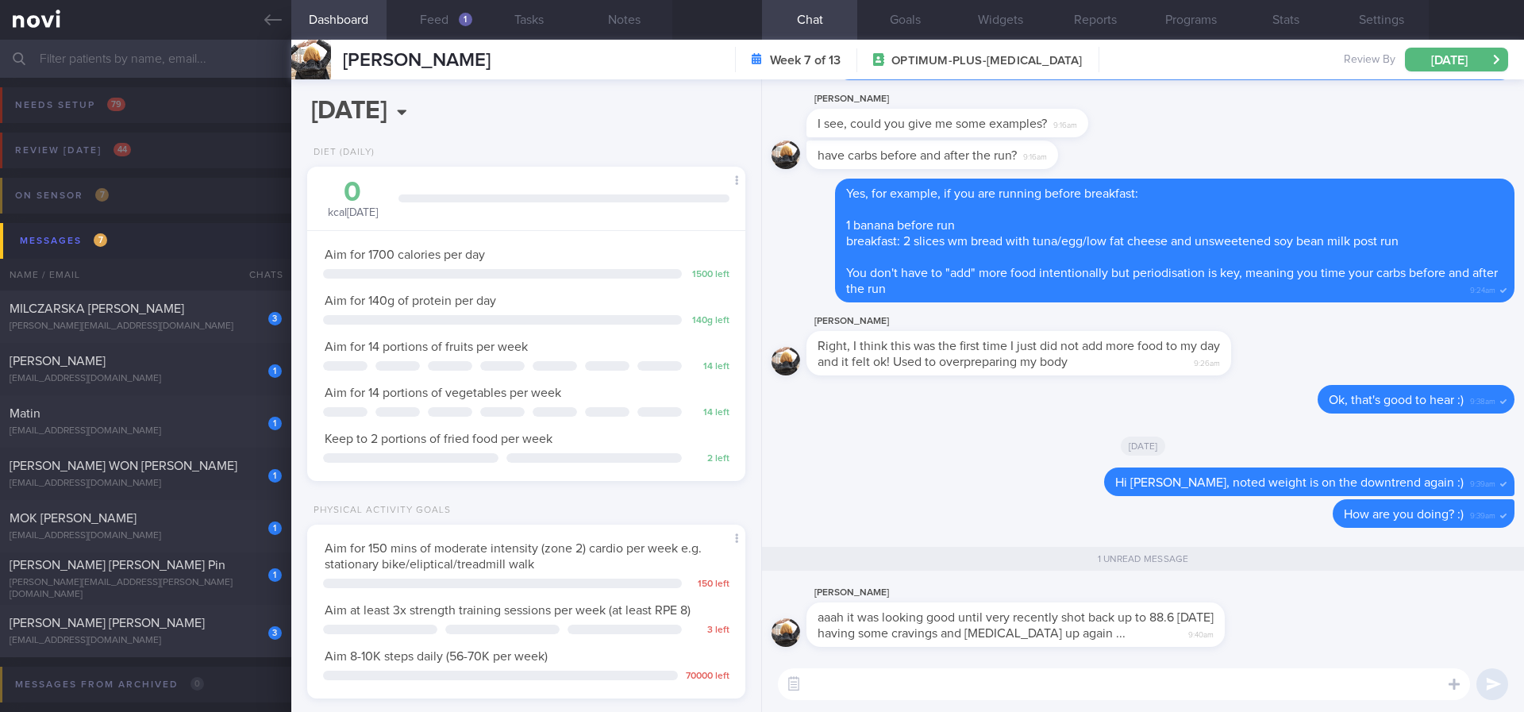
click at [968, 673] on textarea at bounding box center [1124, 684] width 692 height 32
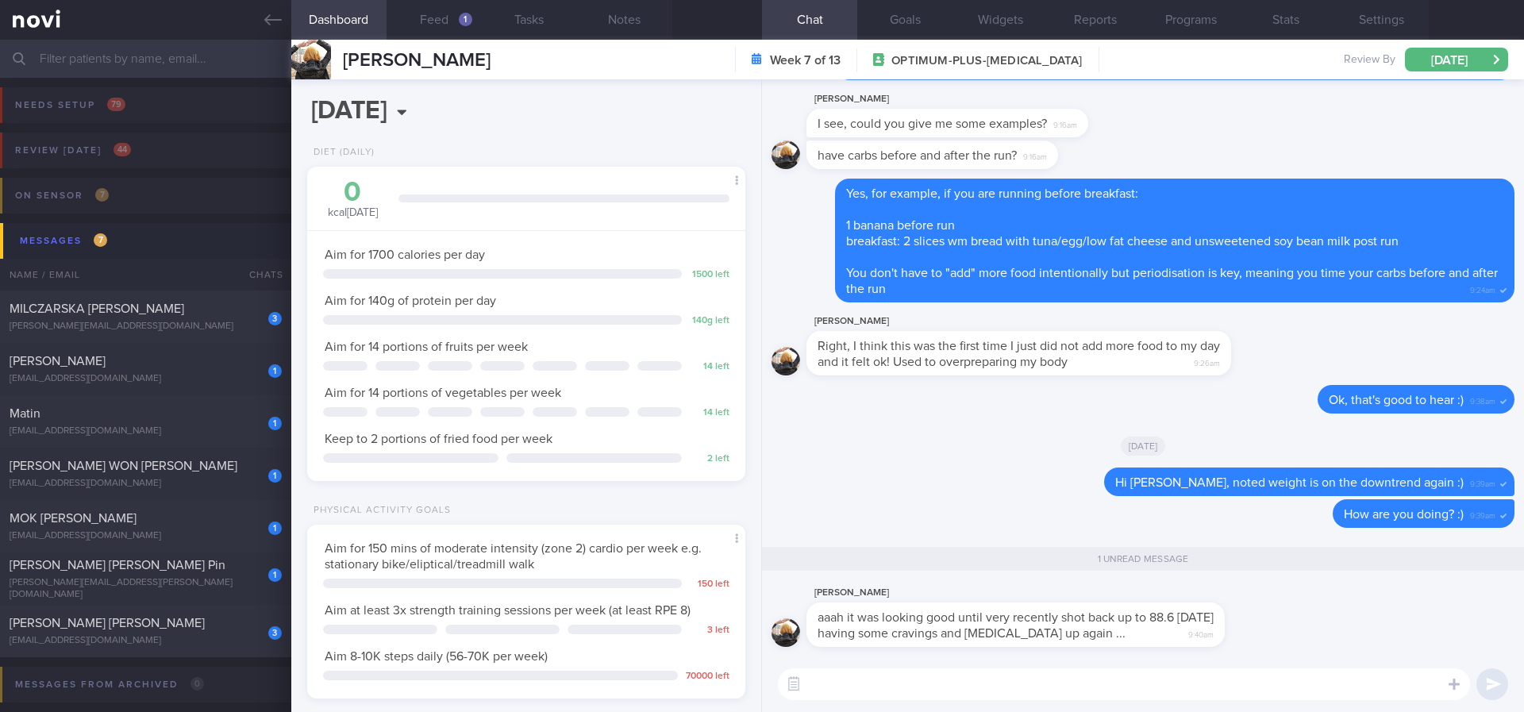
click at [968, 673] on textarea at bounding box center [1124, 684] width 692 height 32
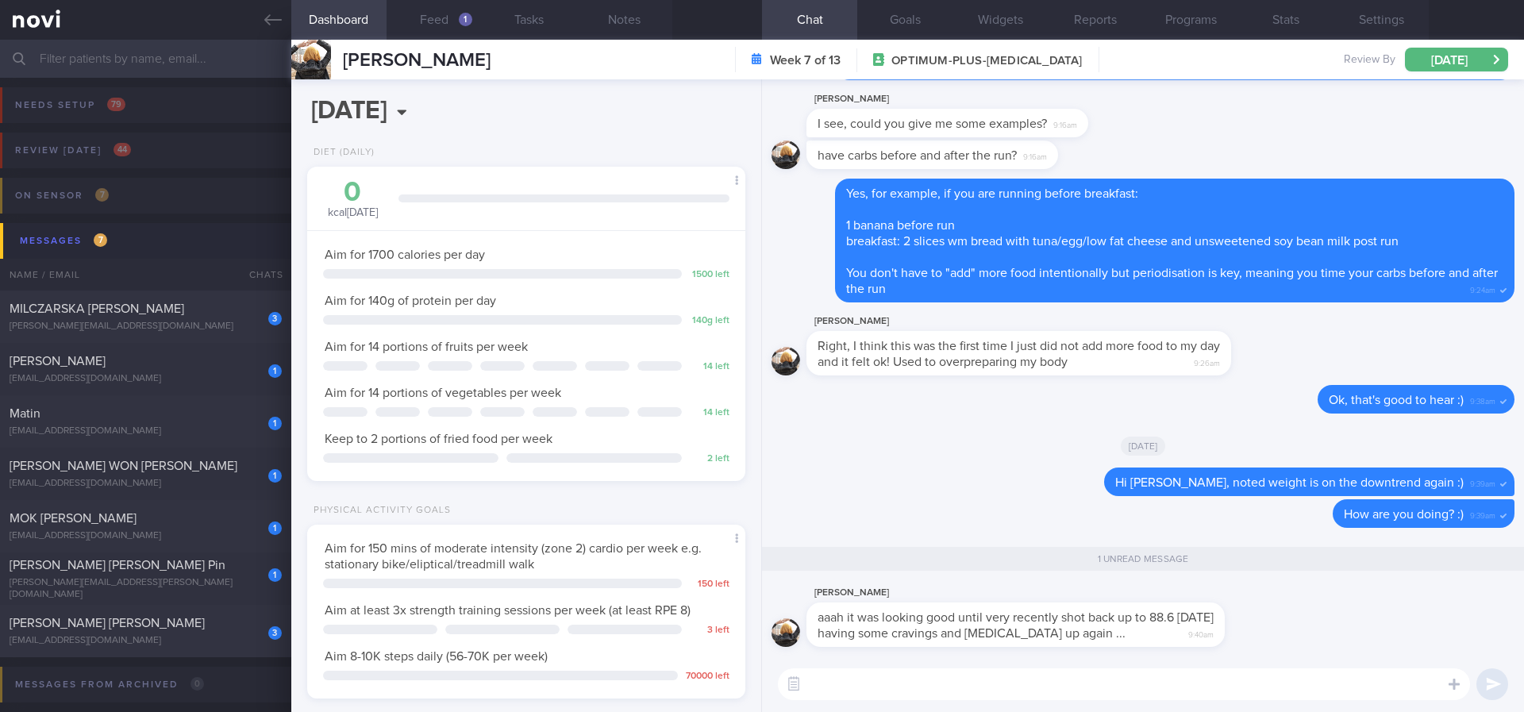
click at [968, 673] on textarea at bounding box center [1124, 684] width 692 height 32
type textarea "No worries. Just try to be as consistent you can with your diet and activity le…"
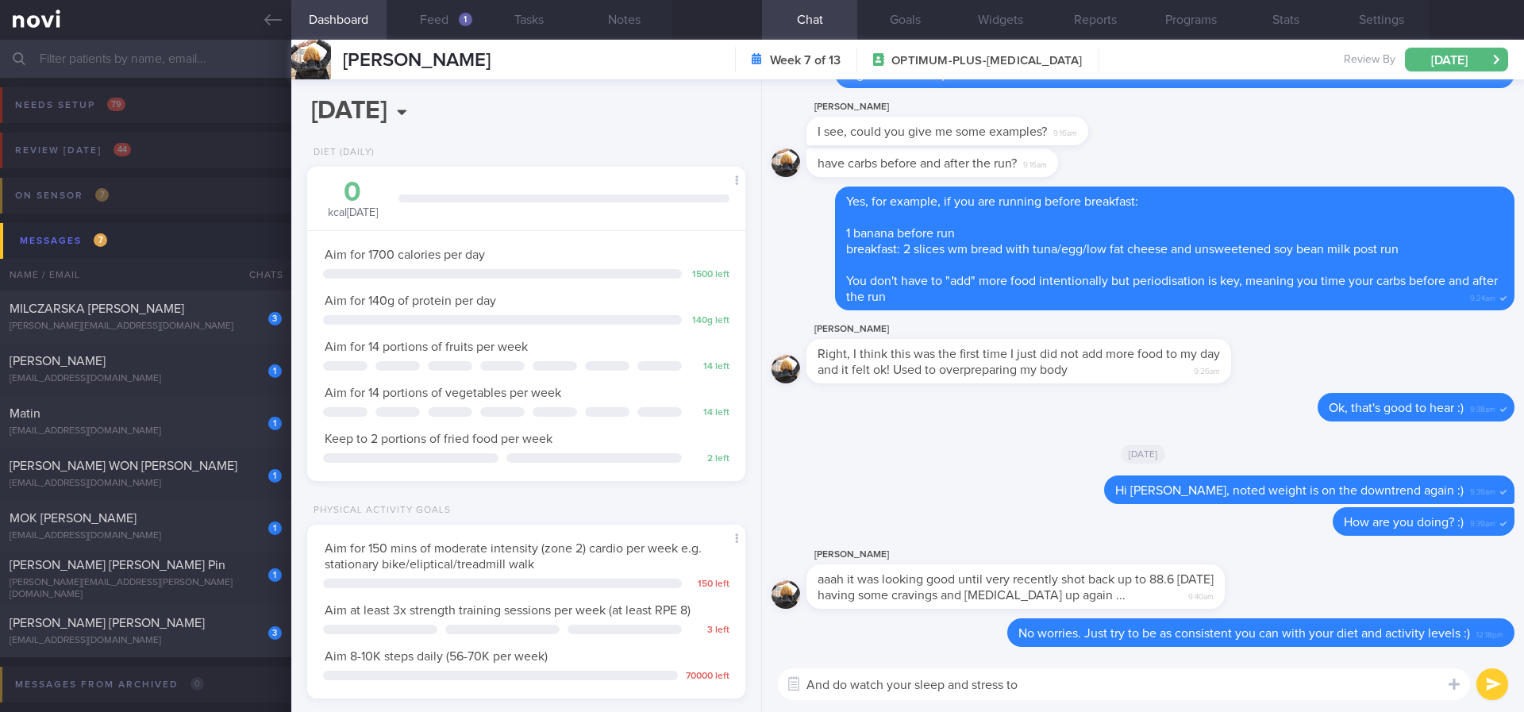
type textarea "And do watch your sleep and stress too"
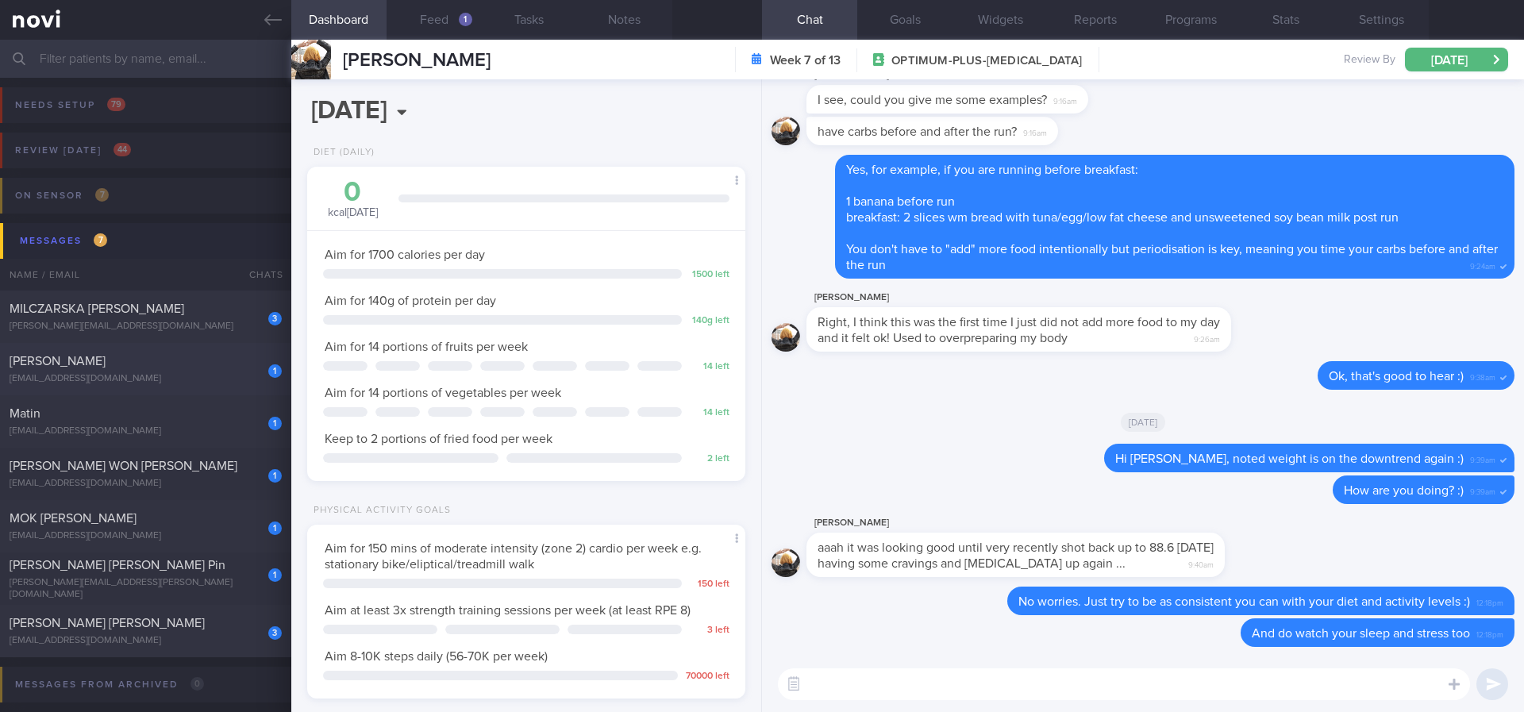
click at [183, 379] on div "[EMAIL_ADDRESS][DOMAIN_NAME]" at bounding box center [146, 379] width 272 height 12
type input "Tracked. non compliant. [MEDICAL_DATA] trigger: peanuts. [MEDICAL_DATA] knowled…"
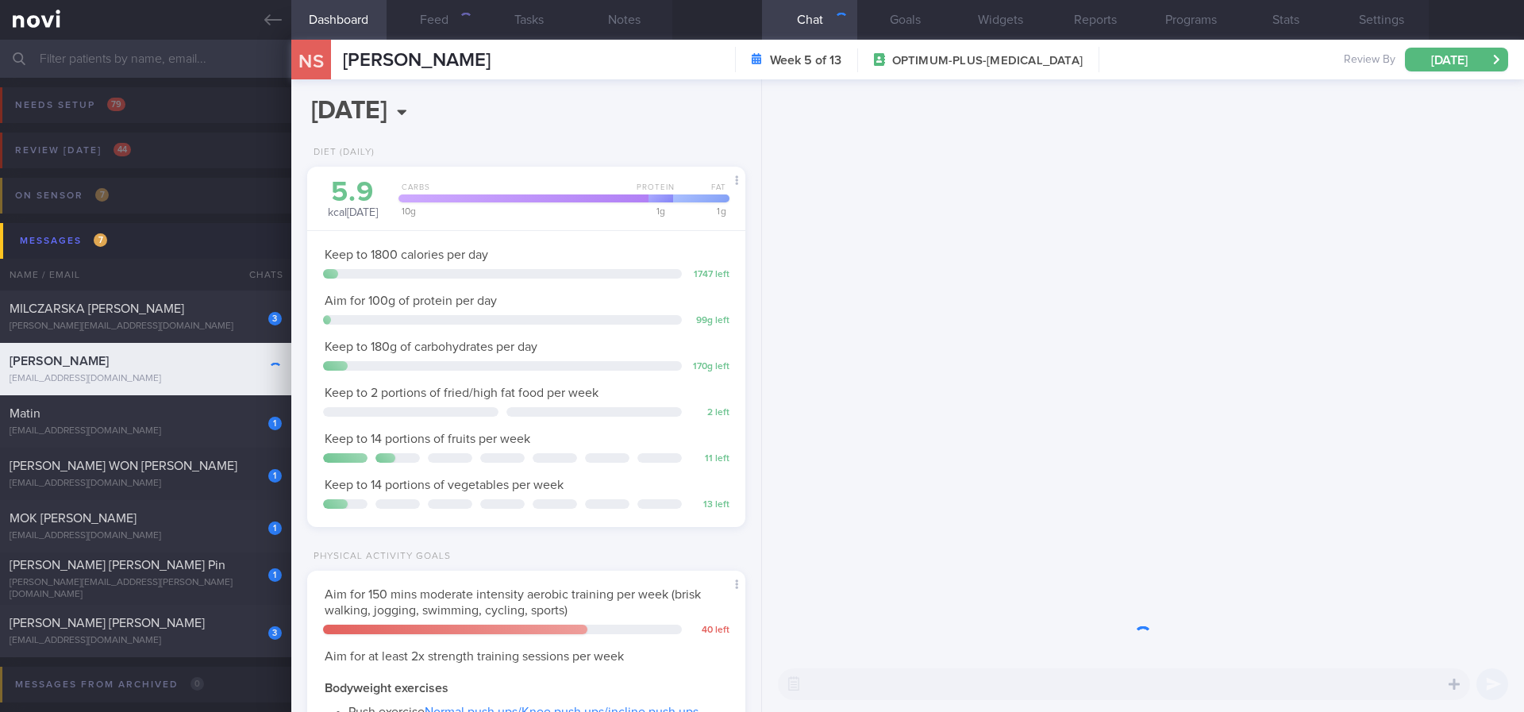
scroll to position [218, 392]
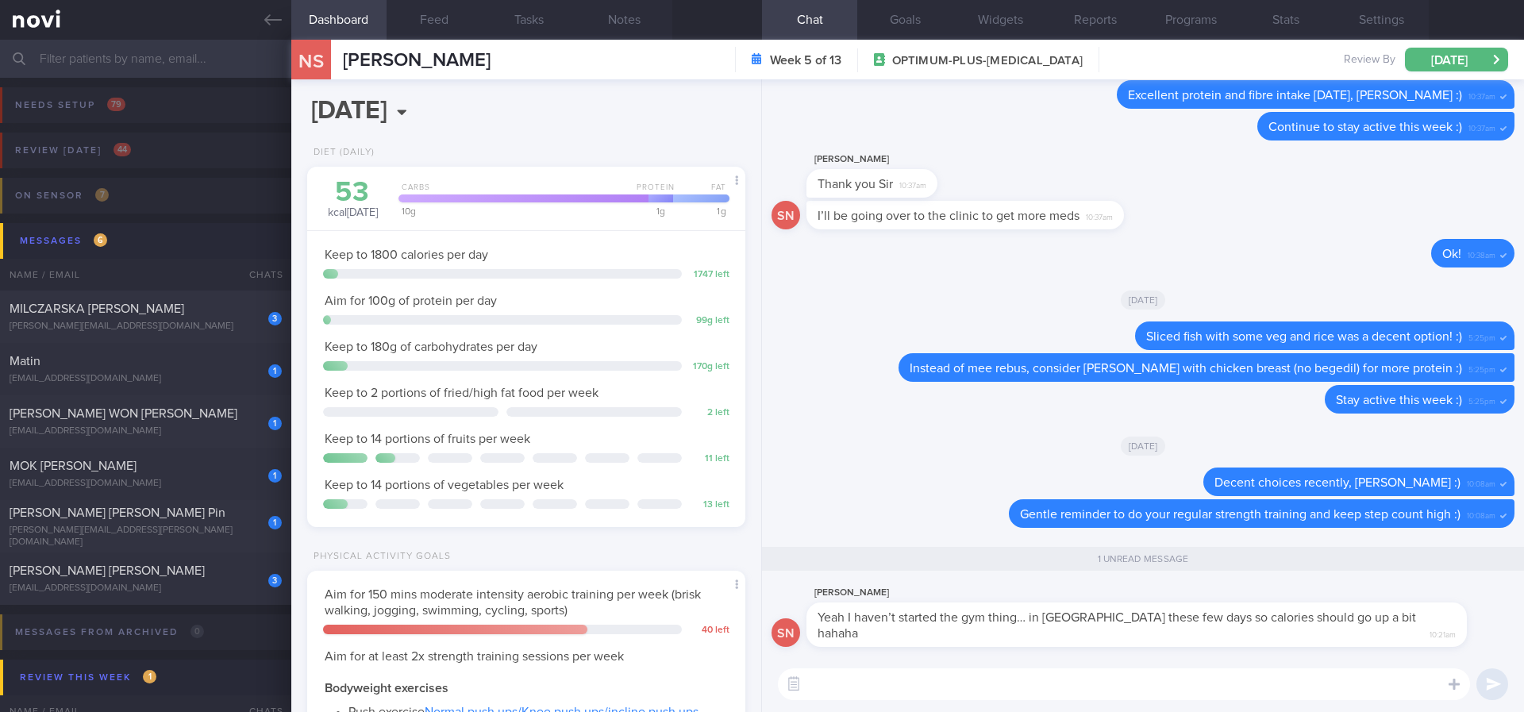
click at [962, 688] on textarea at bounding box center [1124, 684] width 692 height 32
type textarea "No worries, have a good time!"
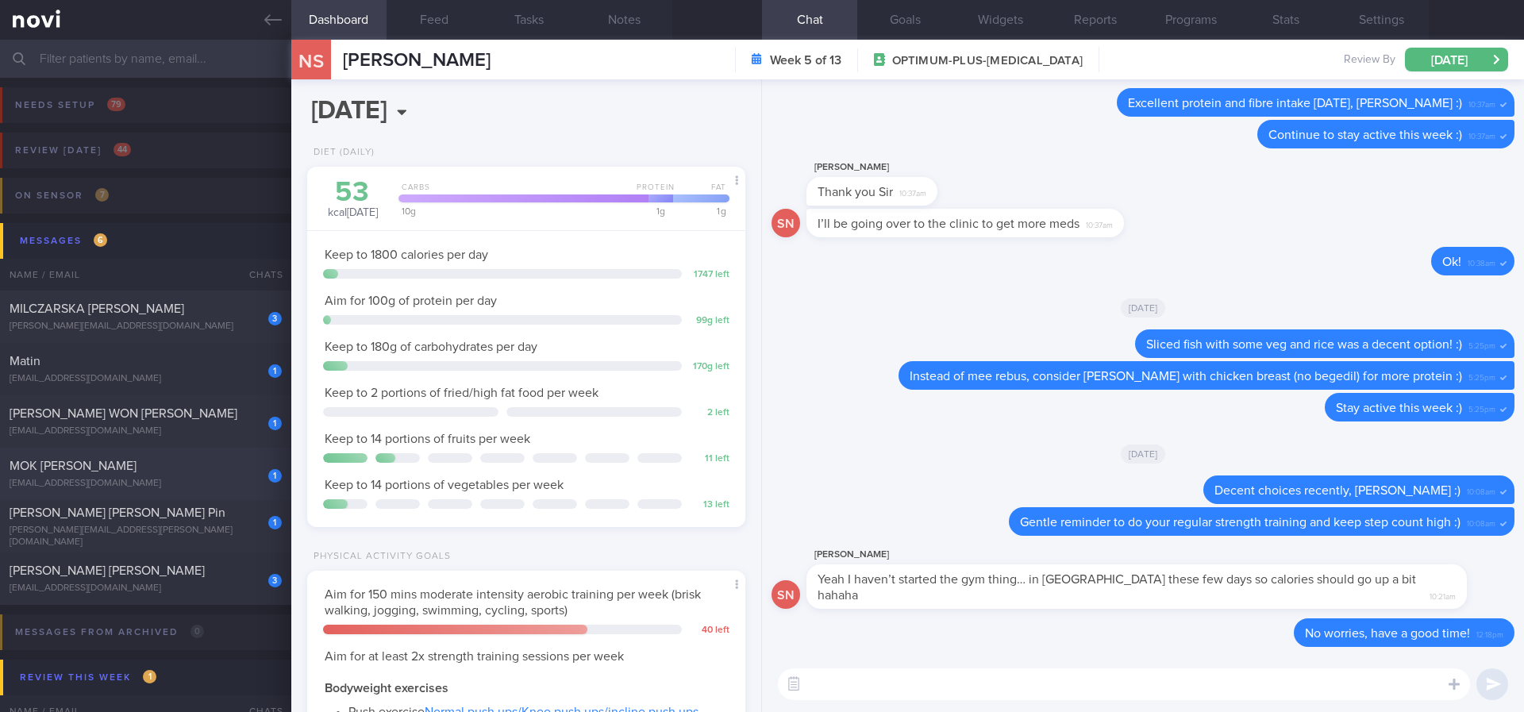
click at [195, 453] on div "1 MOK [PERSON_NAME] [EMAIL_ADDRESS][DOMAIN_NAME] [DATE] Tracked. Lactose and gl…" at bounding box center [762, 474] width 1524 height 52
type input "Tracked. Lactose and gluten intolerant, dislikes yoghurt"
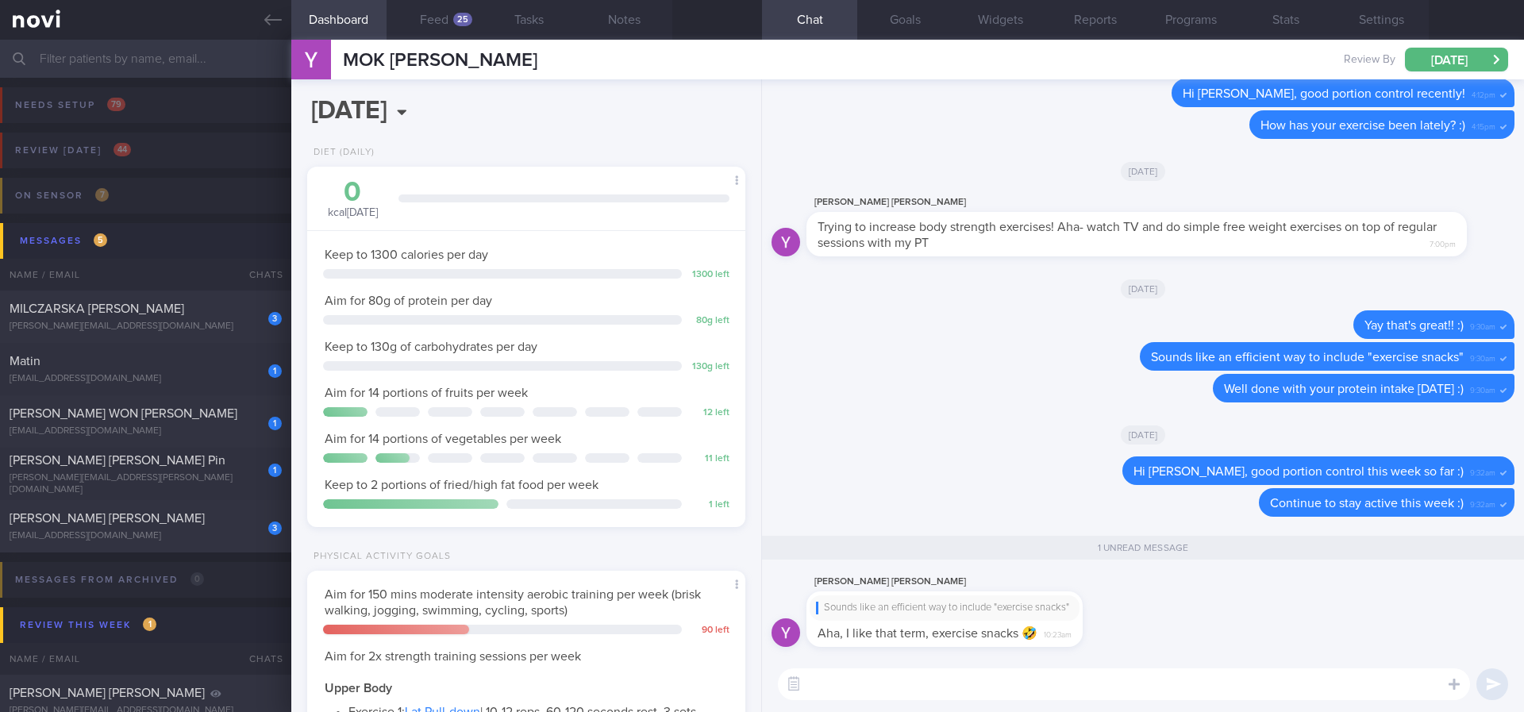
scroll to position [198, 399]
click at [876, 683] on textarea at bounding box center [1124, 684] width 692 height 32
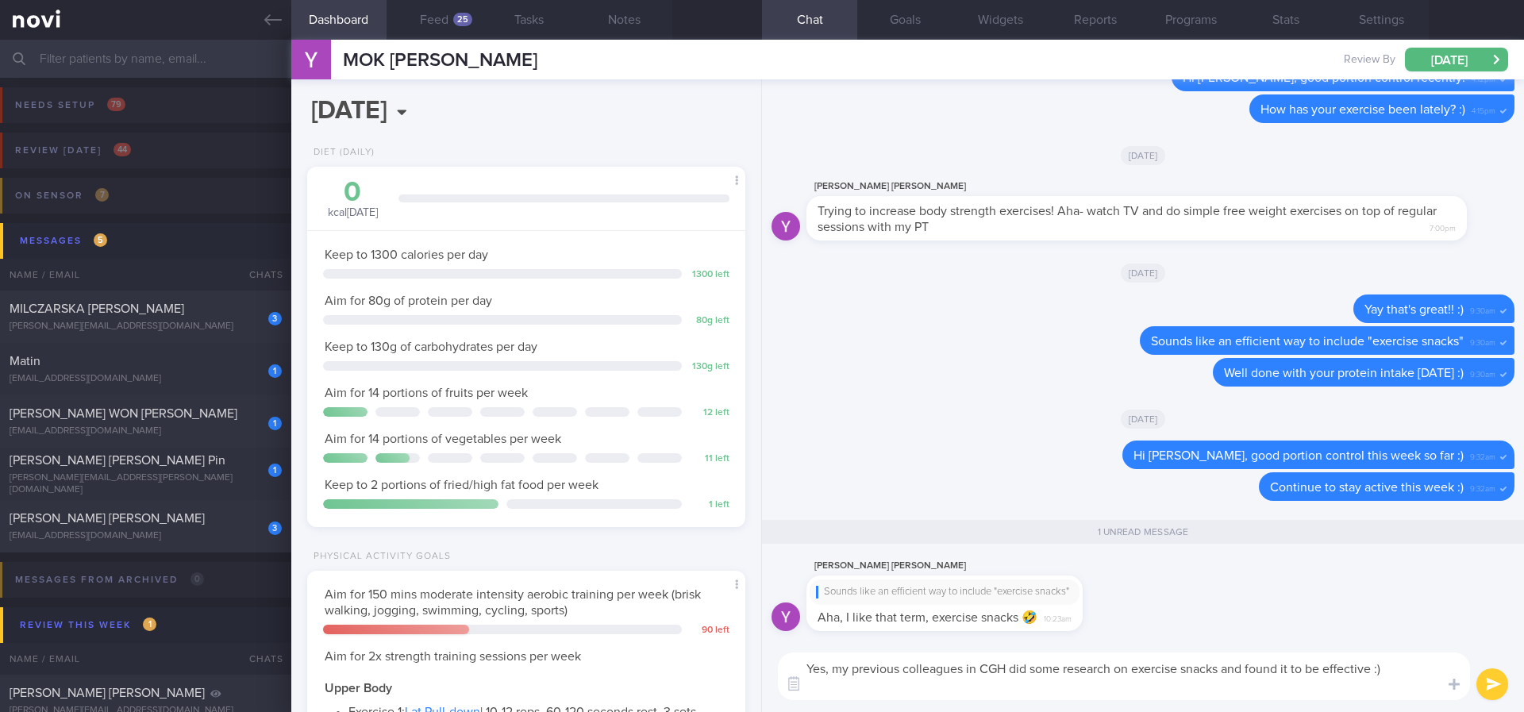
scroll to position [0, 0]
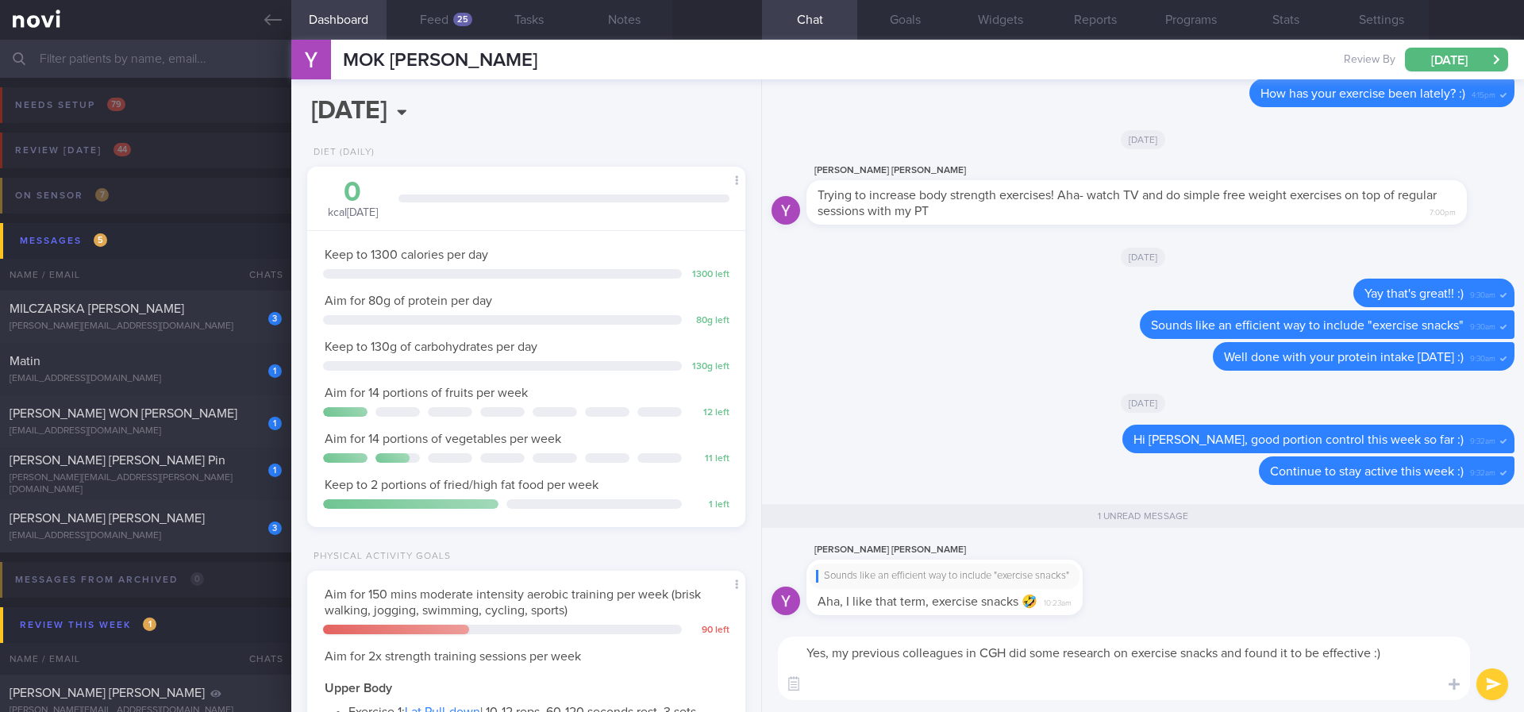
paste textarea "exercise snacks"
drag, startPoint x: 906, startPoint y: 685, endPoint x: 799, endPoint y: 645, distance: 114.3
click at [750, 682] on div "Dashboard Feed 25 Tasks Notes Chat 1 Goals Widgets Reports Programs Stats Setti…" at bounding box center [907, 376] width 1233 height 672
paste textarea "Check out these Youtube videos for tips for “exercise snacks” [What are exercis…"
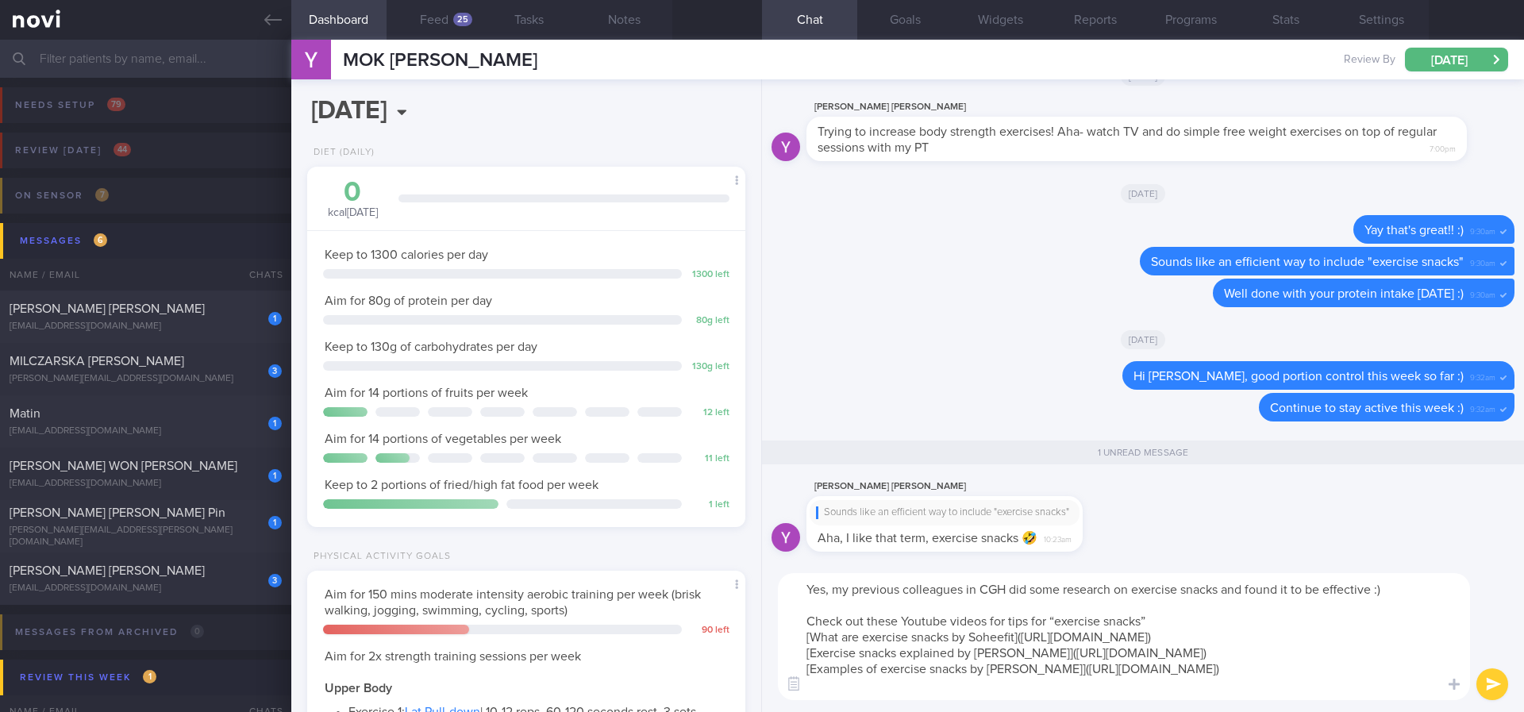
click at [1066, 587] on textarea "Yes, my previous colleagues in CGH did some research on exercise snacks and fou…" at bounding box center [1124, 636] width 692 height 127
click at [1115, 585] on textarea "Yes, my previous colleagues in CGH did some [research on exercise snacks and fo…" at bounding box center [1124, 636] width 692 height 127
paste textarea "[URL][DOMAIN_NAME]"
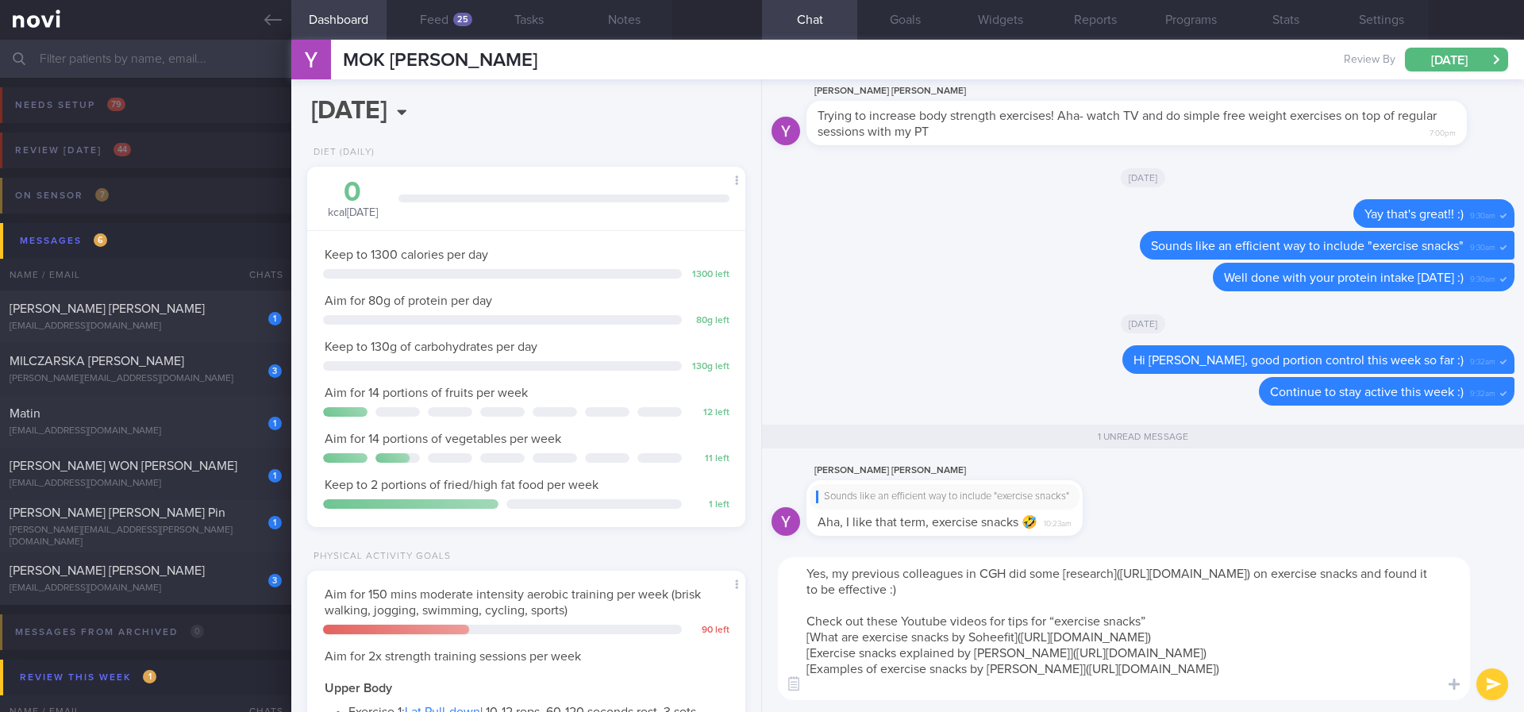
click at [1073, 596] on textarea "Yes, my previous colleagues in CGH did some [research]([URL][DOMAIN_NAME]) on e…" at bounding box center [1124, 628] width 692 height 143
click at [1003, 590] on textarea "Yes, my previous colleagues in CGH did some [research]([URL][DOMAIN_NAME]) on e…" at bounding box center [1124, 628] width 692 height 143
click at [1074, 588] on textarea "Yes, my previous colleagues in CGH did some [research]([URL][DOMAIN_NAME]) on e…" at bounding box center [1124, 628] width 692 height 143
type textarea "Yes, my previous colleagues in CGH did some [research]([URL][DOMAIN_NAME]) on e…"
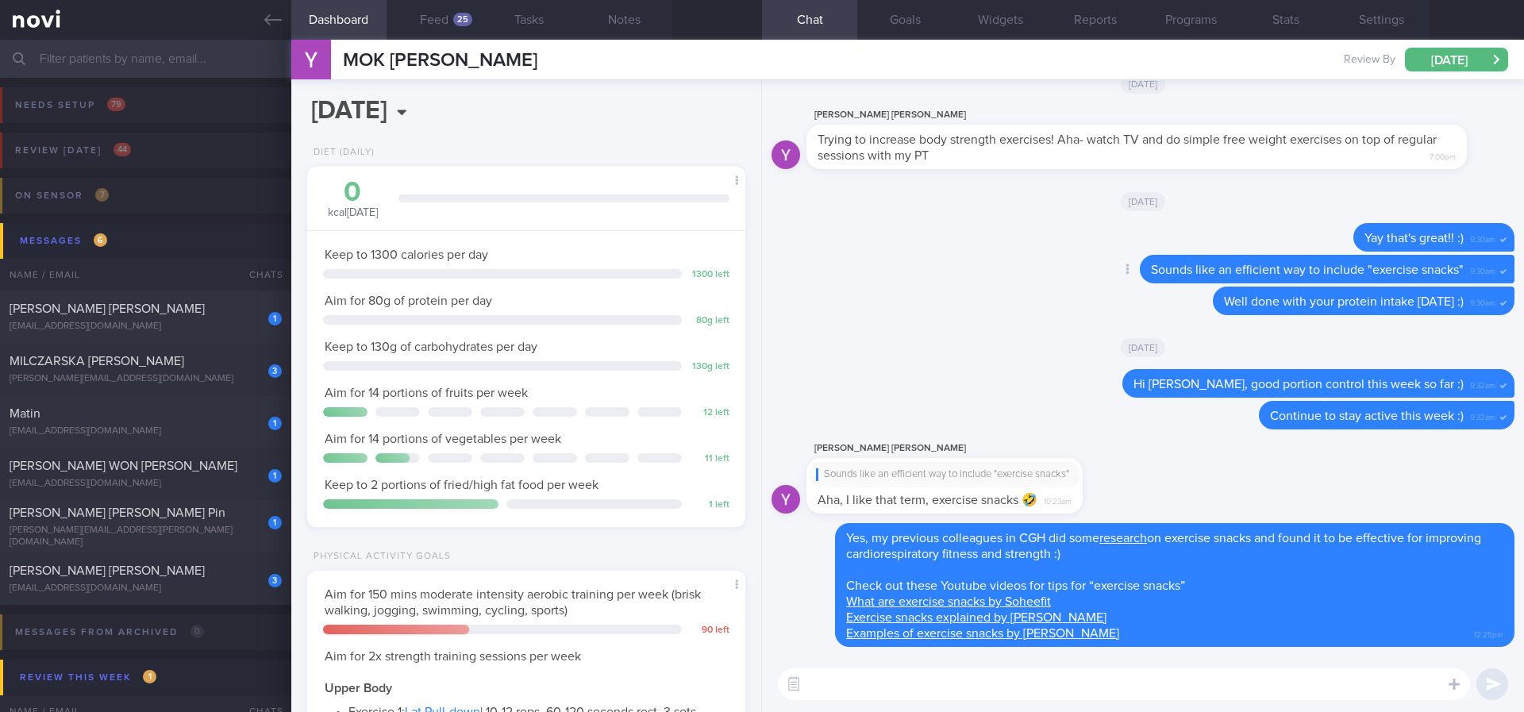
click at [944, 261] on div "Delete Sounds like an efficient way to include "exercise snacks" 9:30am" at bounding box center [1143, 271] width 743 height 32
click at [190, 448] on div "1 [PERSON_NAME] [PERSON_NAME] [EMAIL_ADDRESS][DOMAIN_NAME] [DATE] OPTIMUM-PLUS-…" at bounding box center [762, 474] width 1524 height 52
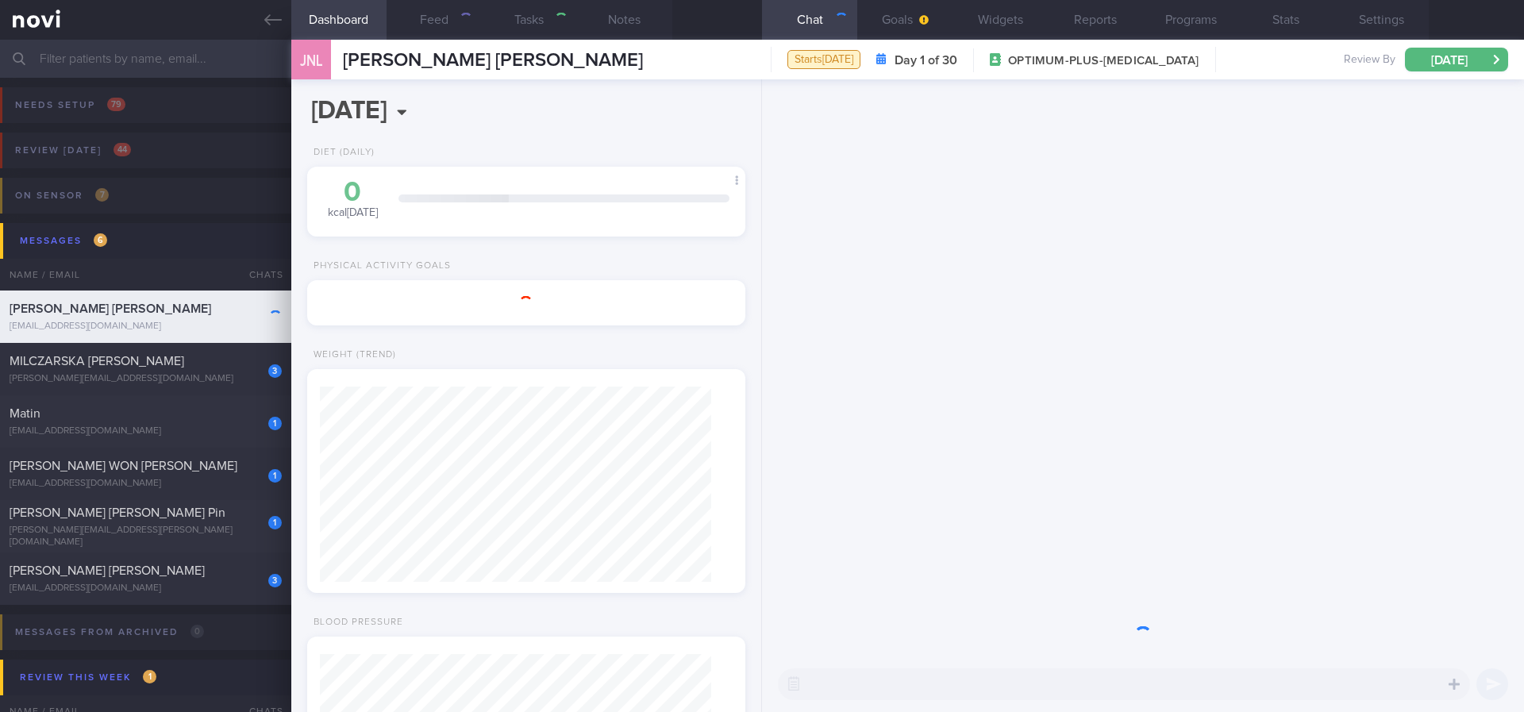
type input "[MEDICAL_DATA]. TLC - app tech issues"
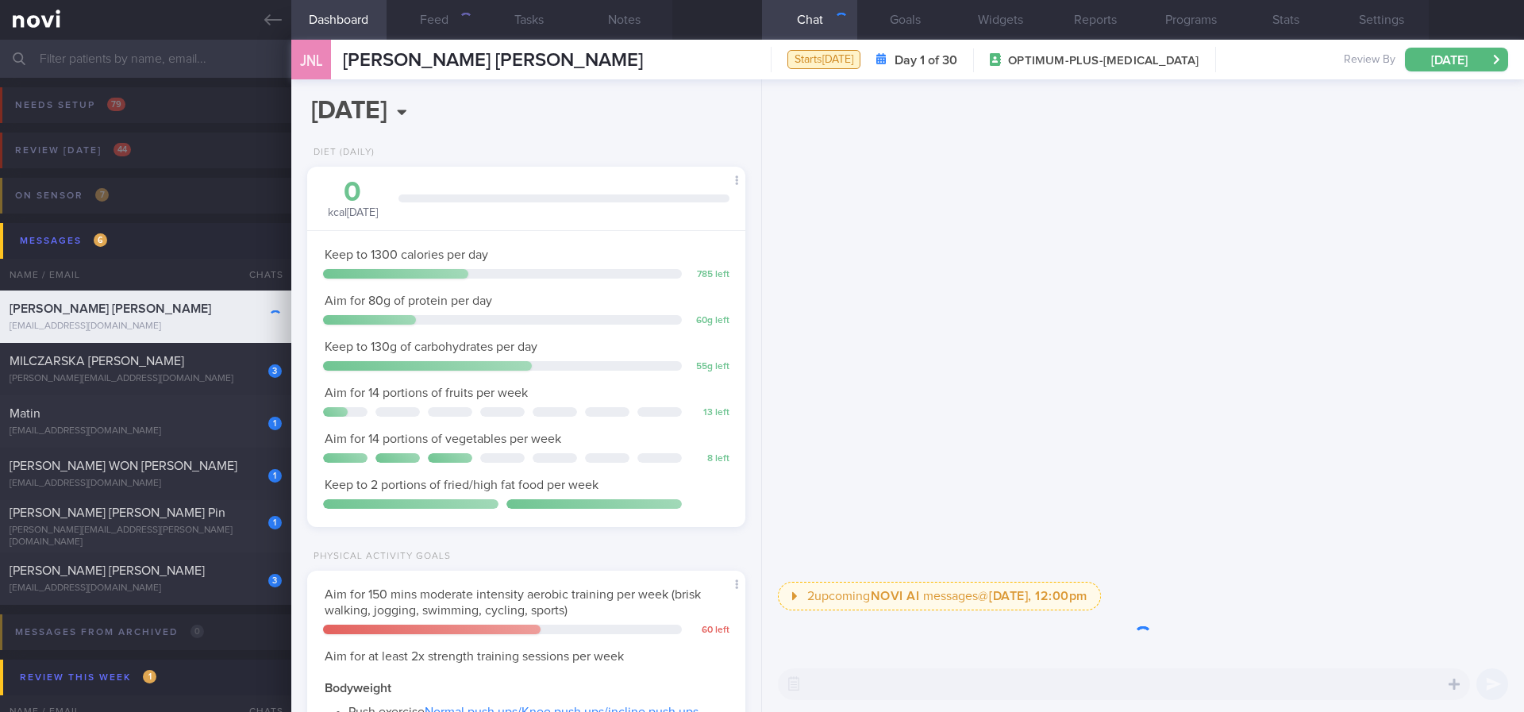
scroll to position [218, 392]
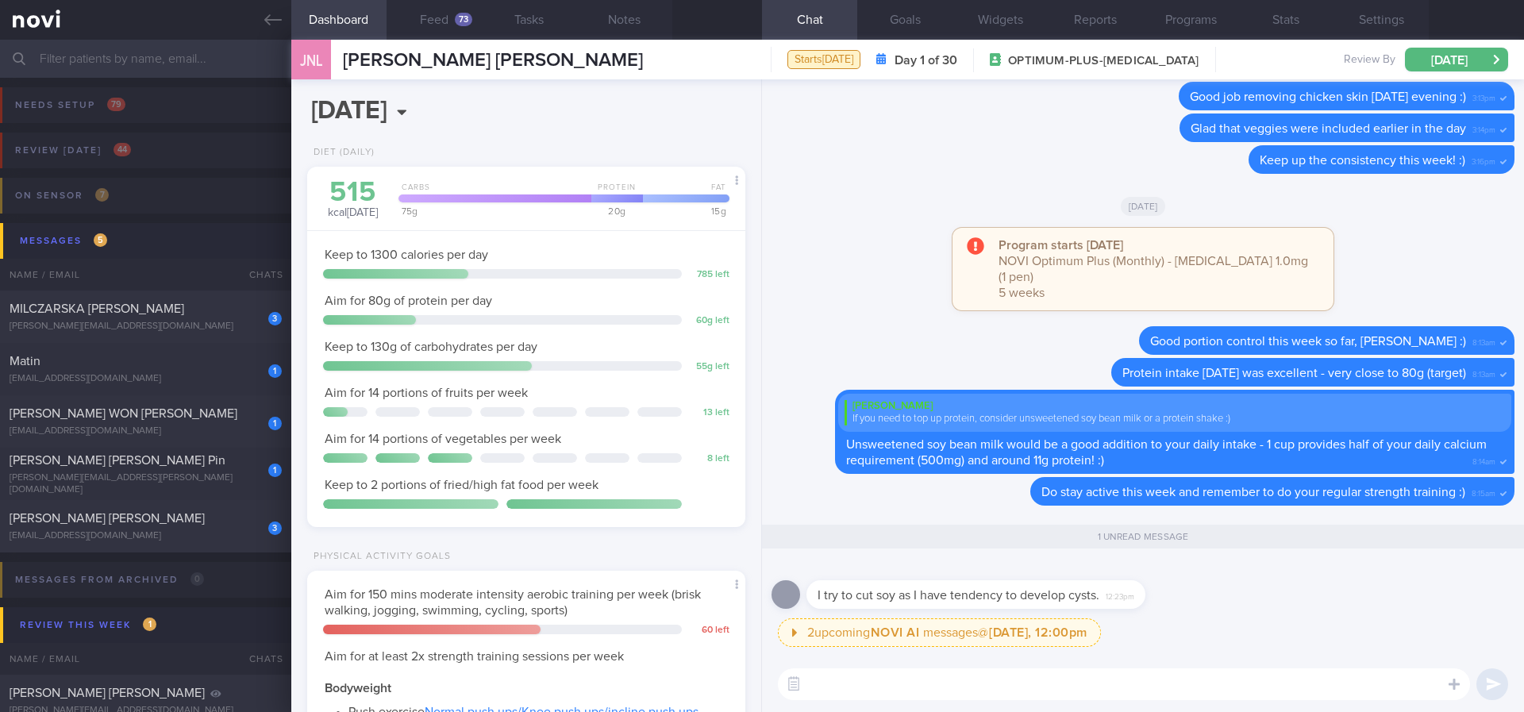
click at [922, 687] on textarea at bounding box center [1124, 684] width 692 height 32
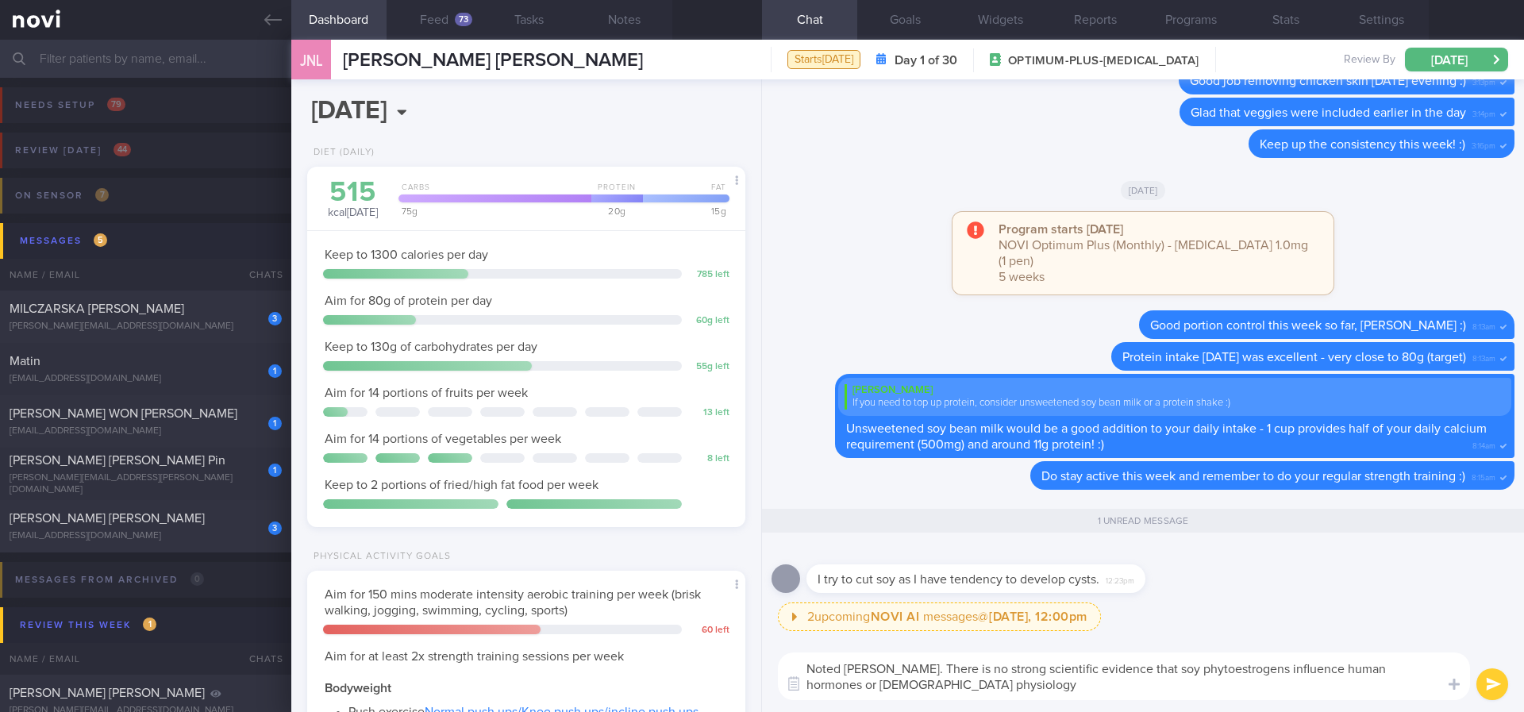
click at [852, 685] on textarea "Noted [PERSON_NAME]. There is no strong scientific evidence that soy phytoestro…" at bounding box center [1124, 677] width 692 height 48
drag, startPoint x: 926, startPoint y: 668, endPoint x: 888, endPoint y: 666, distance: 37.4
click at [888, 666] on textarea "Noted [PERSON_NAME]. There is no strong scientific evidence that soy phytoestro…" at bounding box center [1124, 677] width 692 height 48
paste textarea "Moderate soy intake and its phytoestrogens have not been shown to significantly…"
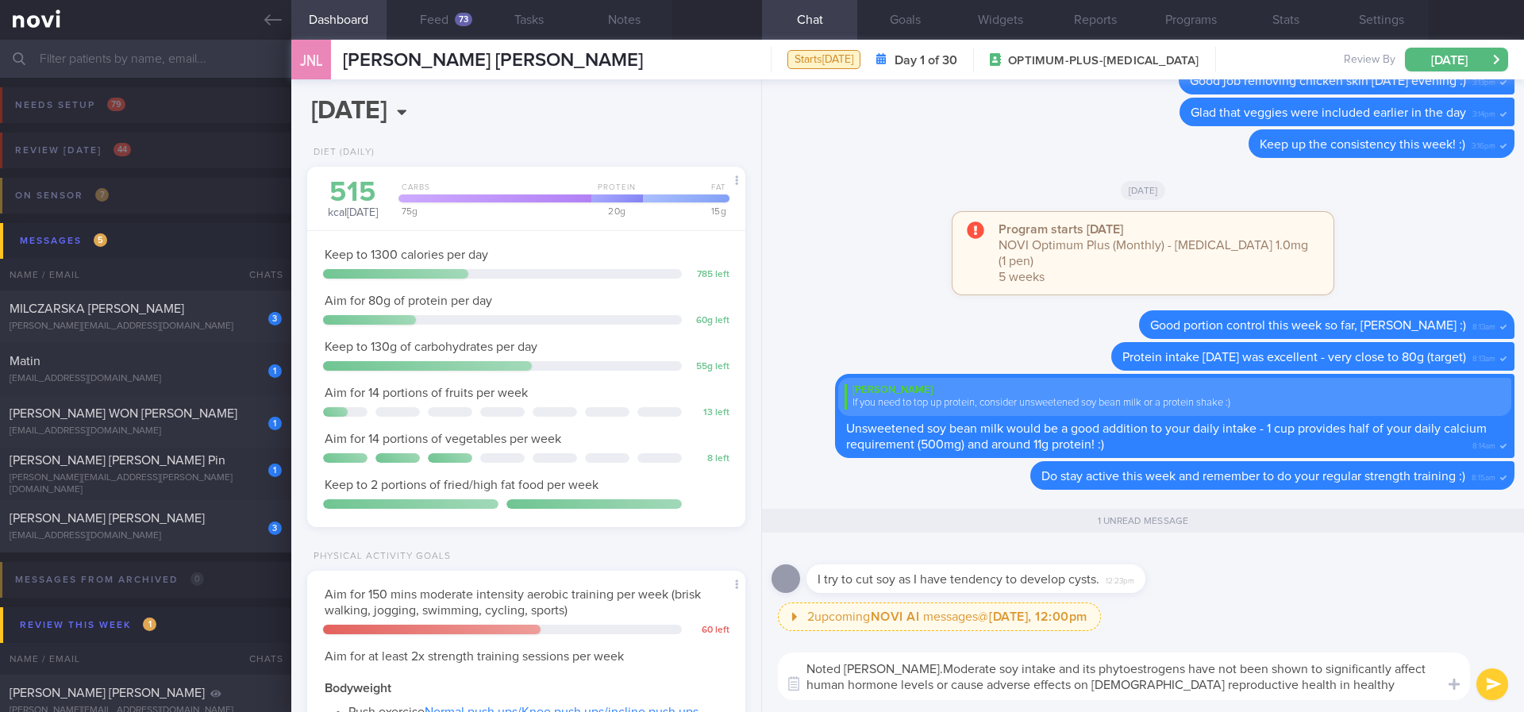
click at [890, 670] on textarea "Noted [PERSON_NAME].Moderate soy intake and its phytoestrogens have not been sh…" at bounding box center [1124, 677] width 692 height 48
click at [933, 665] on textarea "Noted [PERSON_NAME]. Moderate soy intake and its phytoestrogens have not been s…" at bounding box center [1124, 677] width 692 height 48
drag, startPoint x: 1333, startPoint y: 690, endPoint x: 894, endPoint y: 663, distance: 439.8
click at [894, 663] on textarea "Noted [PERSON_NAME]. Moderate soy intake and its phytoestrogens have not been s…" at bounding box center [1124, 677] width 692 height 48
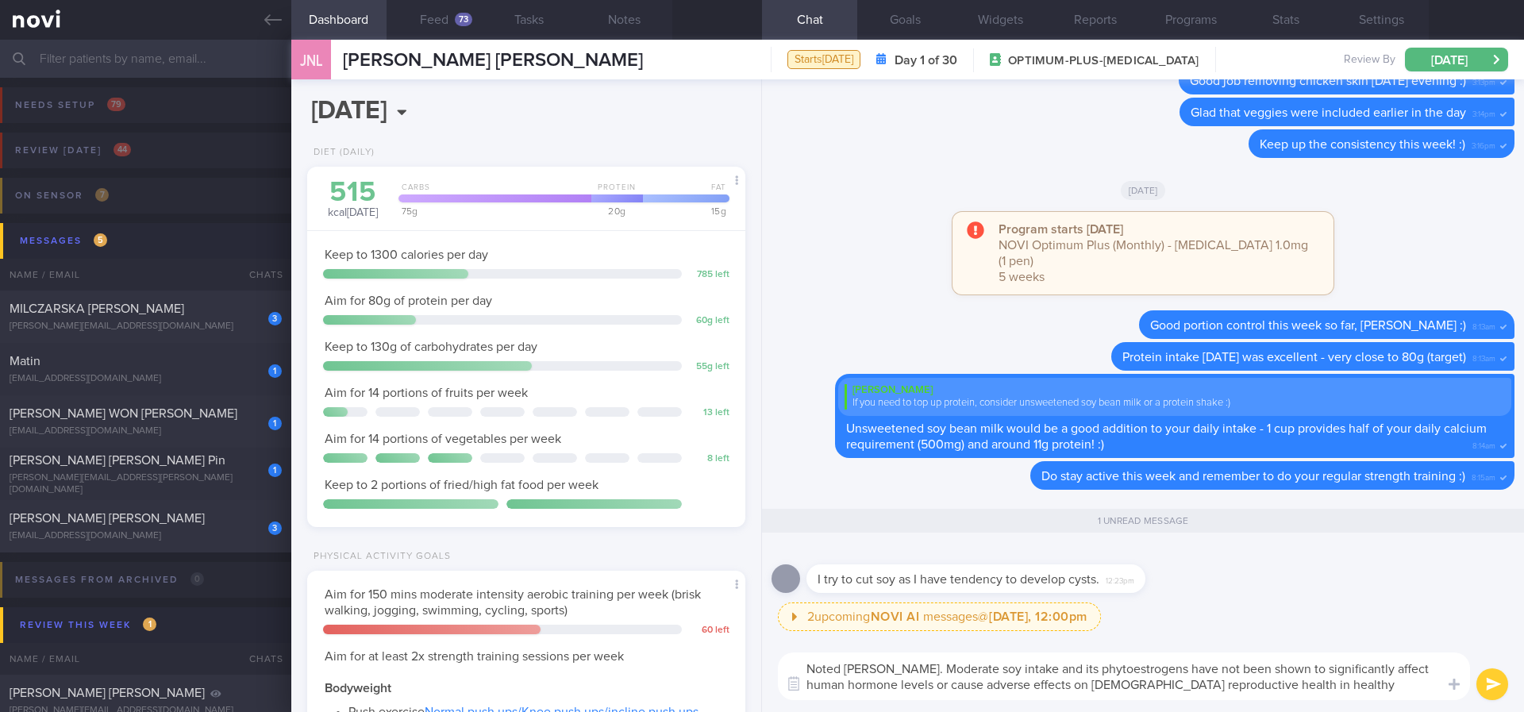
paste textarea "“There is no strong scientific evidence that soy phytoestrogens significantly a…"
click at [899, 663] on textarea "Noted [PERSON_NAME]. “There is no strong scientific evidence that soy phytoestr…" at bounding box center [1124, 677] width 692 height 48
drag, startPoint x: 1011, startPoint y: 684, endPoint x: 895, endPoint y: 672, distance: 116.6
click at [895, 672] on textarea "Noted [PERSON_NAME]. There is no strong scientific evidence that soy phytoestro…" at bounding box center [1124, 677] width 692 height 48
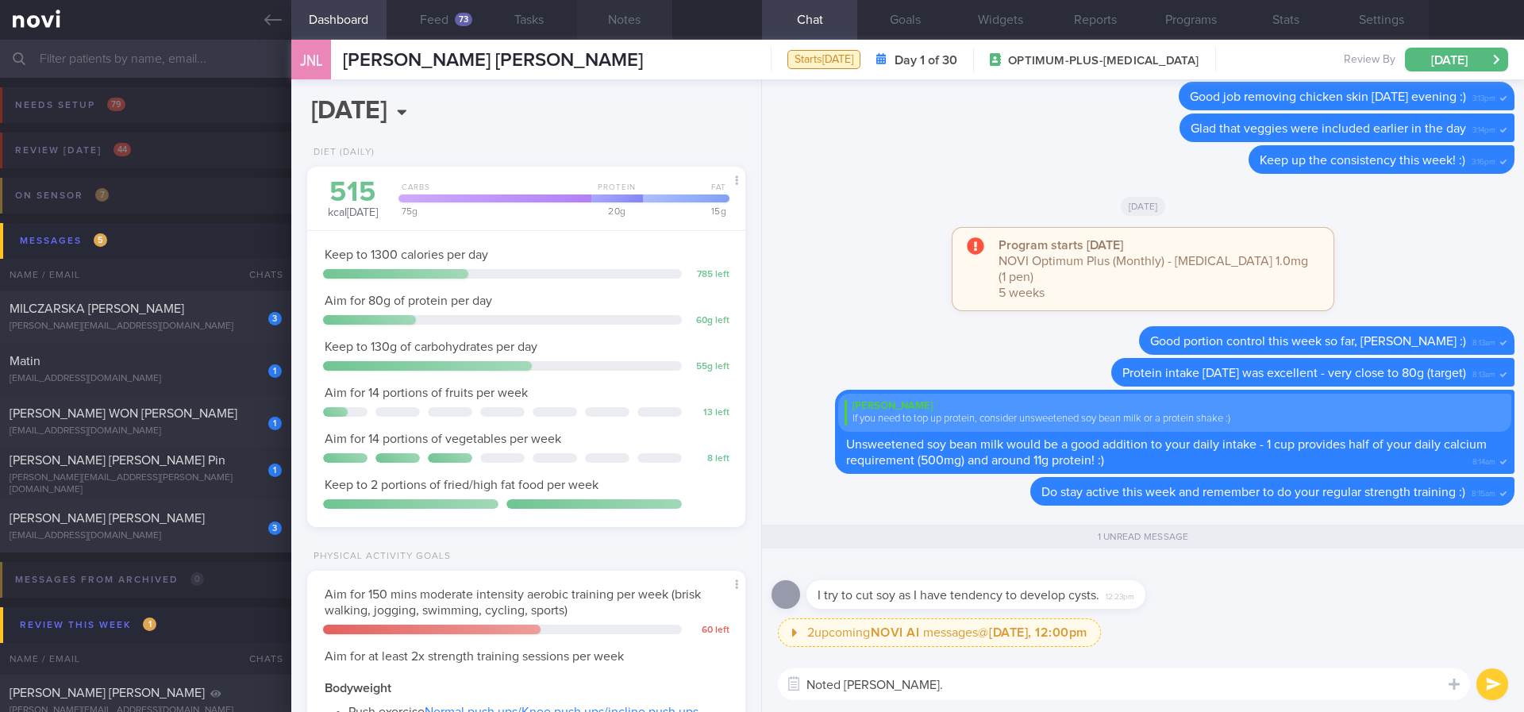
type textarea "Noted [PERSON_NAME]."
click at [619, 14] on button "Notes" at bounding box center [624, 20] width 95 height 40
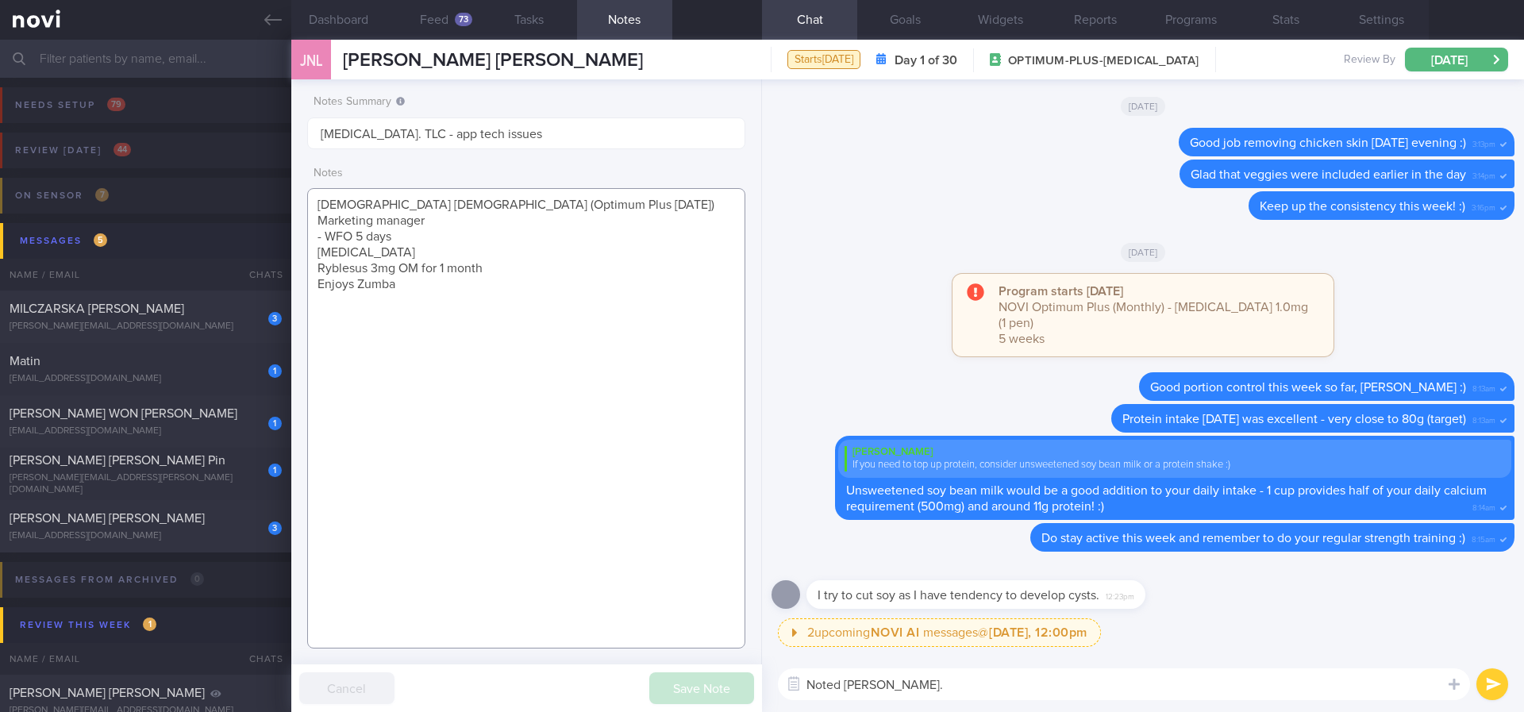
click at [543, 290] on textarea "[DEMOGRAPHIC_DATA] [DEMOGRAPHIC_DATA] (Optimum Plus [DATE]) Marketing manager -…" at bounding box center [526, 418] width 438 height 460
drag, startPoint x: 423, startPoint y: 307, endPoint x: 533, endPoint y: 409, distance: 149.4
click at [264, 316] on div "Patients New Users Coaches Assigned patients Assigned patients All active patie…" at bounding box center [762, 376] width 1524 height 672
type textarea "[DEMOGRAPHIC_DATA] [DEMOGRAPHIC_DATA] (Optimum Plus [DATE]) Marketing manager -…"
click at [697, 688] on button "Save Note" at bounding box center [701, 688] width 105 height 32
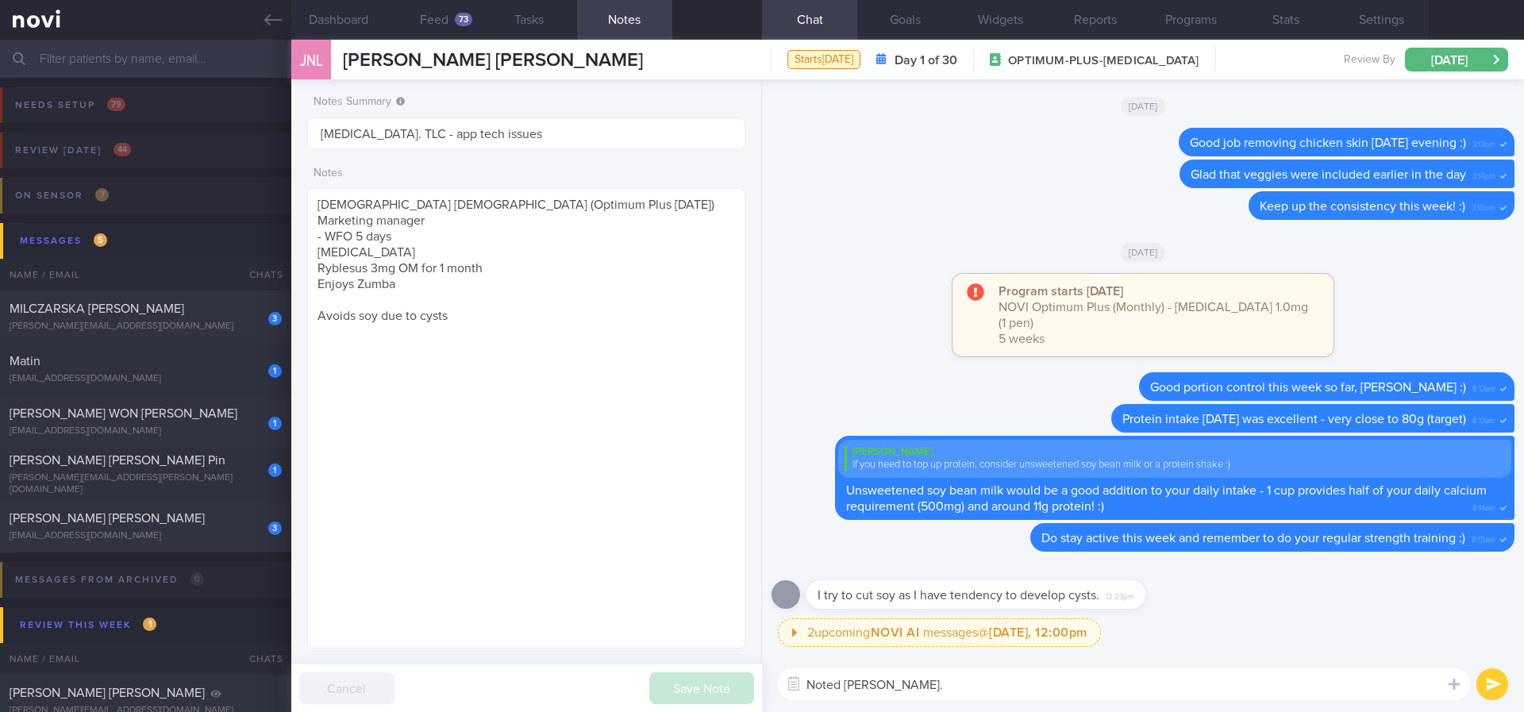
click at [942, 697] on textarea "Noted [PERSON_NAME]." at bounding box center [1124, 684] width 692 height 32
click at [967, 677] on textarea "Noted [PERSON_NAME]." at bounding box center [1124, 684] width 692 height 32
click at [447, 29] on button "Feed 73" at bounding box center [434, 20] width 95 height 40
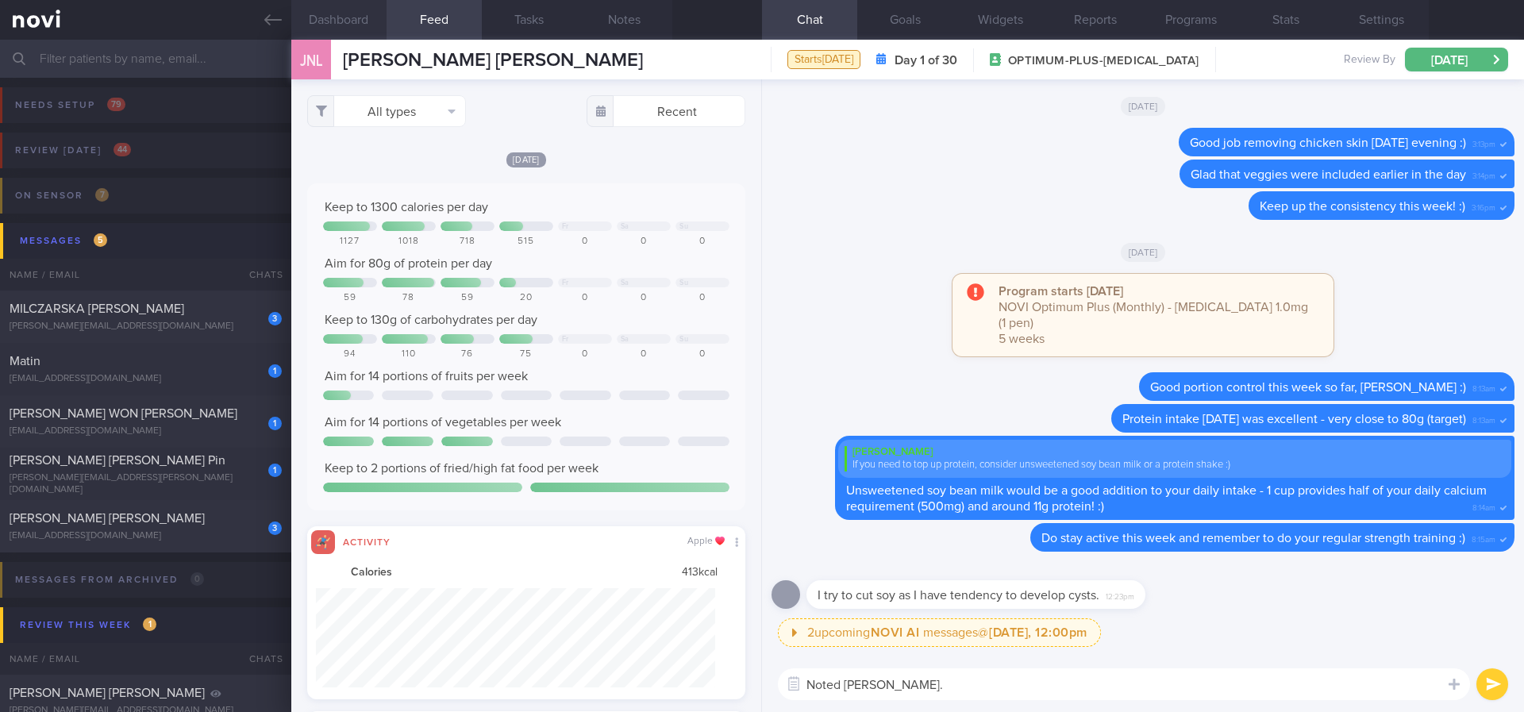
click at [355, 25] on button "Dashboard" at bounding box center [338, 20] width 95 height 40
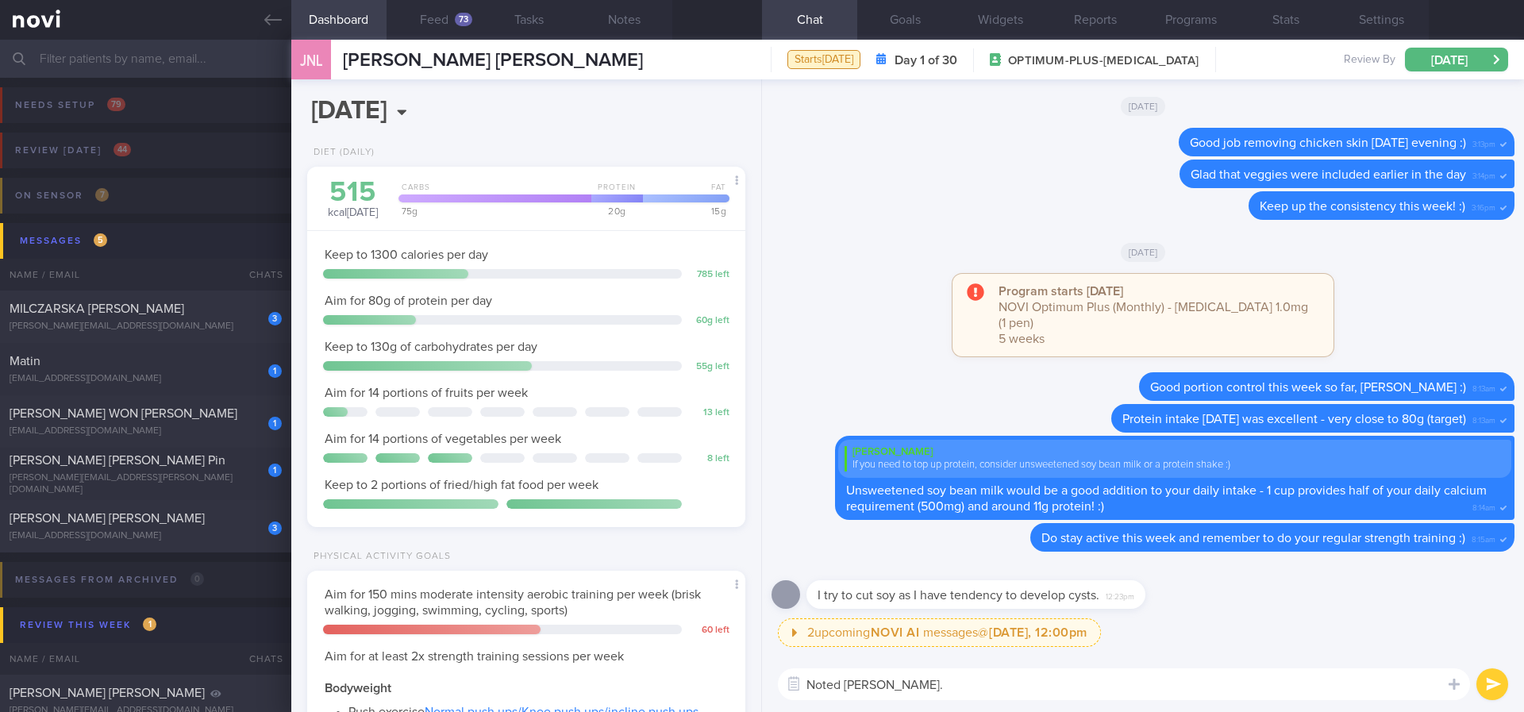
scroll to position [1120, 0]
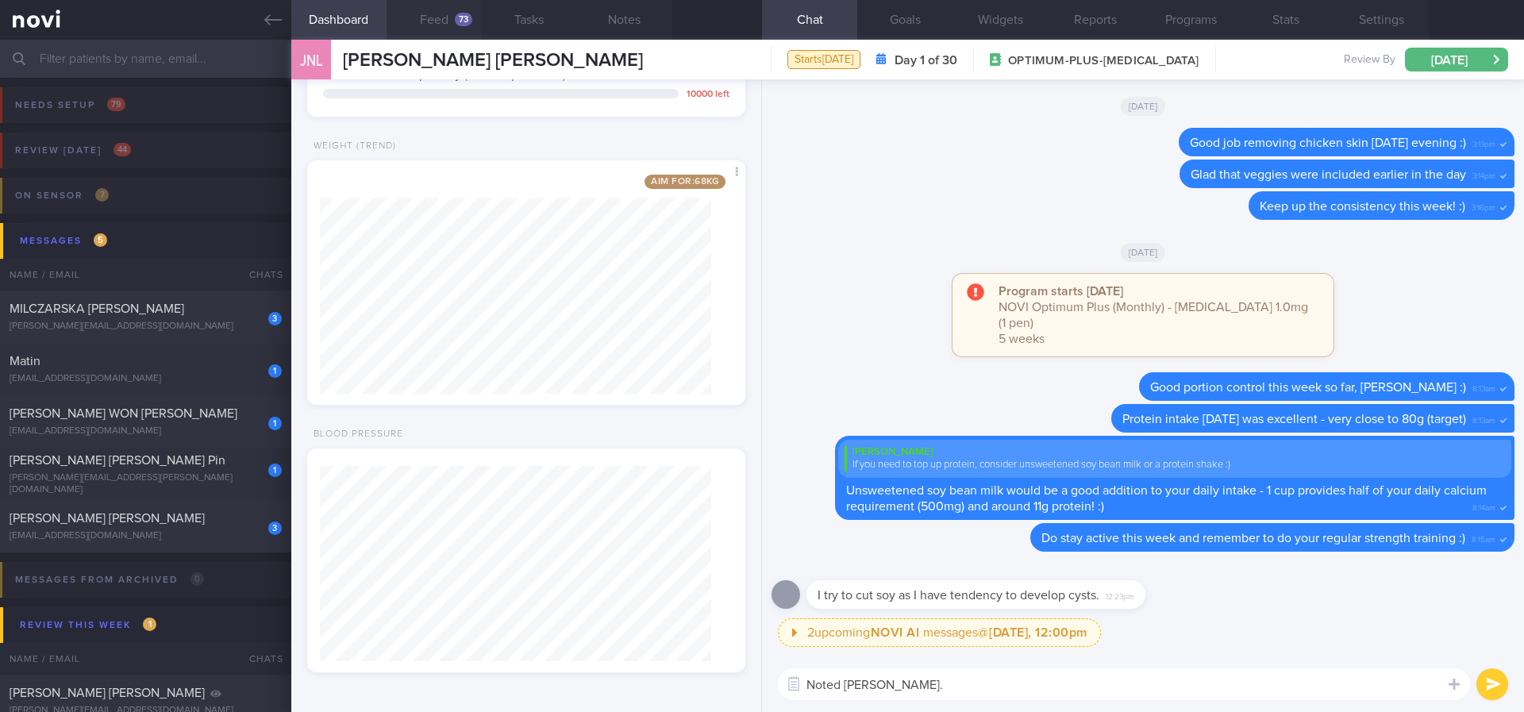
click at [465, 17] on div "73" at bounding box center [463, 19] width 17 height 13
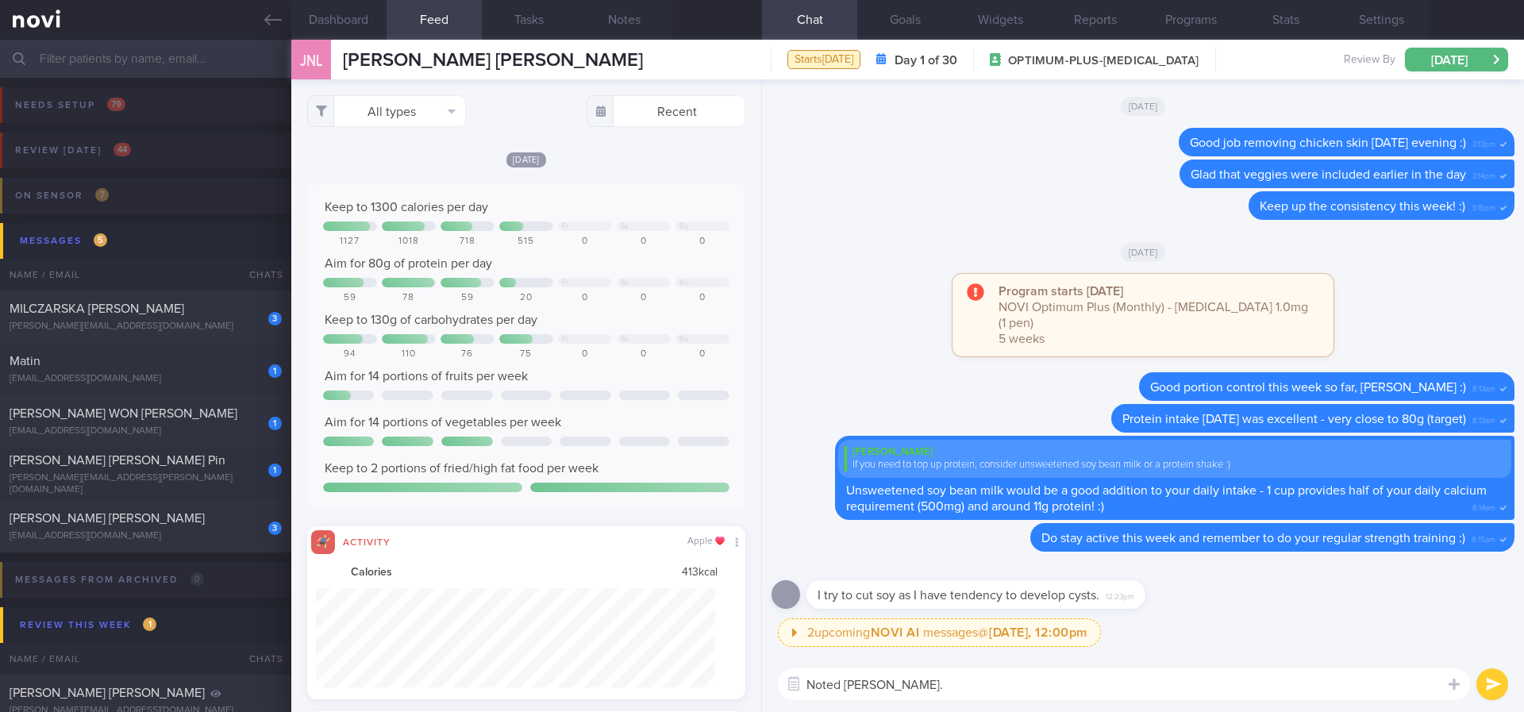
click at [930, 686] on textarea "Noted [PERSON_NAME]." at bounding box center [1124, 684] width 692 height 32
paste textarea "Loremipsum dolorsi ametcon: *Adipisc* [Elitsed Doe temporin utlabor etdolor mag…"
type textarea "Noted [PERSON_NAME]. Here are other non soy options you can consider for protei…"
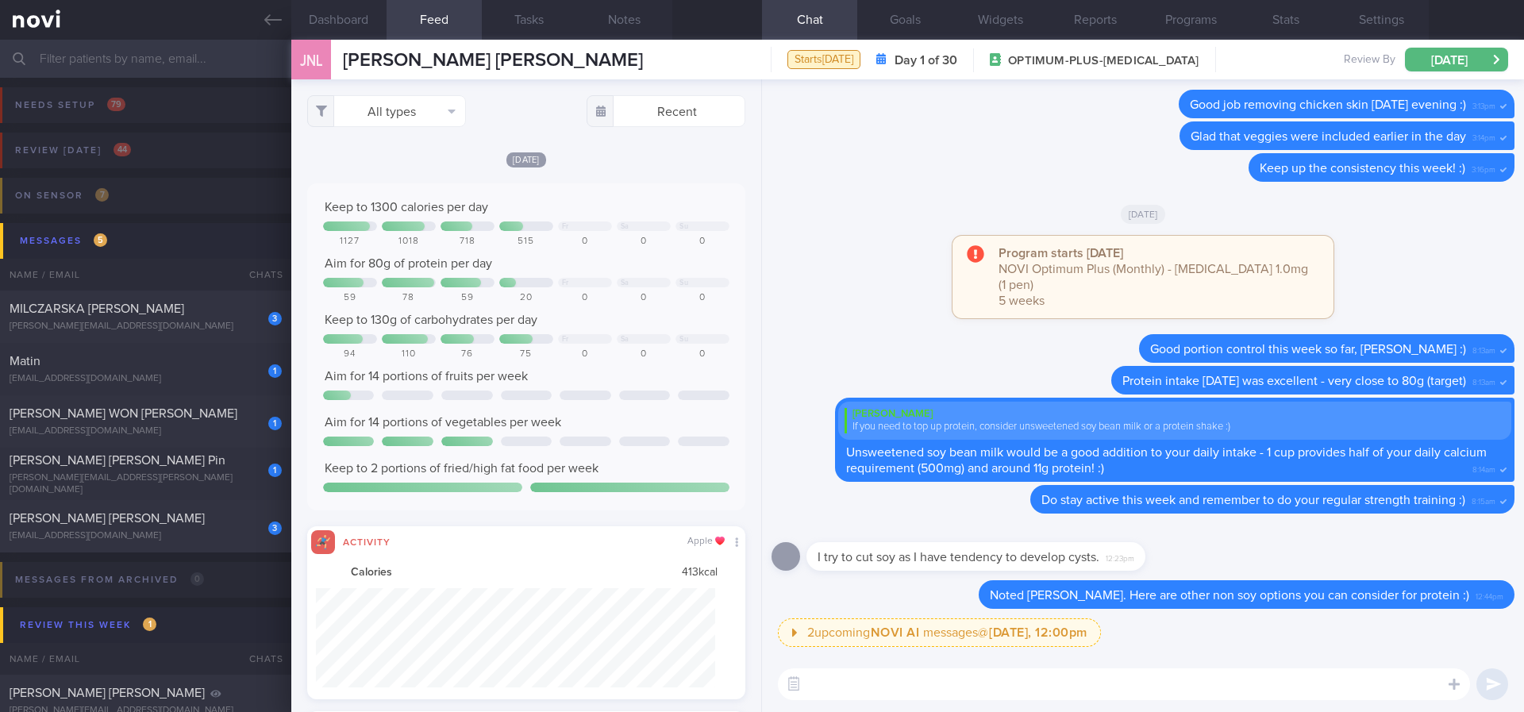
paste textarea "Loremipsum dolorsi ametcon: *Adipisc* [Elitsed Doe temporin utlabor etdolor mag…"
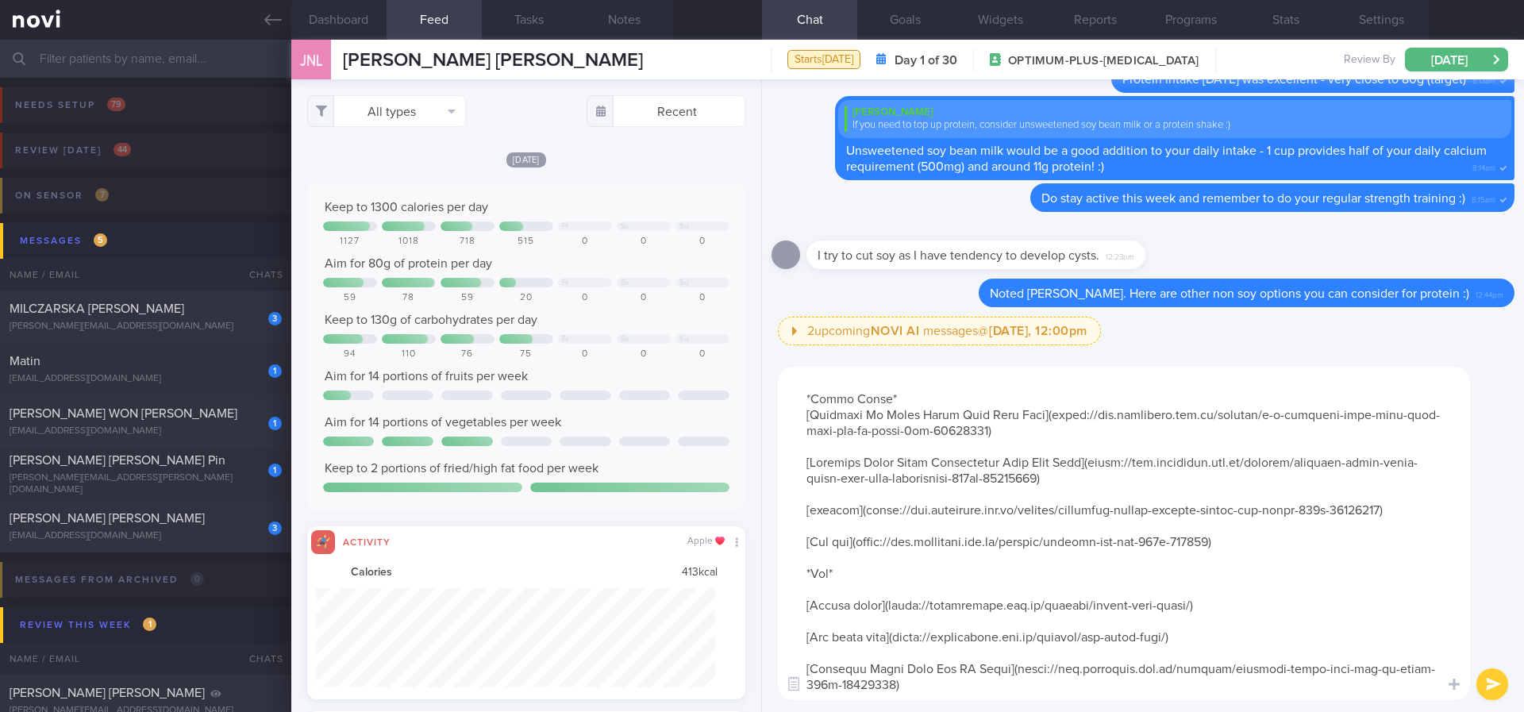
drag, startPoint x: 905, startPoint y: 684, endPoint x: 775, endPoint y: 647, distance: 135.4
click at [775, 647] on div "​ ​" at bounding box center [1143, 533] width 762 height 357
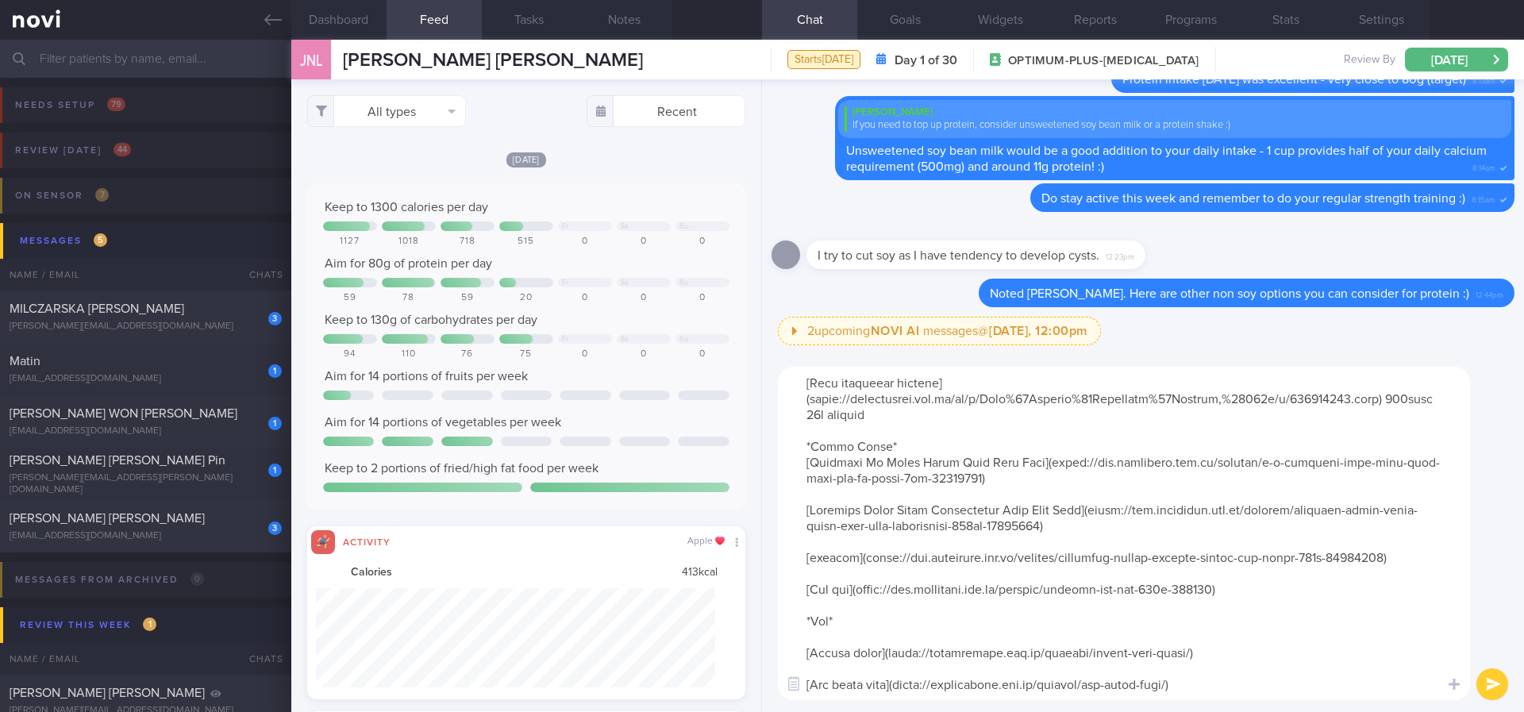
drag, startPoint x: 1279, startPoint y: 571, endPoint x: 803, endPoint y: 429, distance: 496.3
click at [803, 429] on textarea at bounding box center [1124, 533] width 692 height 333
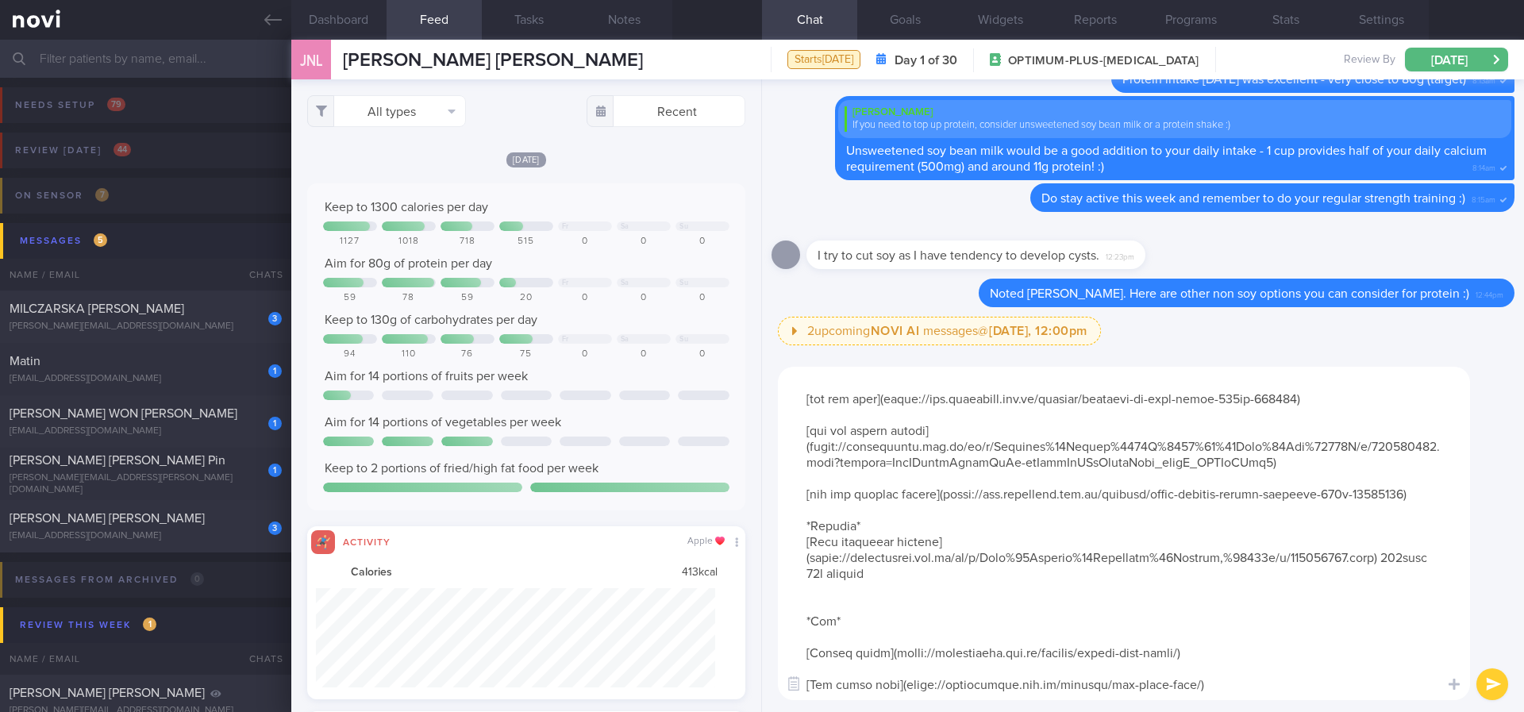
type textarea "Loremipsum dolorsi ametcon: *Adipisc* [Elitsed Doe temporin utlabor etdolor mag…"
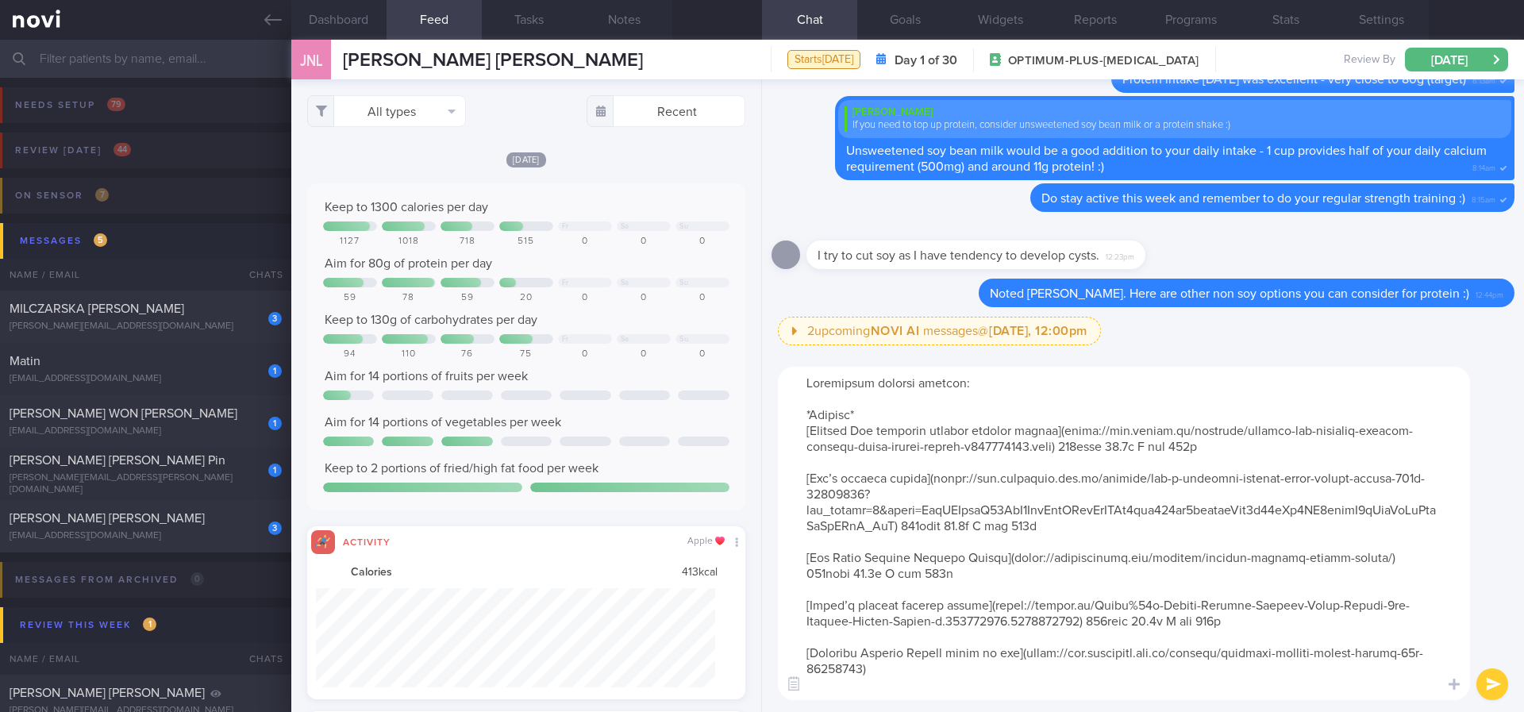
click at [999, 379] on textarea at bounding box center [1124, 533] width 692 height 333
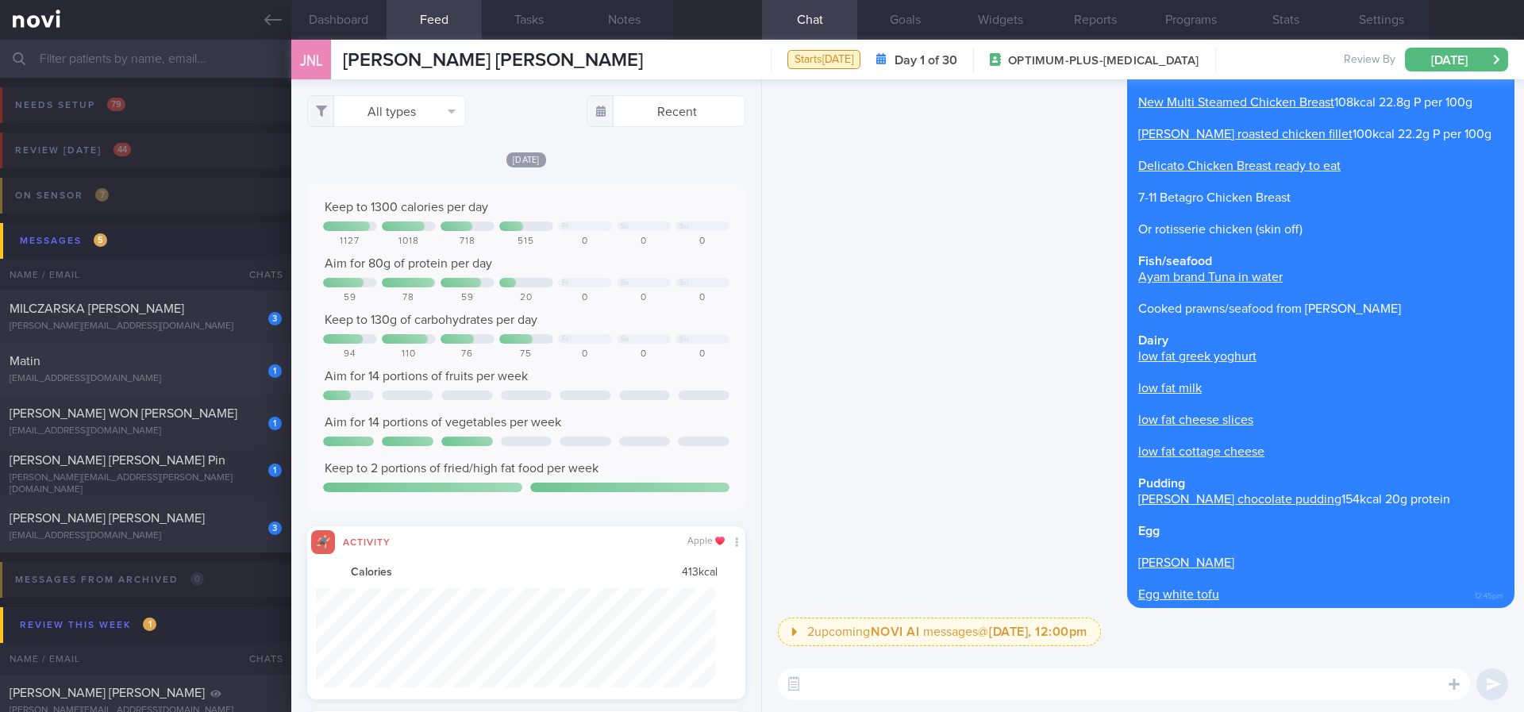
click at [221, 379] on div "[EMAIL_ADDRESS][DOMAIN_NAME]" at bounding box center [146, 379] width 272 height 12
type input "Tracked. Matin. eGFR 66 ([DATE]), history of high creatinine"
type textarea "[DEMOGRAPHIC_DATA] Gentleman Meds: [MEDICAL_DATA] 50mg OM [MEDICAL_DATA] 2.5mg …"
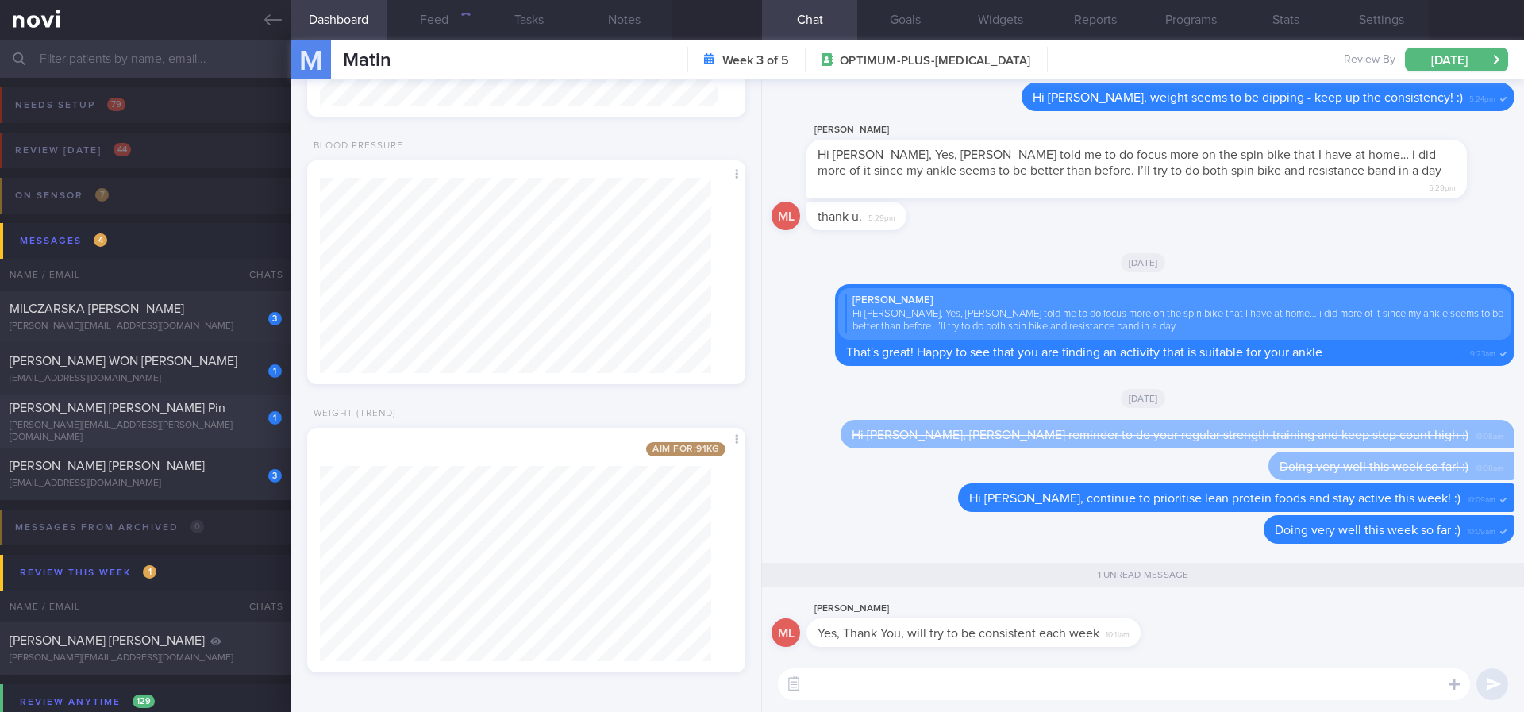
click at [218, 425] on div "[PERSON_NAME][EMAIL_ADDRESS][PERSON_NAME][DOMAIN_NAME]" at bounding box center [146, 432] width 272 height 24
type input "Tracked"
type textarea "NRIC: T0420689J Name: [PERSON_NAME] [PERSON_NAME] Pin Gender: [DEMOGRAPHIC_DATA…"
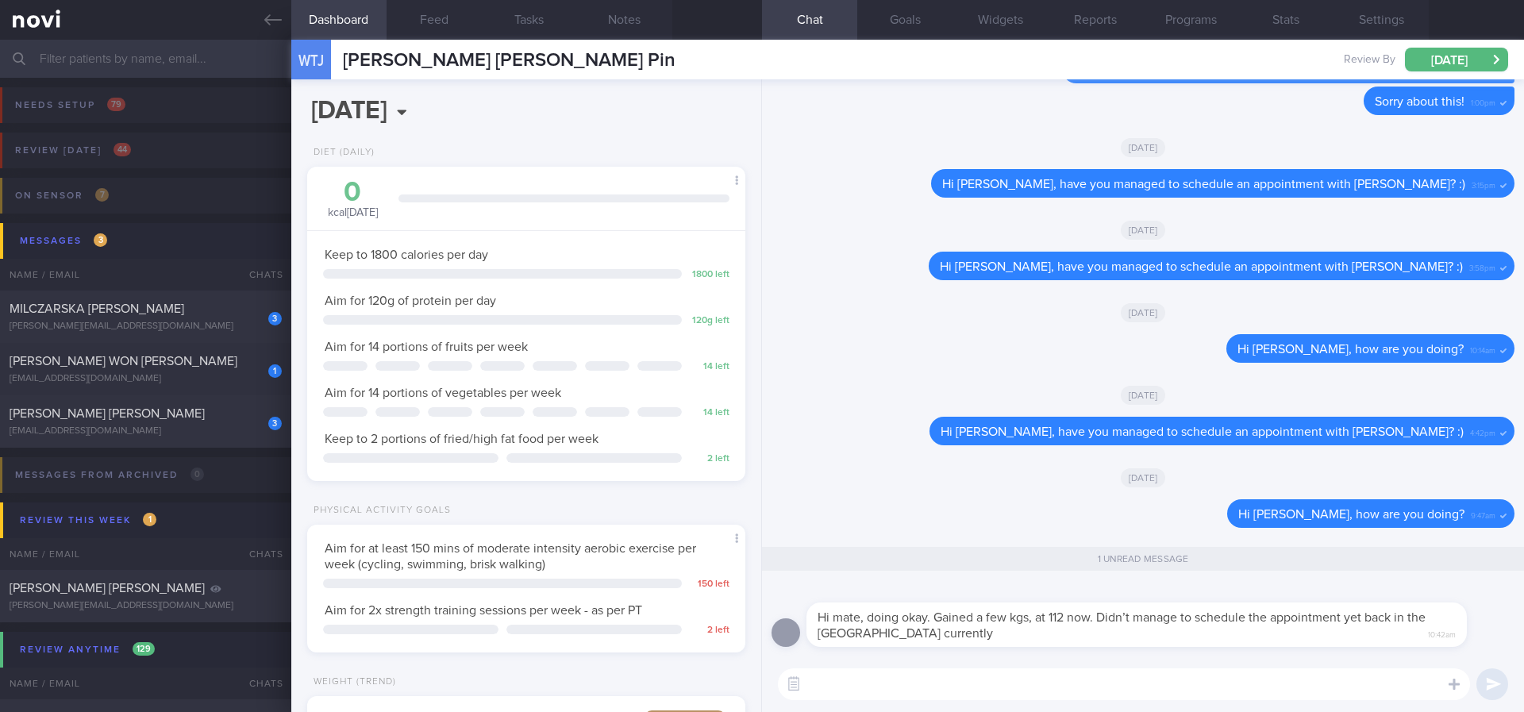
click at [887, 679] on textarea at bounding box center [1124, 684] width 692 height 32
type textarea "No worries, let me know if you would like to arrange an appointment. I'll get t…"
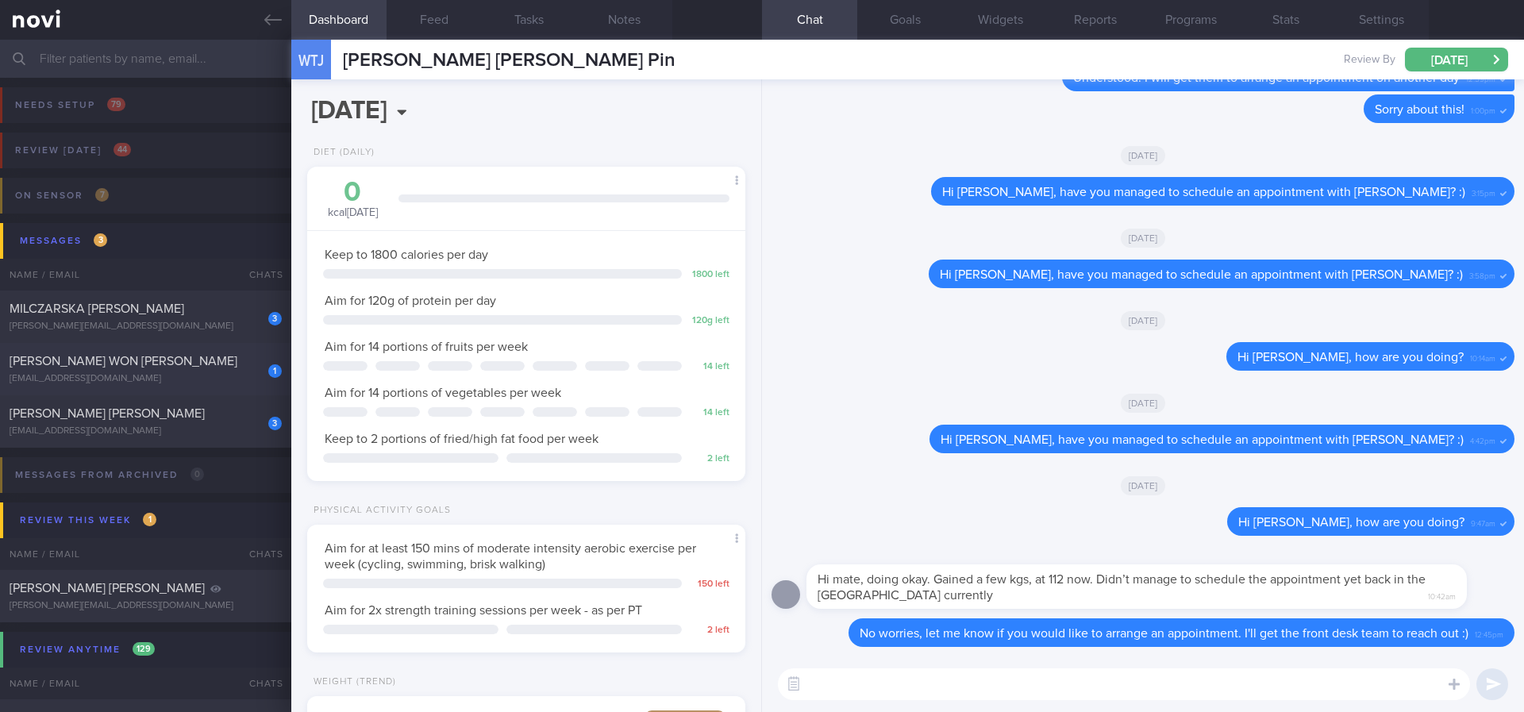
click at [194, 344] on div "1 [PERSON_NAME] WON [PERSON_NAME] [EMAIL_ADDRESS][DOMAIN_NAME] [DATE] OPTIMUM-P…" at bounding box center [762, 369] width 1524 height 52
type input "tracked"
type textarea "Ms [PERSON_NAME] WON [PERSON_NAME] S9544683C [DATE] [DATE] [EMAIL_ADDRESS][DOMA…"
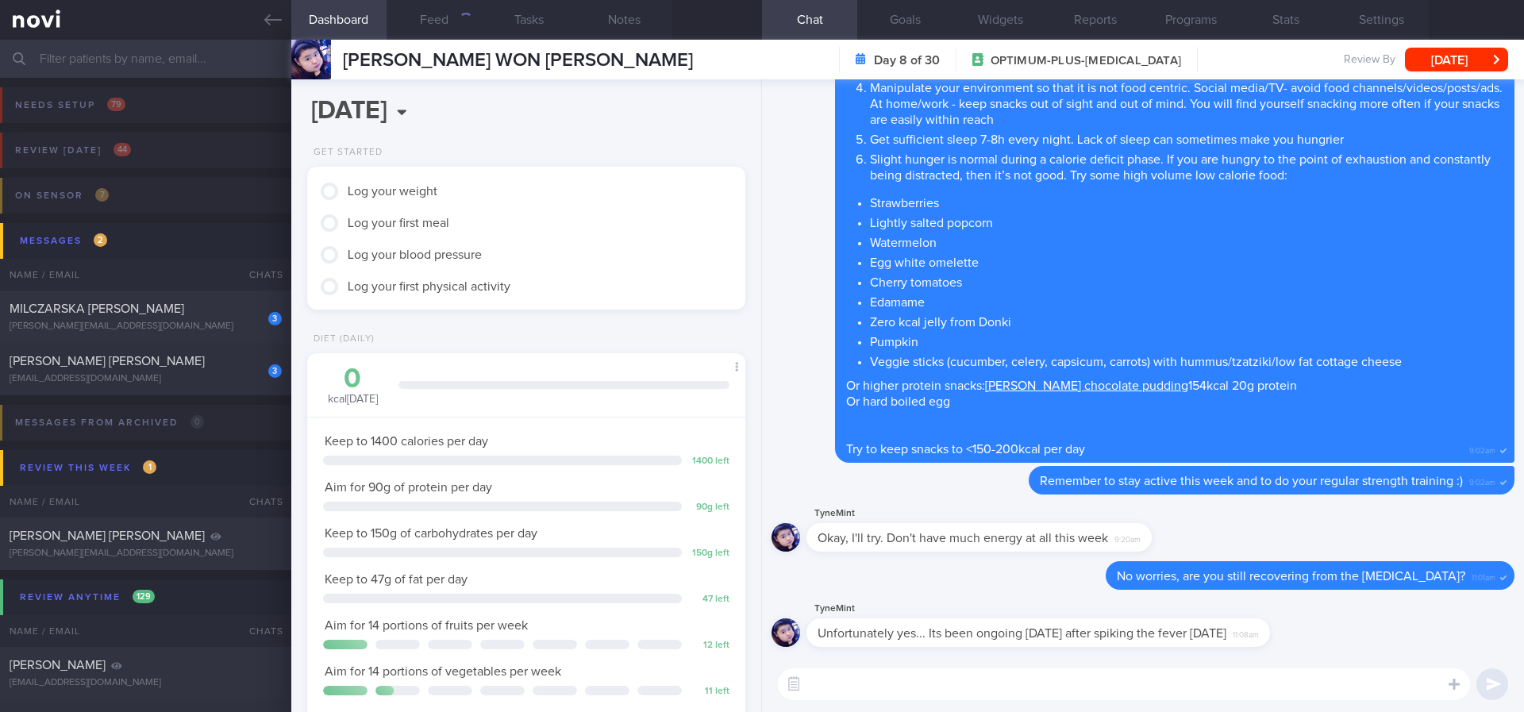
click at [1133, 686] on textarea at bounding box center [1124, 684] width 692 height 32
click at [1115, 680] on textarea at bounding box center [1124, 684] width 692 height 32
type textarea "Oh no. Rest well and feel better soon. Do see a doctor if symptoms do not impro…"
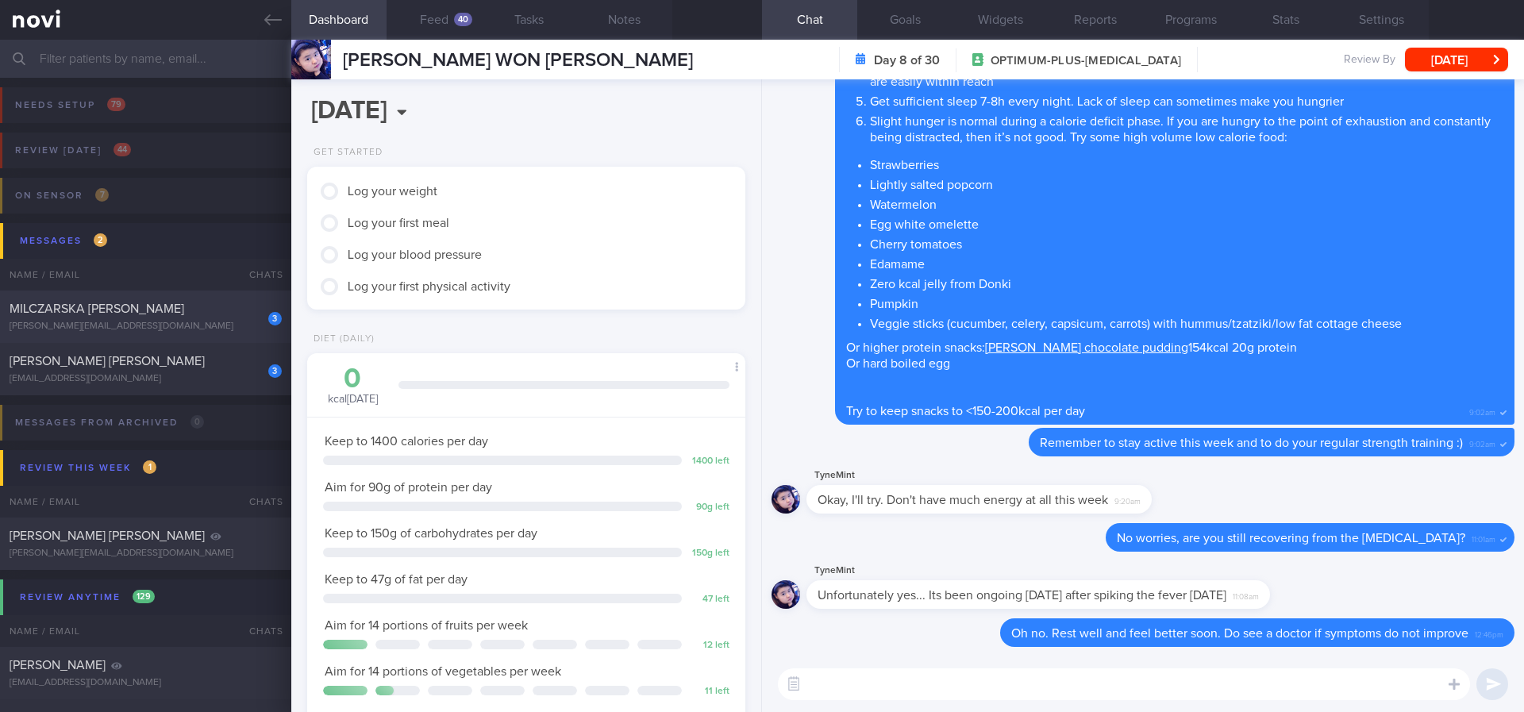
click at [184, 311] on span "MILCZARSKA [PERSON_NAME]" at bounding box center [97, 308] width 175 height 13
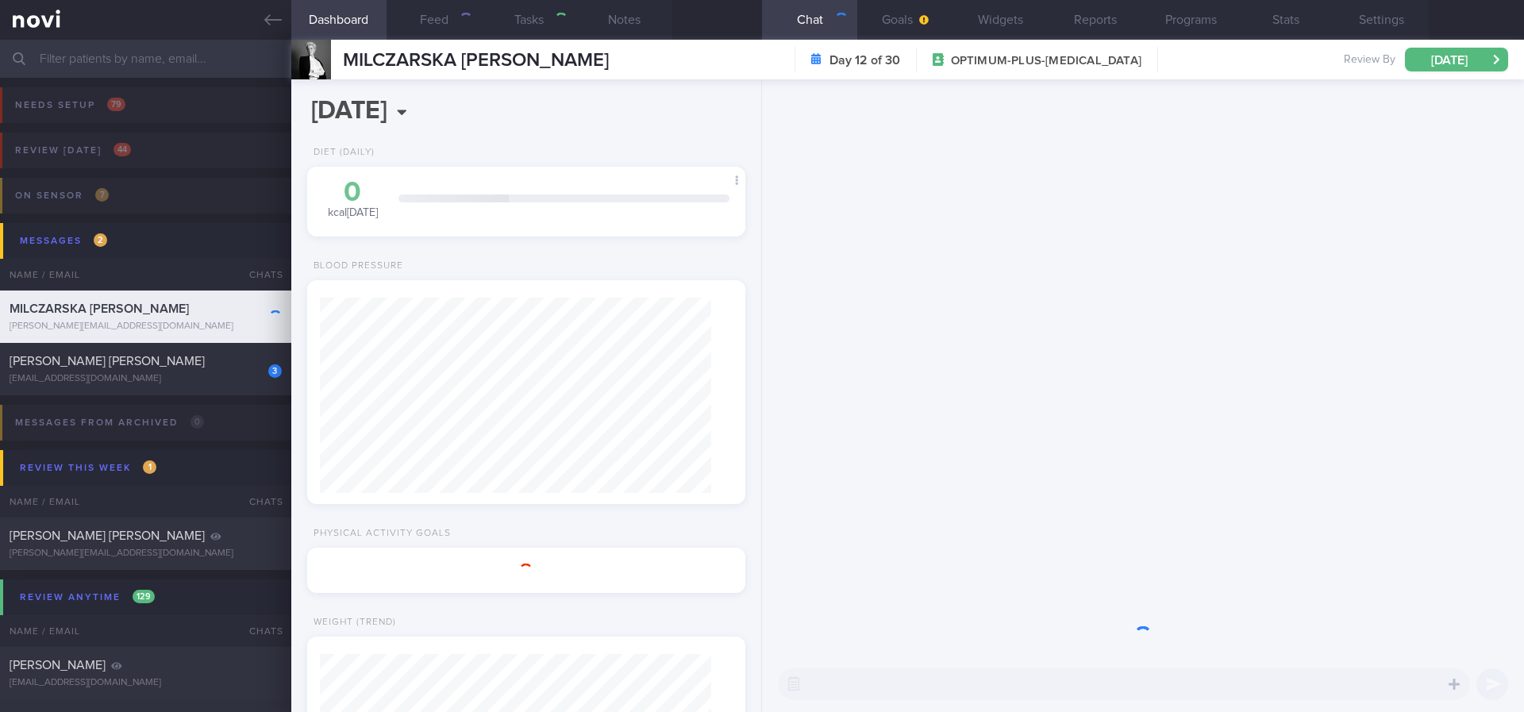
type input "tracked. [PERSON_NAME]. using Macrofactor"
type textarea "NKDA NRIC: G3956166U Name: [PERSON_NAME] Gender: [DEMOGRAPHIC_DATA] DOB: [DEMOG…"
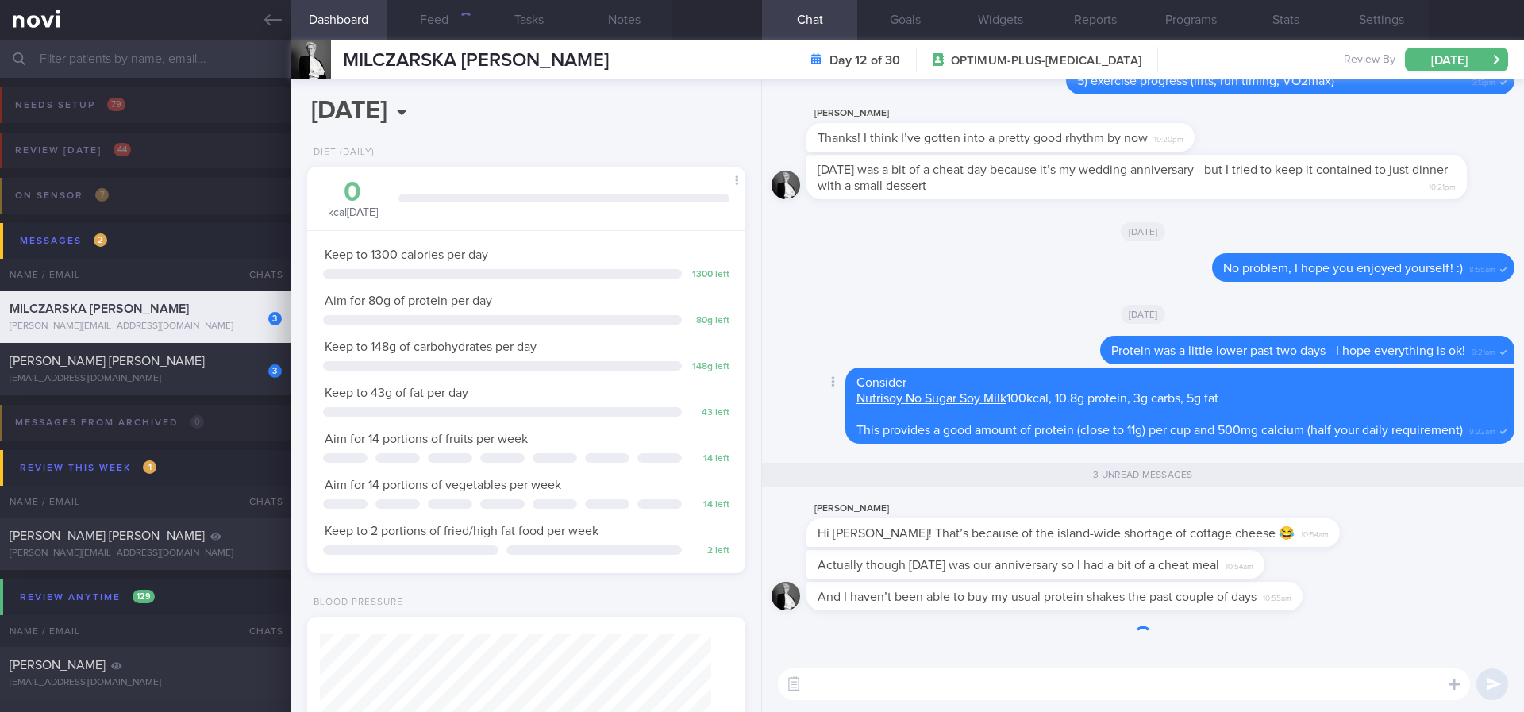
scroll to position [218, 392]
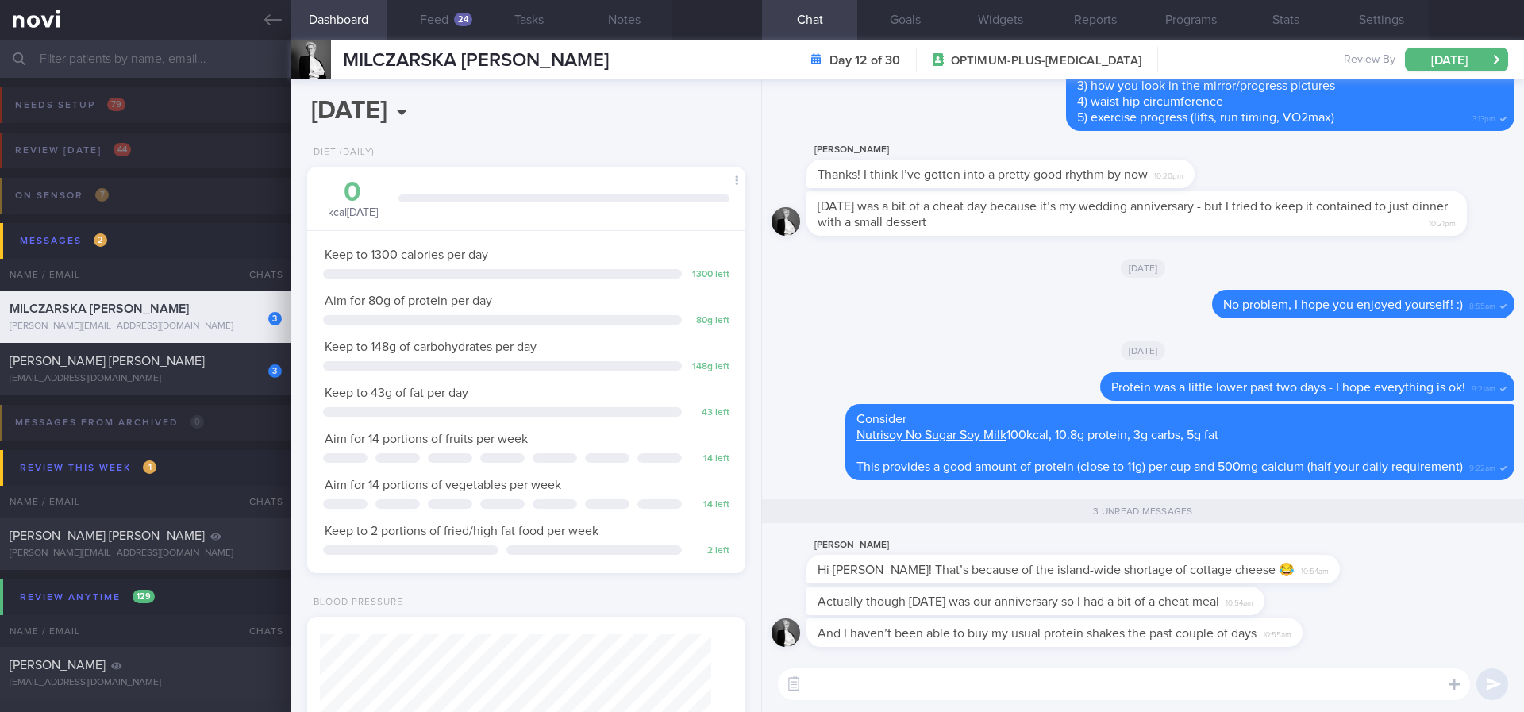
click at [877, 687] on textarea at bounding box center [1124, 684] width 692 height 32
click at [877, 691] on textarea at bounding box center [1124, 684] width 692 height 32
click at [878, 688] on textarea at bounding box center [1124, 684] width 692 height 32
type textarea "H"
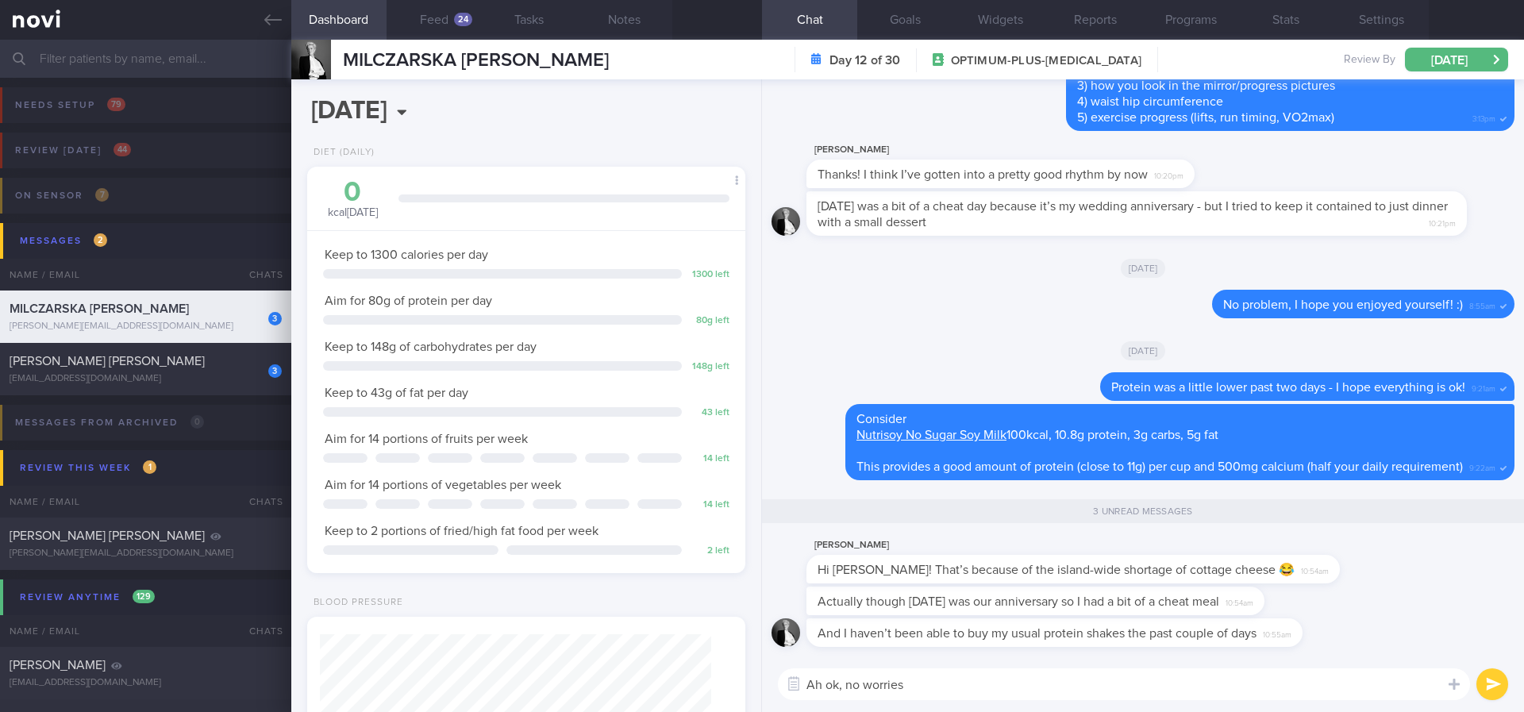
type textarea "Ah ok, no worries!"
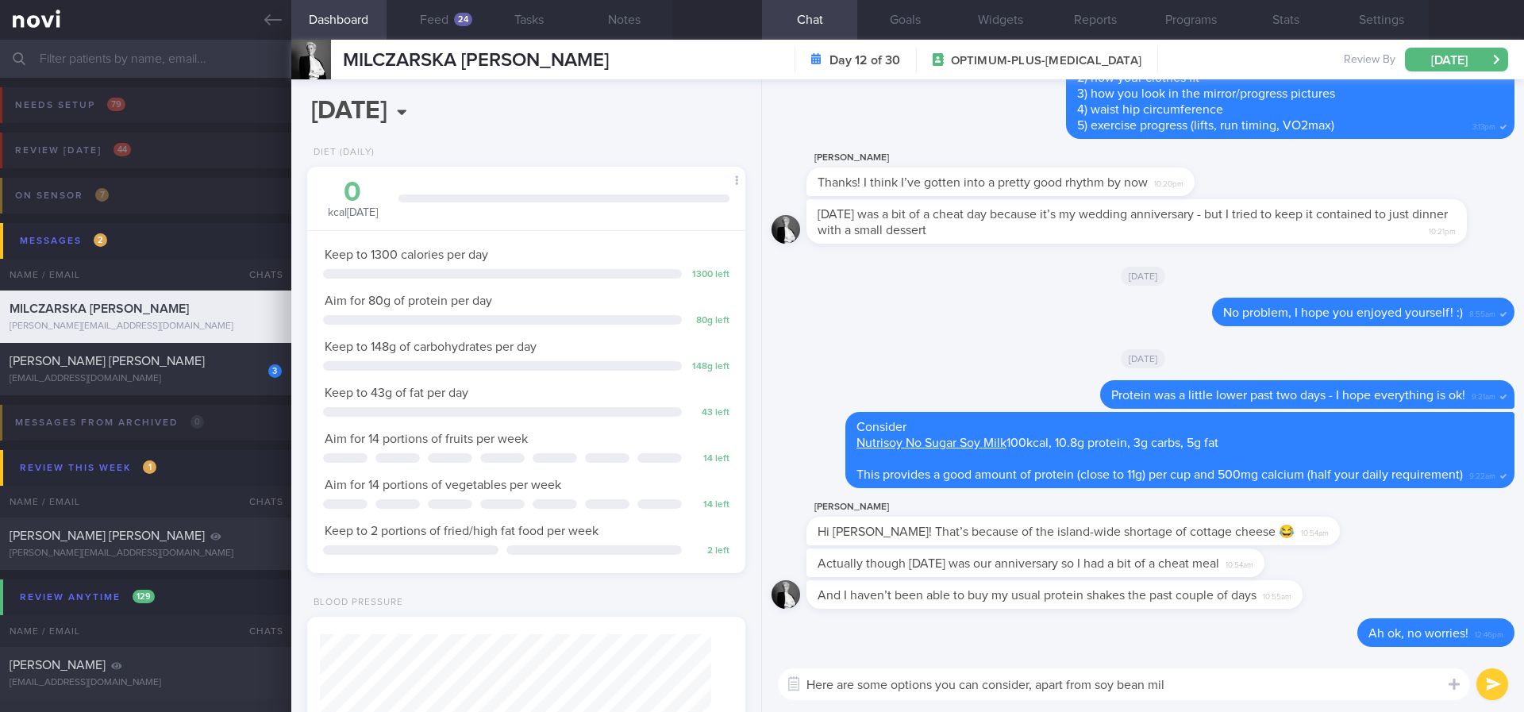
type textarea "Here are some options you can consider, apart from soy bean milk"
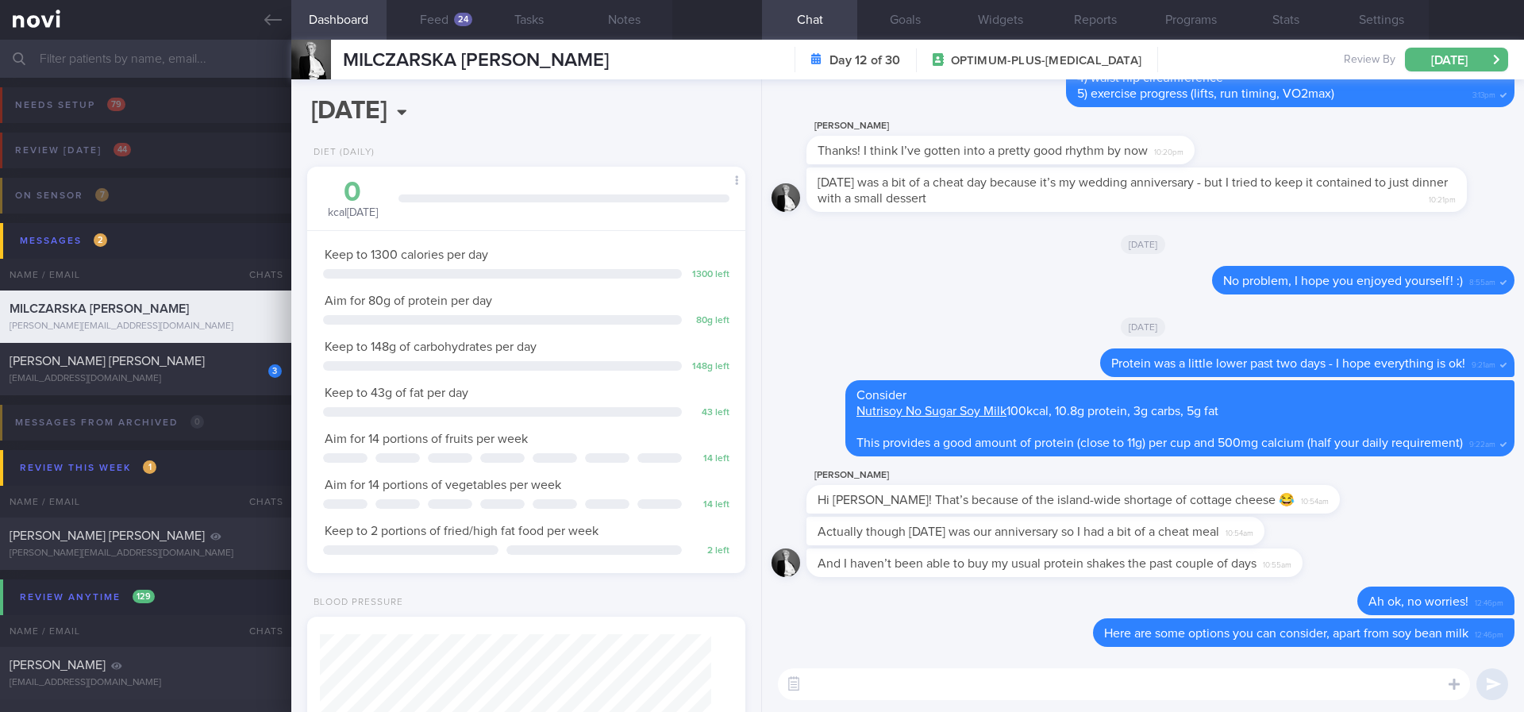
paste textarea "Loremipsum dolorsi ametcon: *Adipisc* [Elitsed Doe temporin utlabor etdolor mag…"
type textarea "Loremipsum dolorsi ametcon: *Adipisc* [Elitsed Doe temporin utlabor etdolor mag…"
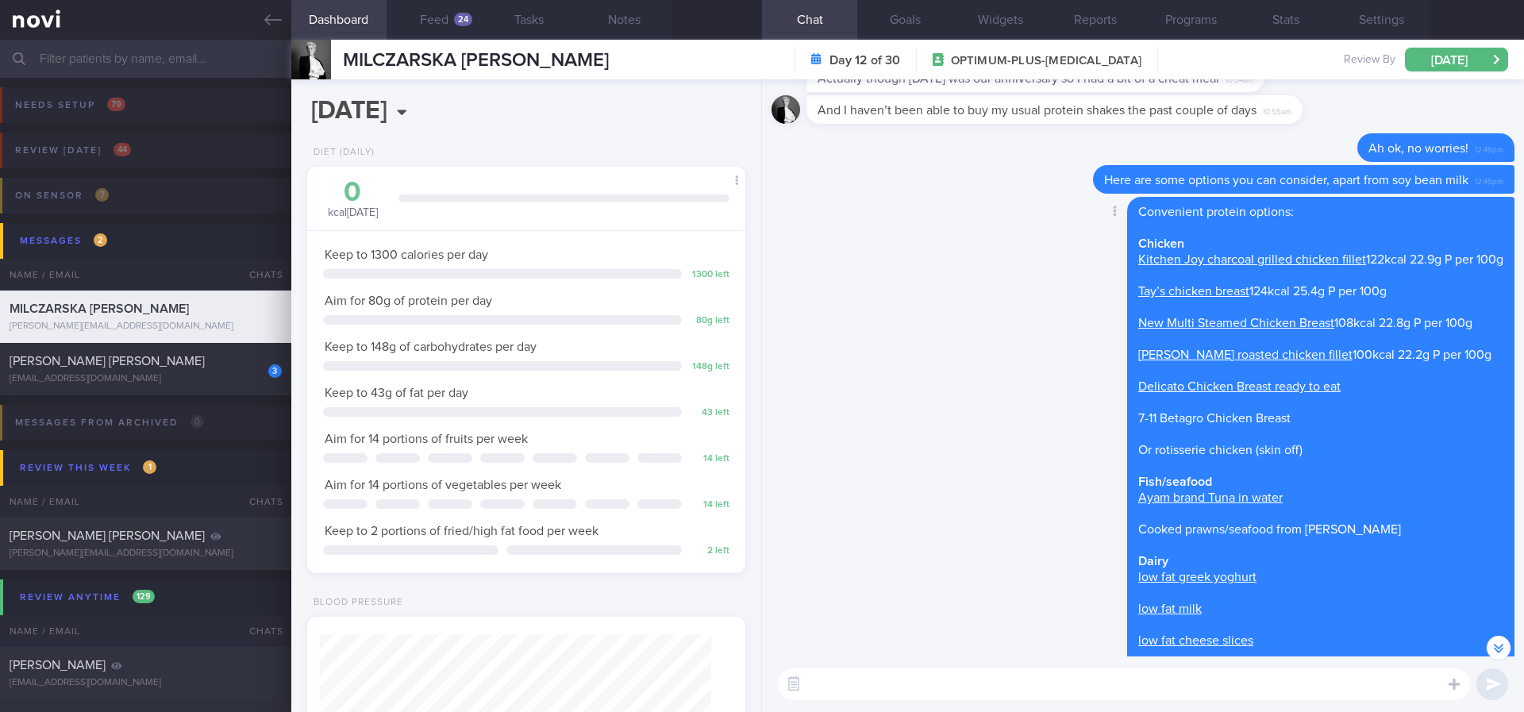
scroll to position [1, 0]
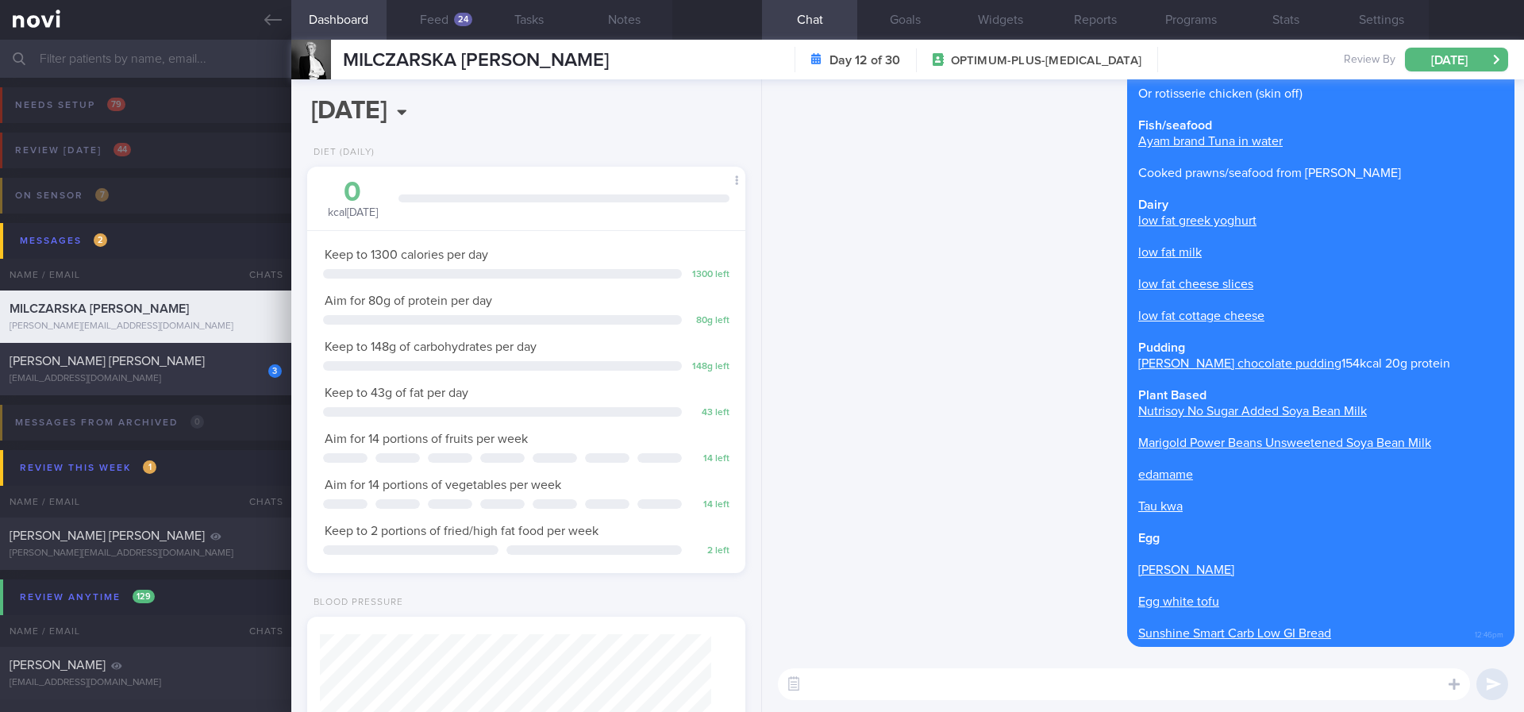
click at [102, 364] on div "[PERSON_NAME] [PERSON_NAME]" at bounding box center [144, 361] width 268 height 16
type input "tracked"
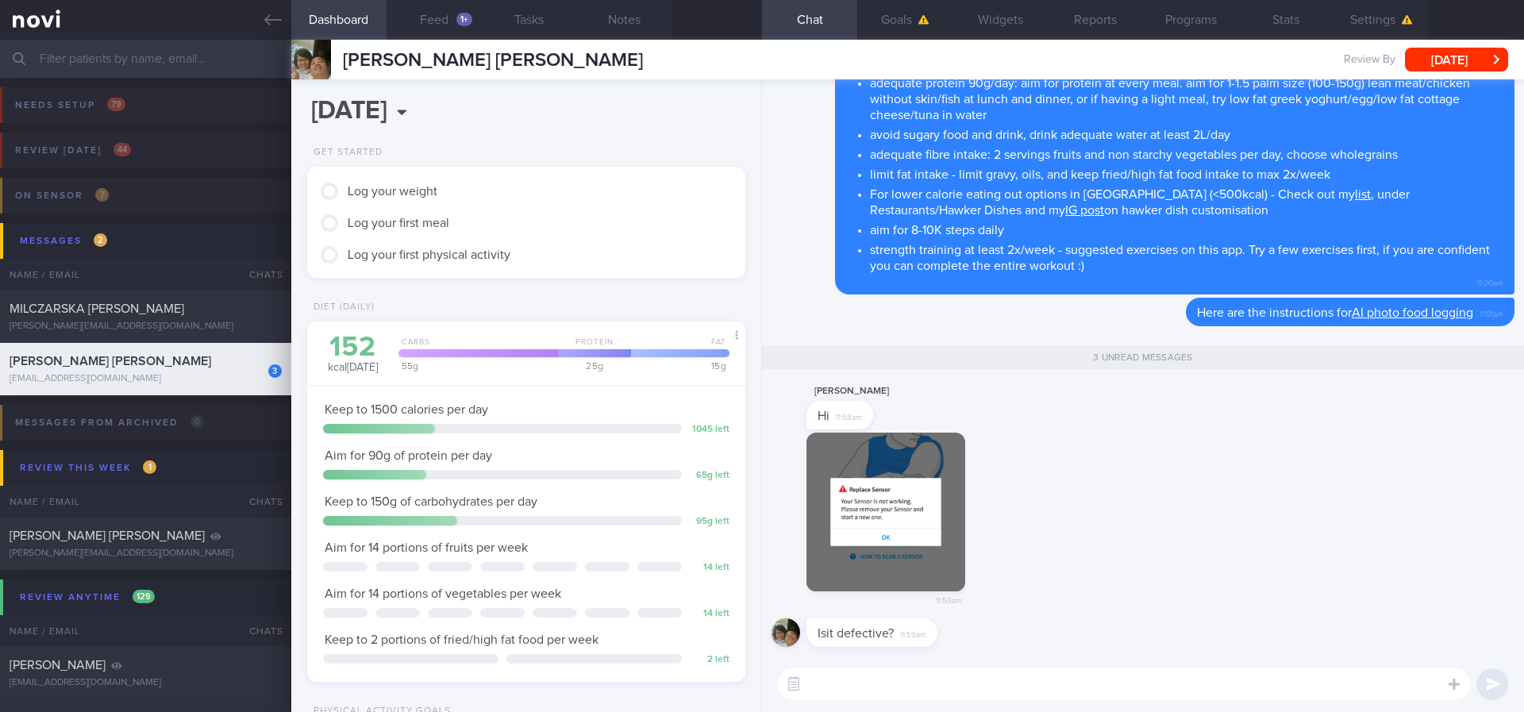
scroll to position [198, 399]
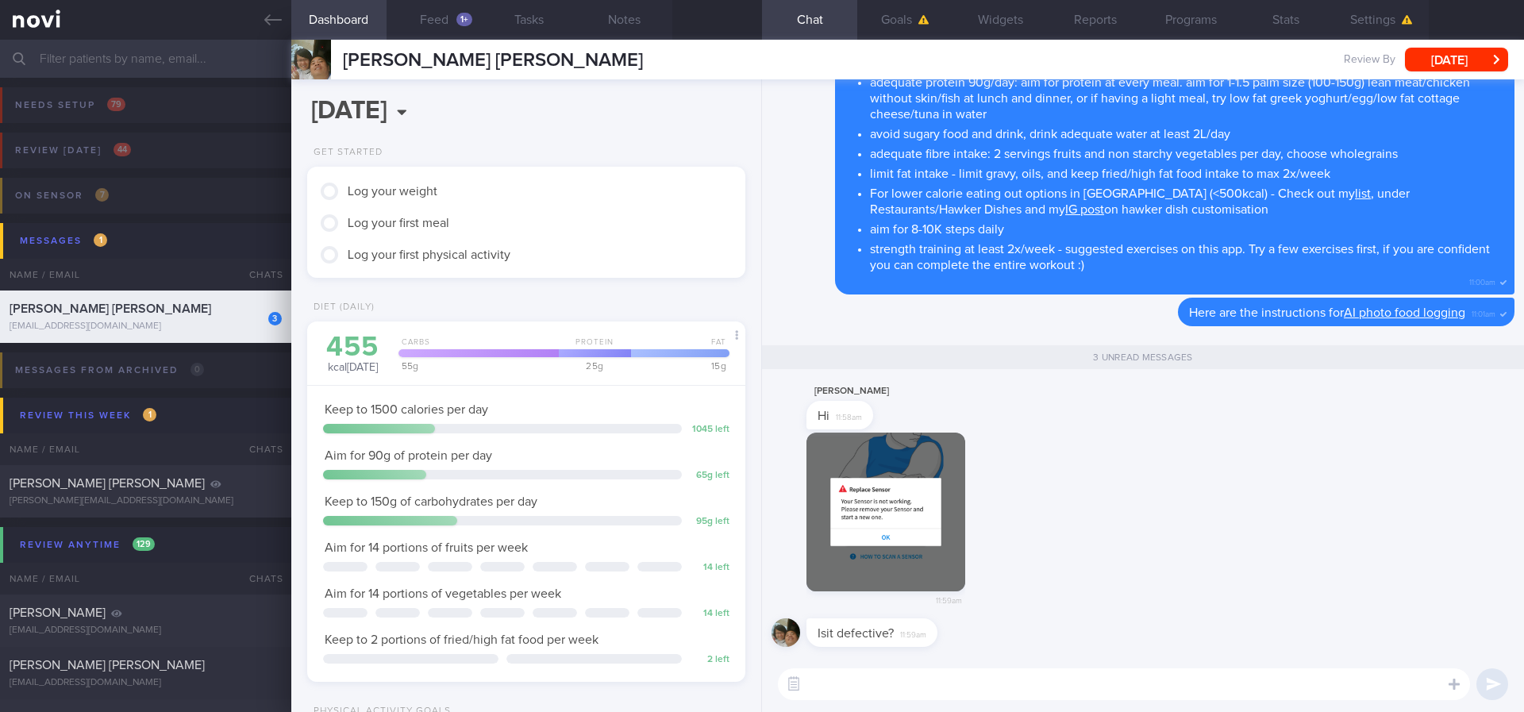
click at [920, 672] on textarea at bounding box center [1124, 684] width 692 height 32
type textarea "Unfortunately yes it means the device is faulty"
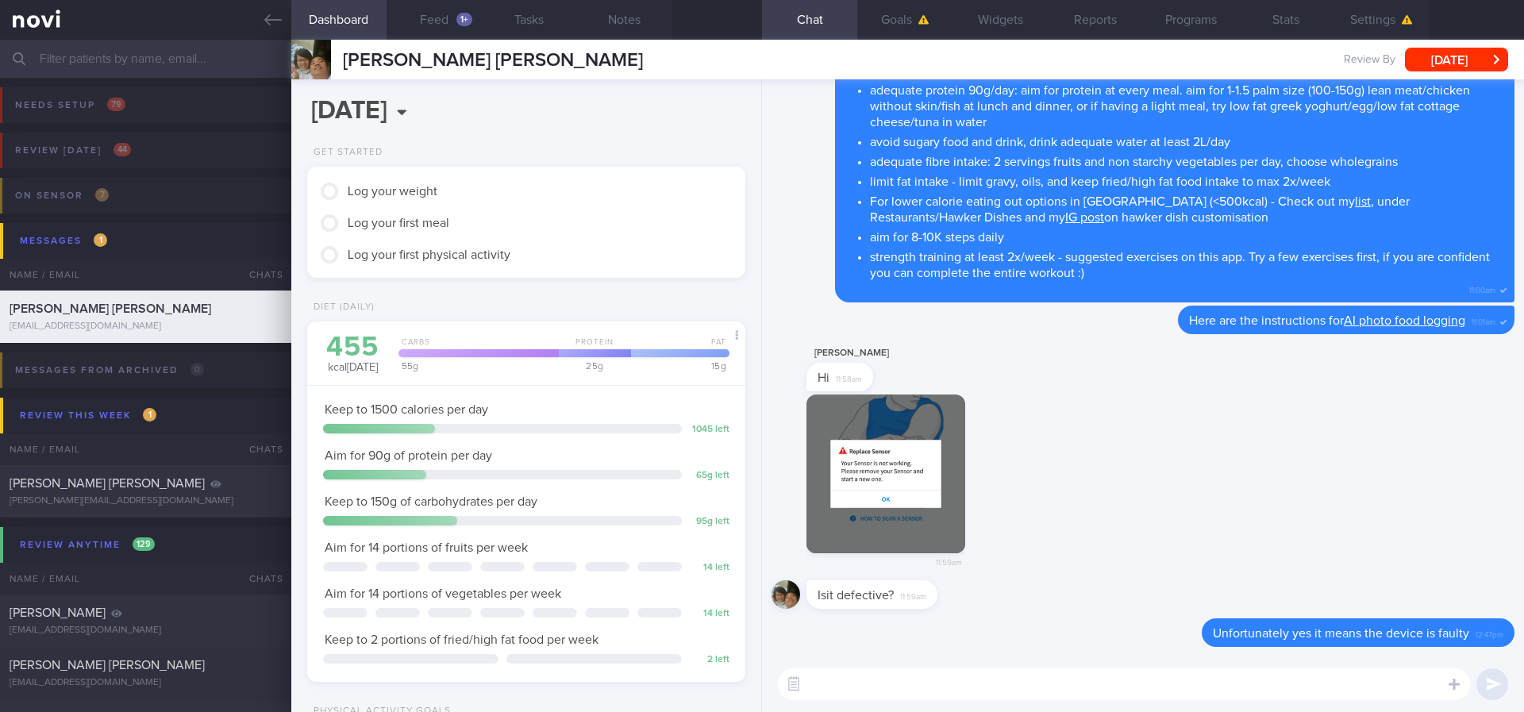
paste textarea "You may contact [PERSON_NAME] at [PHONE_NUMBER] or [PHONE_NUMBER] (8:30am – 5:3…"
type textarea "You may contact [PERSON_NAME] at [PHONE_NUMBER] or [PHONE_NUMBER] (8:30am – 5:3…"
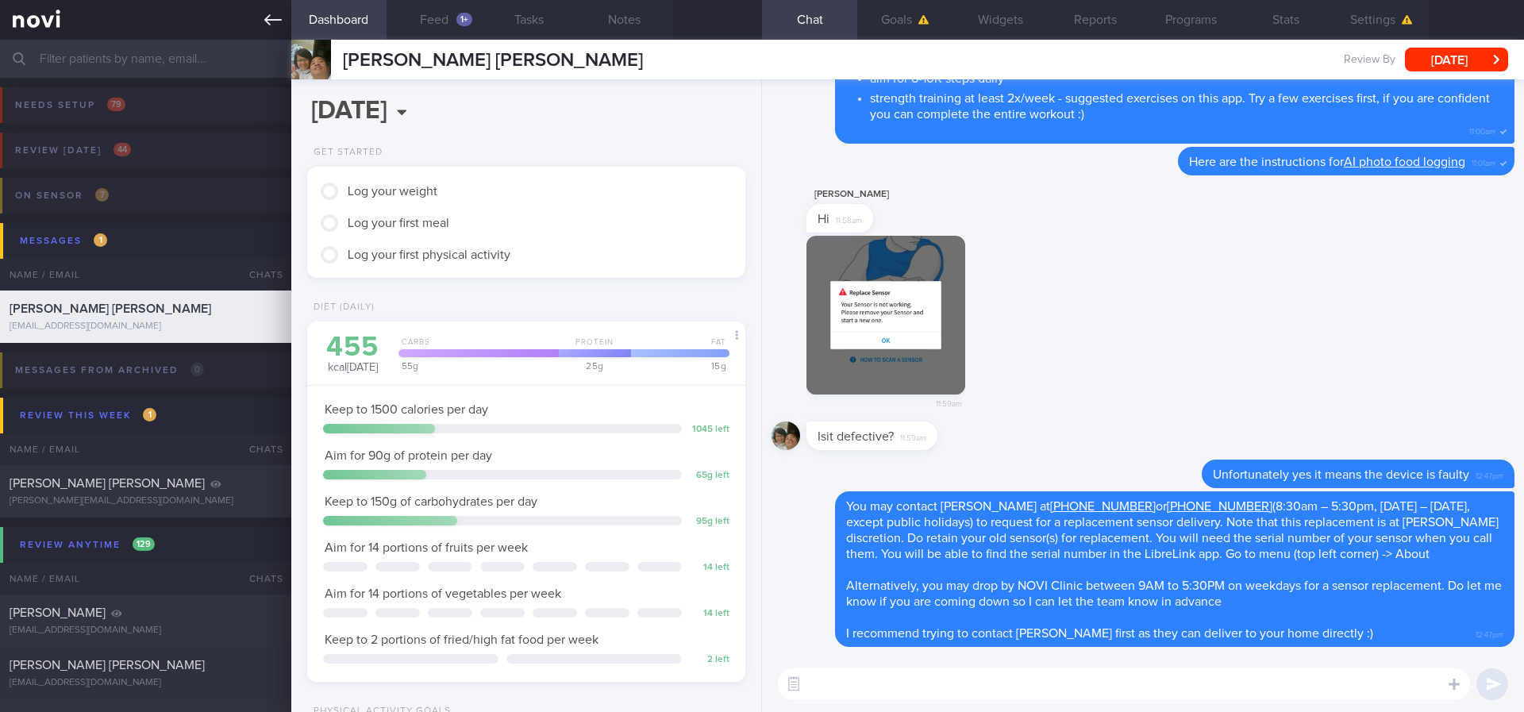
click at [274, 21] on icon at bounding box center [272, 19] width 17 height 17
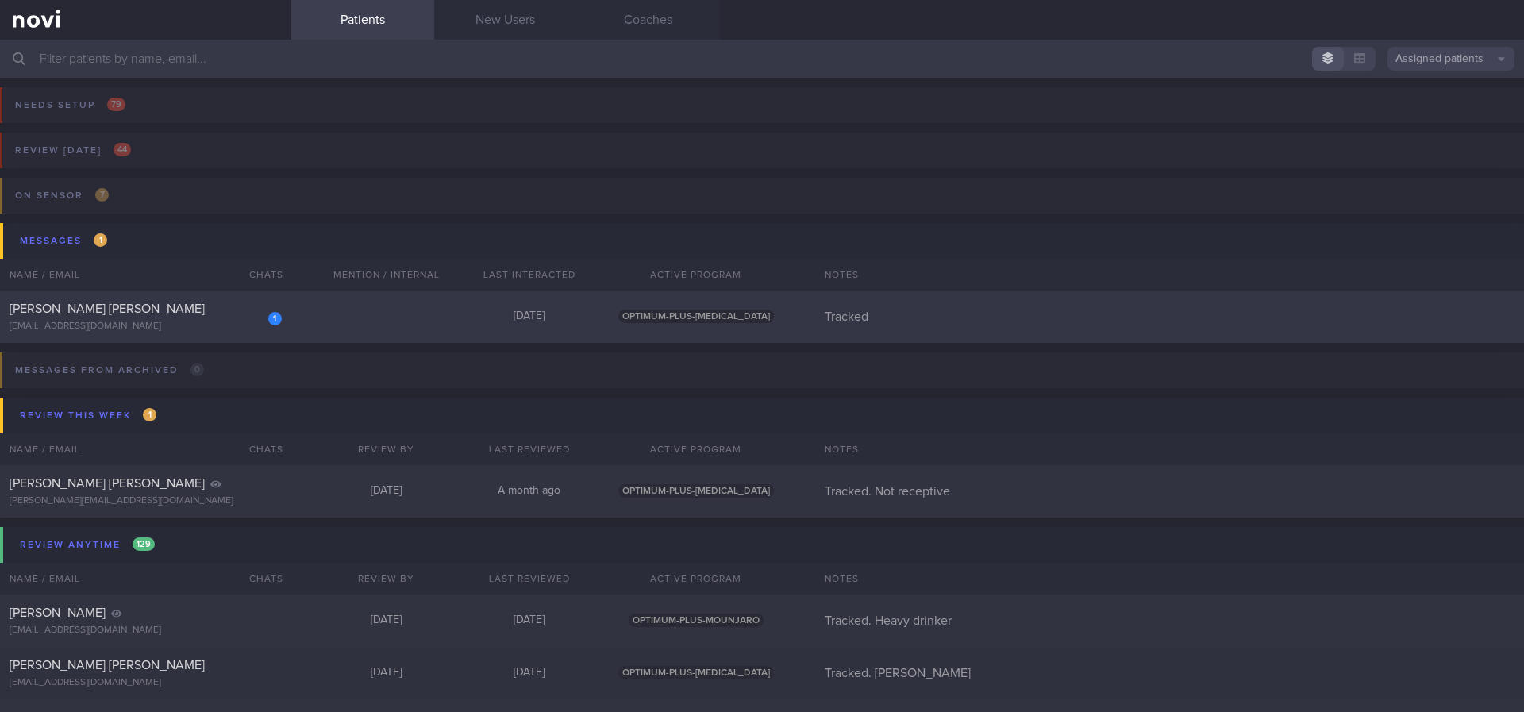
click at [701, 312] on span "OPTIMUM-PLUS-[MEDICAL_DATA]" at bounding box center [696, 316] width 156 height 13
select select "7"
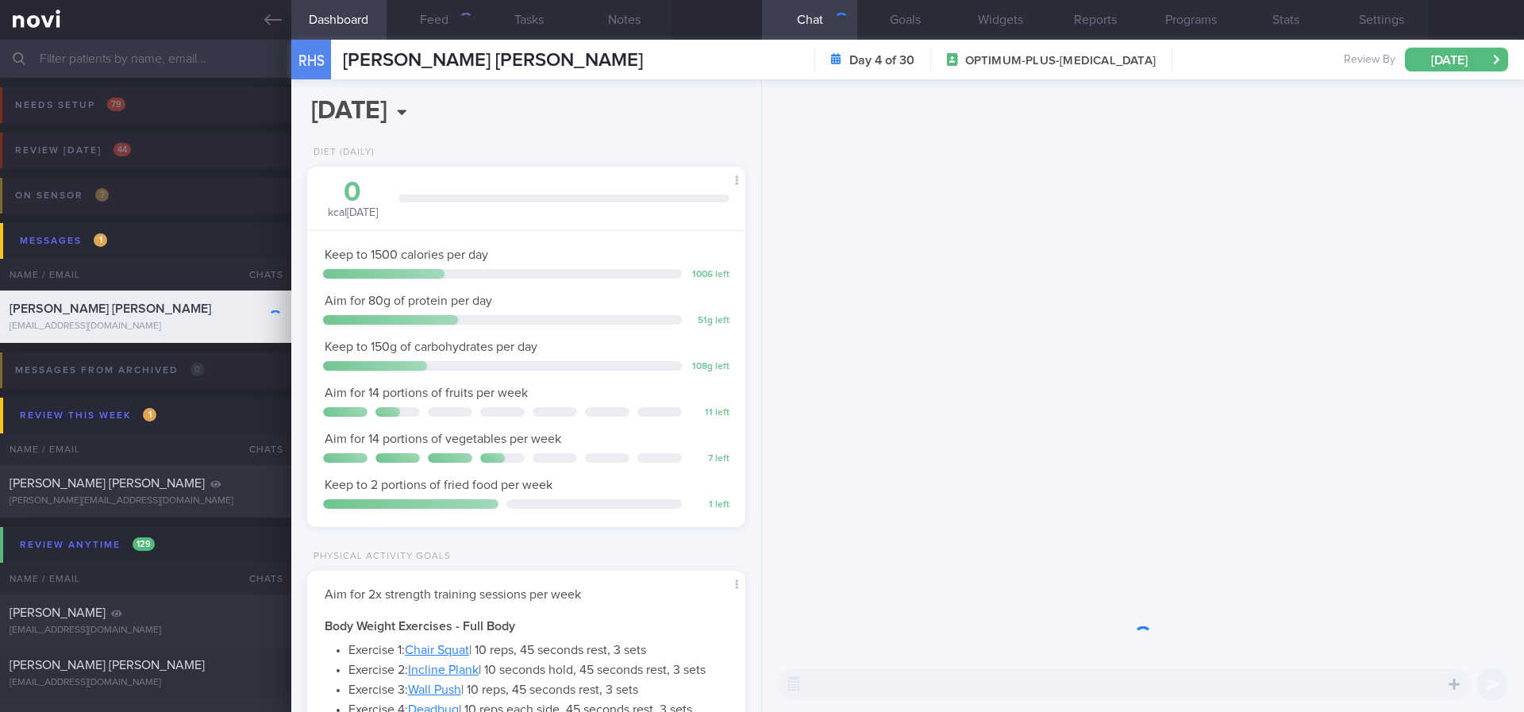
scroll to position [218, 392]
